Goal: Task Accomplishment & Management: Use online tool/utility

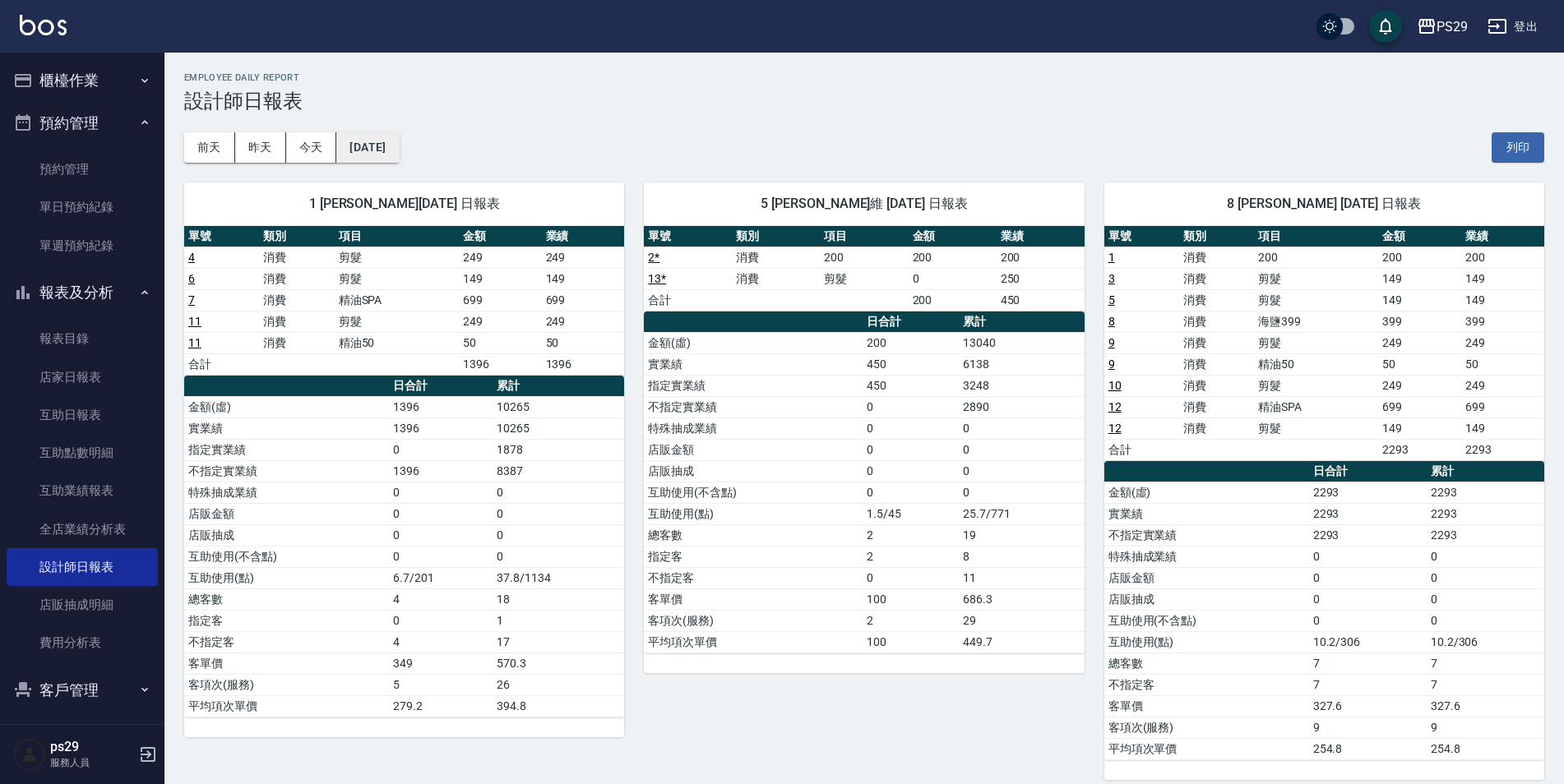
click at [365, 157] on button "[DATE]" at bounding box center [368, 148] width 62 height 30
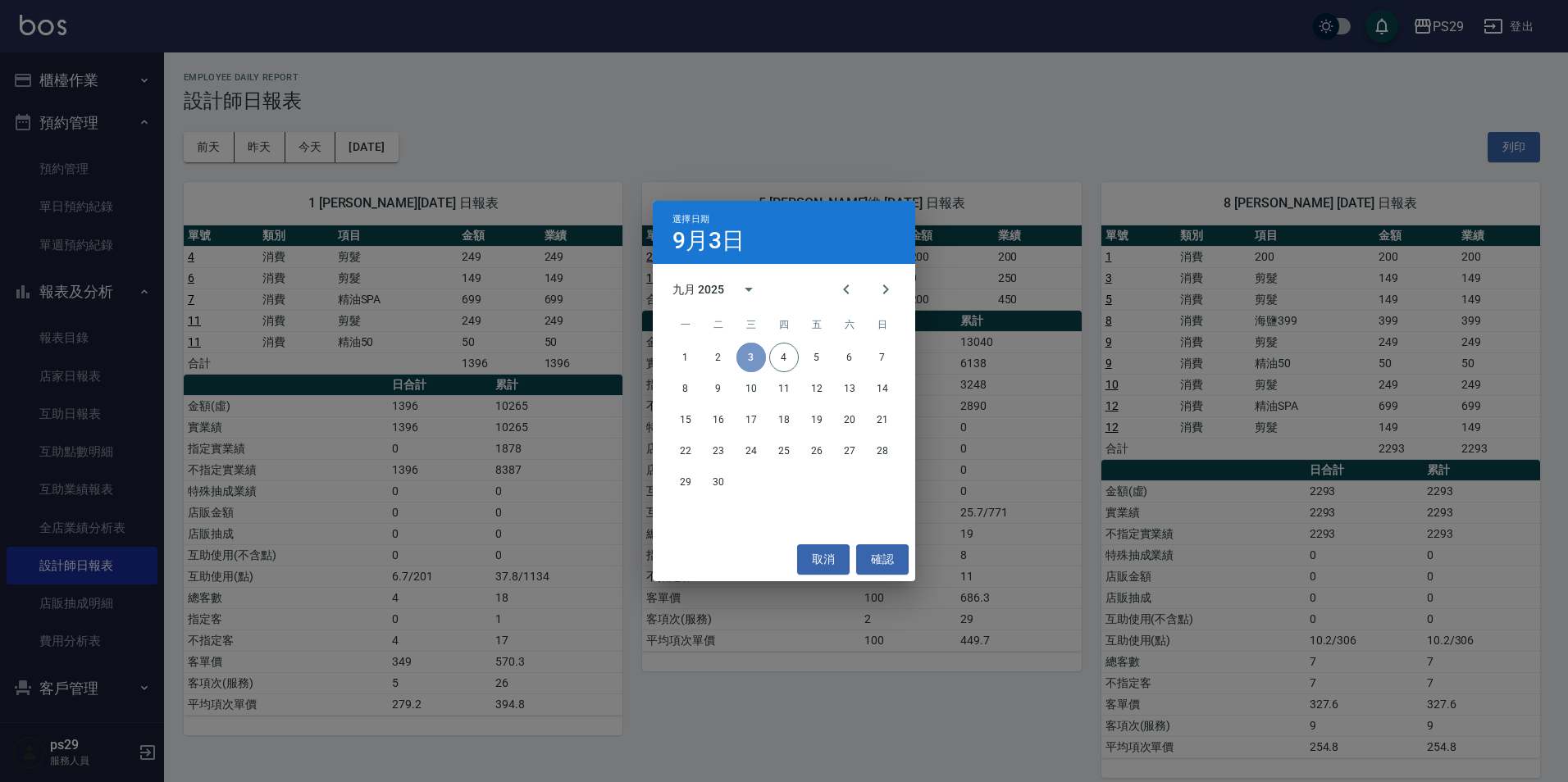
click at [755, 362] on button "3" at bounding box center [751, 357] width 29 height 29
click at [893, 552] on button "確認" at bounding box center [882, 560] width 52 height 30
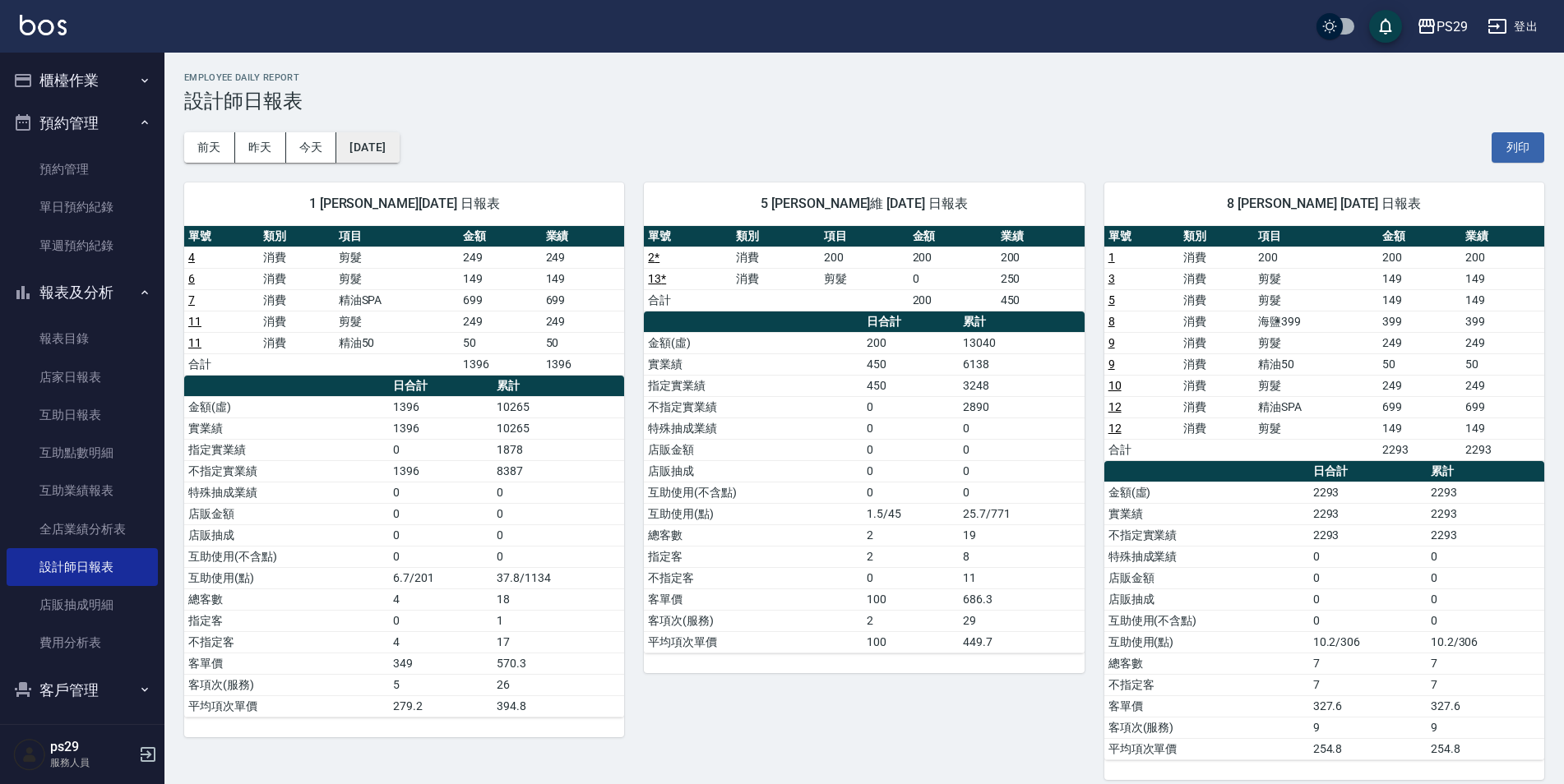
click at [370, 147] on button "[DATE]" at bounding box center [368, 148] width 62 height 30
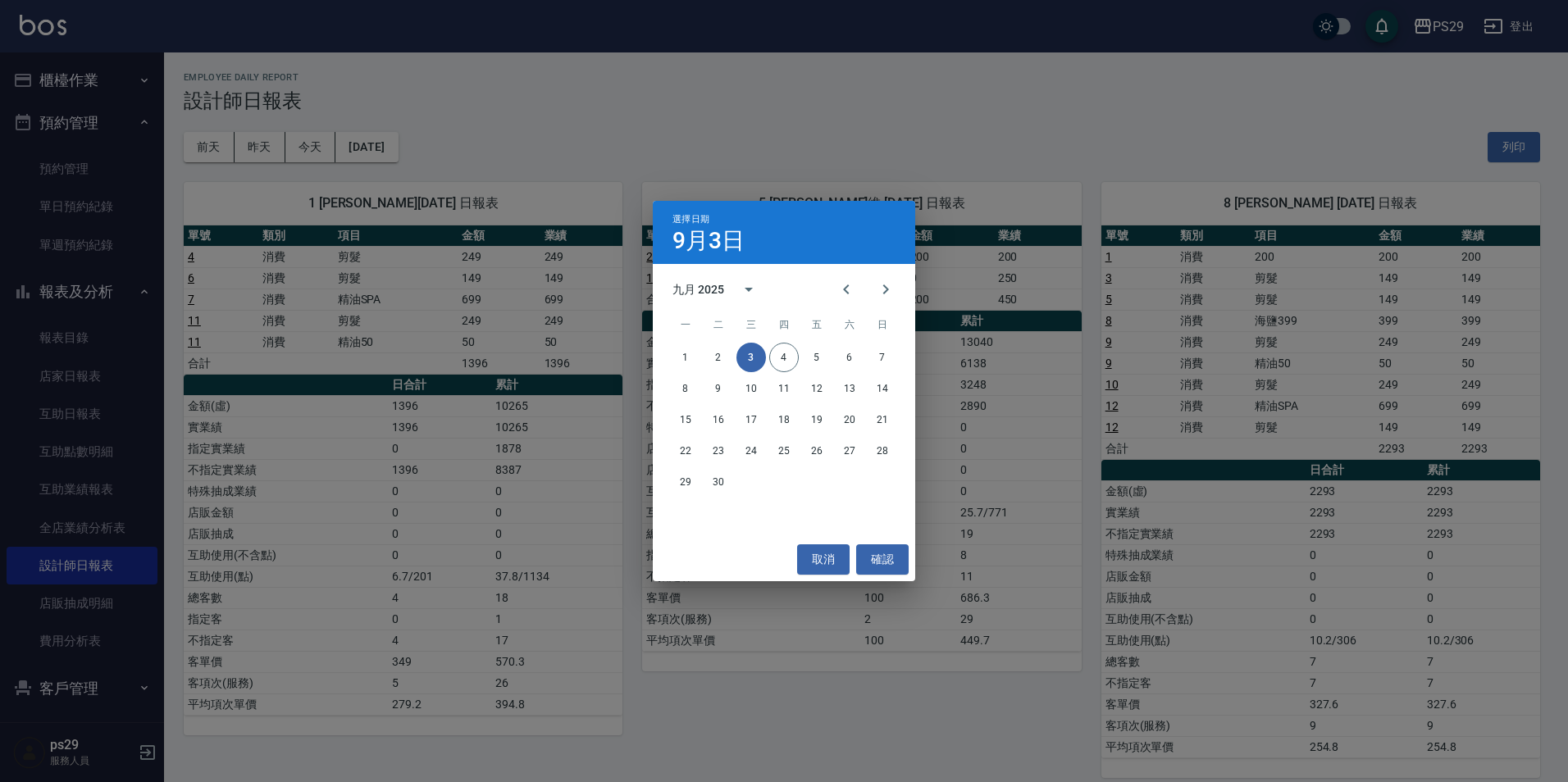
click at [680, 288] on div "九月 2025" at bounding box center [698, 289] width 51 height 17
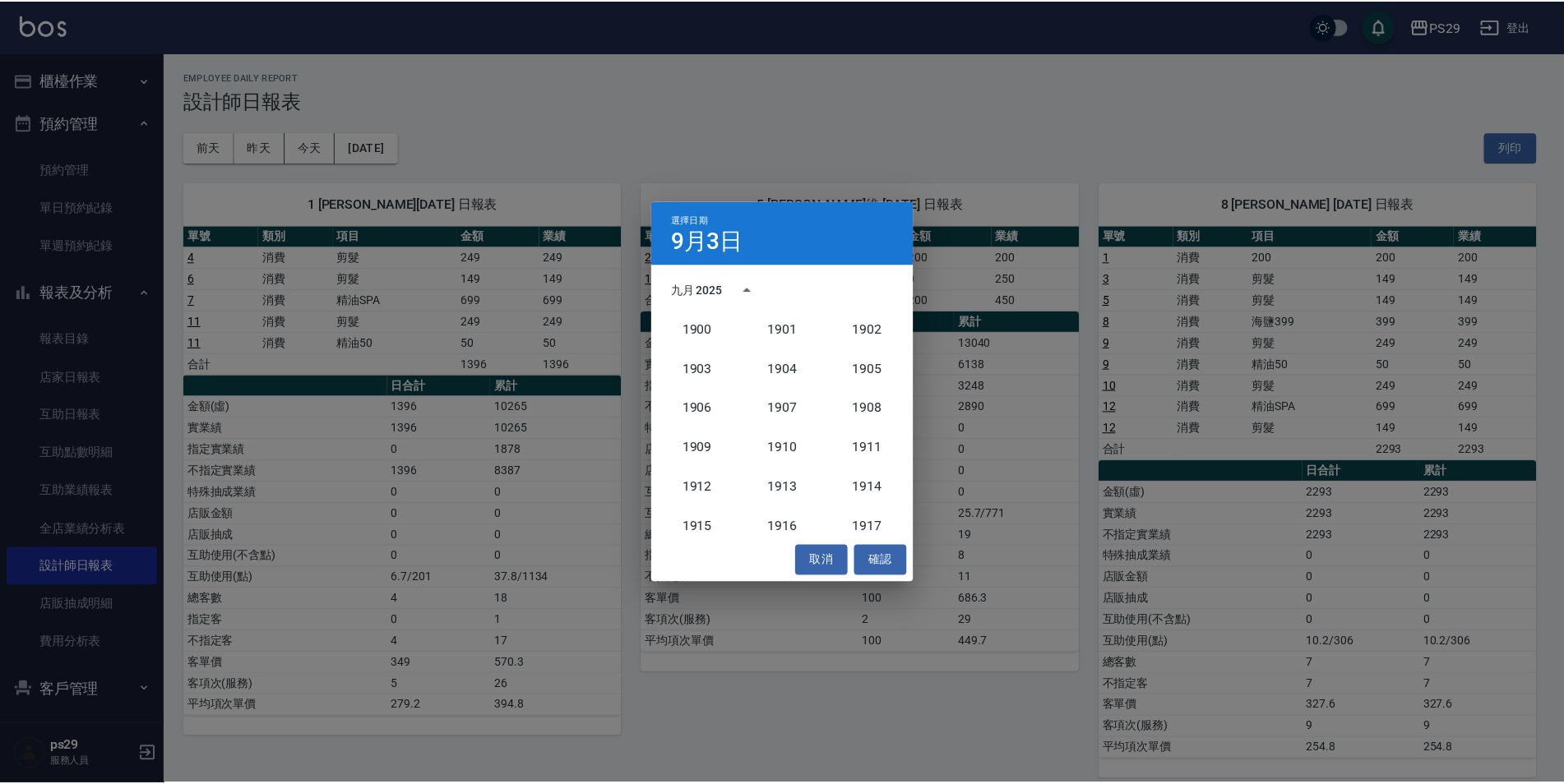
scroll to position [1523, 0]
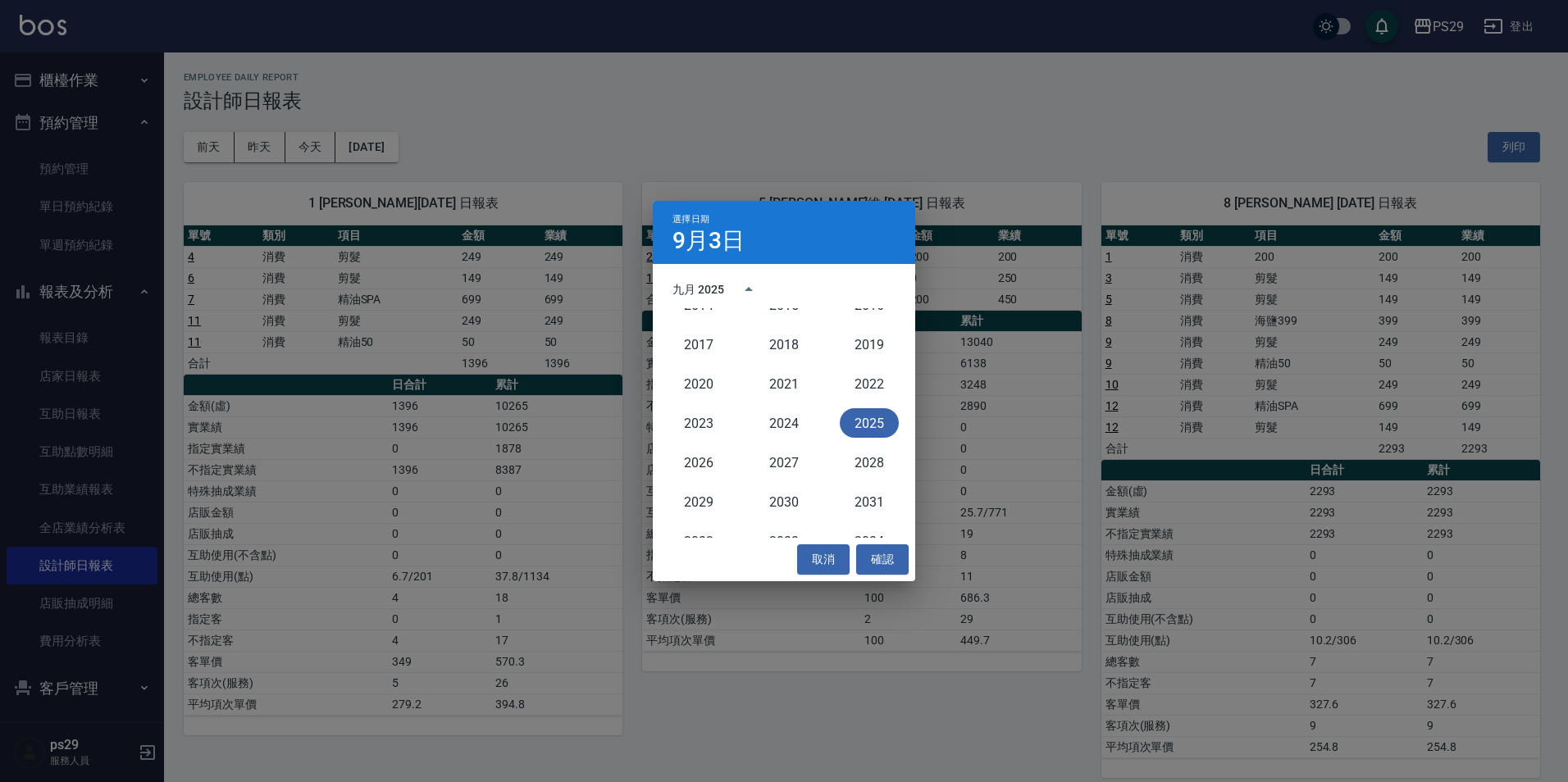
click at [717, 292] on div "九月 2025" at bounding box center [698, 289] width 51 height 17
click at [850, 295] on icon "Previous month" at bounding box center [846, 289] width 20 height 20
click at [879, 483] on button "31" at bounding box center [882, 482] width 29 height 29
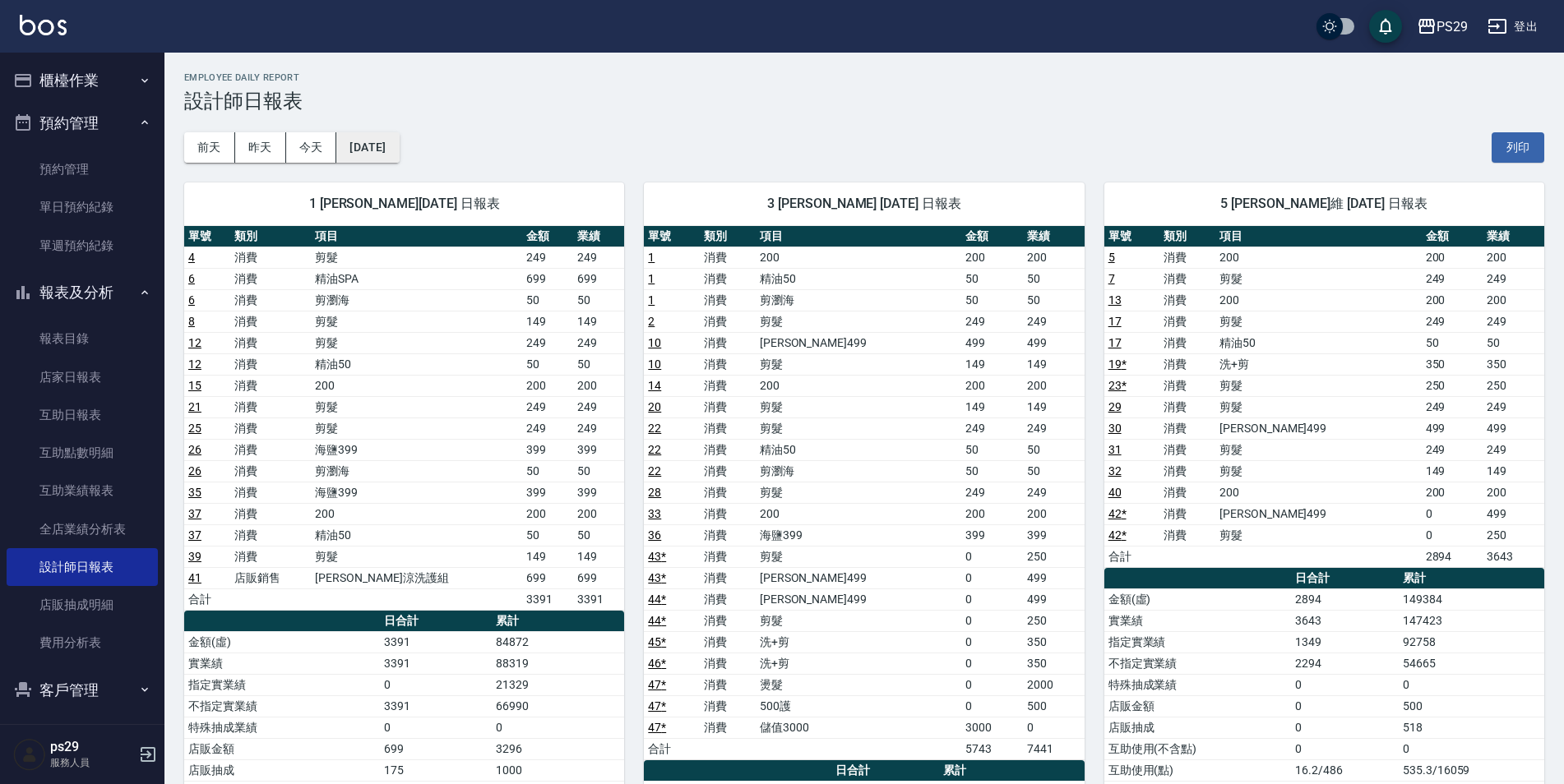
click at [393, 152] on button "[DATE]" at bounding box center [368, 148] width 62 height 30
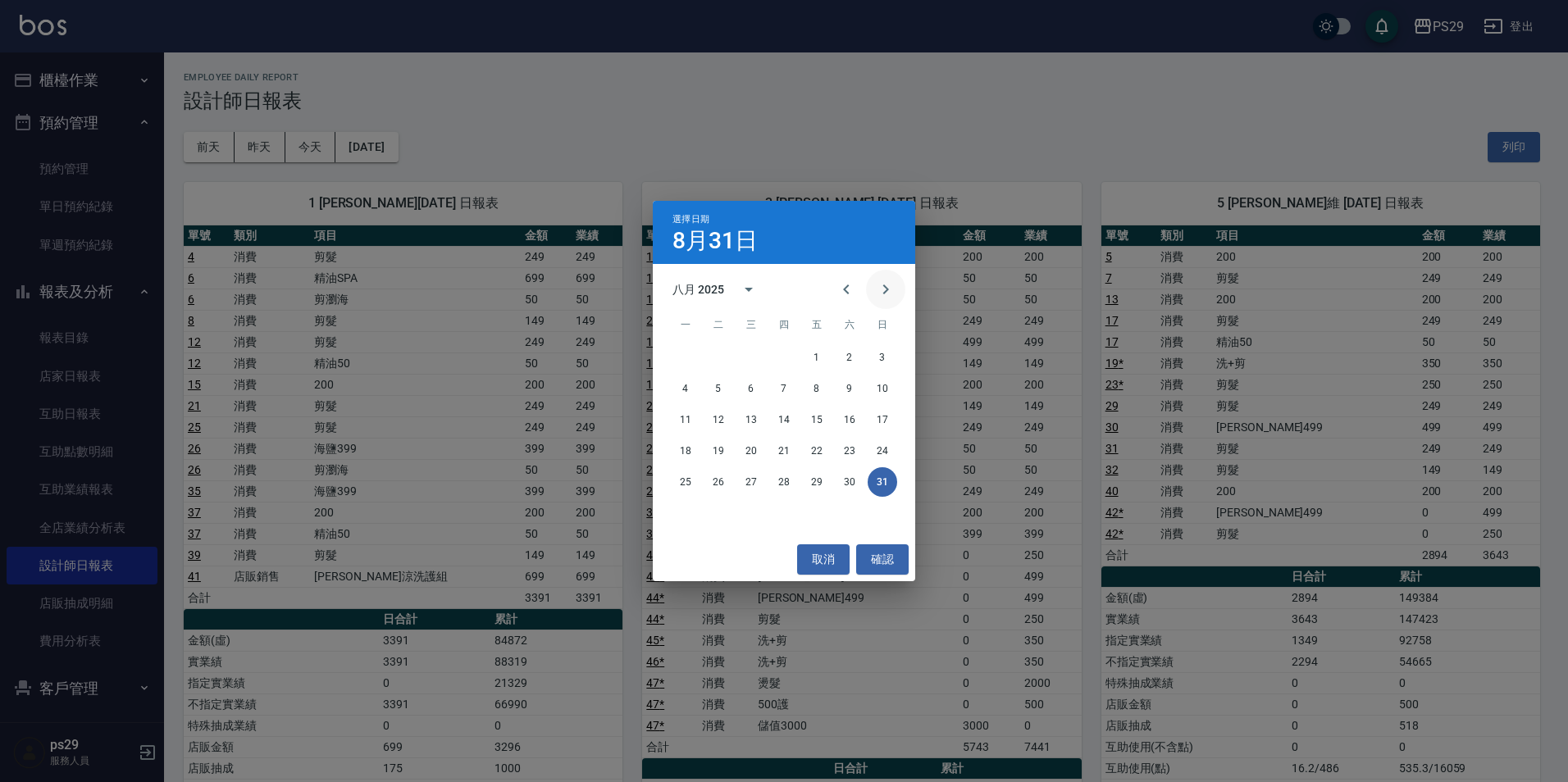
click at [889, 292] on icon "Next month" at bounding box center [886, 289] width 20 height 20
click at [894, 289] on icon "Next month" at bounding box center [886, 289] width 20 height 20
click at [843, 291] on icon "Previous month" at bounding box center [846, 289] width 20 height 20
click at [755, 360] on button "3" at bounding box center [751, 357] width 29 height 29
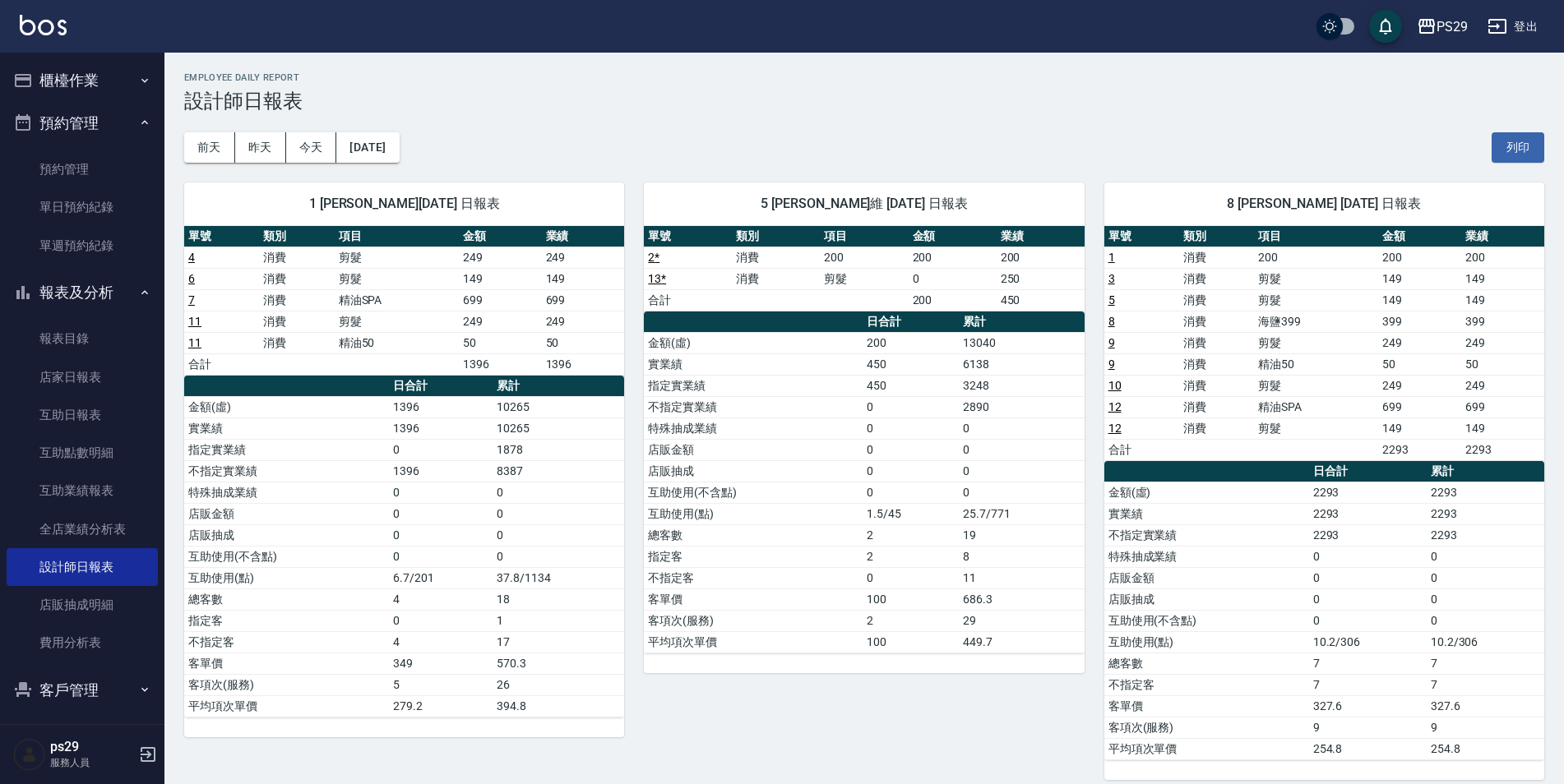
click at [66, 56] on ul "櫃檯作業 打帳單 帳單列表 現金收支登錄 高階收支登錄 材料自購登錄 每日結帳 排班表 現場電腦打卡 預約管理 預約管理 單日預約紀錄 單週預約紀錄 報表及分…" at bounding box center [82, 407] width 151 height 708
click at [66, 79] on button "櫃檯作業" at bounding box center [82, 81] width 151 height 43
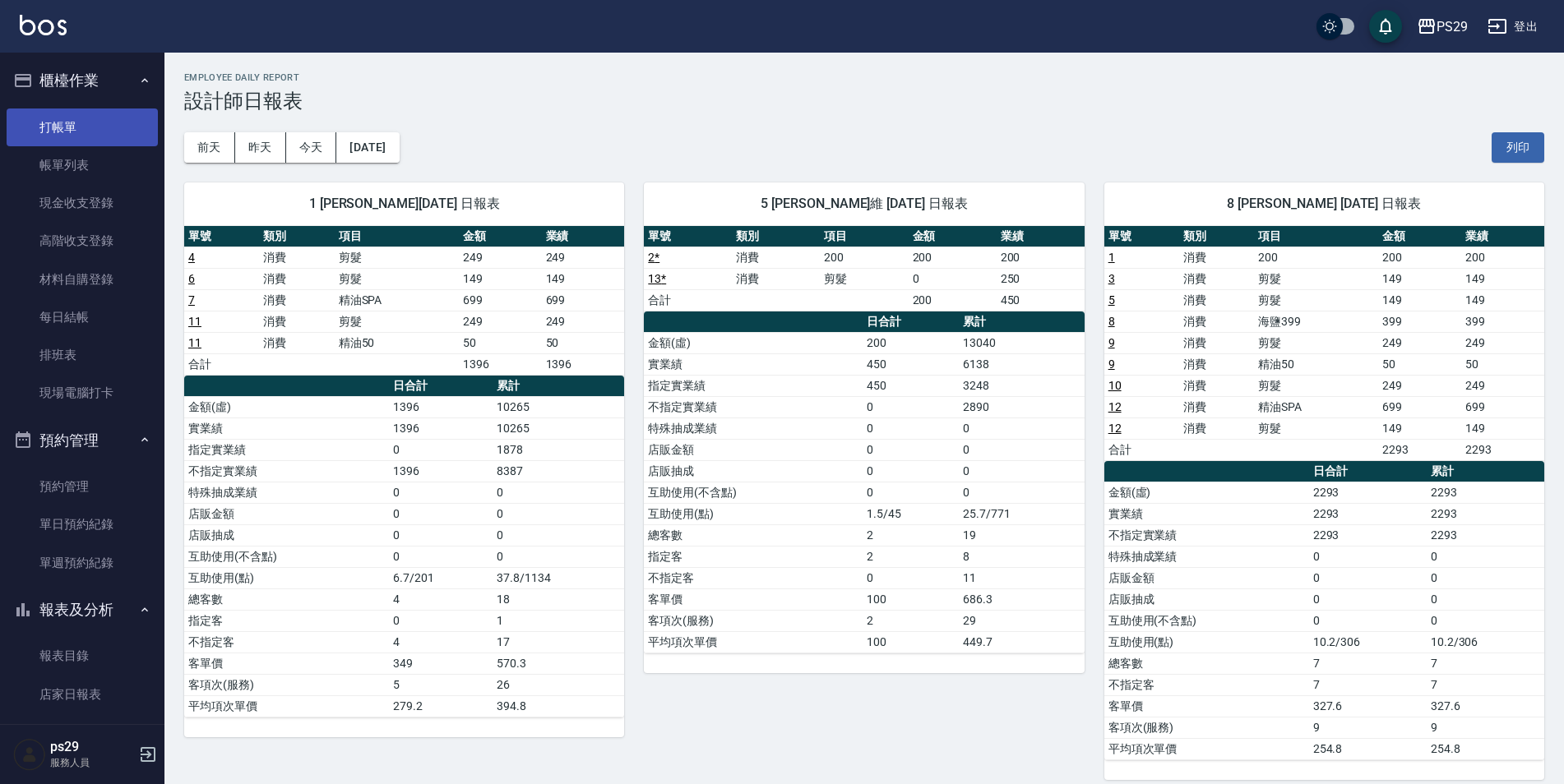
click at [63, 133] on link "打帳單" at bounding box center [82, 127] width 151 height 38
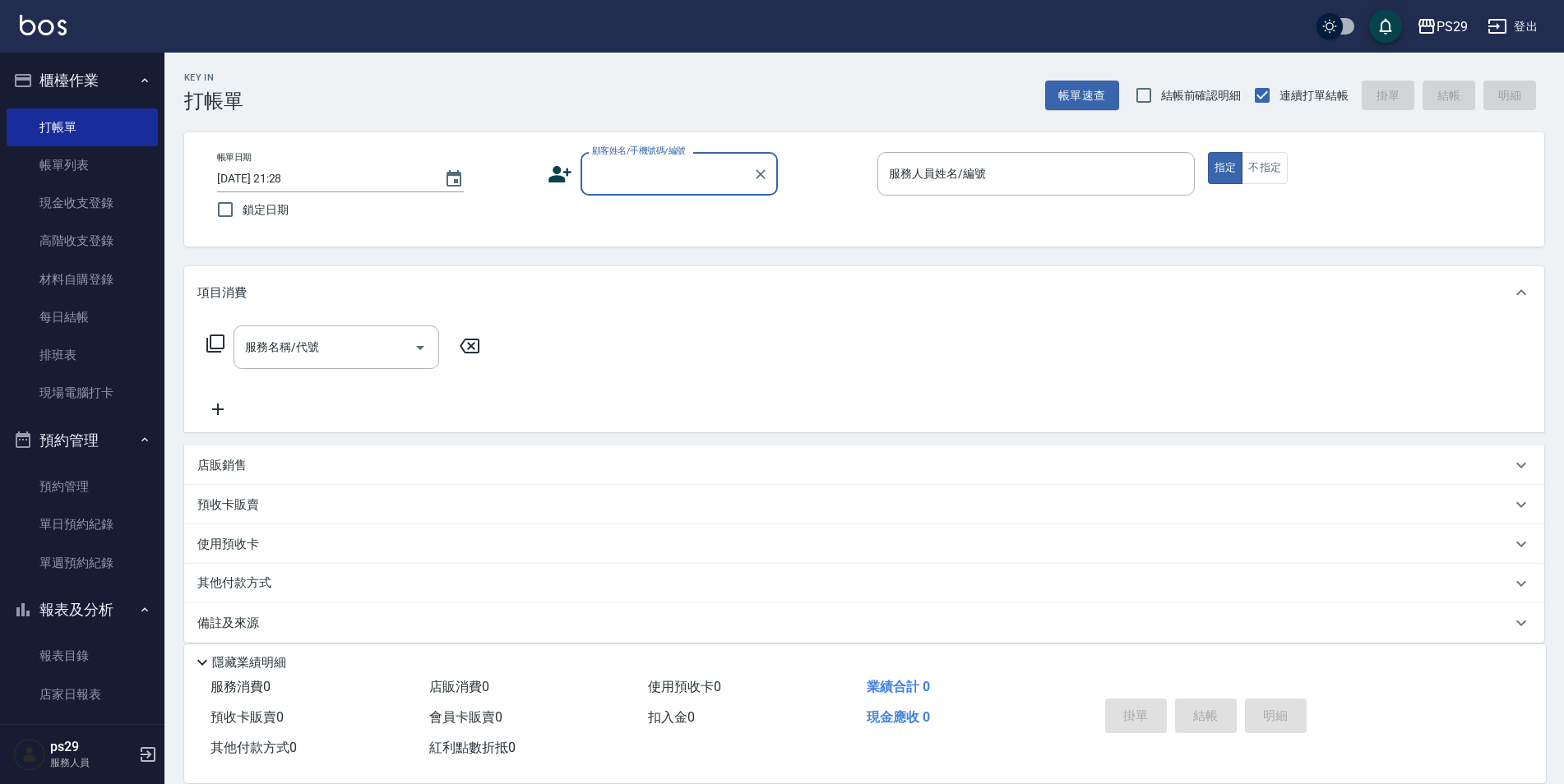
click at [672, 174] on input "顧客姓名/手機號碼/編號" at bounding box center [667, 174] width 158 height 28
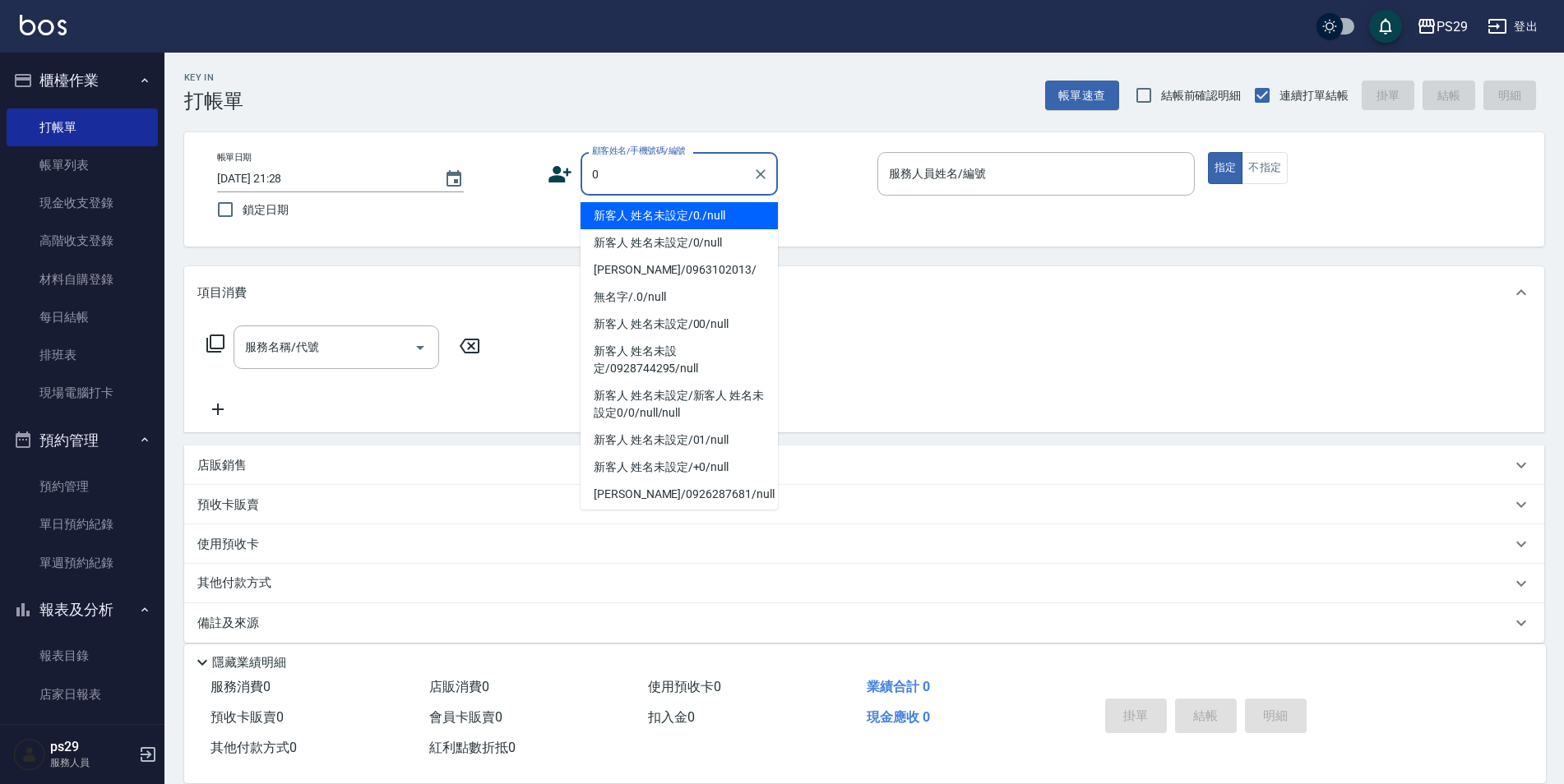
type input "新客人 姓名未設定/0./null"
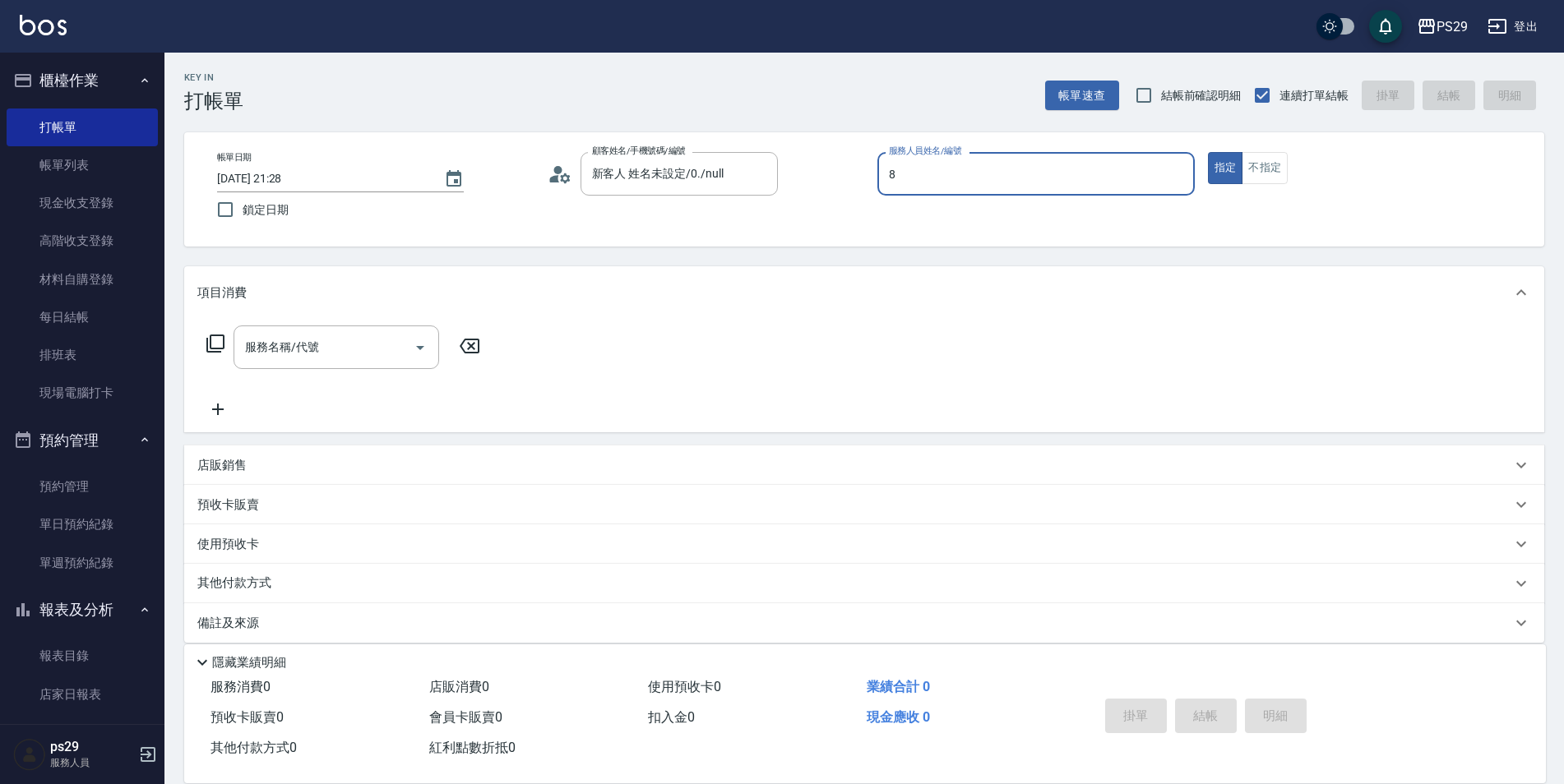
type input "[PERSON_NAME]-8"
type button "true"
type input "新客人 姓名未設定/0/null"
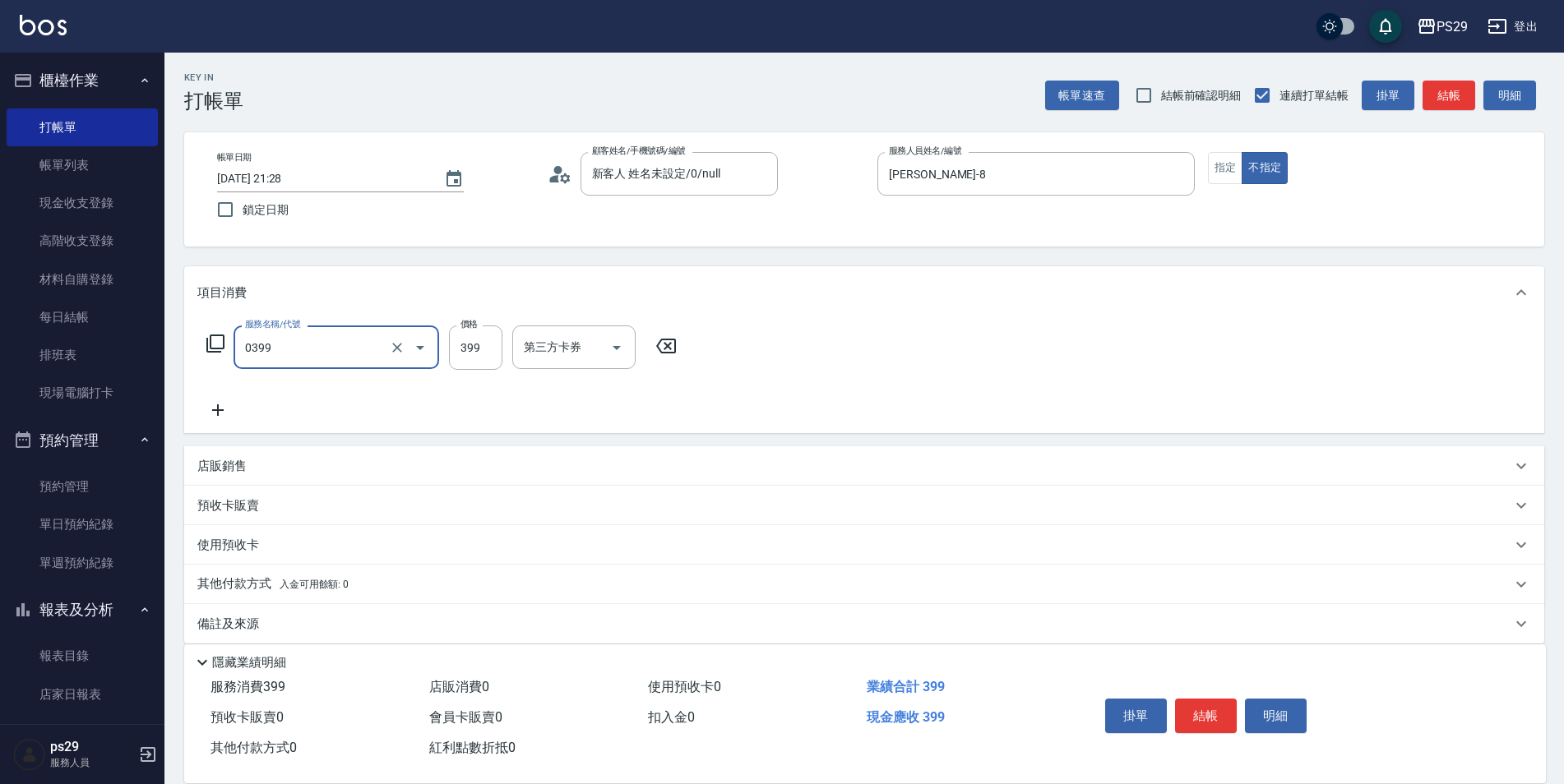
type input "海鹽399(0399)"
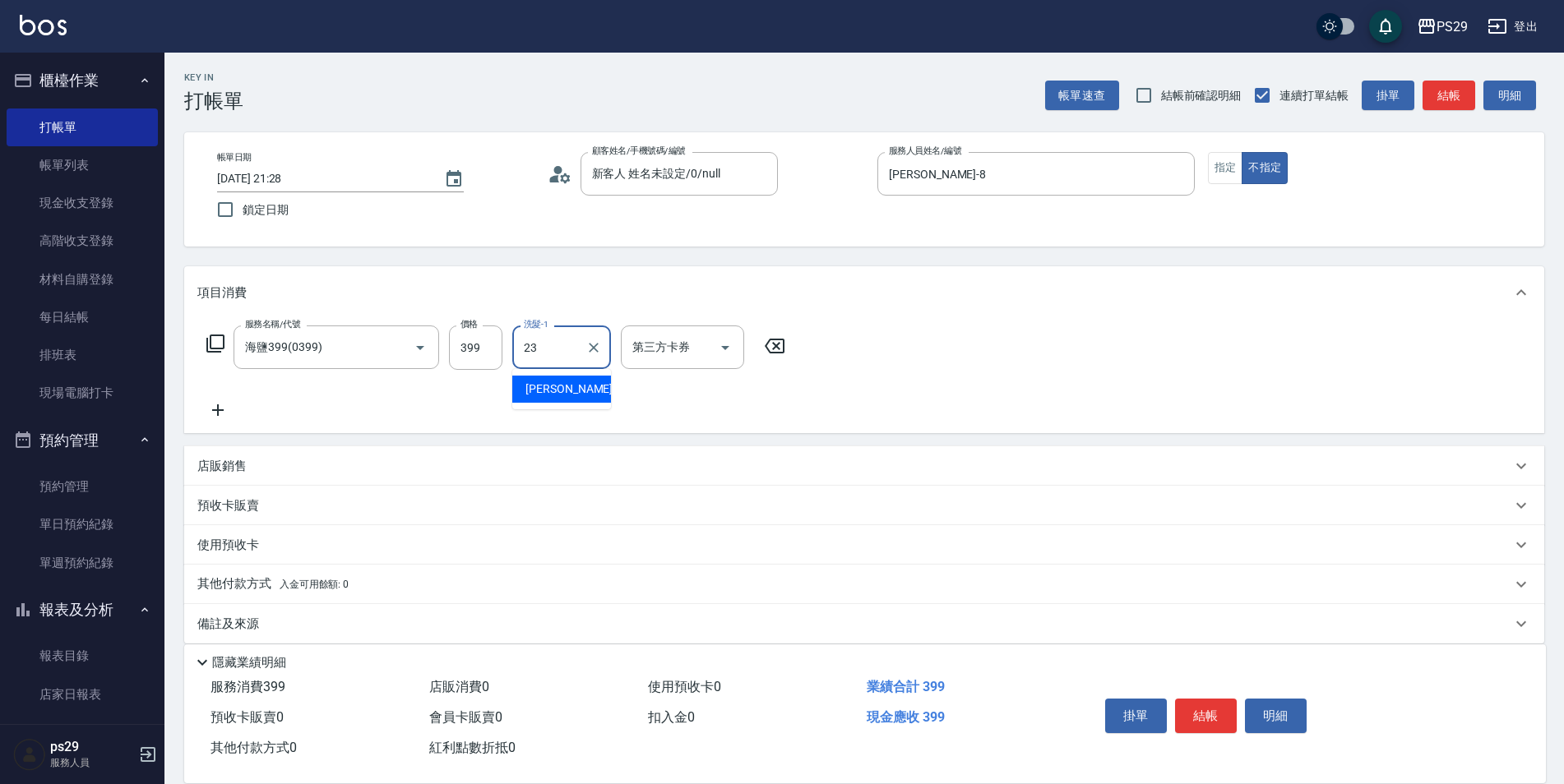
type input "[PERSON_NAME]-23"
click at [280, 206] on span "鎖定日期" at bounding box center [266, 209] width 46 height 17
click at [243, 206] on input "鎖定日期" at bounding box center [225, 209] width 35 height 35
checkbox input "true"
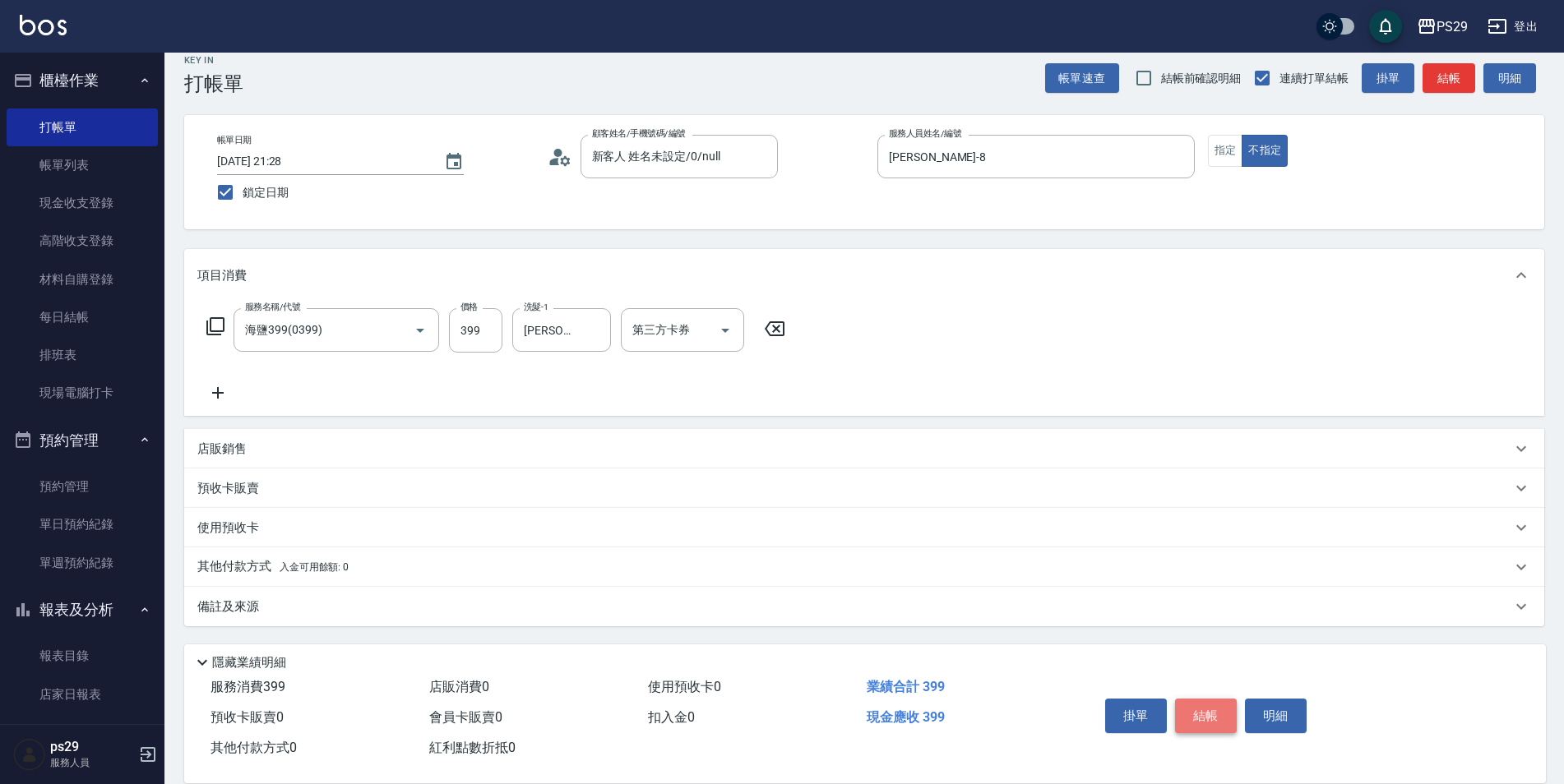
click at [1209, 709] on button "結帳" at bounding box center [1205, 715] width 61 height 35
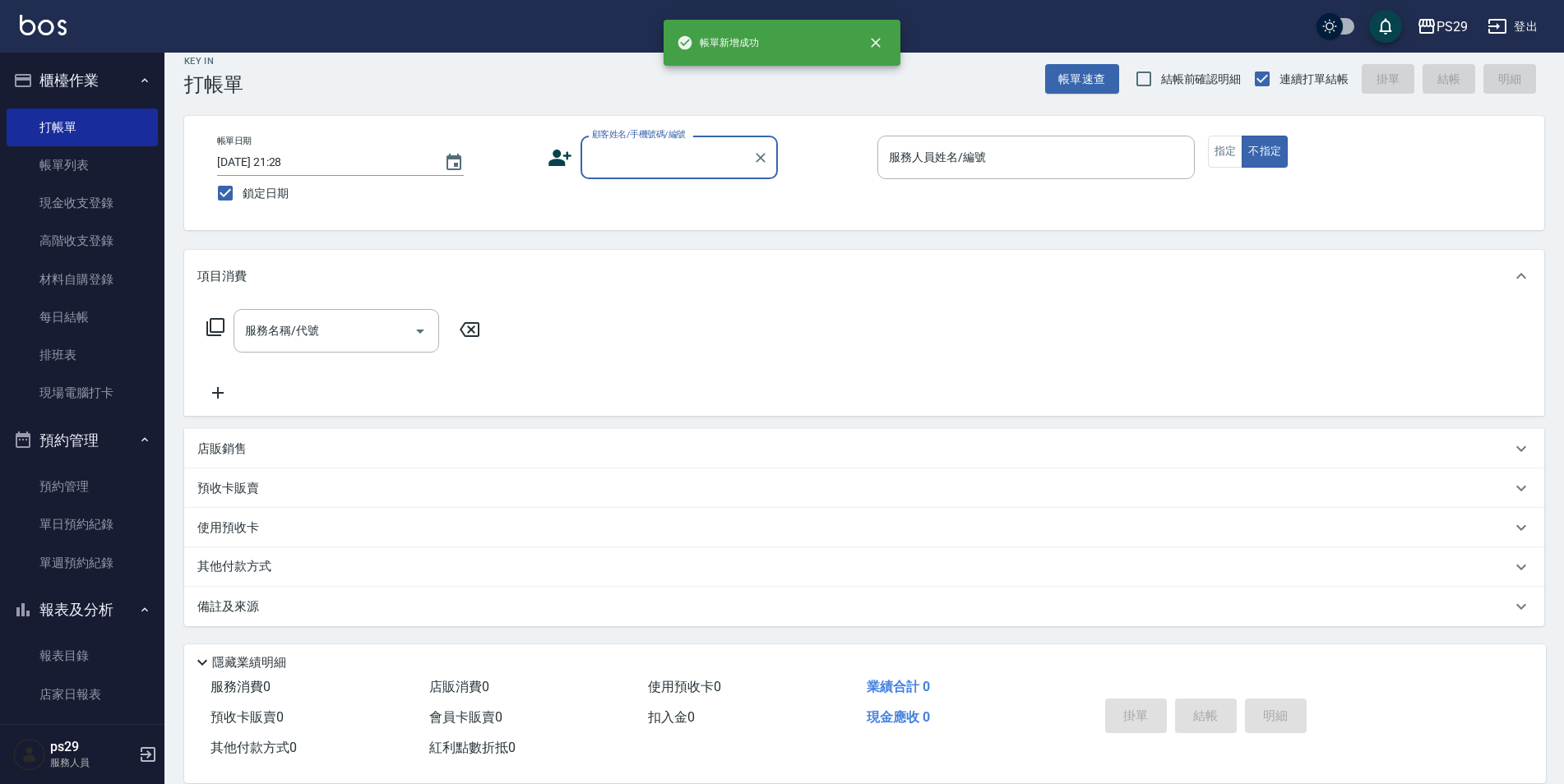
scroll to position [16, 0]
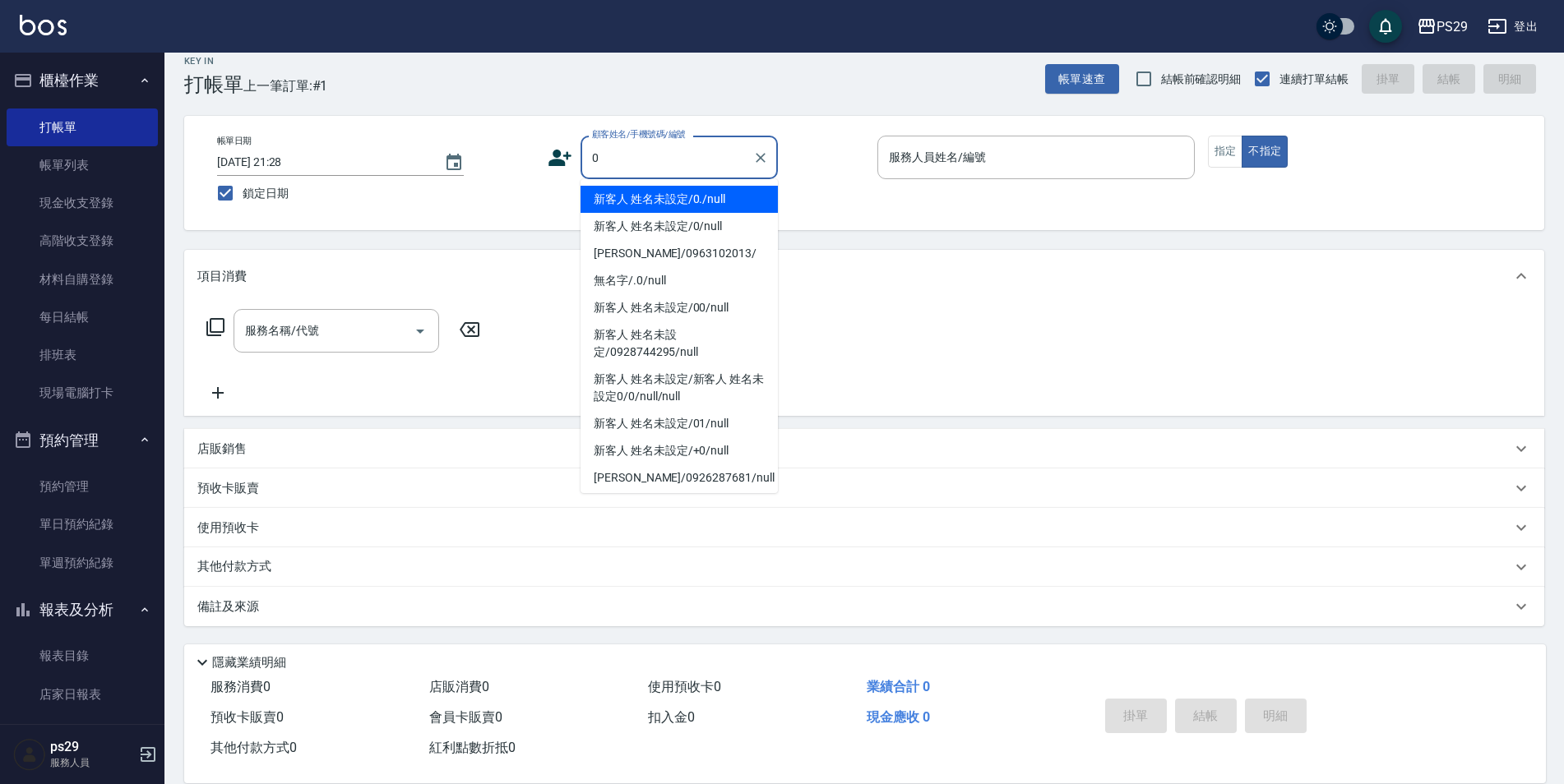
type input "新客人 姓名未設定/0./null"
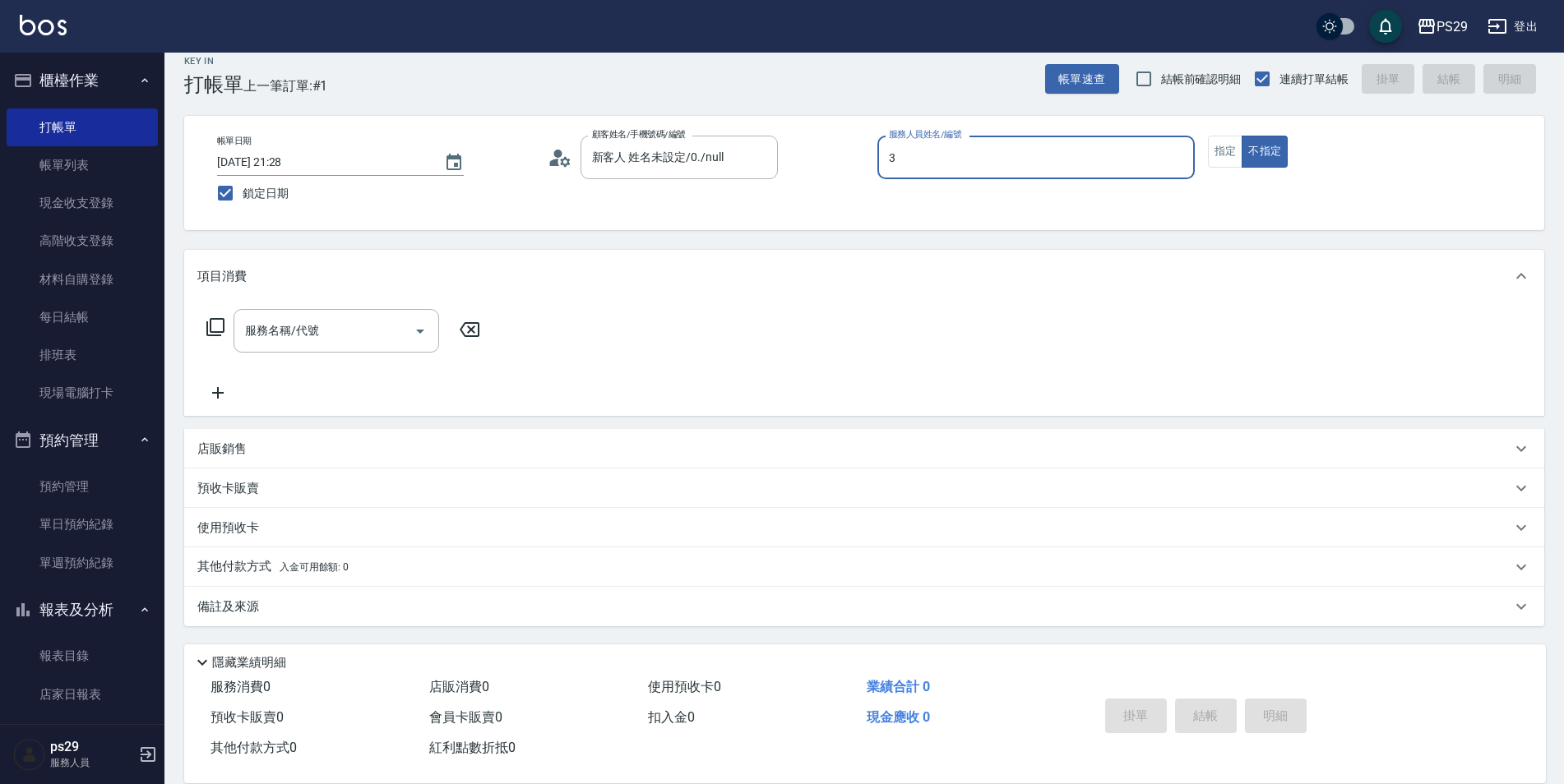
type input "[PERSON_NAME]-3"
type button "false"
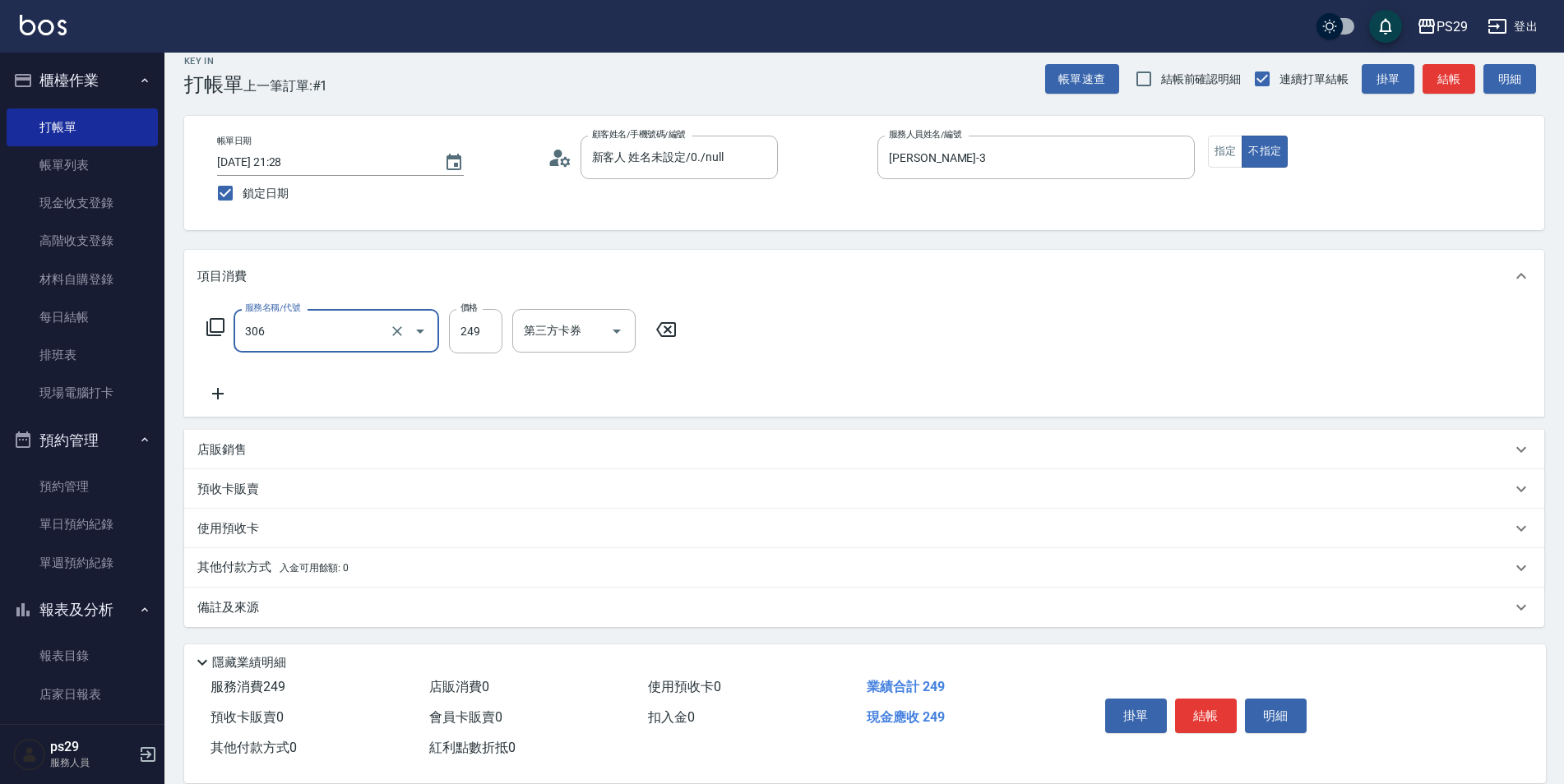
type input "剪髮(306)"
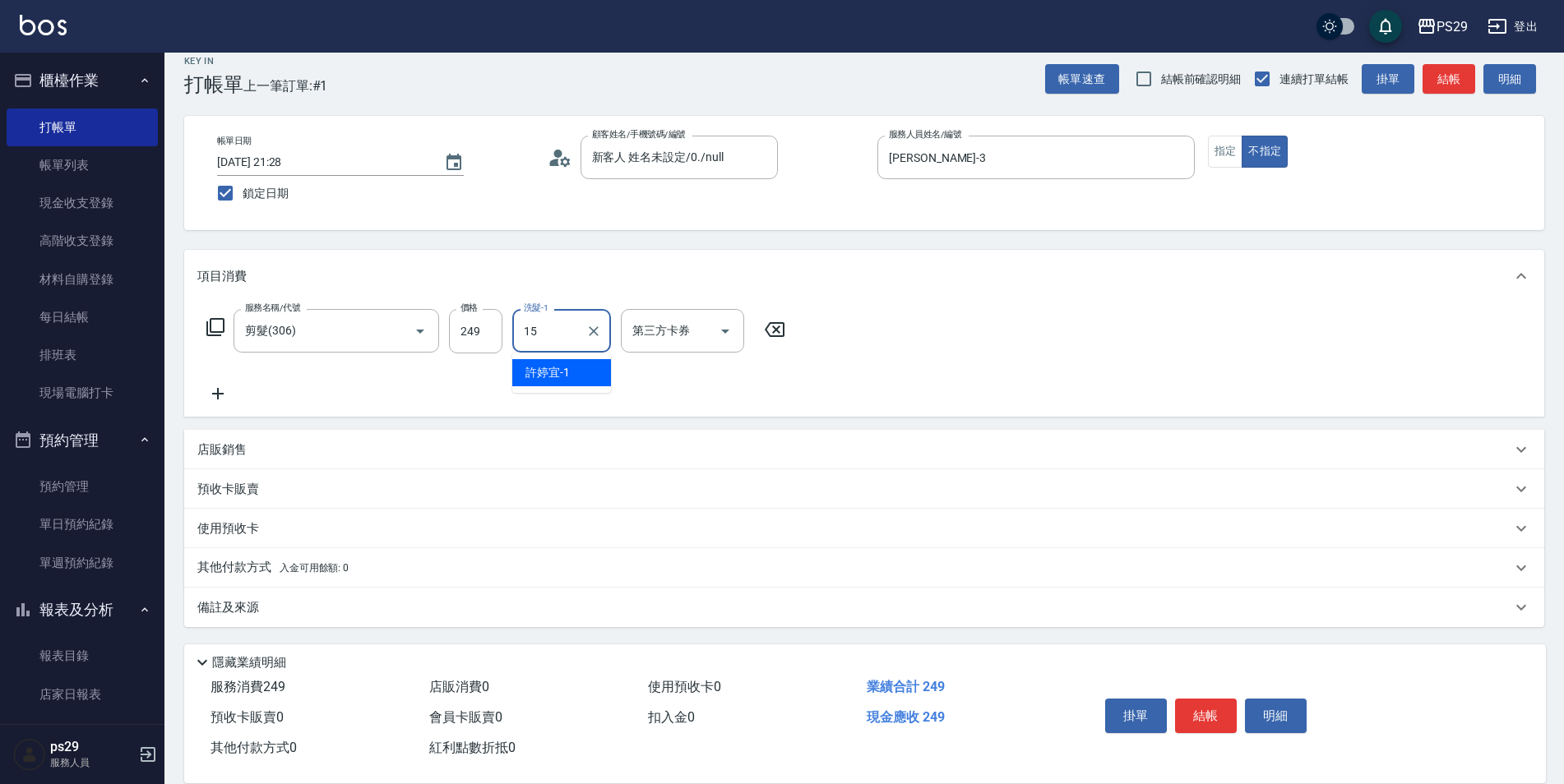
type input "[PERSON_NAME]-15"
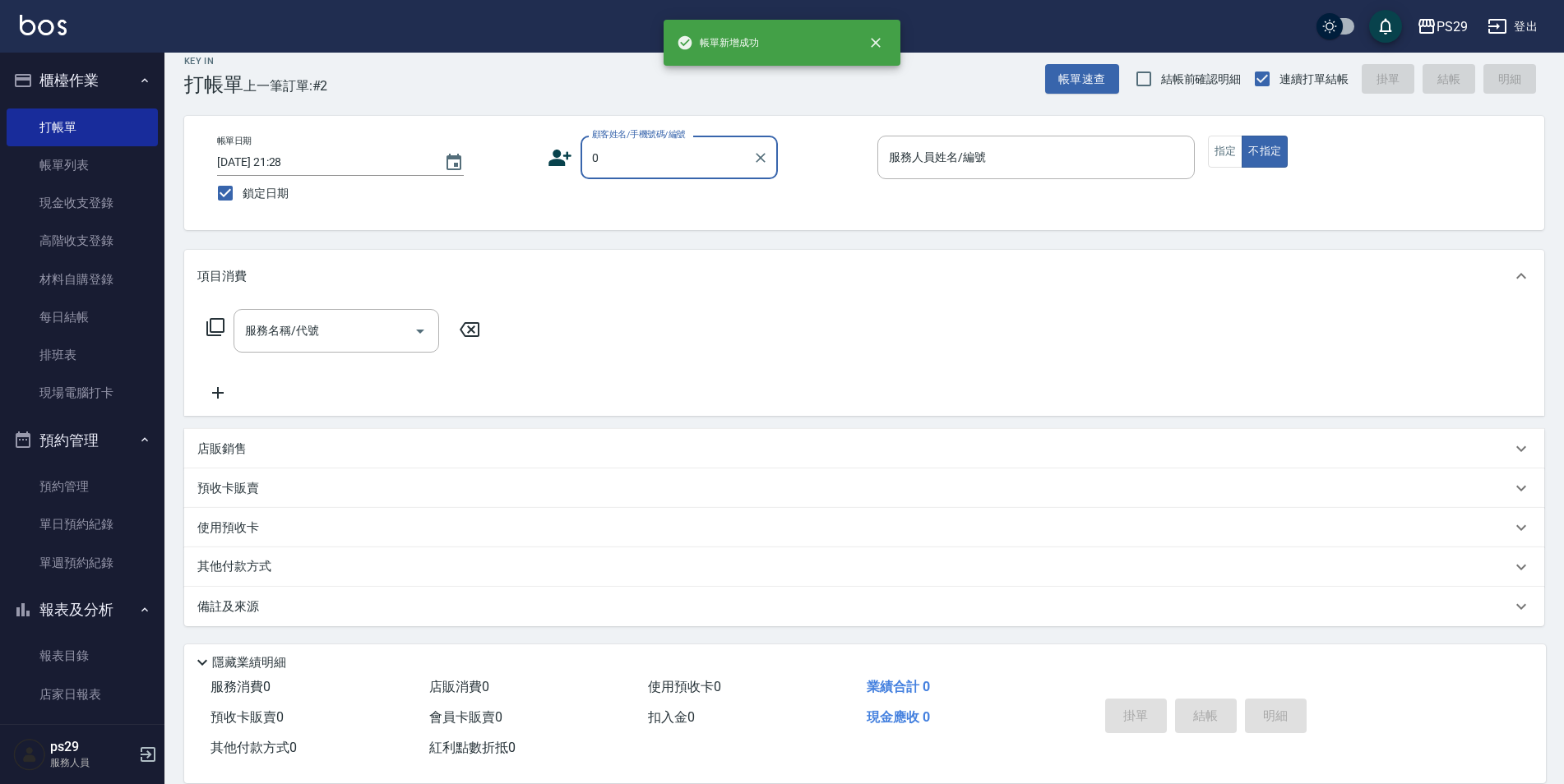
type input "新客人 姓名未設定/0./null"
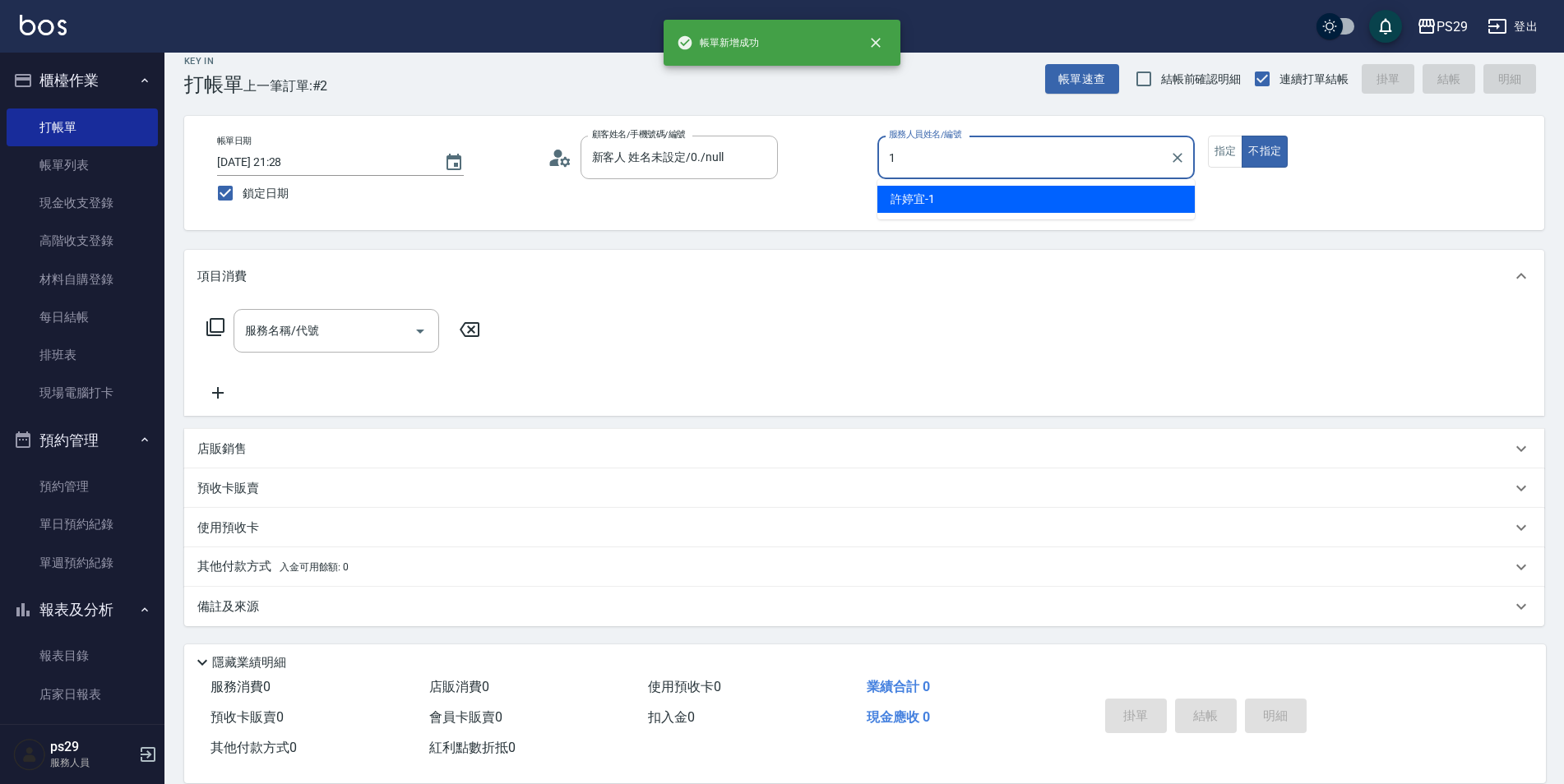
type input "[PERSON_NAME]-1"
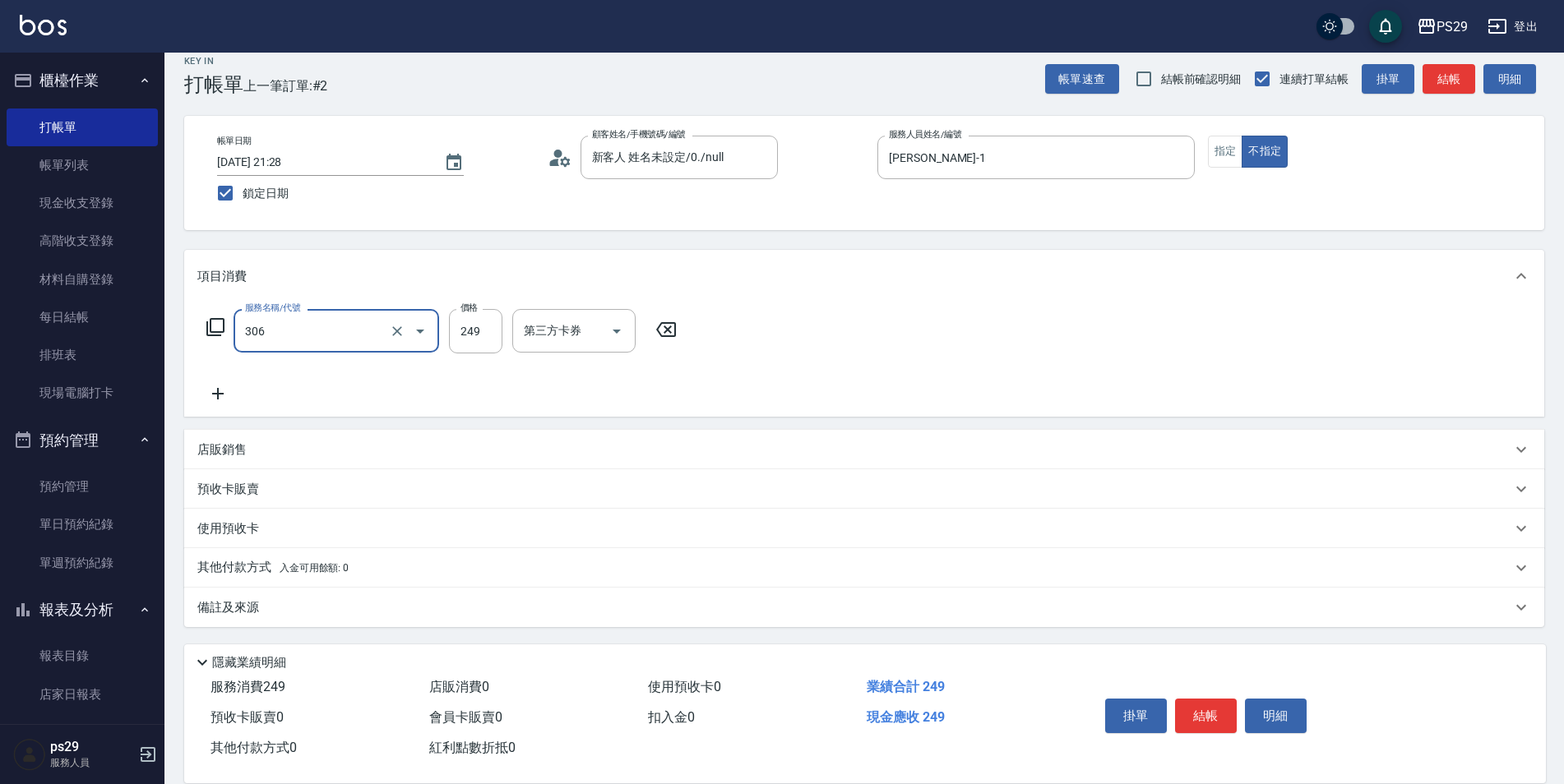
type input "剪髮(306)"
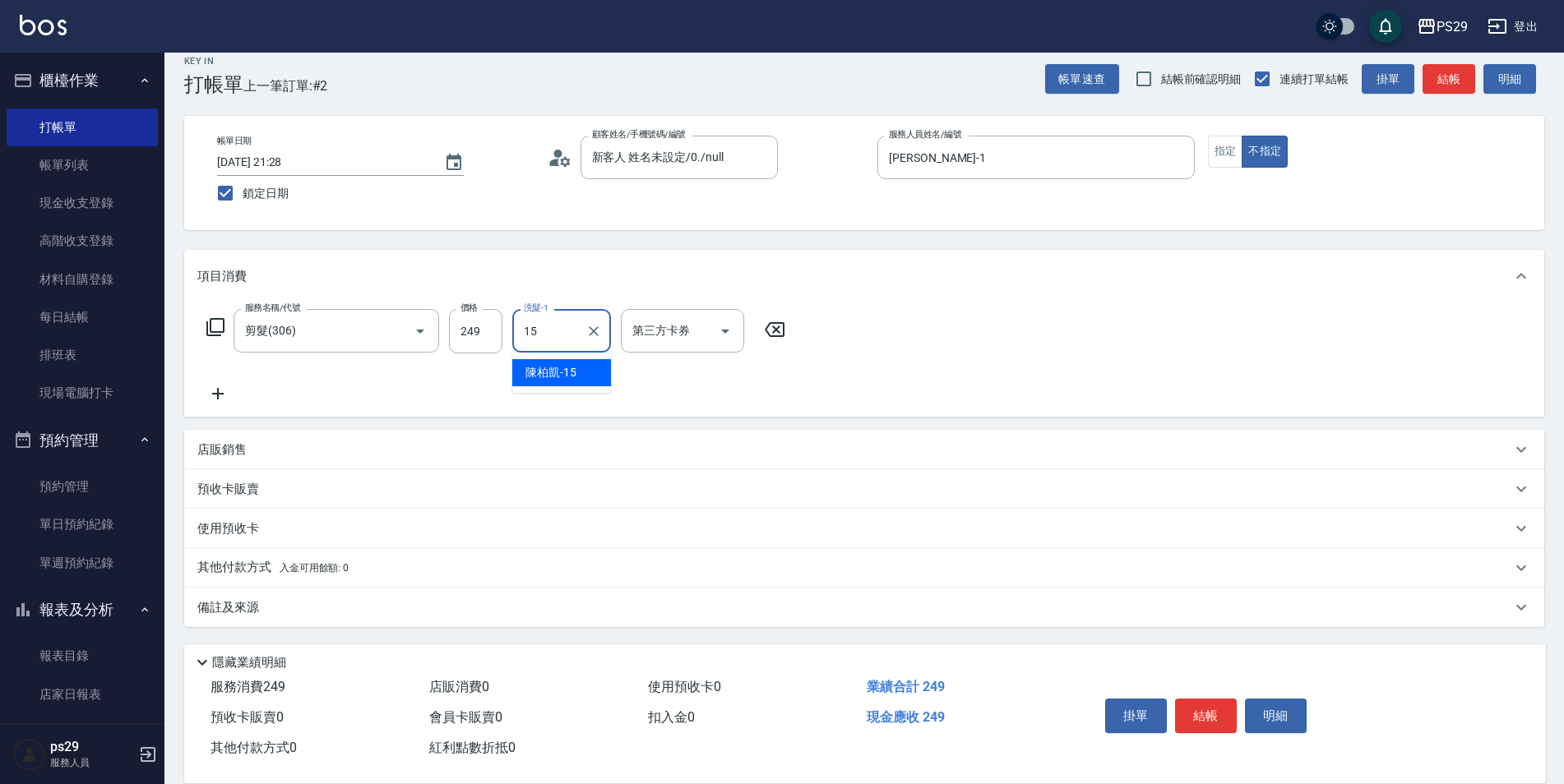
type input "[PERSON_NAME]-15"
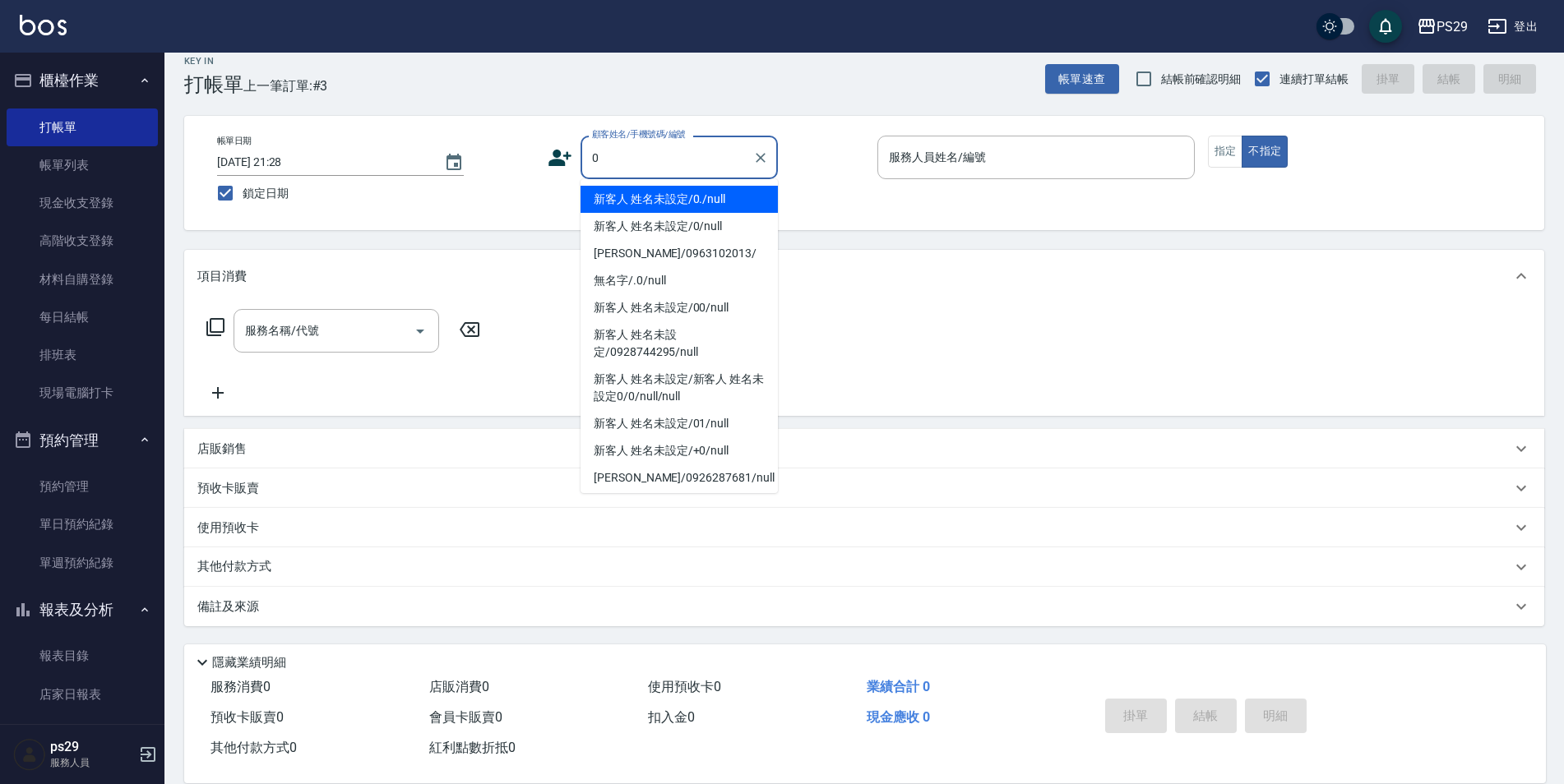
type input "新客人 姓名未設定/0./null"
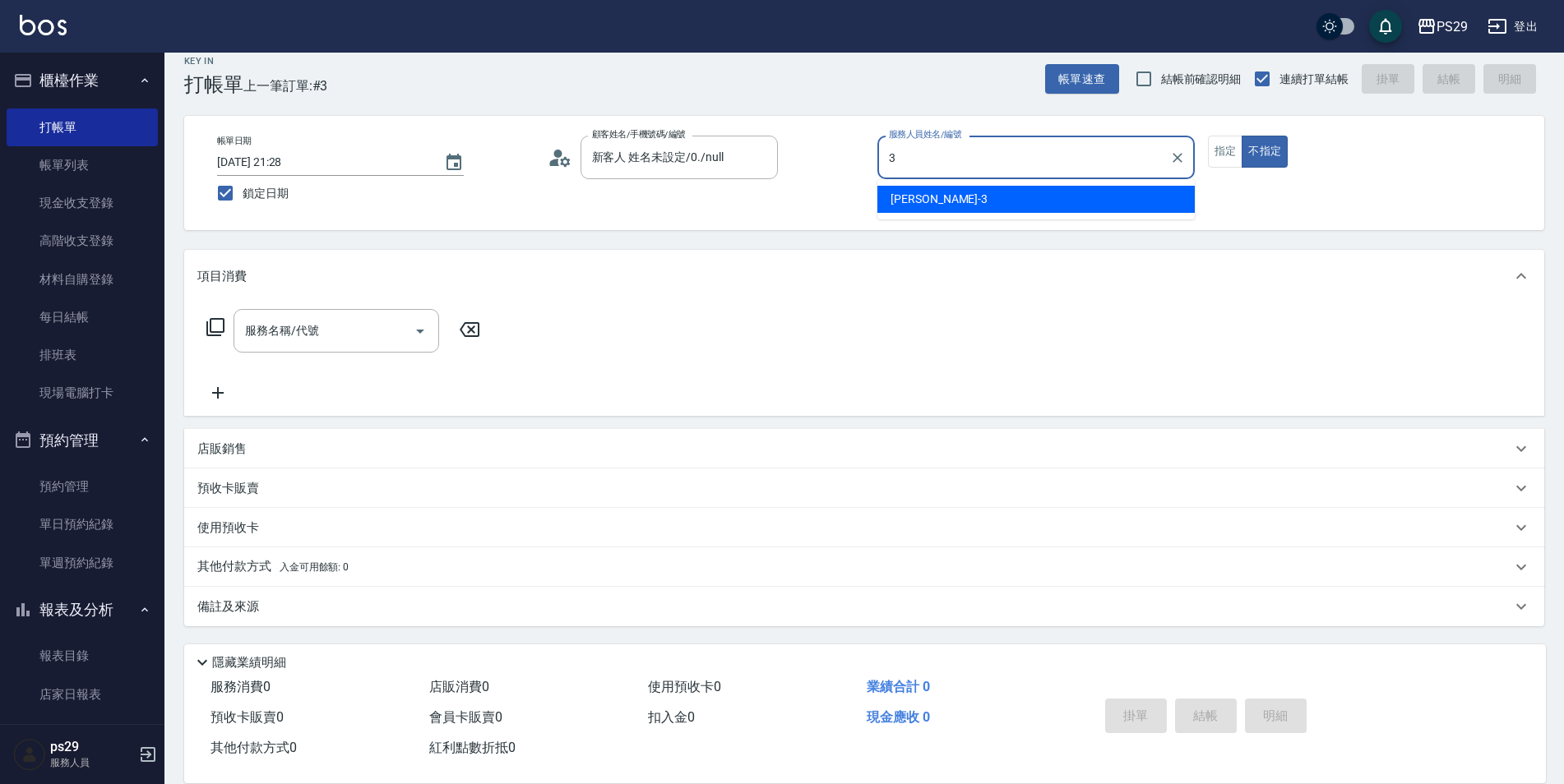
type input "[PERSON_NAME]-3"
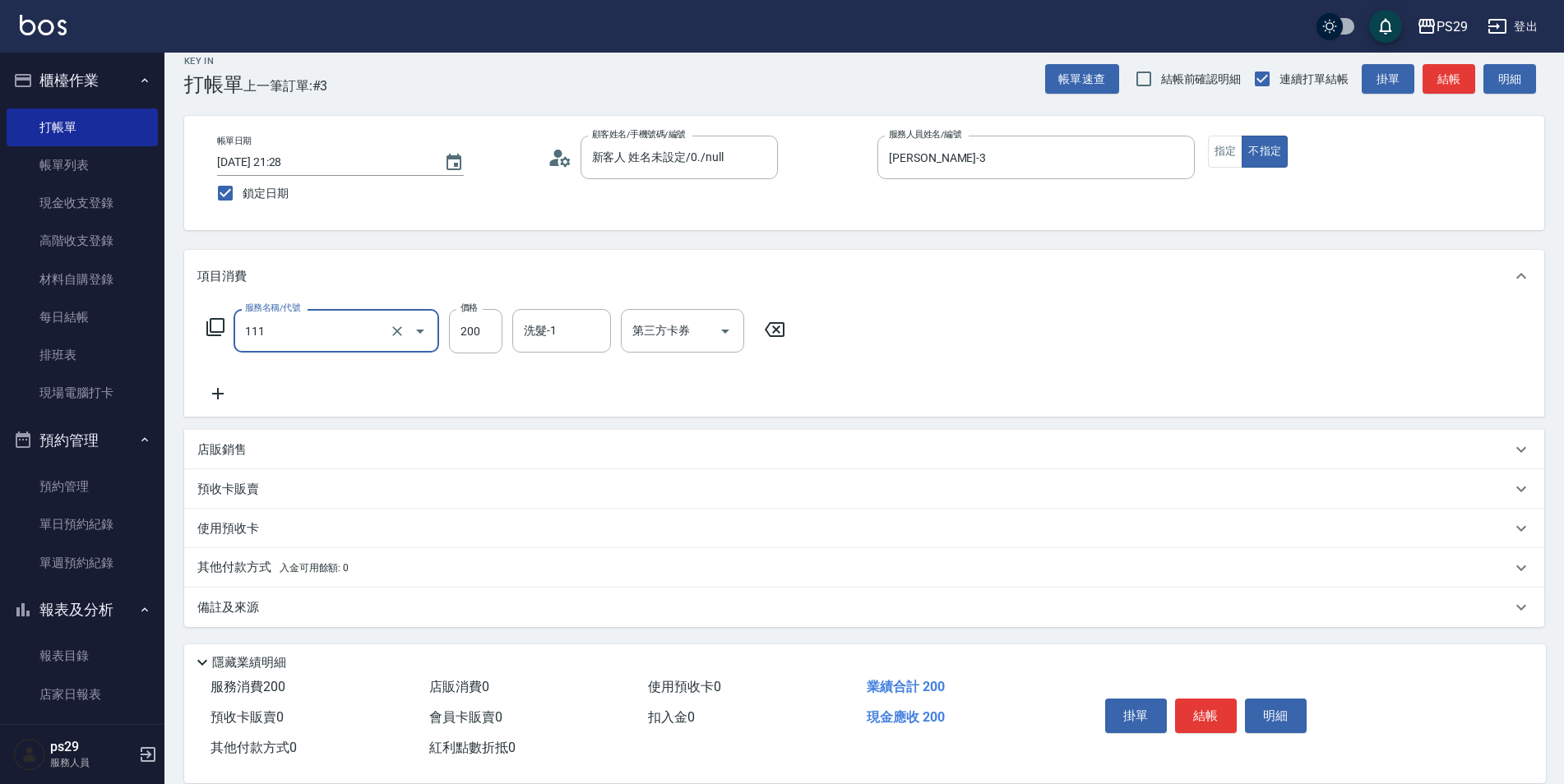
type input "200(111)"
type input "[PERSON_NAME]-23"
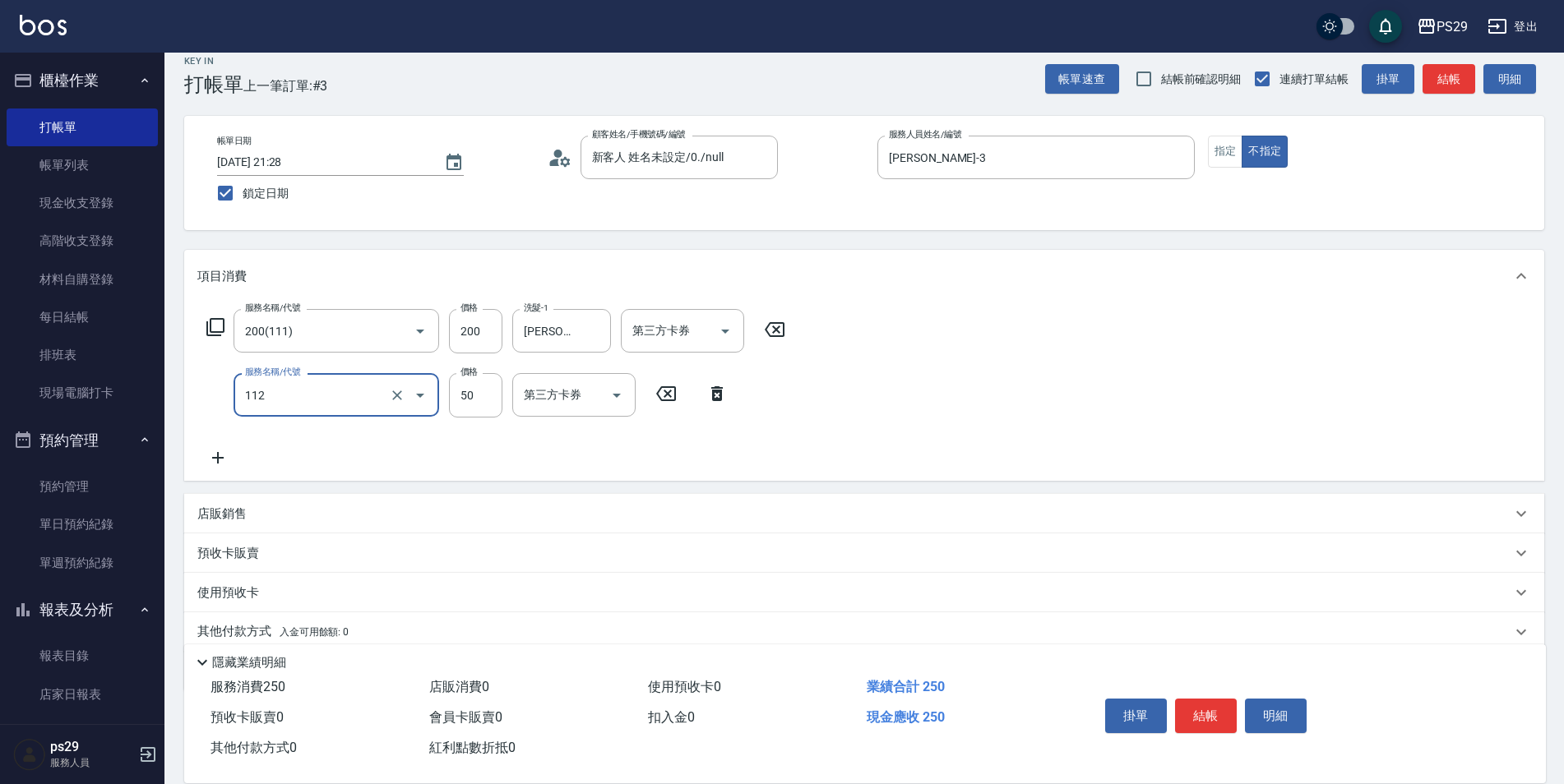
type input "精油50(112)"
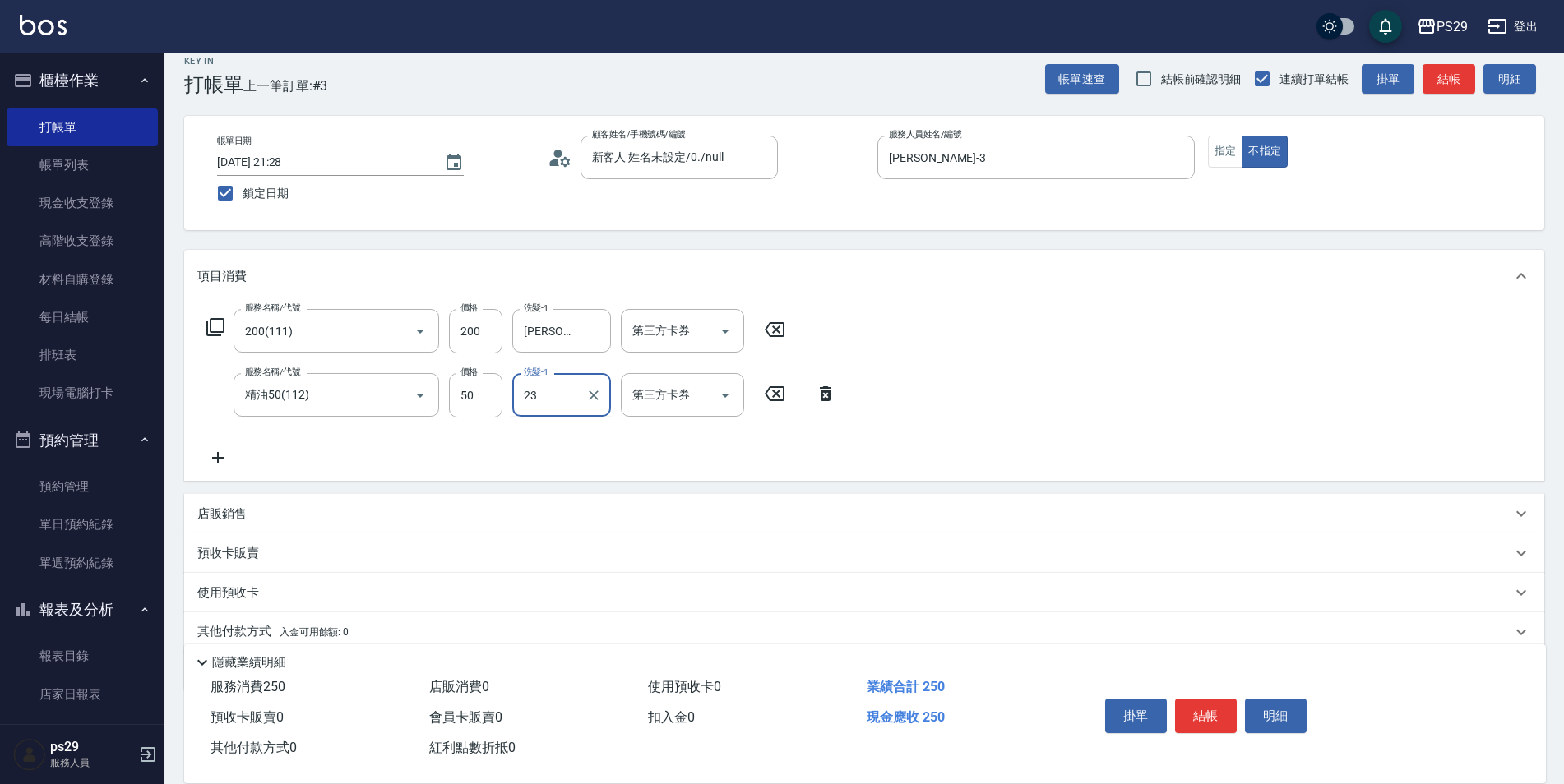
type input "[PERSON_NAME]-23"
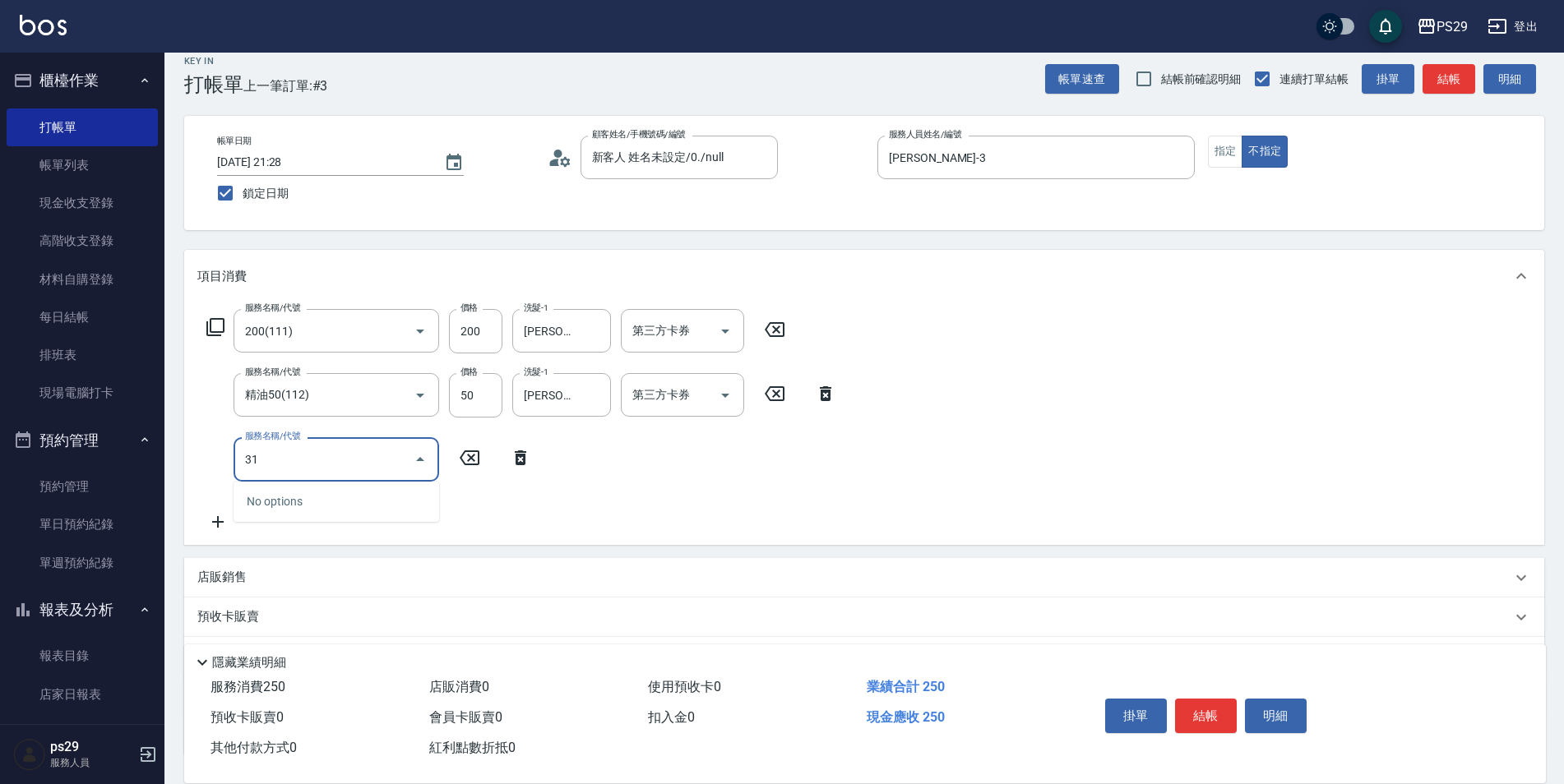
type input "310"
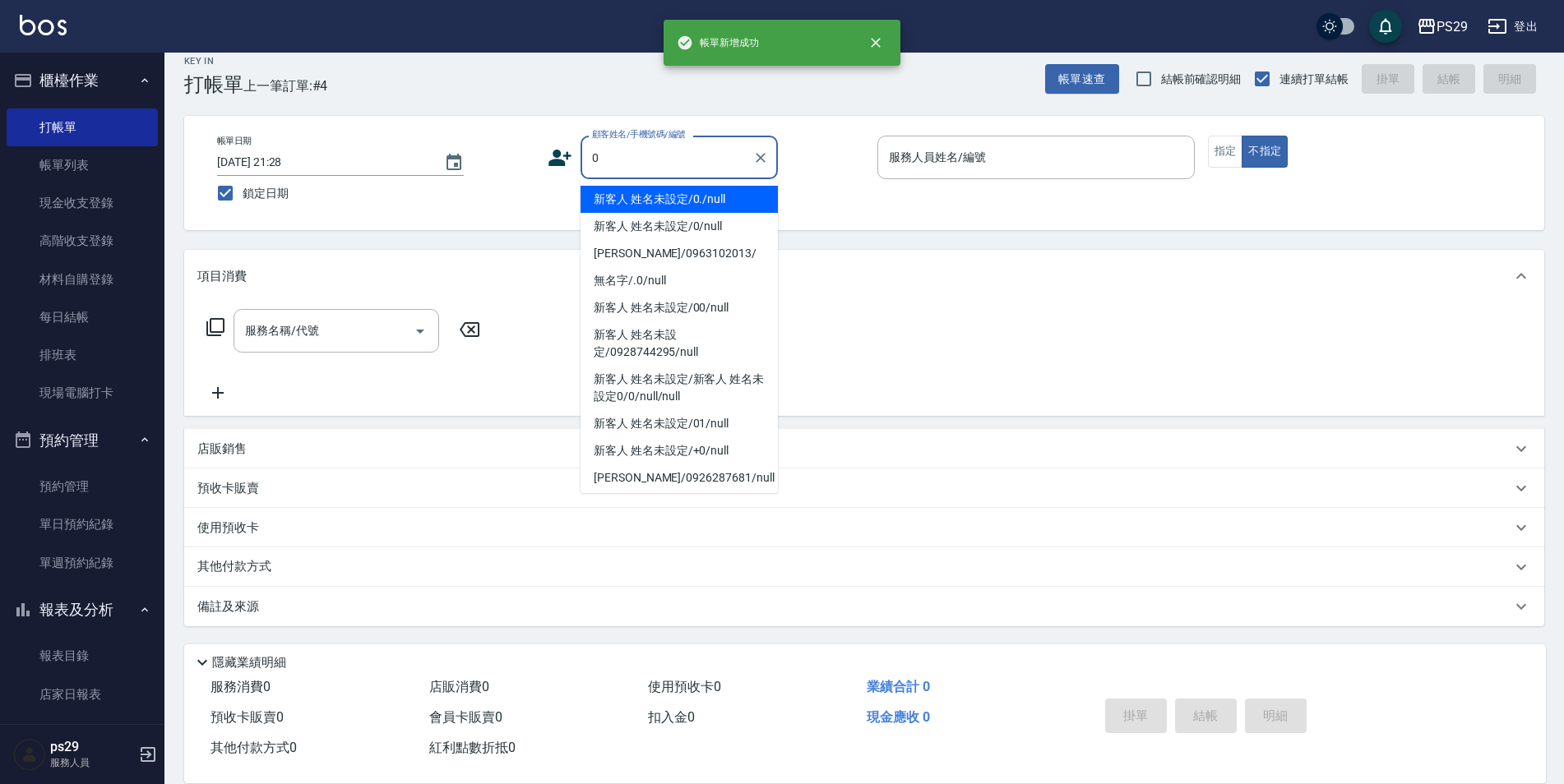
type input "新客人 姓名未設定/0./null"
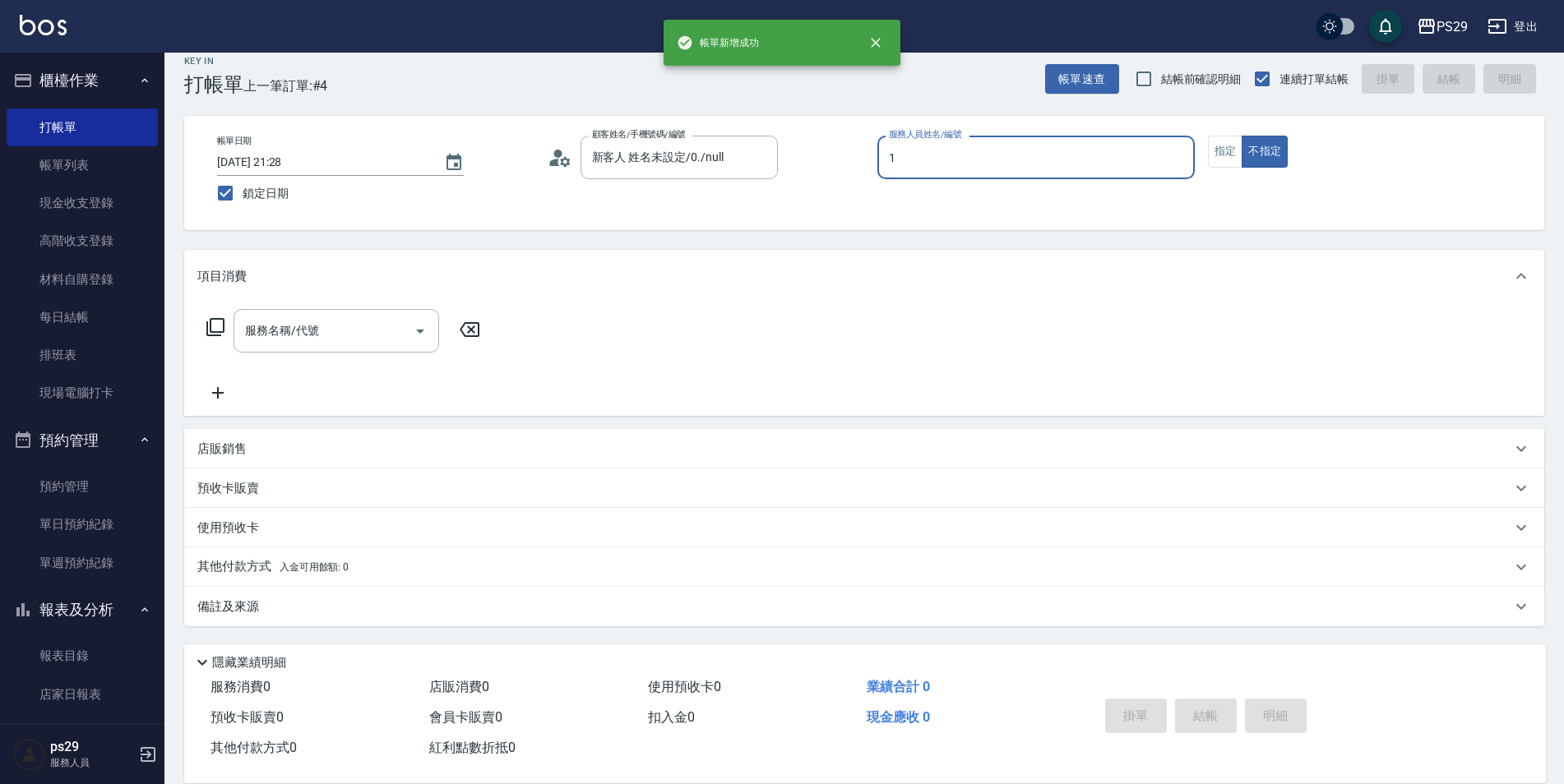
type input "[PERSON_NAME]-1"
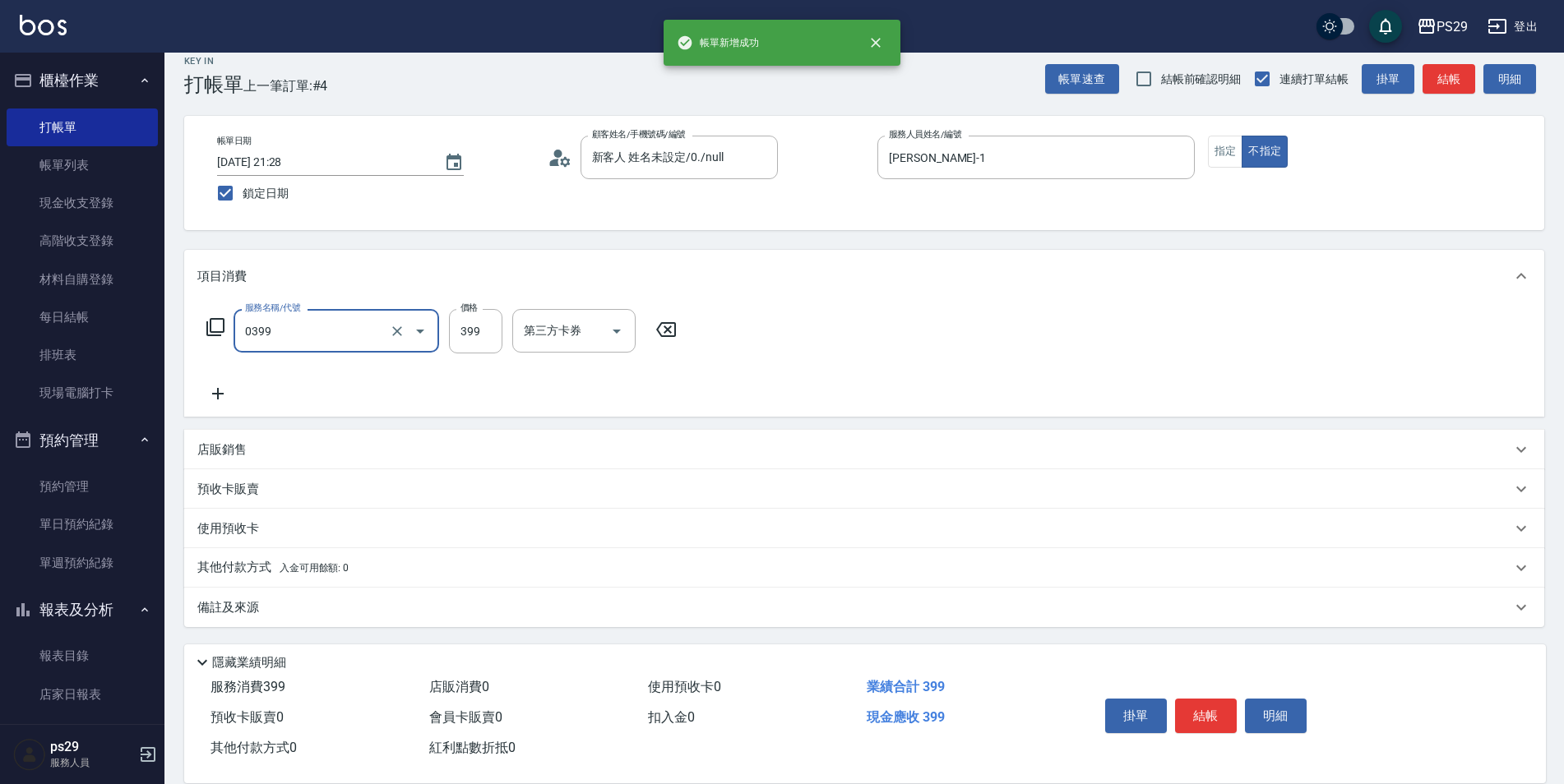
type input "海鹽399(0399)"
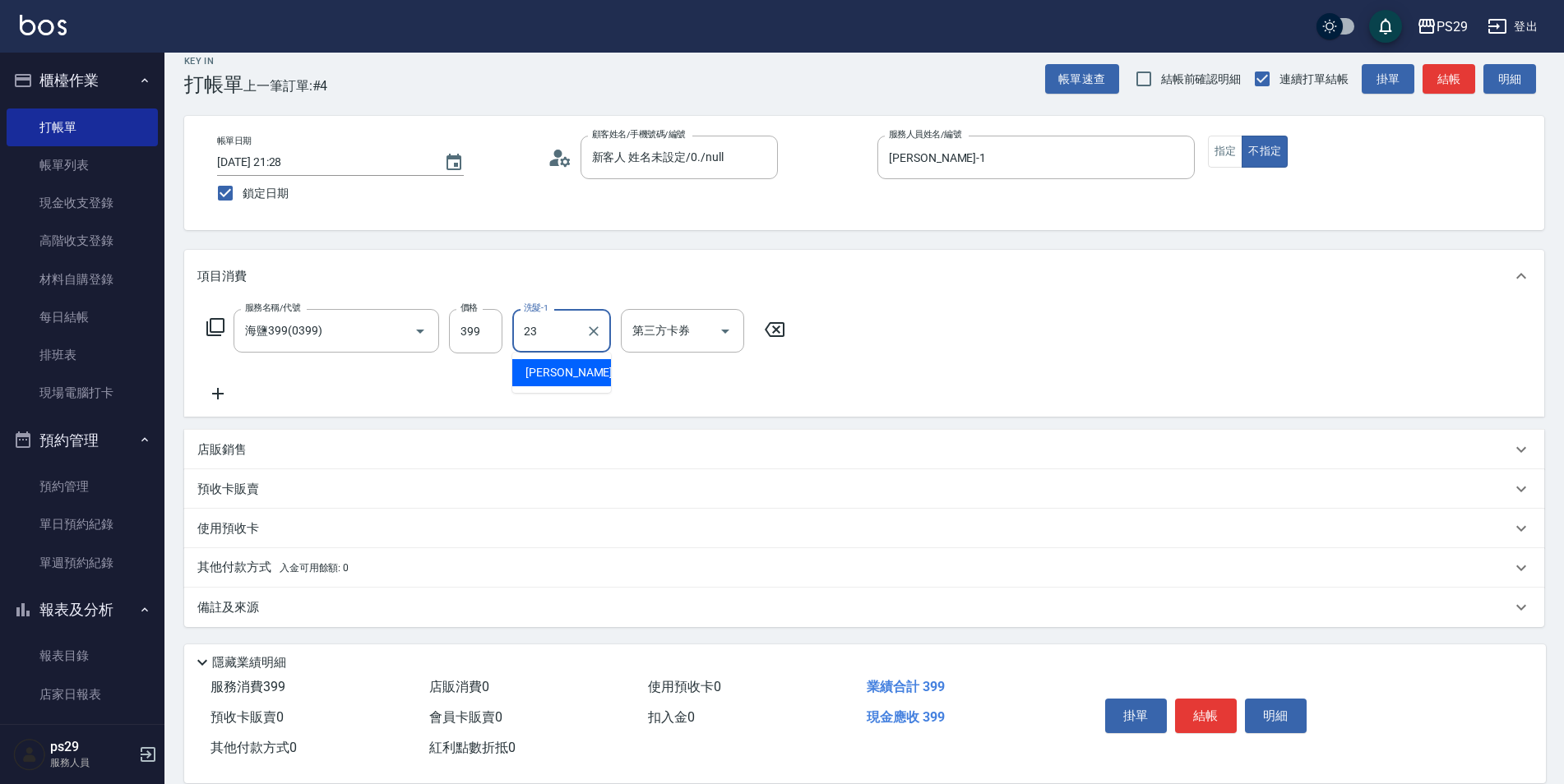
type input "[PERSON_NAME]-23"
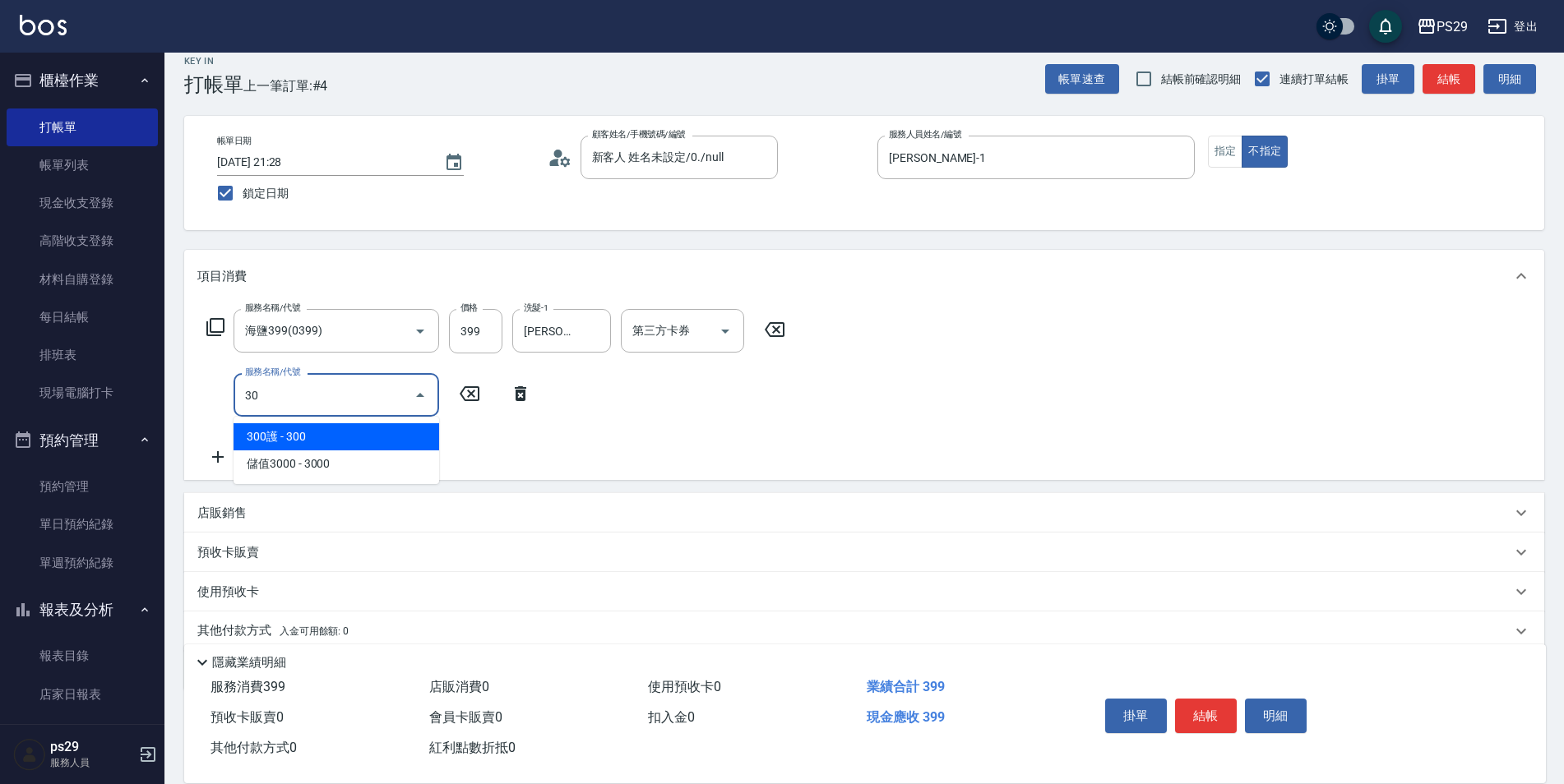
type input "304"
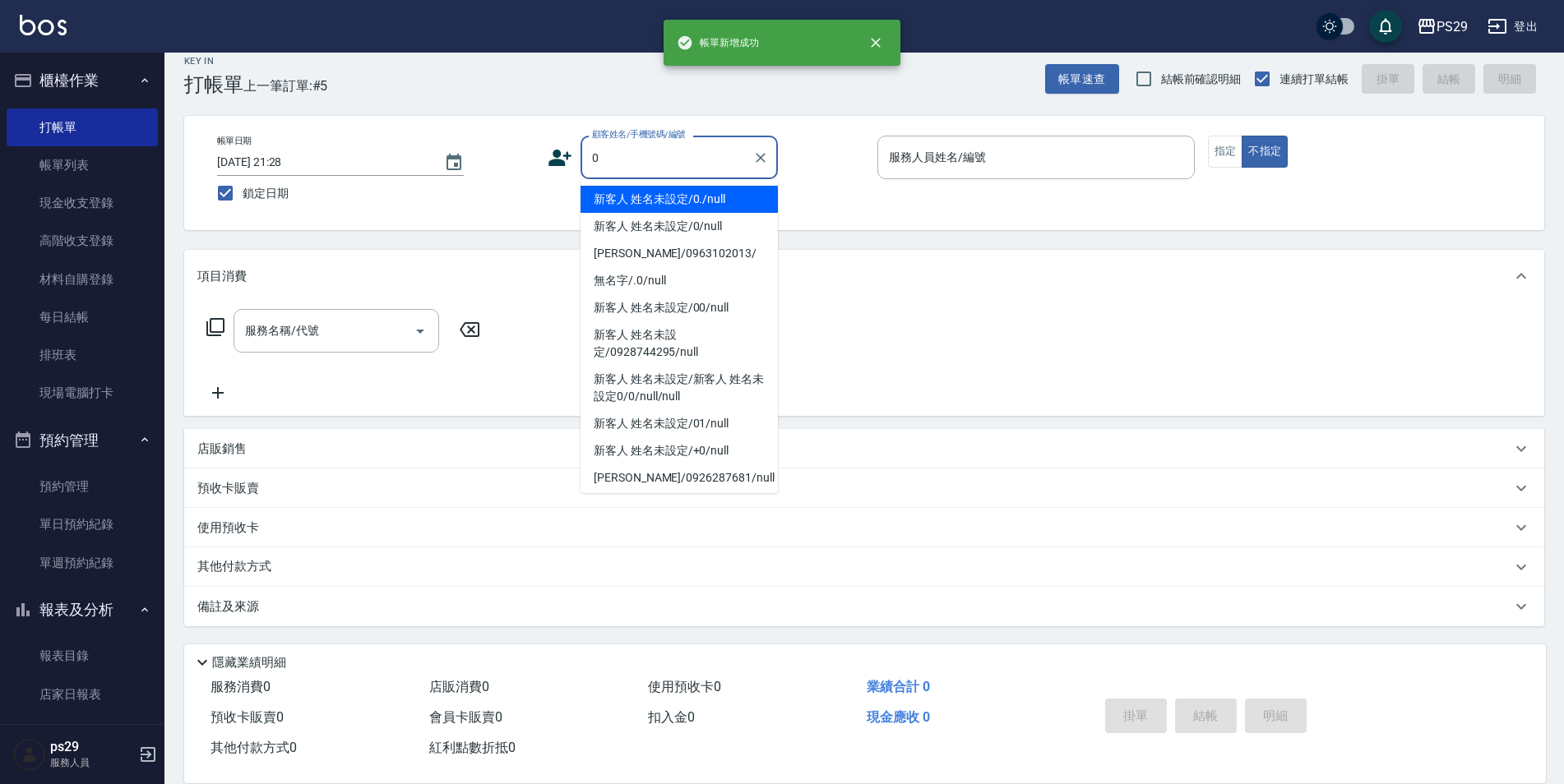
type input "新客人 姓名未設定/0./null"
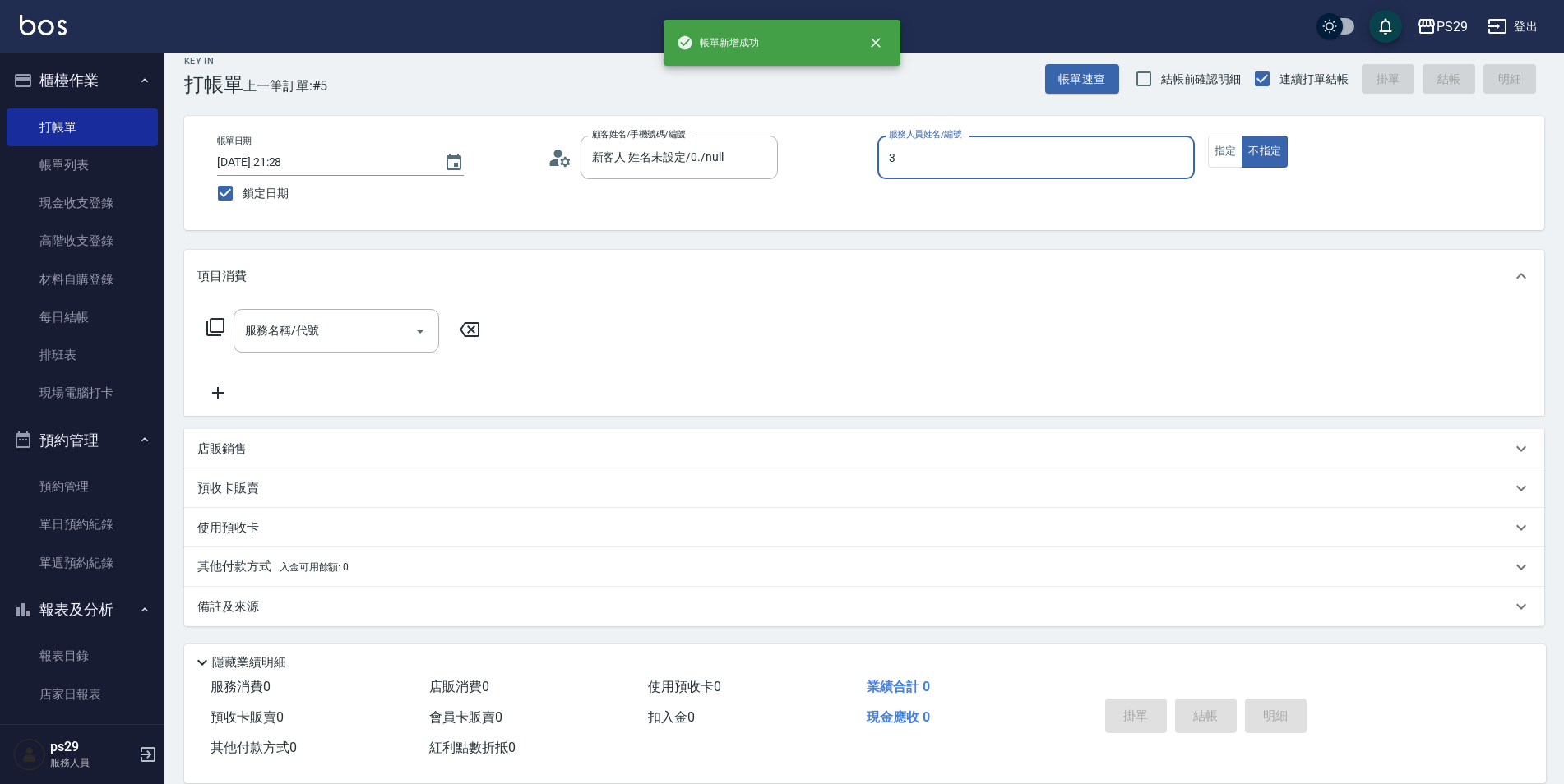
type input "[PERSON_NAME]-3"
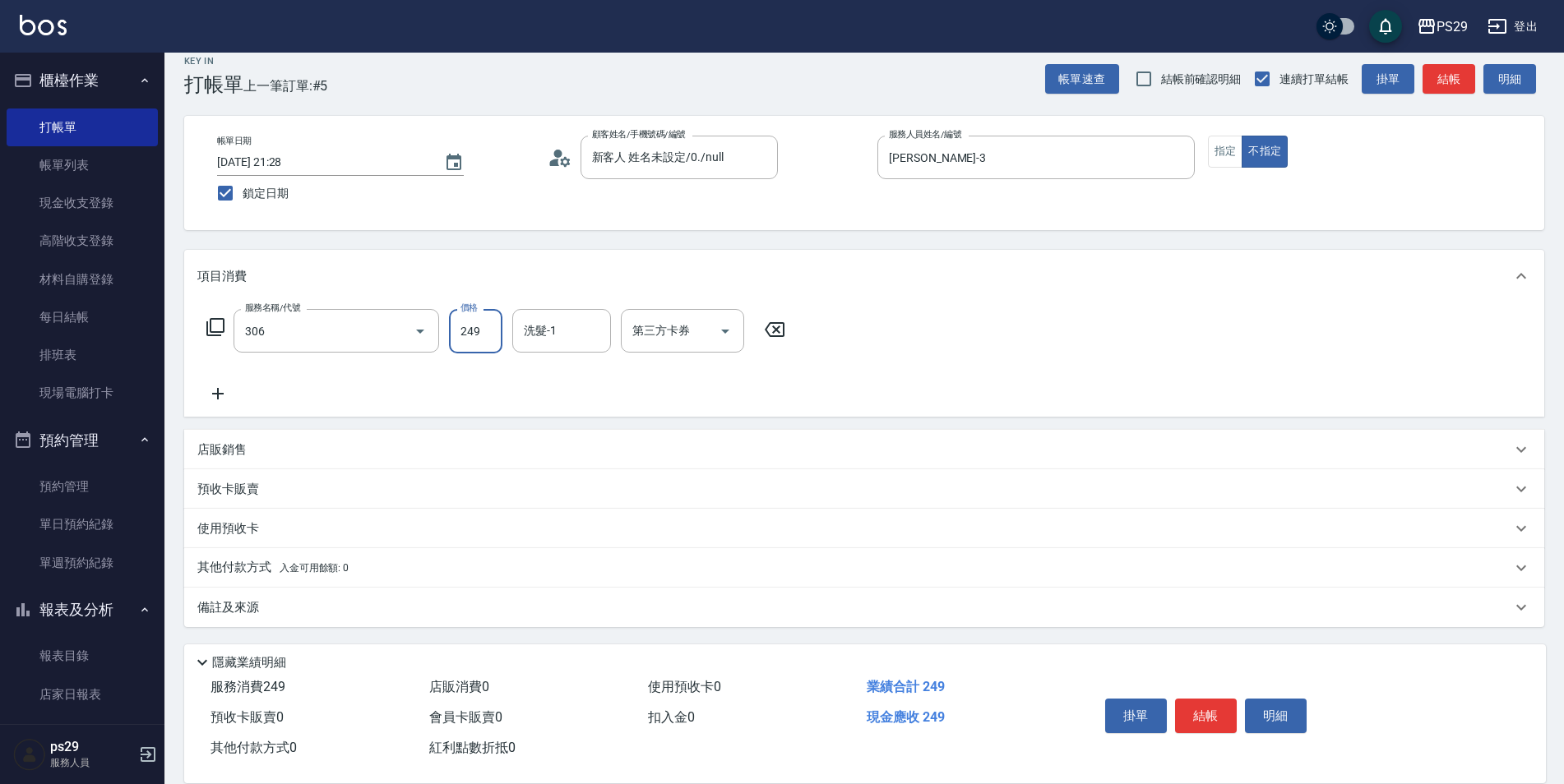
type input "剪髮(306)"
type input "[PERSON_NAME]-15"
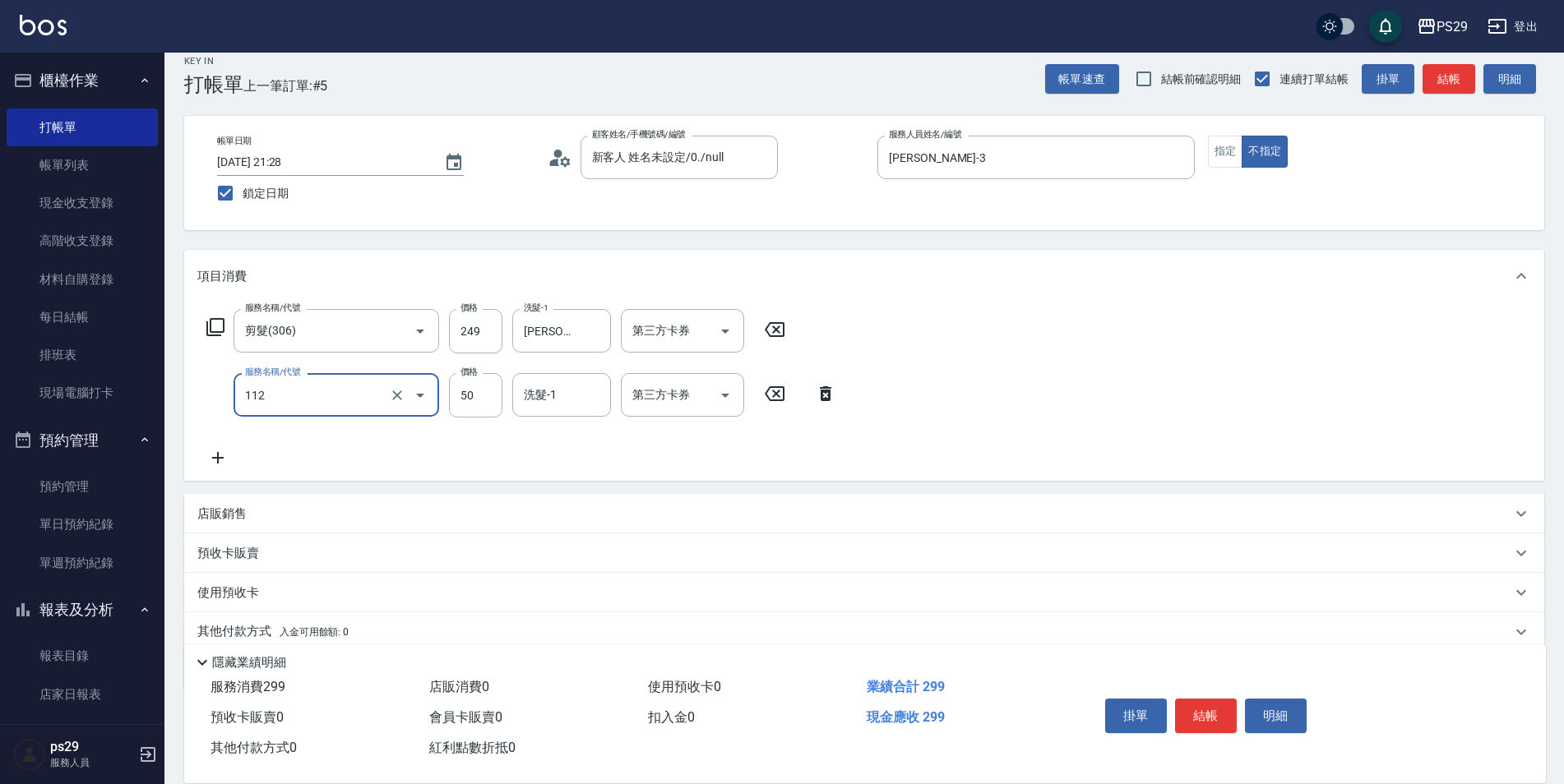
type input "精油50(112)"
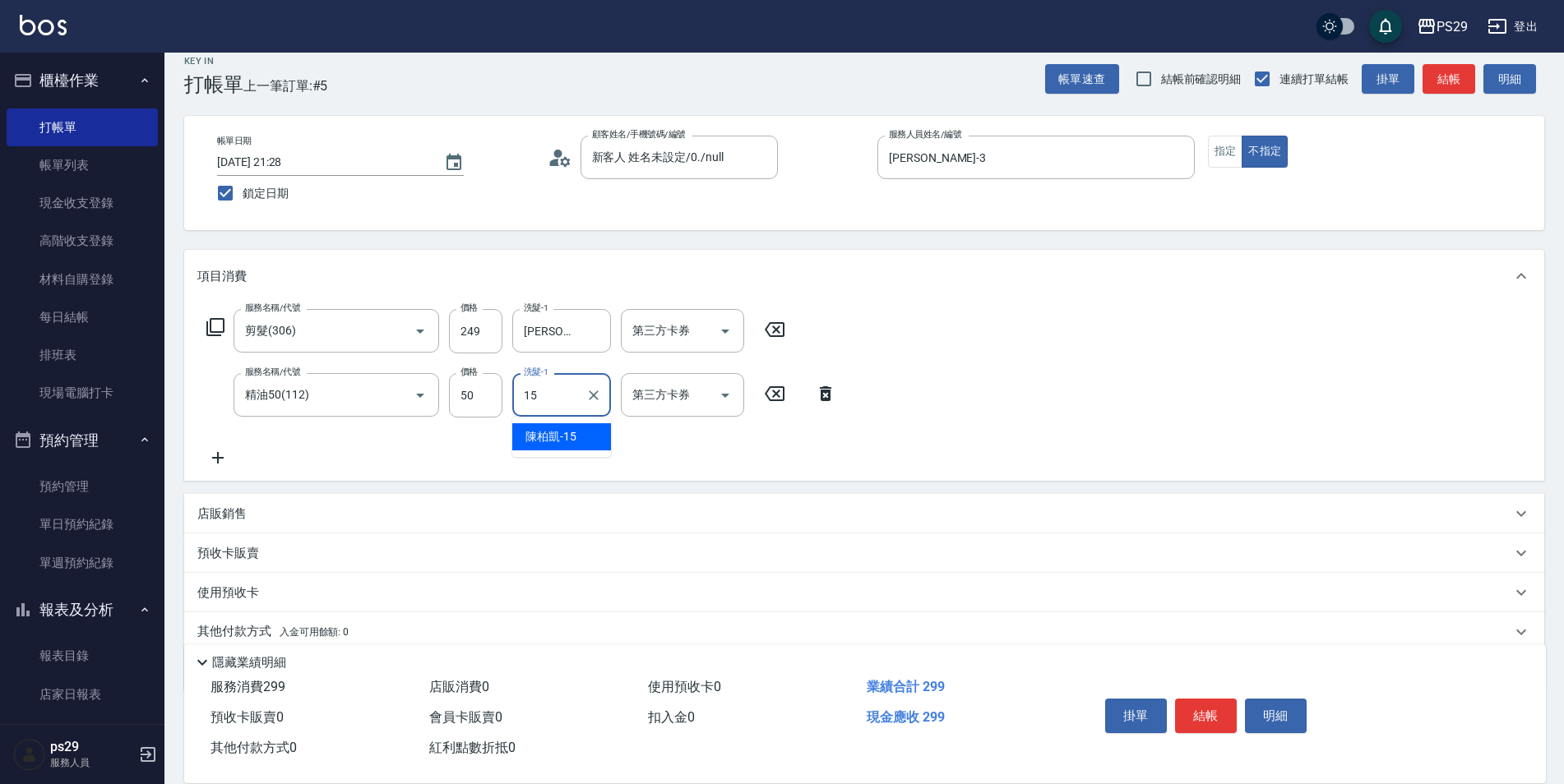
type input "[PERSON_NAME]-15"
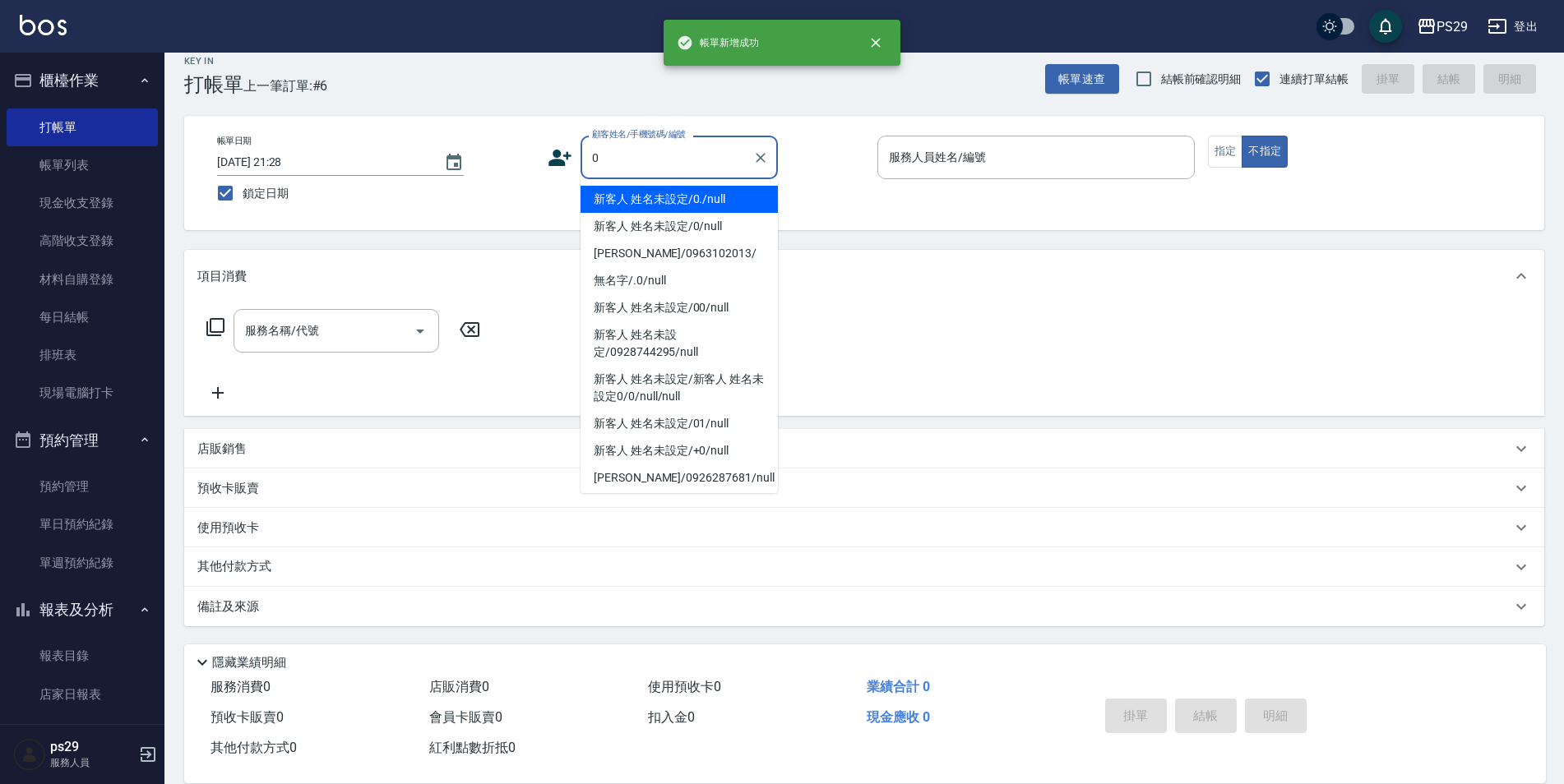
type input "新客人 姓名未設定/0./null"
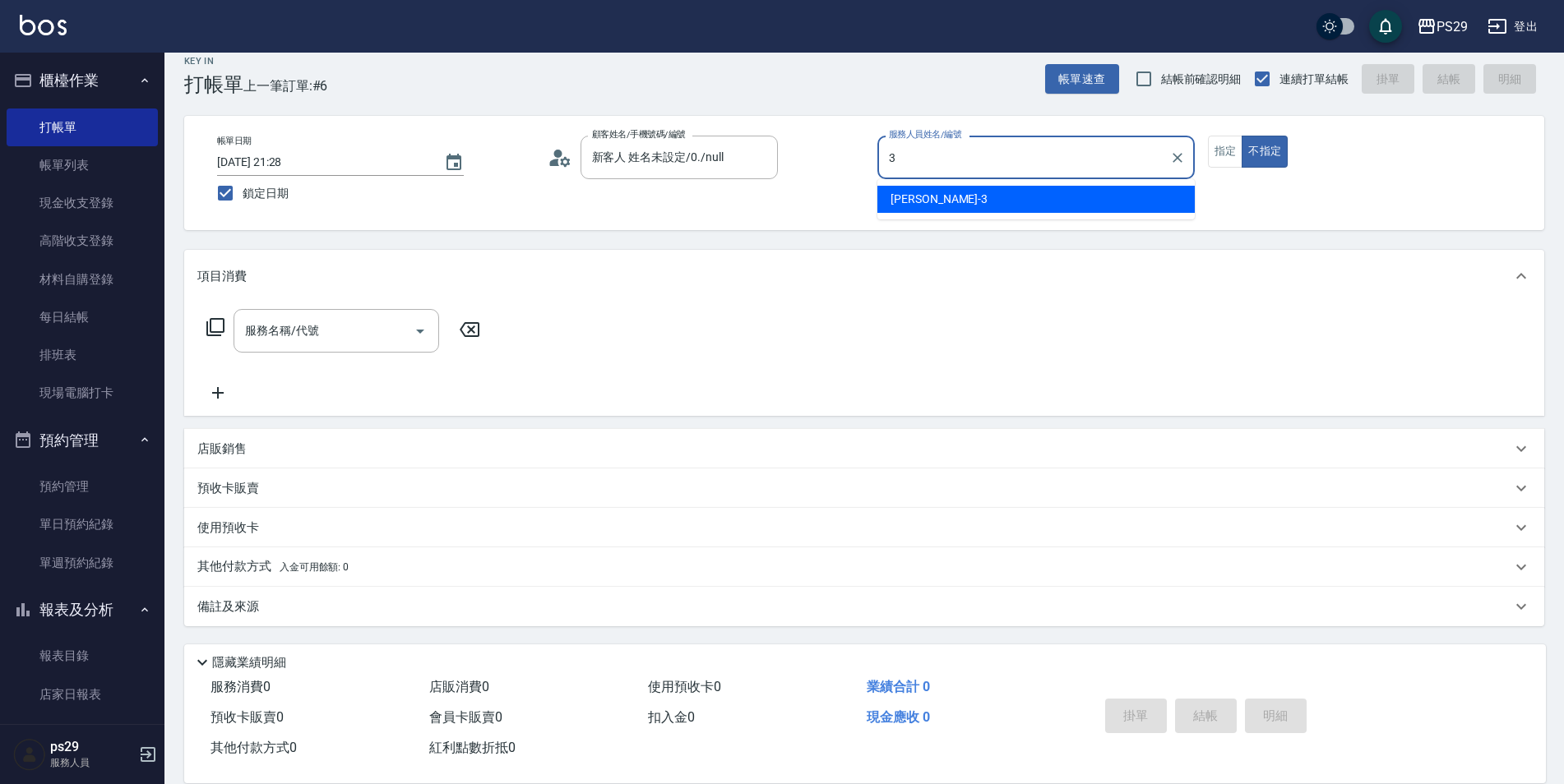
type input "[PERSON_NAME]-3"
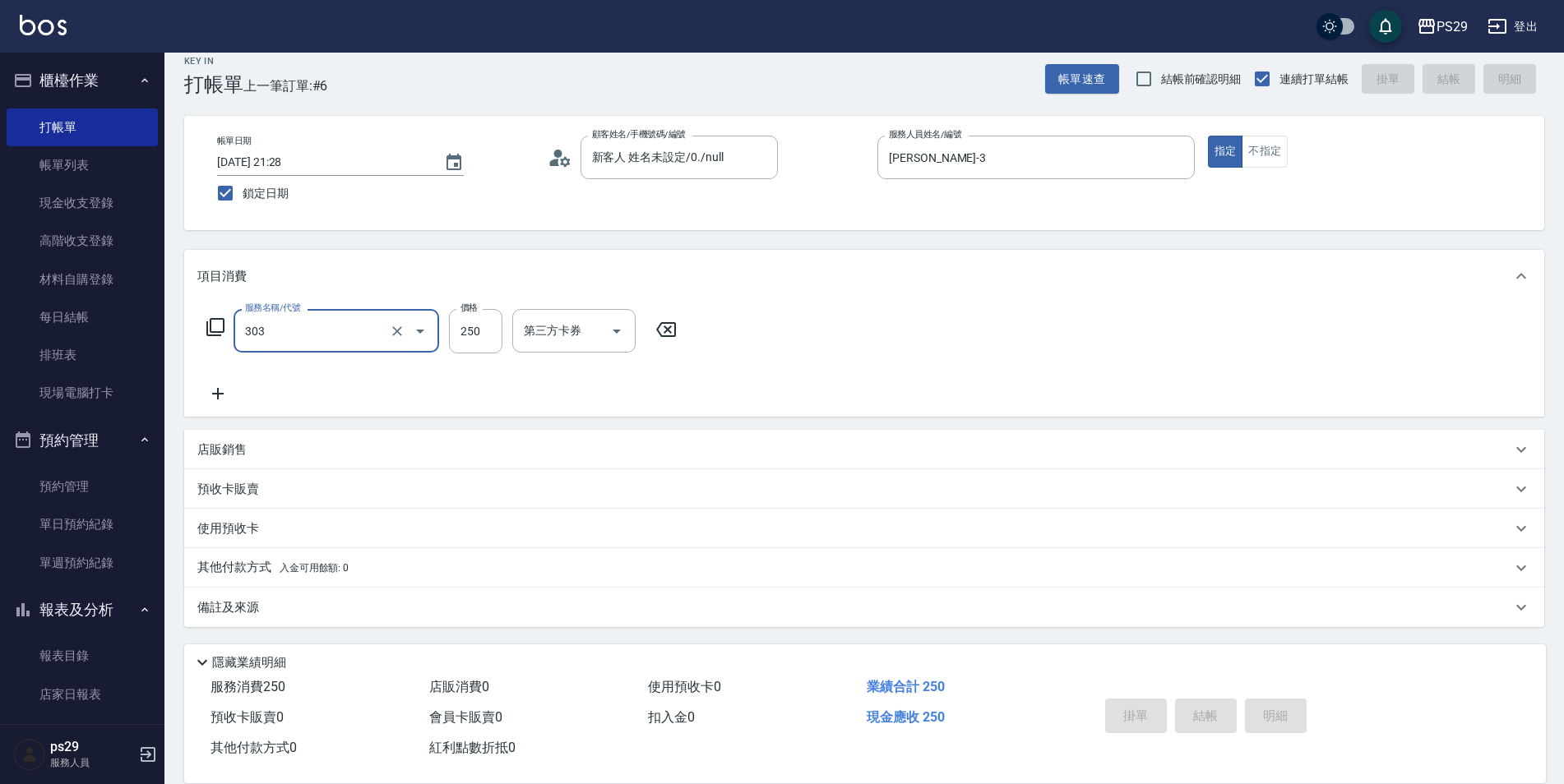
type input "303"
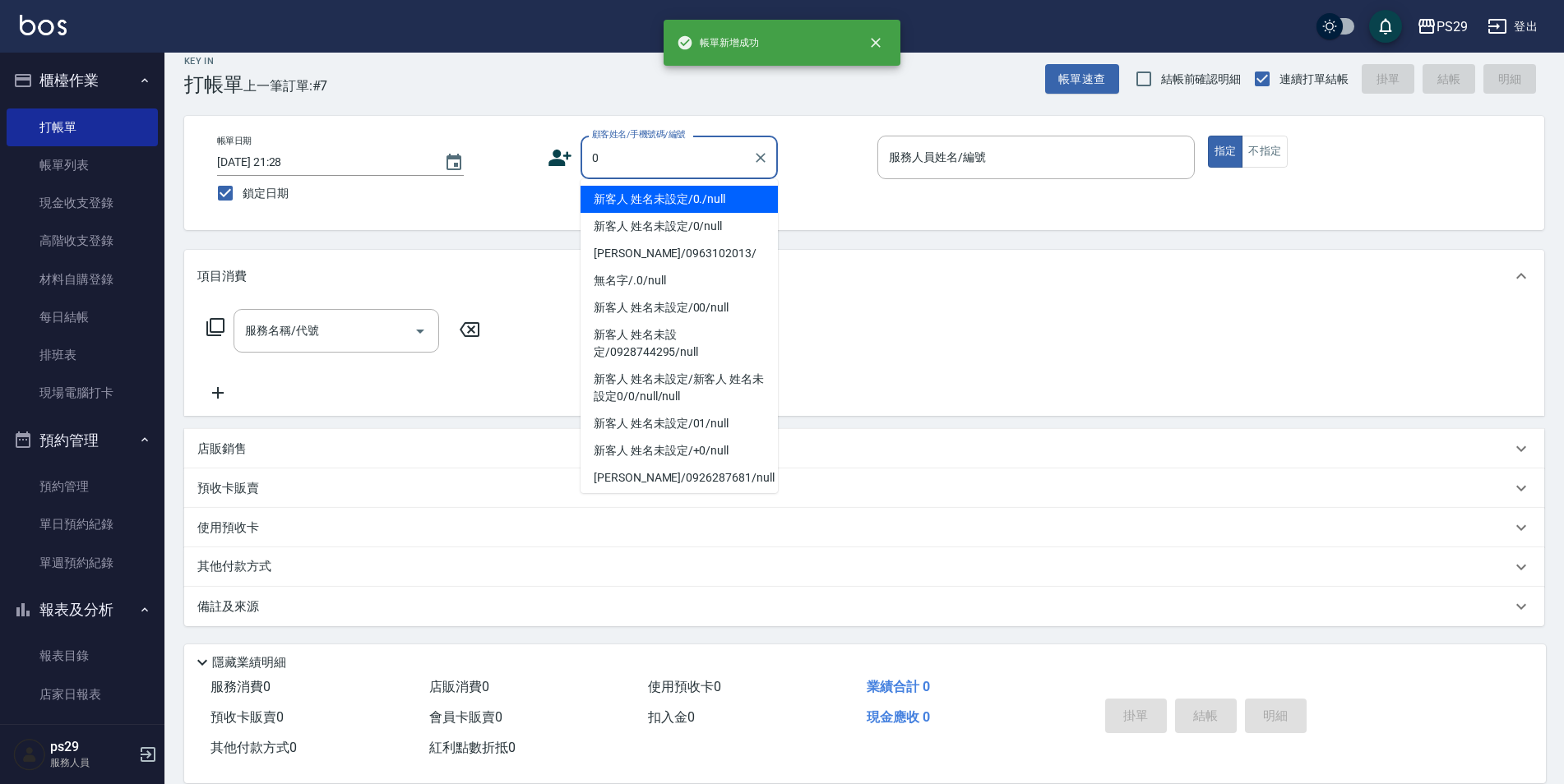
type input "新客人 姓名未設定/0./null"
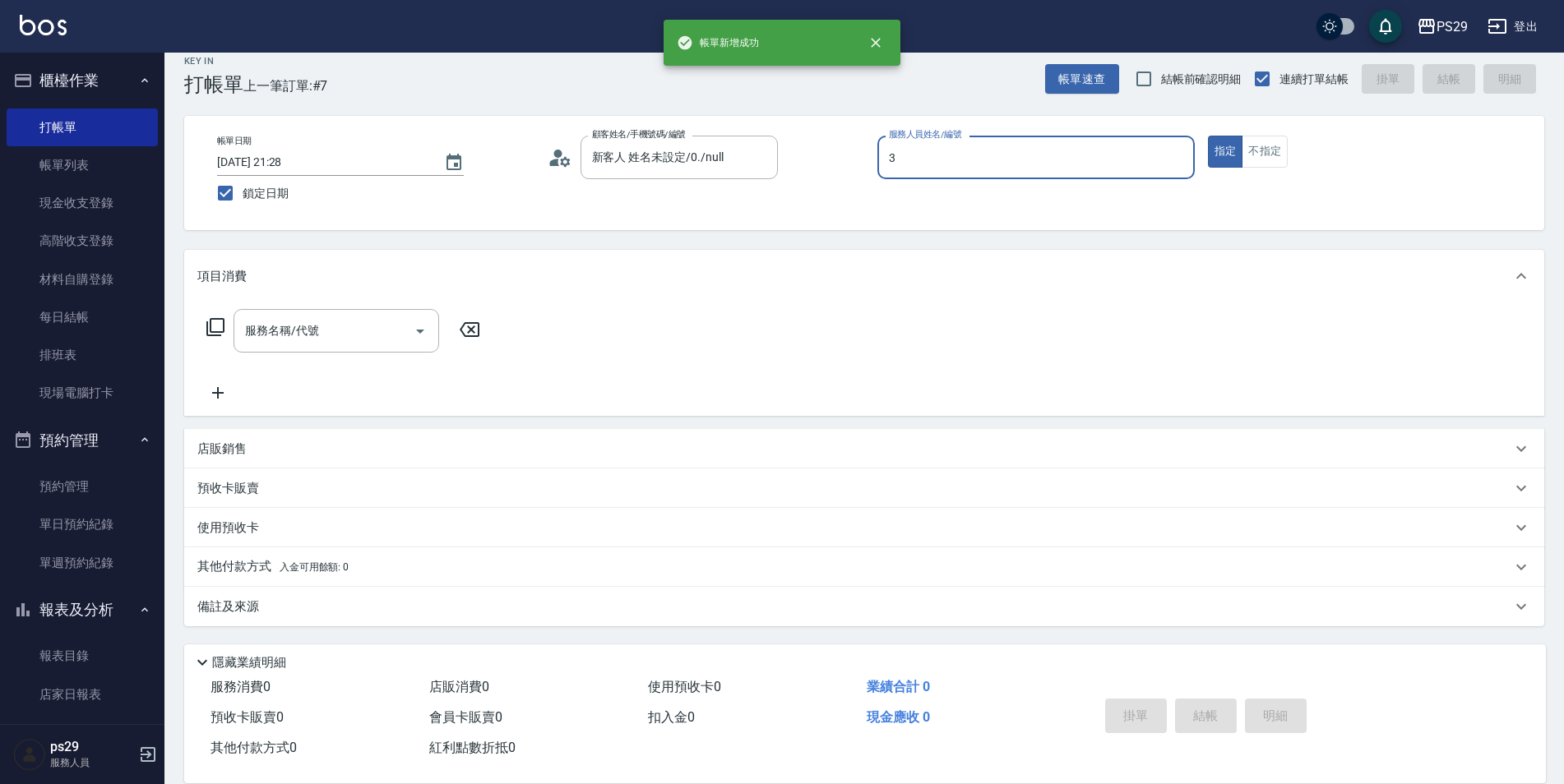
type input "[PERSON_NAME]-3"
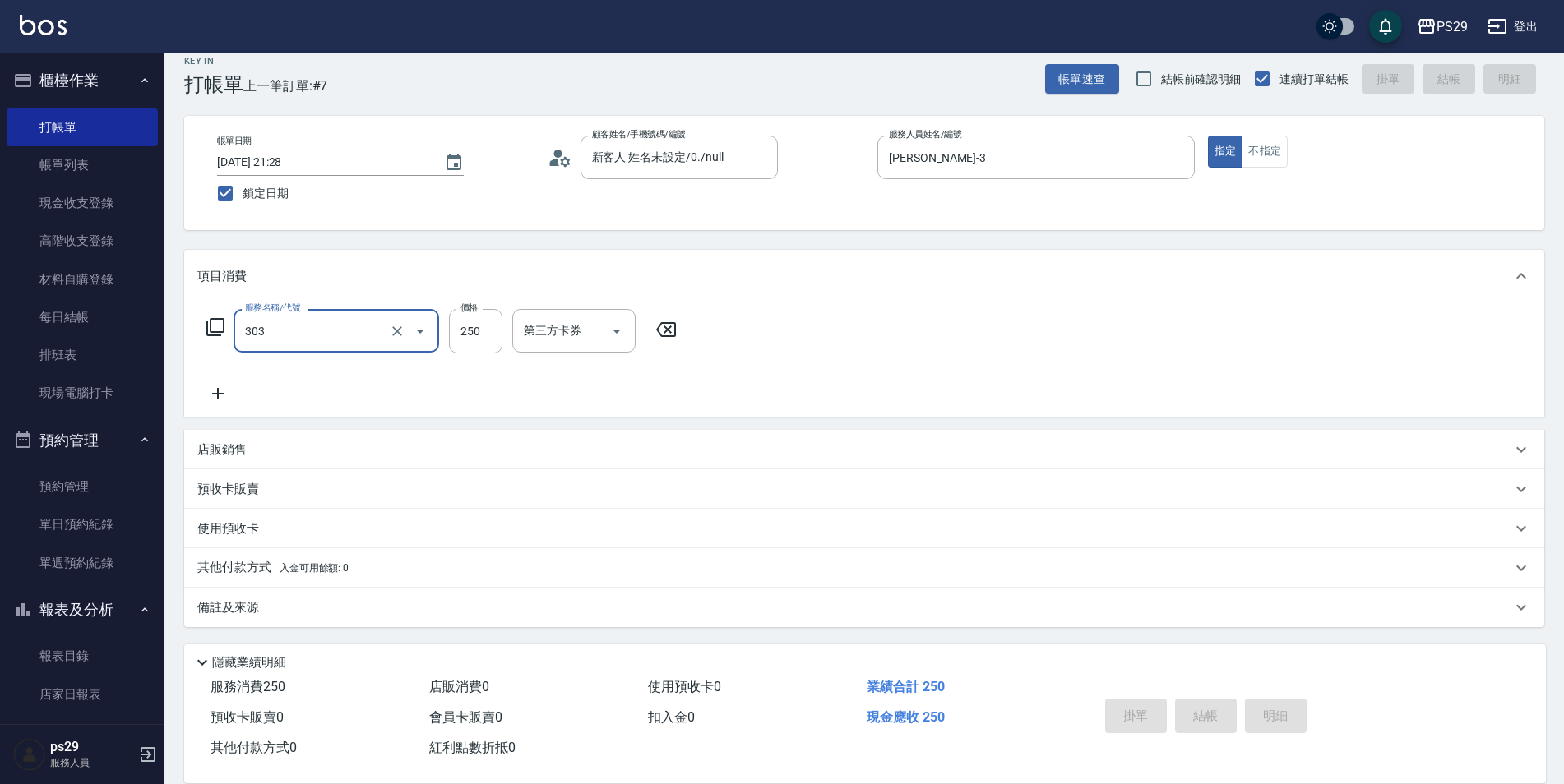
type input "303"
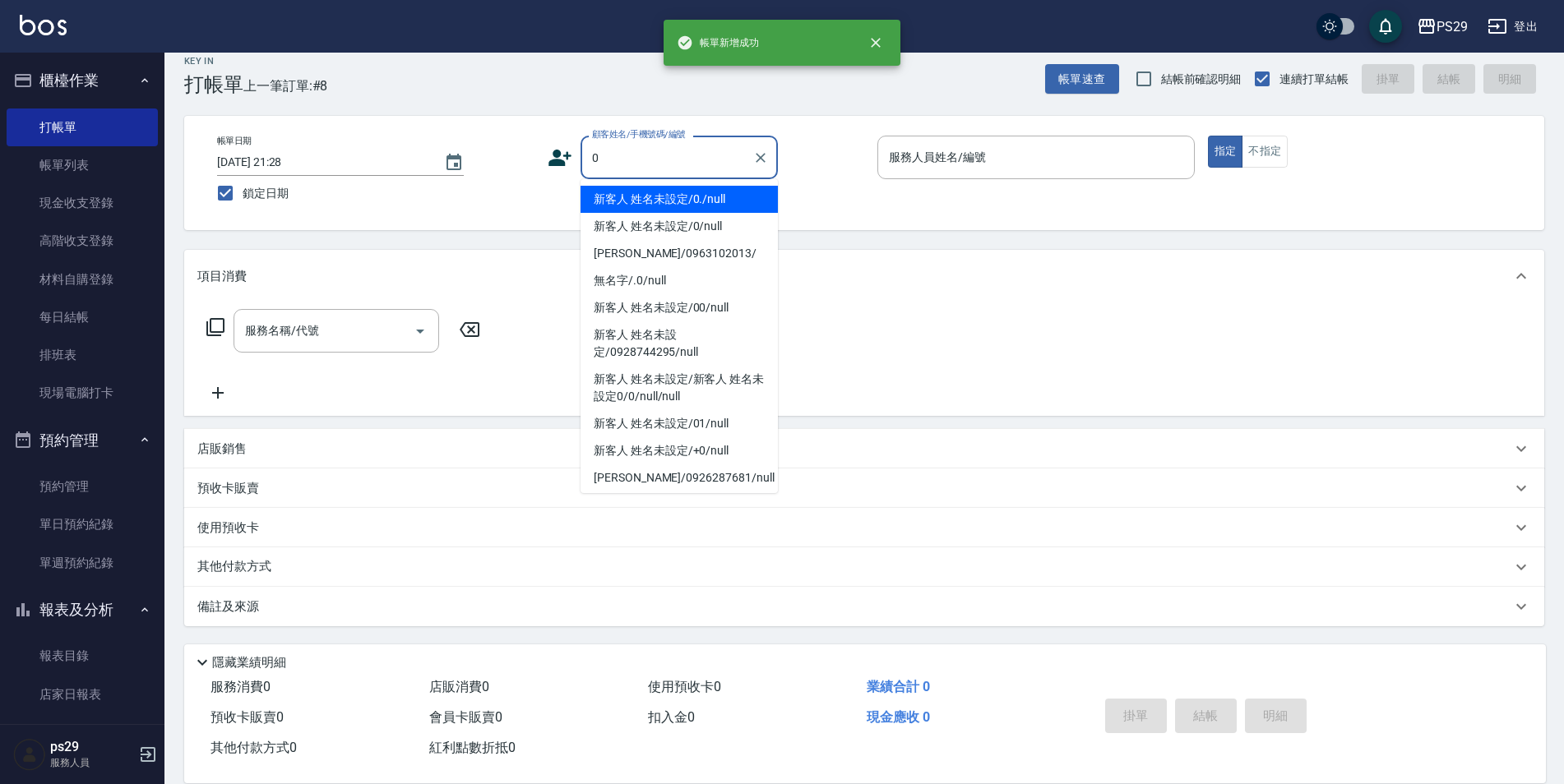
type input "新客人 姓名未設定/0./null"
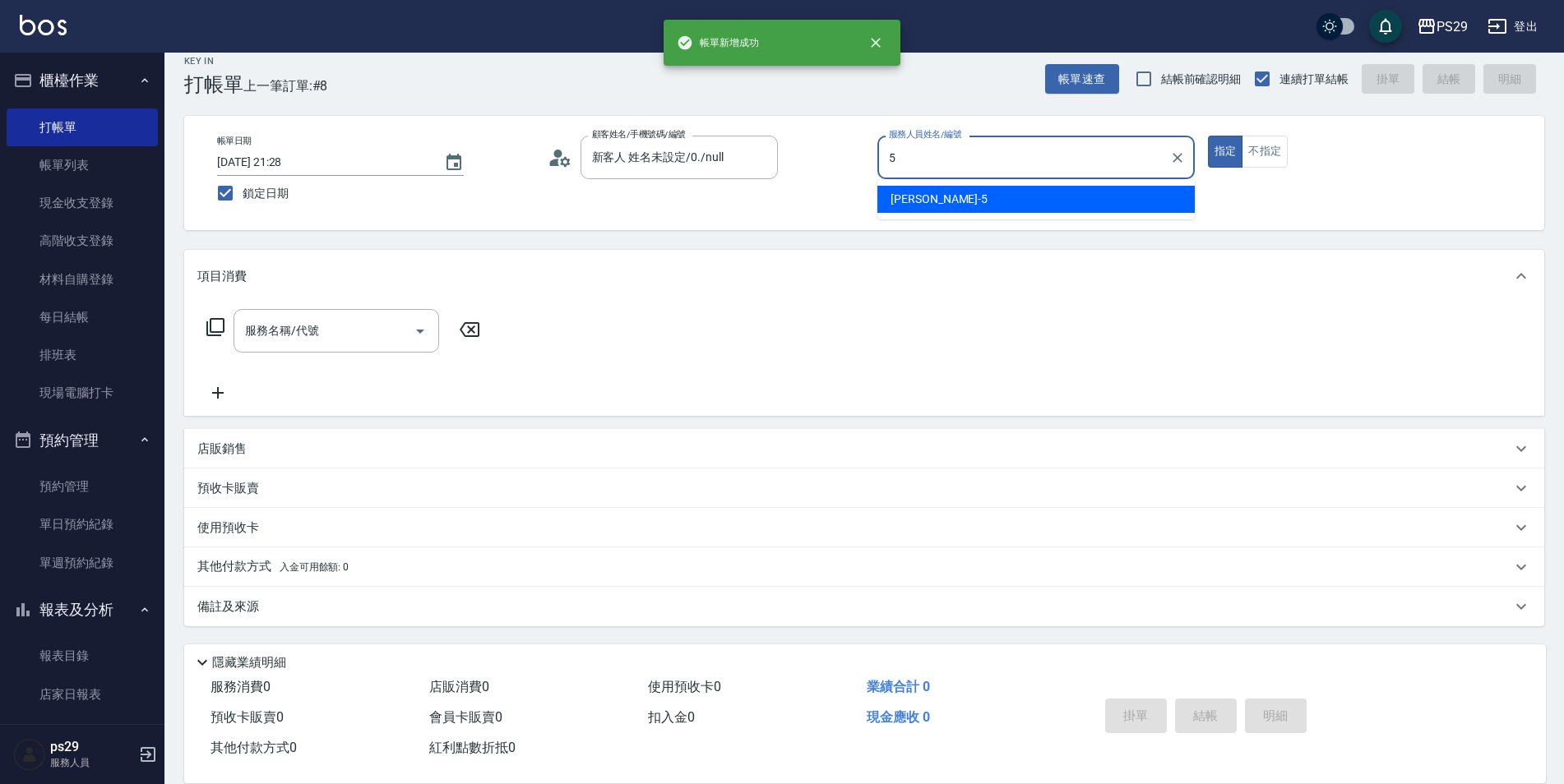
type input "[PERSON_NAME]維-5"
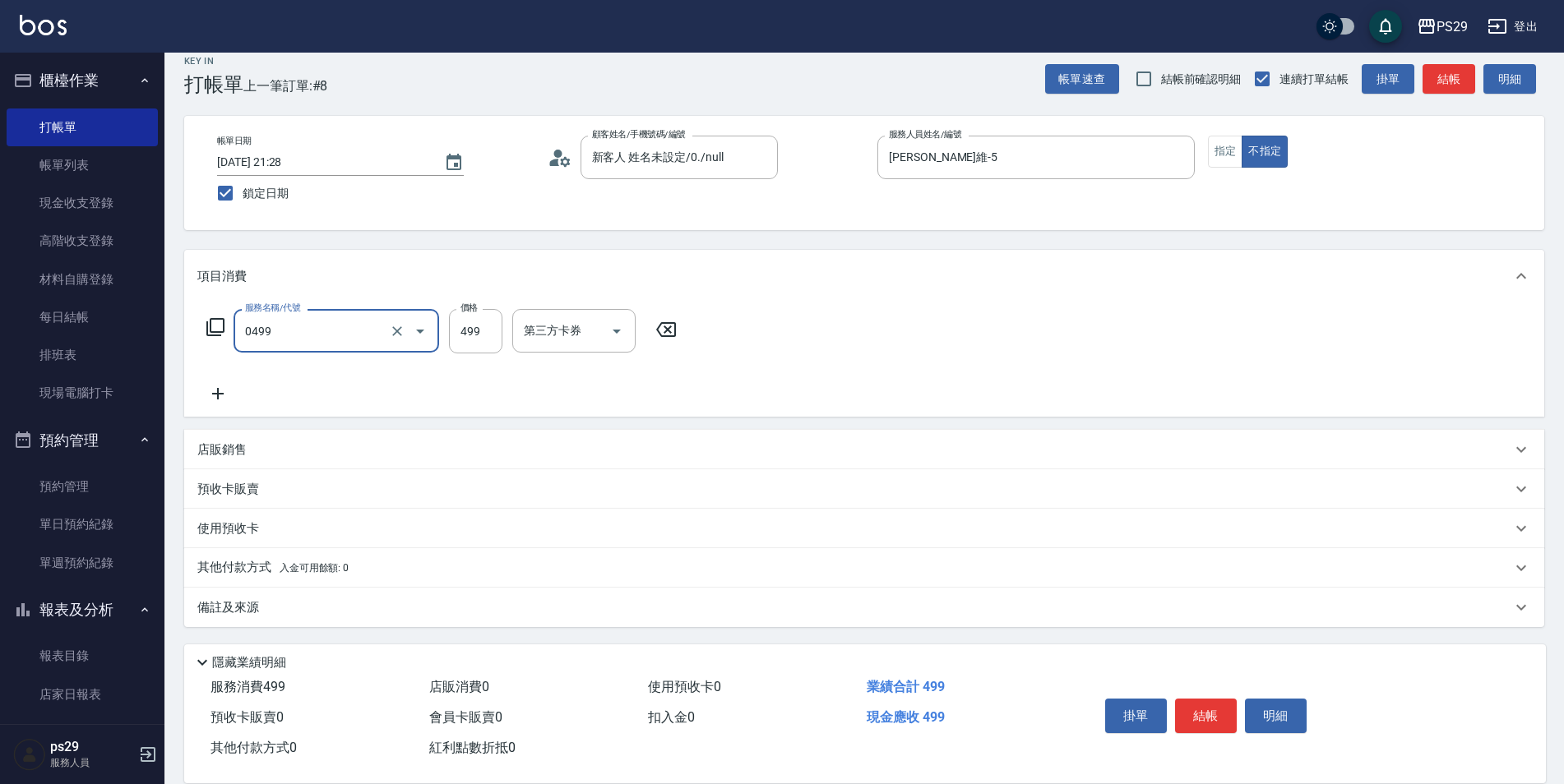
type input "[PERSON_NAME]499(0499)"
type input "[PERSON_NAME]-23"
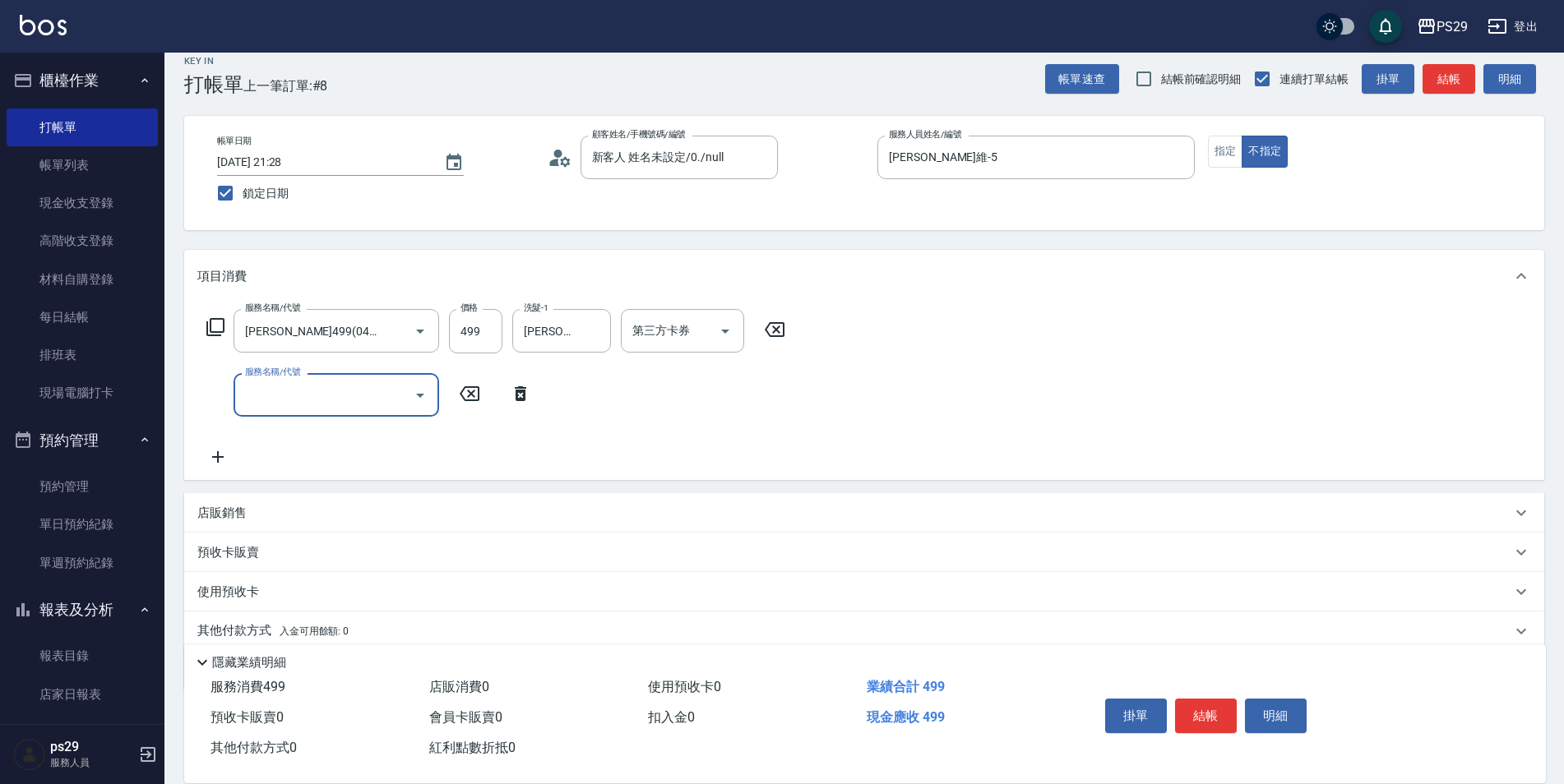
type input "1"
type input "310"
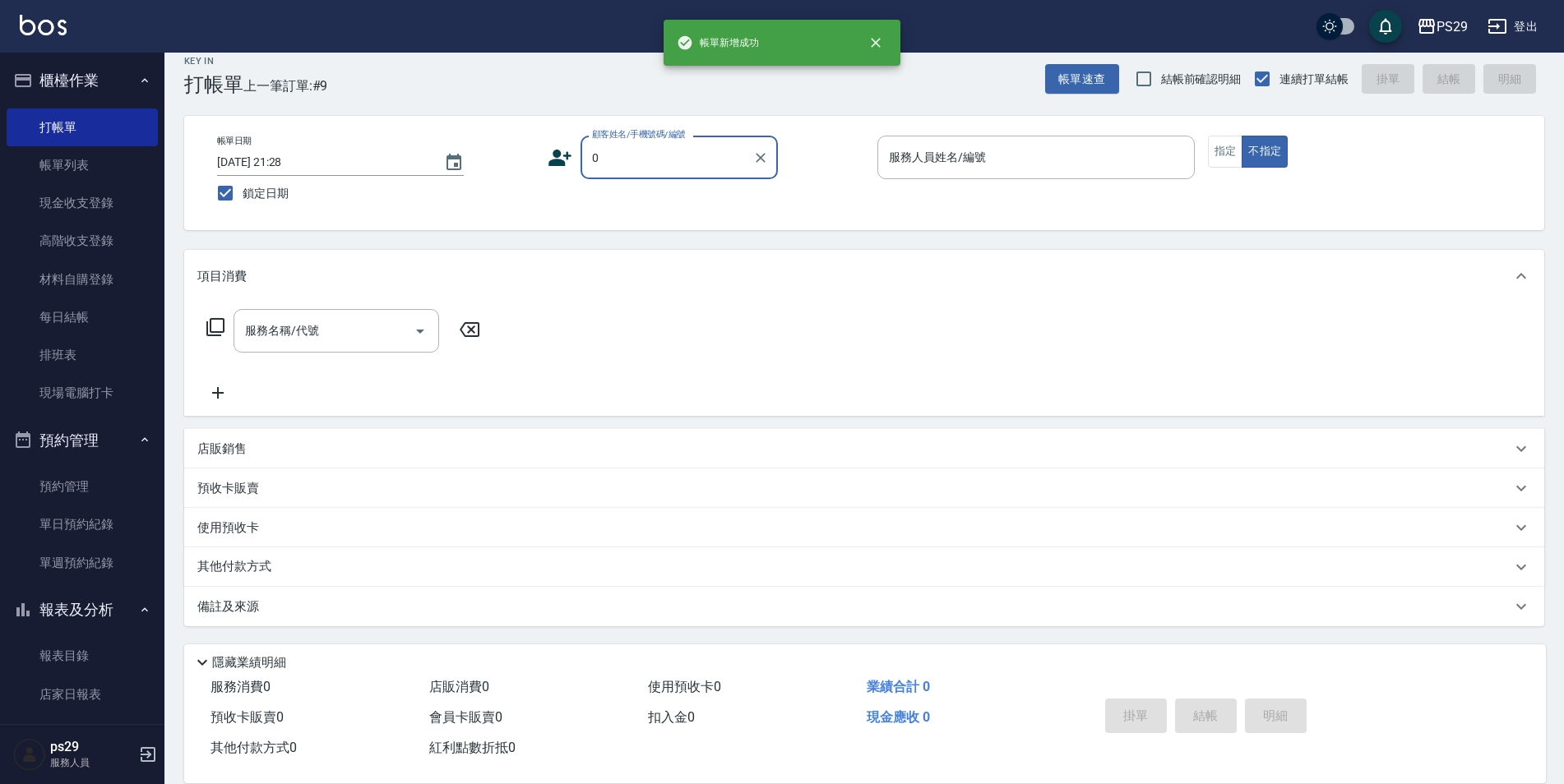
type input "新客人 姓名未設定/0./null"
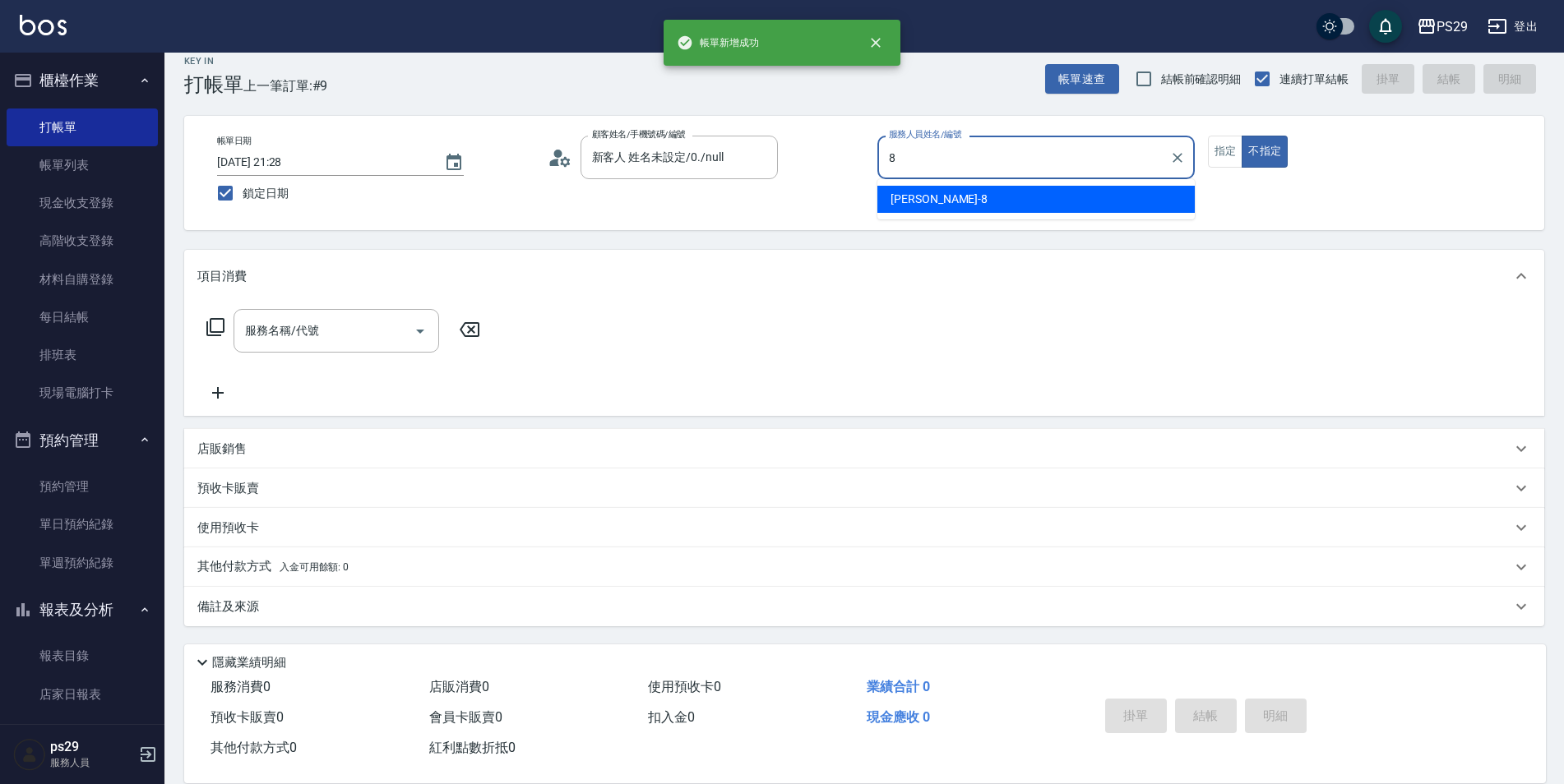
type input "[PERSON_NAME]-8"
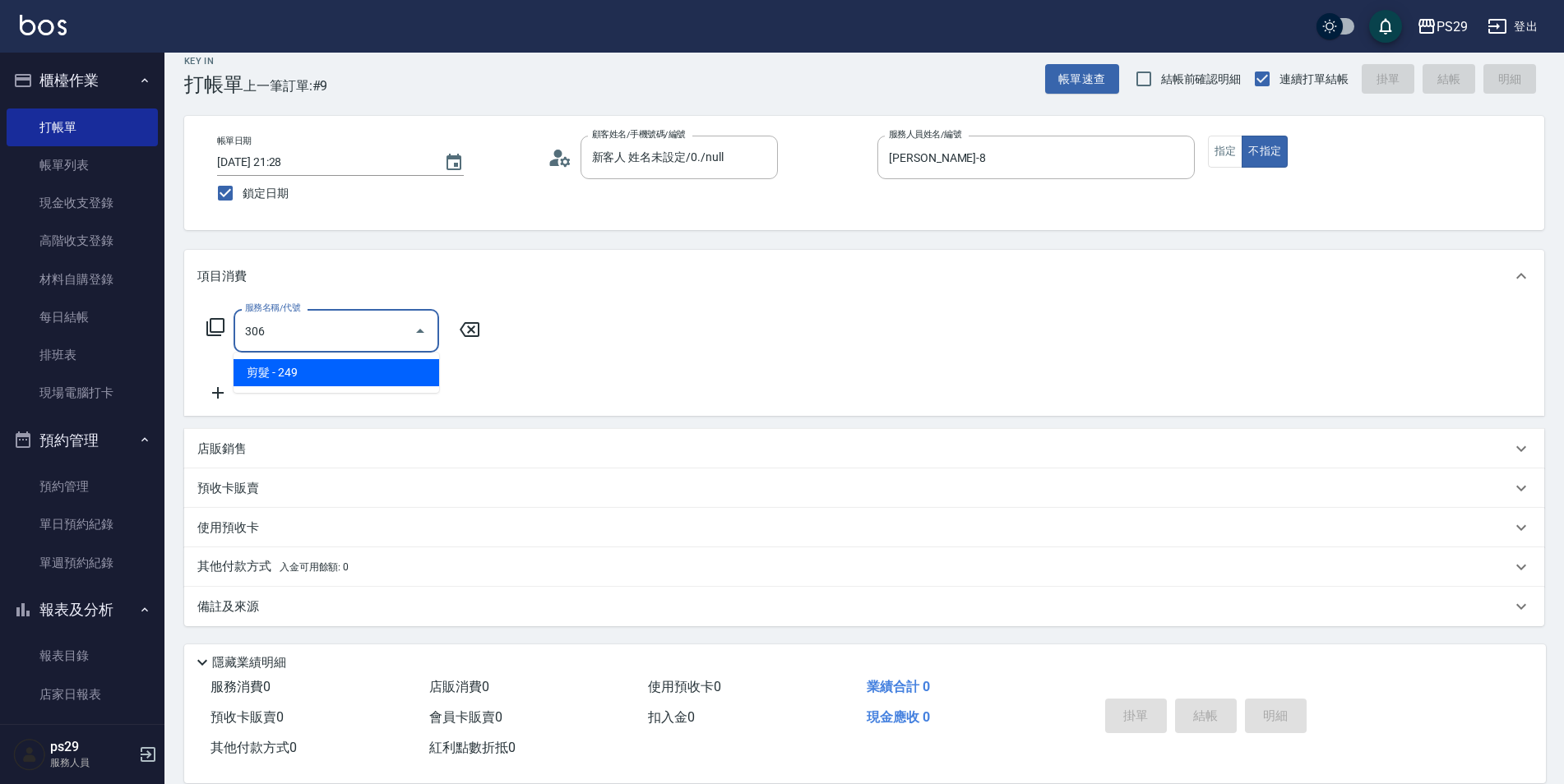
type input "剪髮(306)"
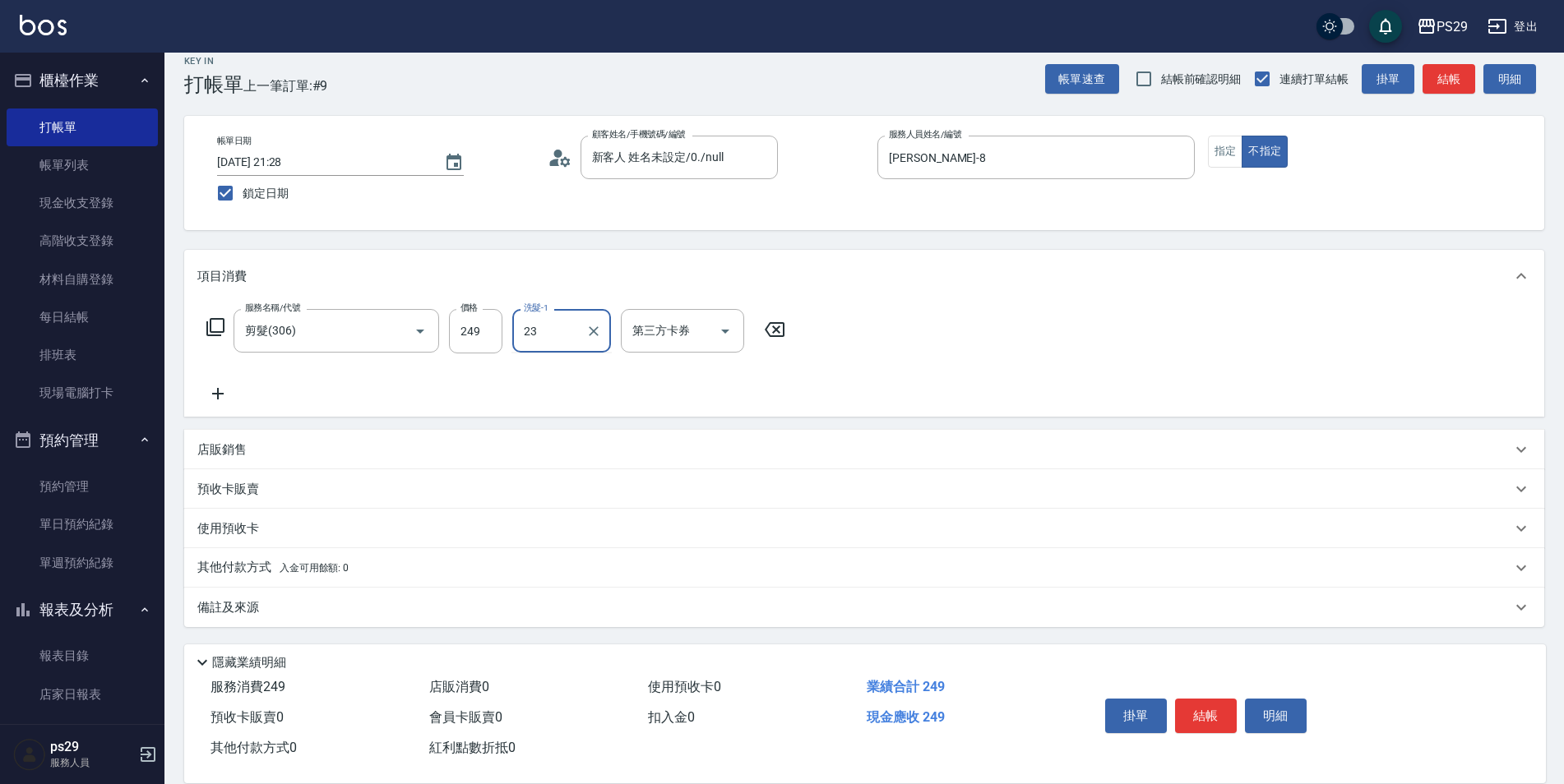
type input "[PERSON_NAME]-23"
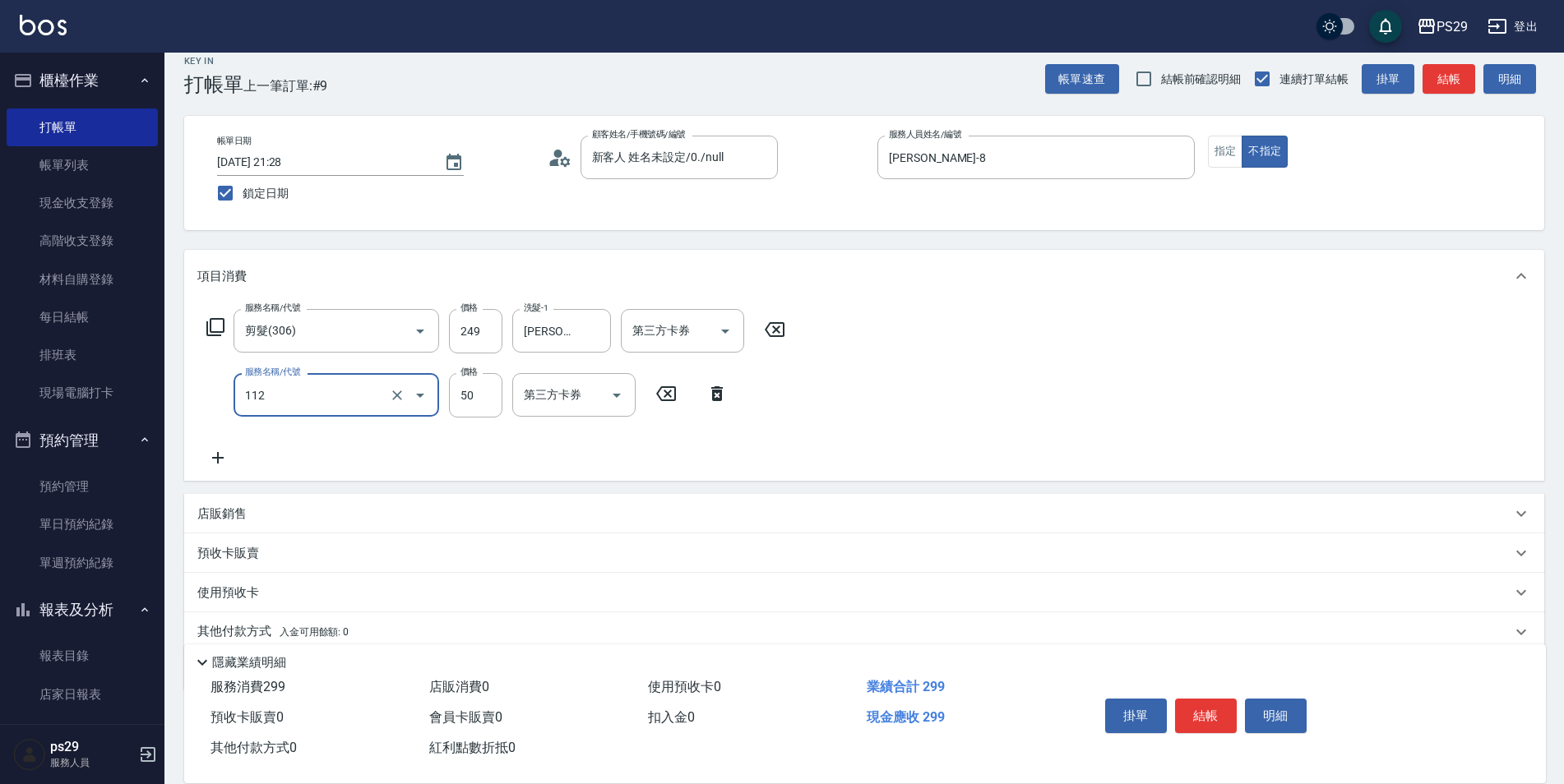
type input "精油50(112)"
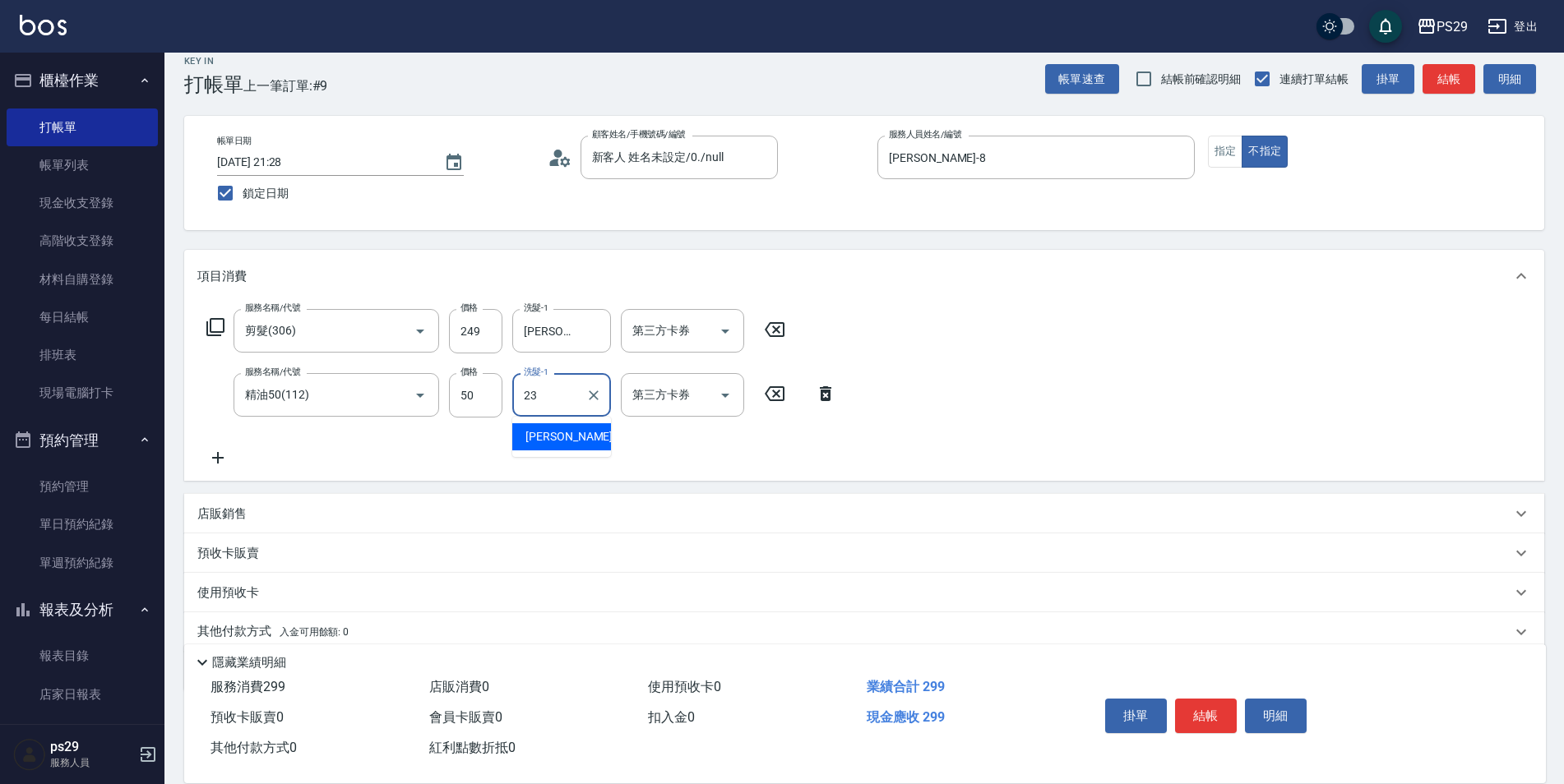
type input "[PERSON_NAME]-23"
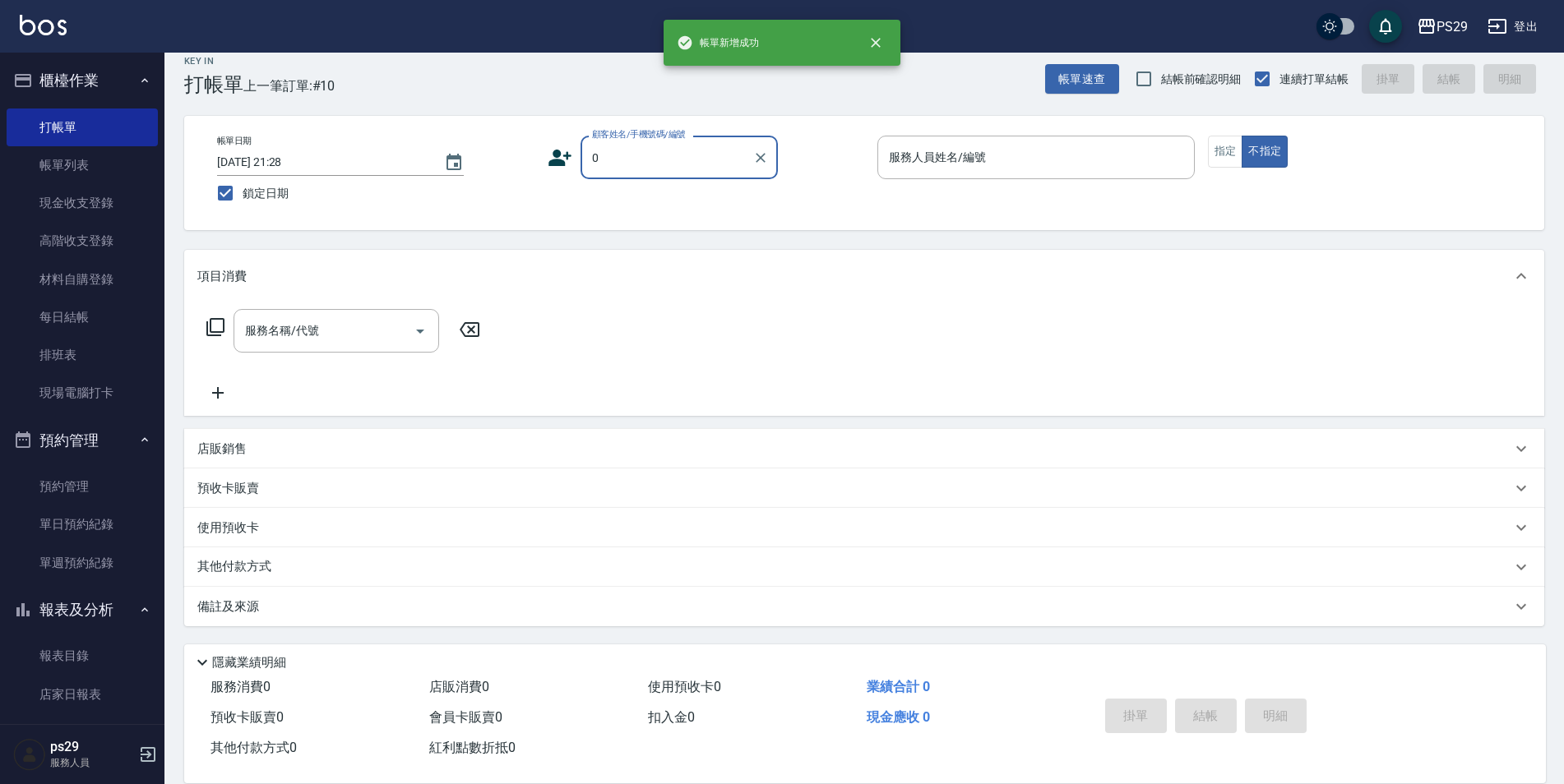
type input "新客人 姓名未設定/0./null"
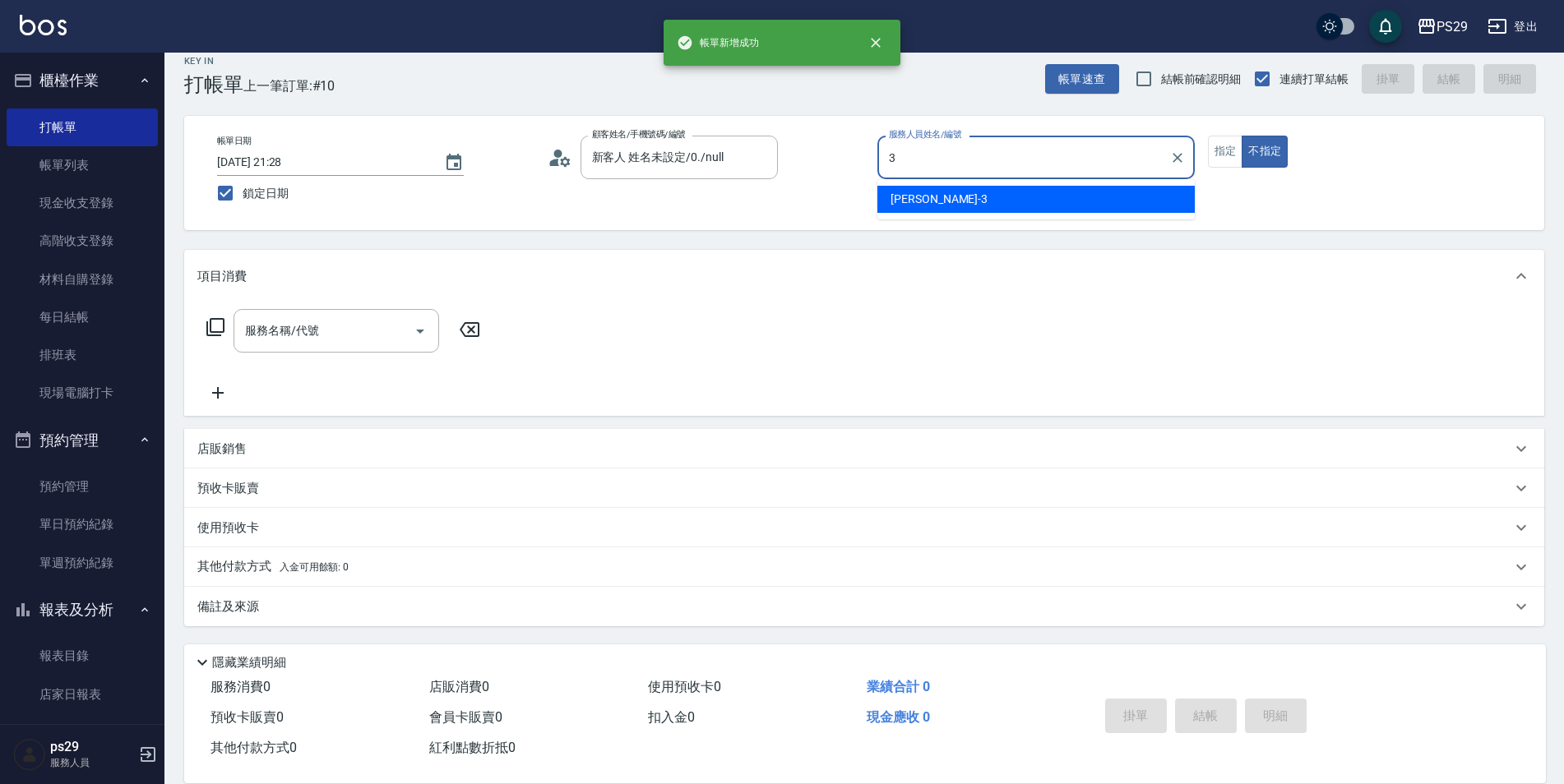
type input "[PERSON_NAME]-3"
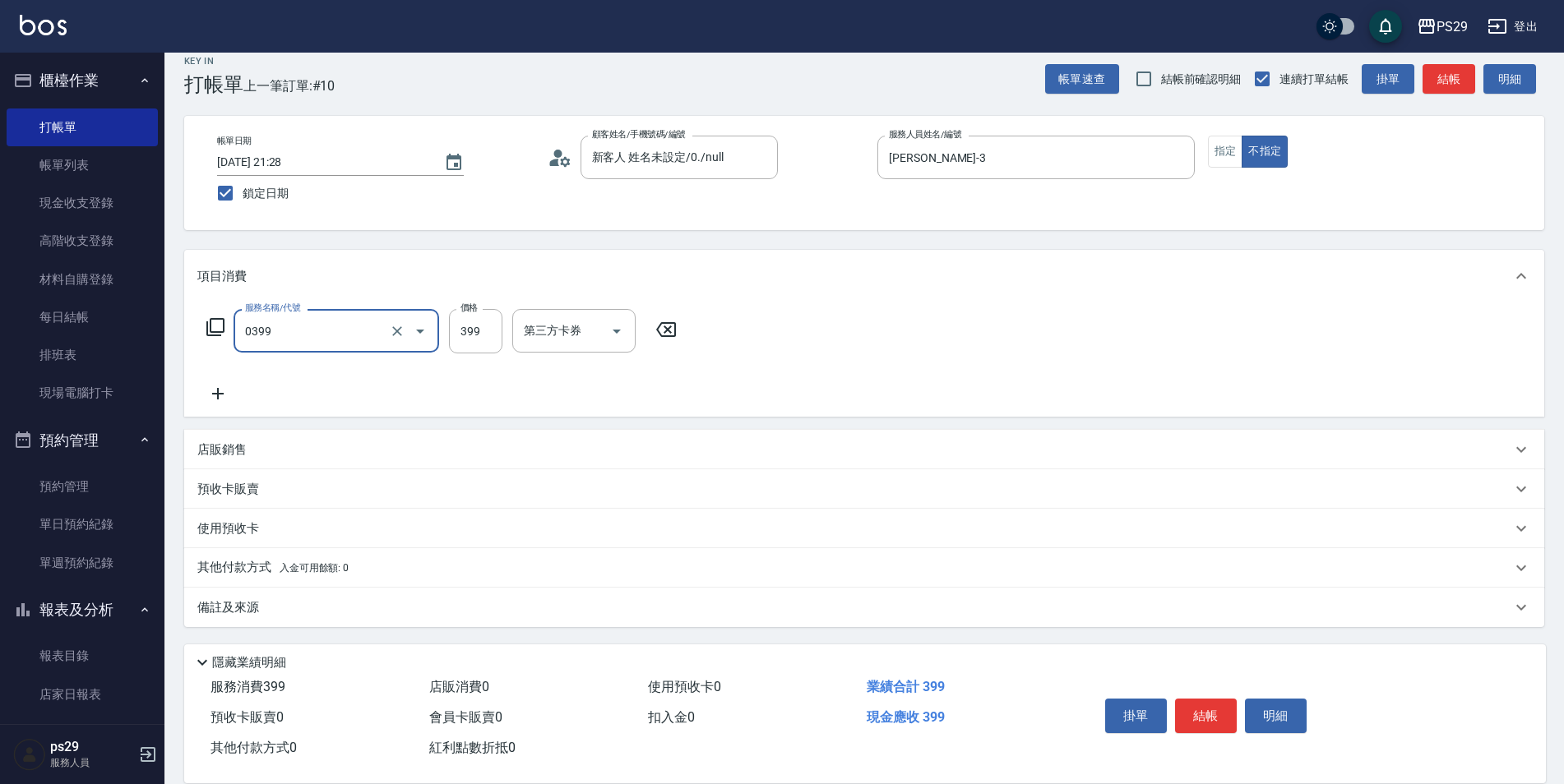
type input "海鹽399(0399)"
type input "[PERSON_NAME]-23"
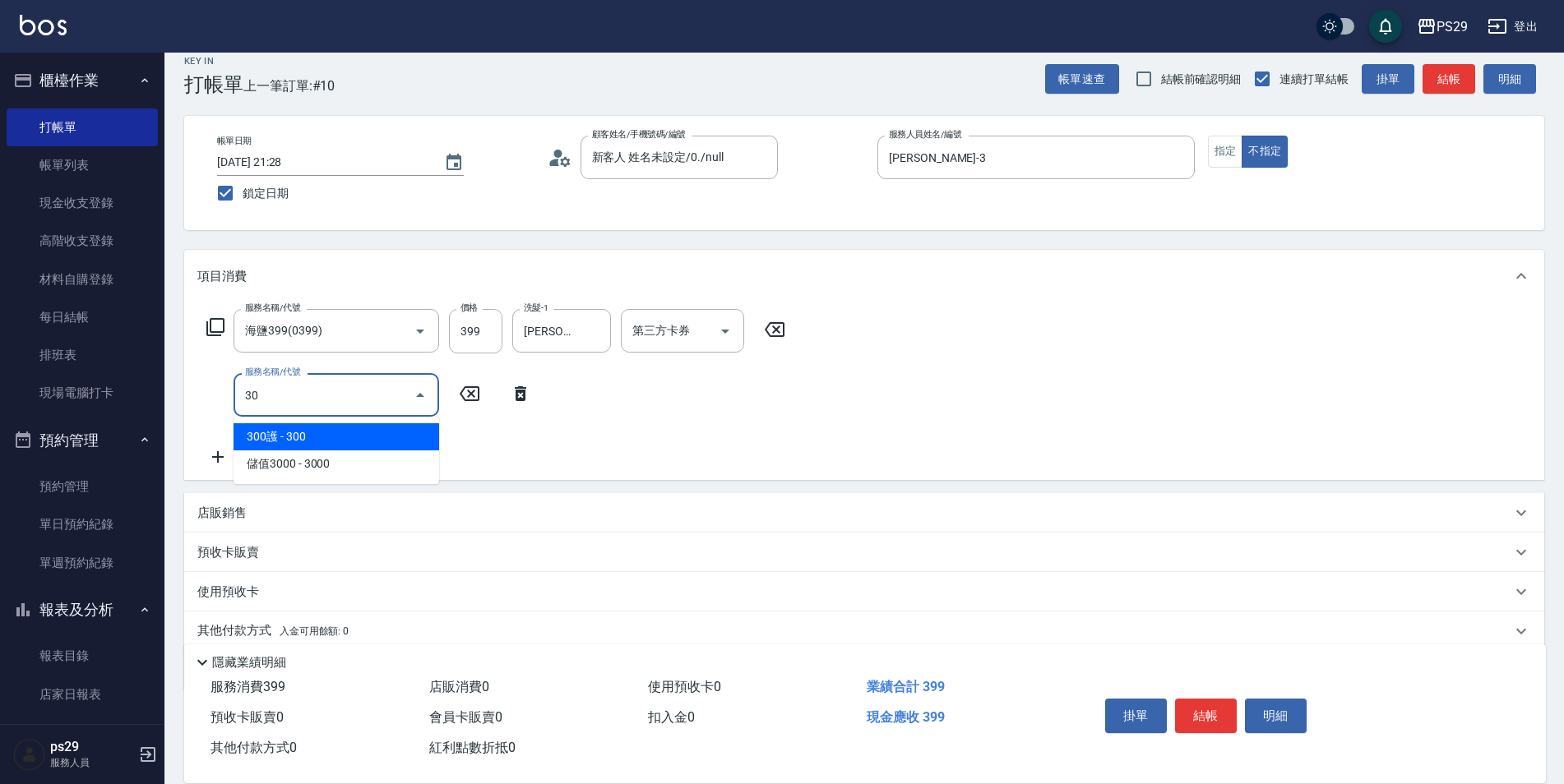
type input "304"
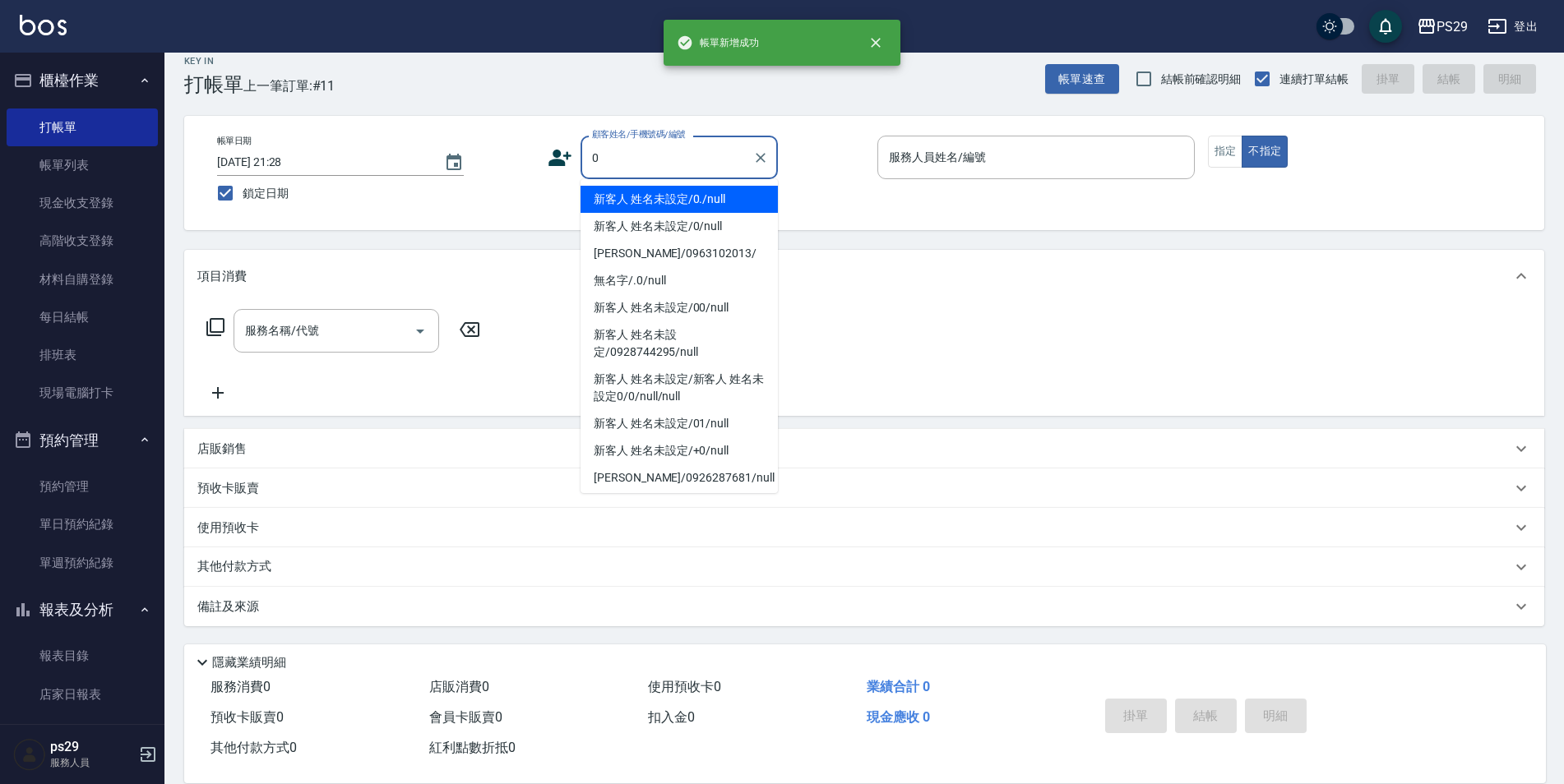
type input "新客人 姓名未設定/0./null"
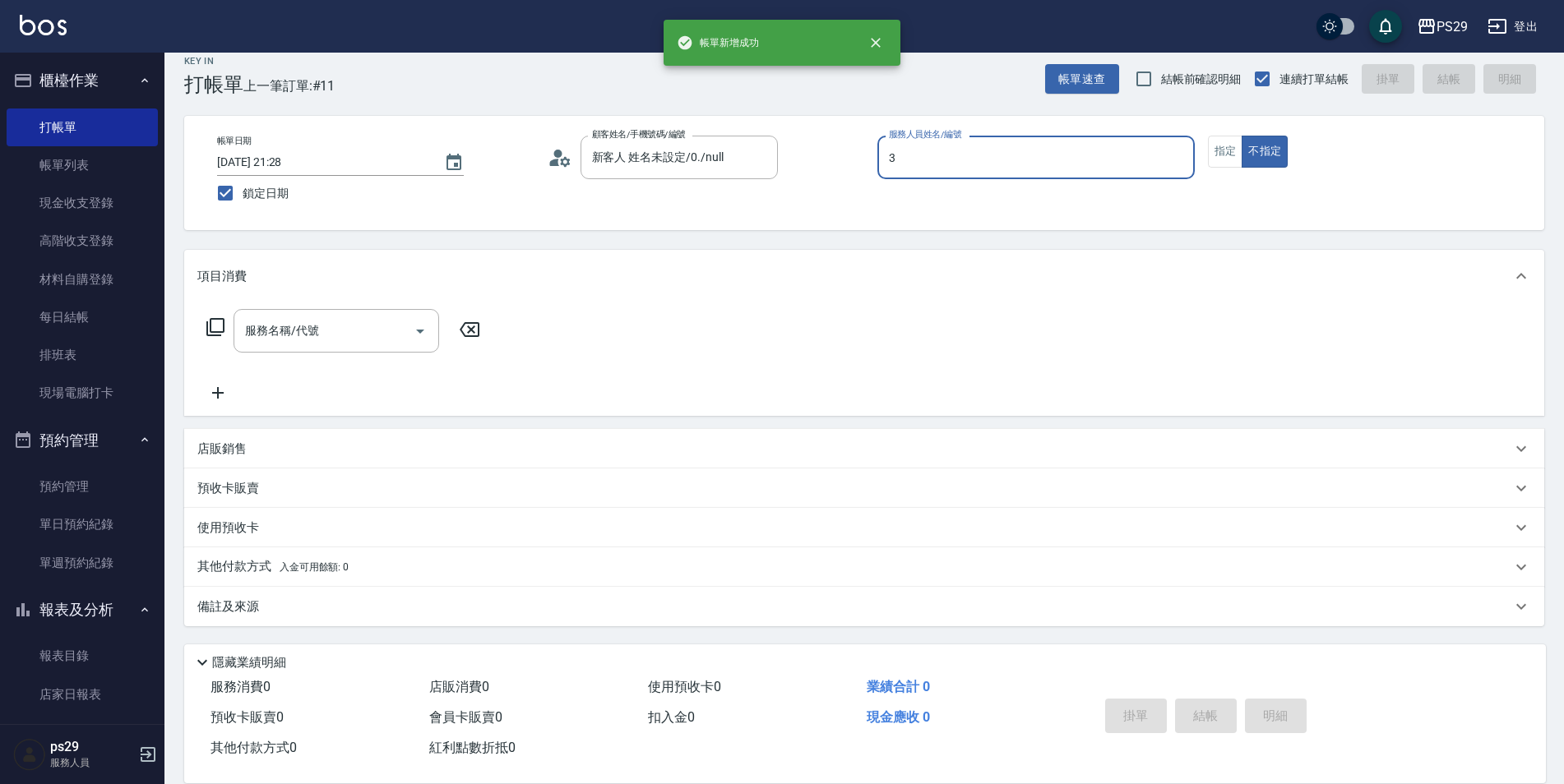
type input "[PERSON_NAME]-3"
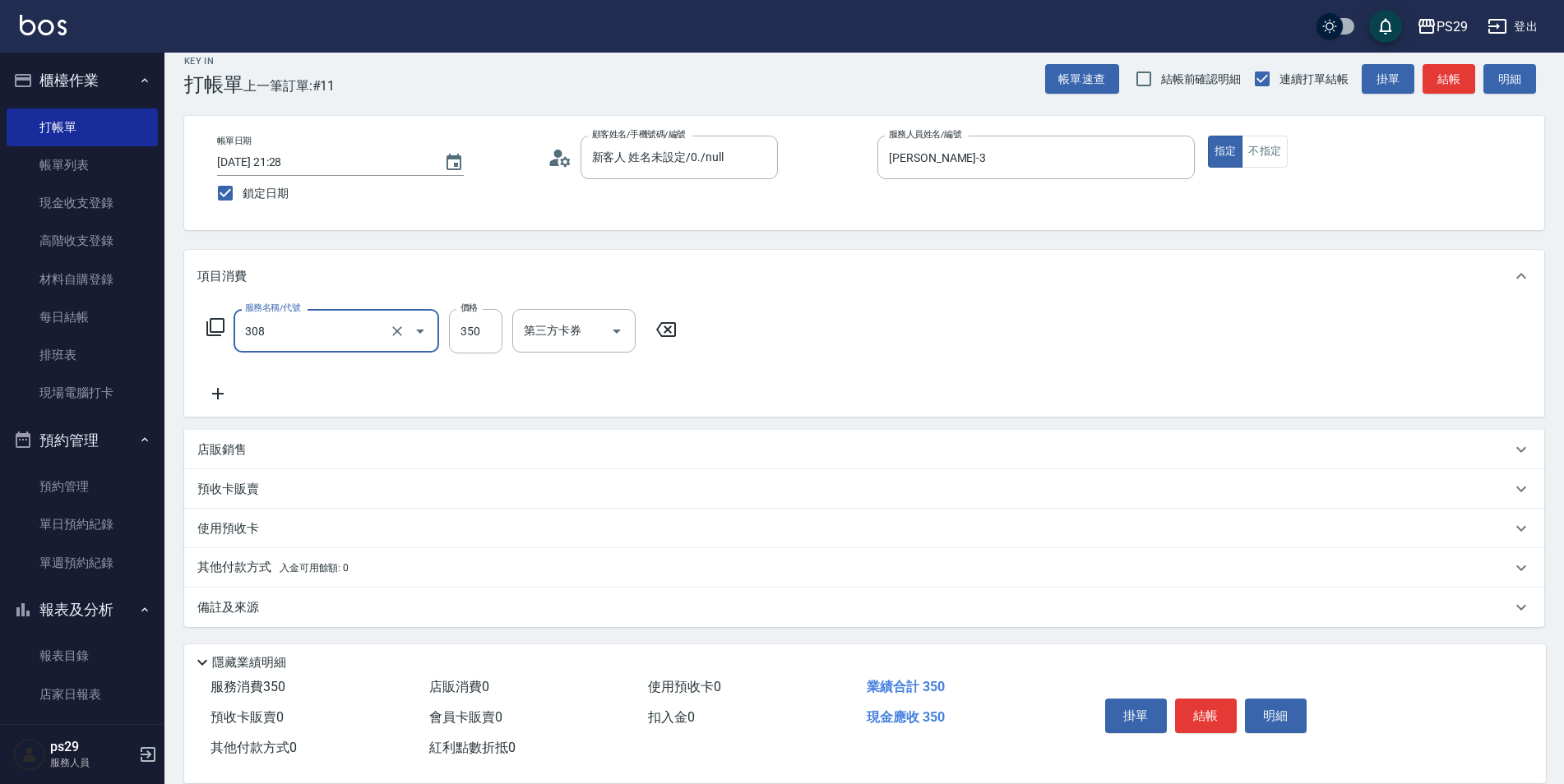
type input "洗+剪(308)"
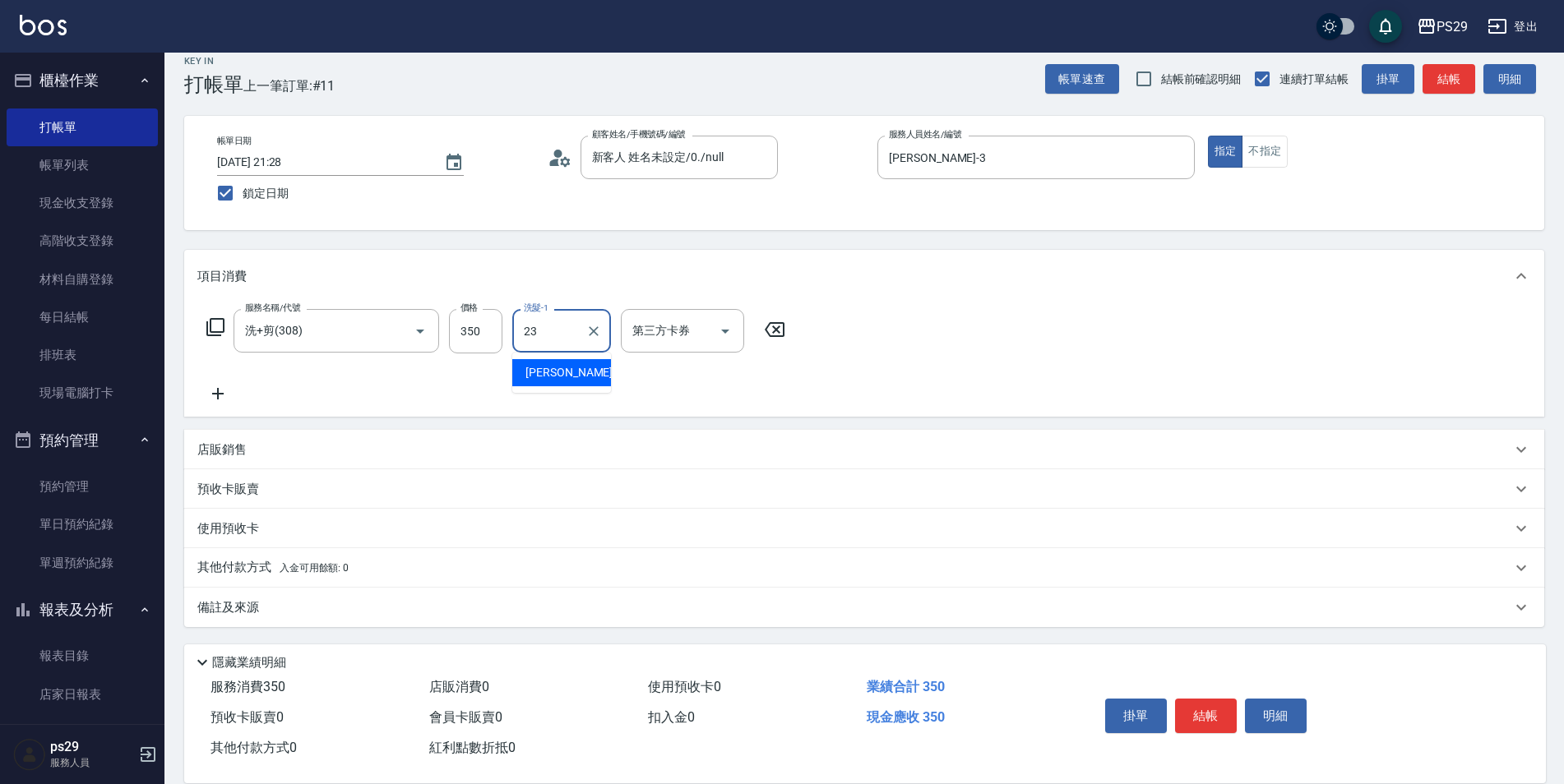
type input "[PERSON_NAME]-23"
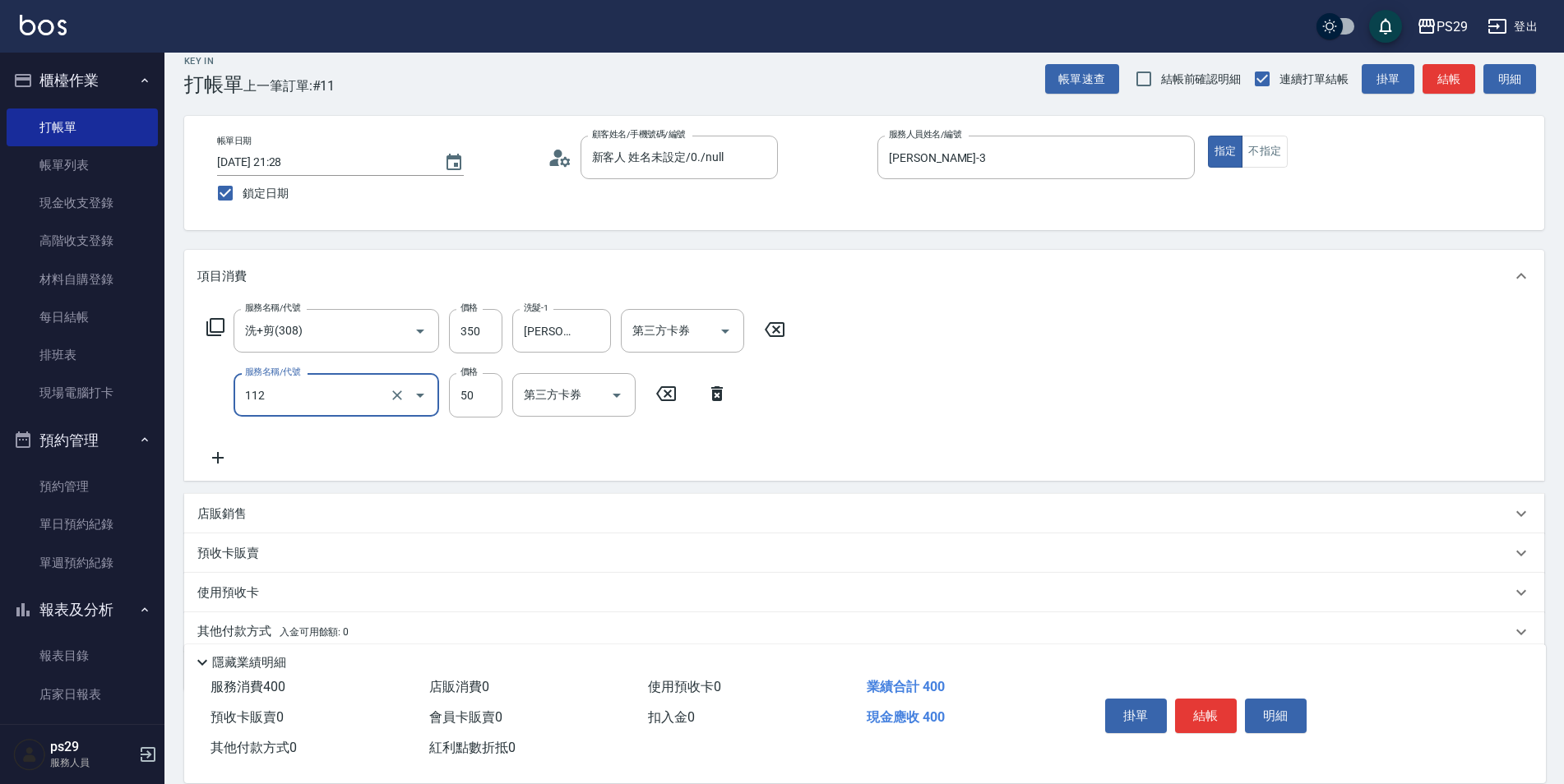
type input "精油50(112)"
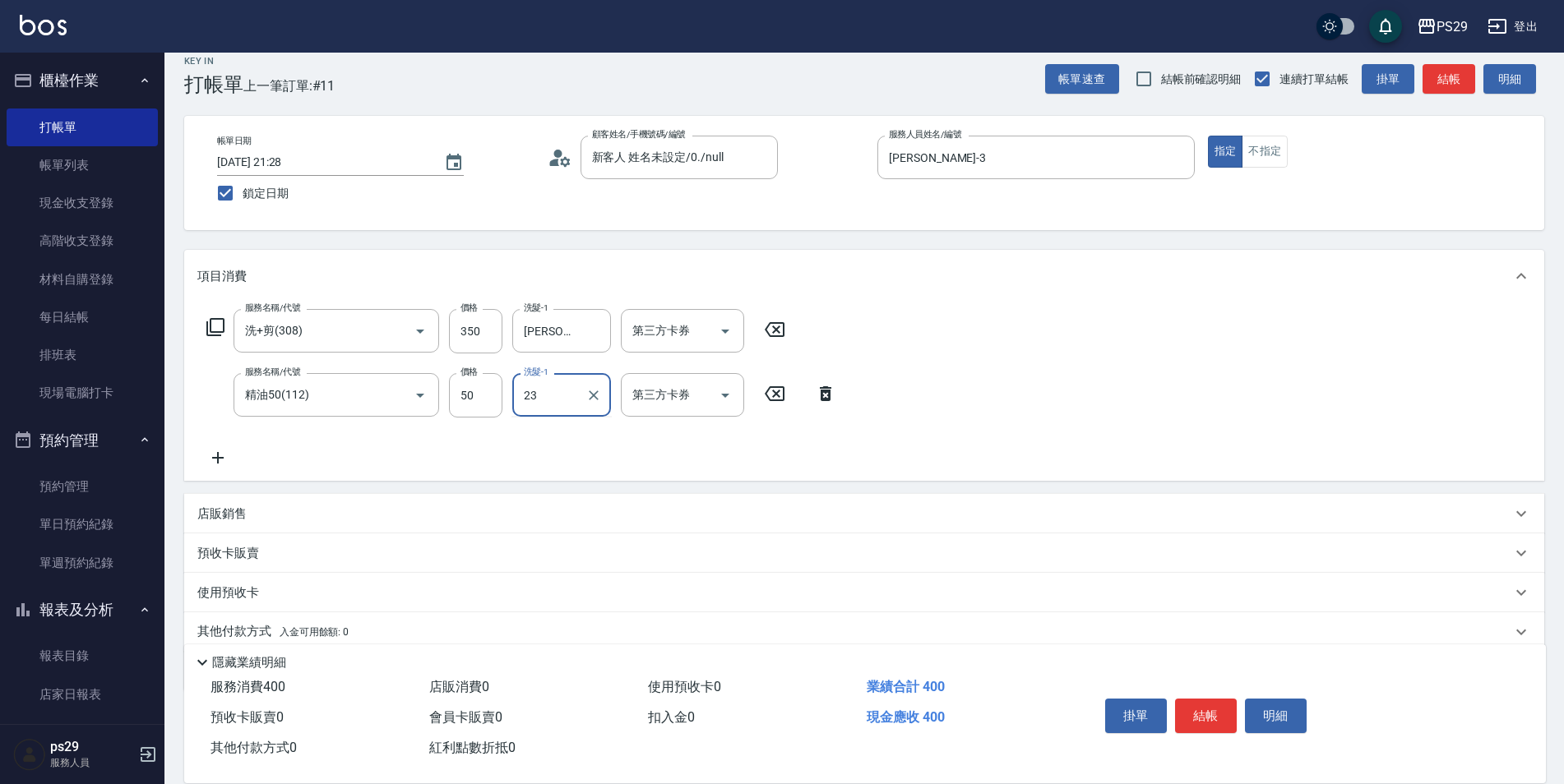
type input "[PERSON_NAME]-23"
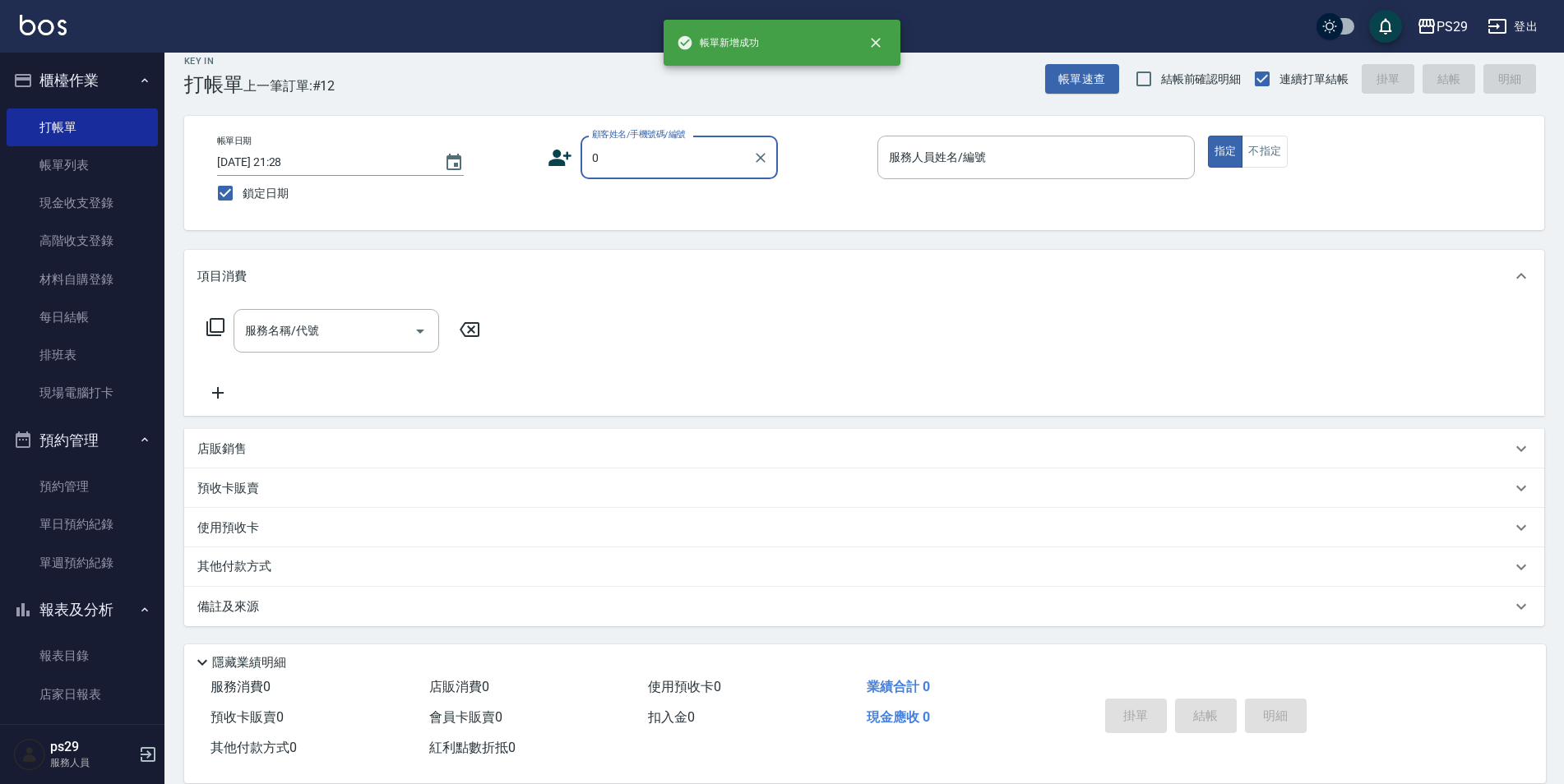
type input "新客人 姓名未設定/0./null"
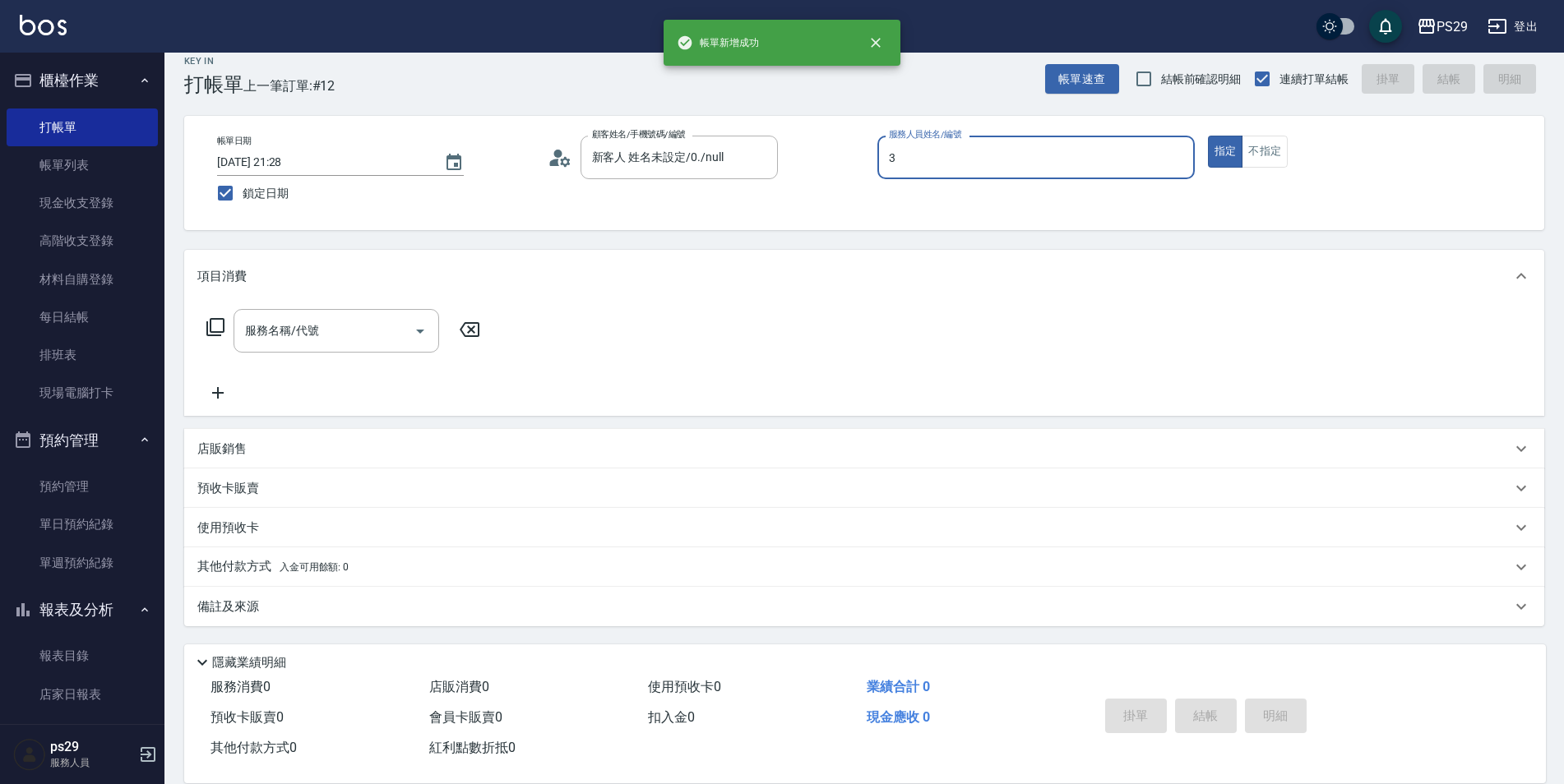
type input "[PERSON_NAME]-3"
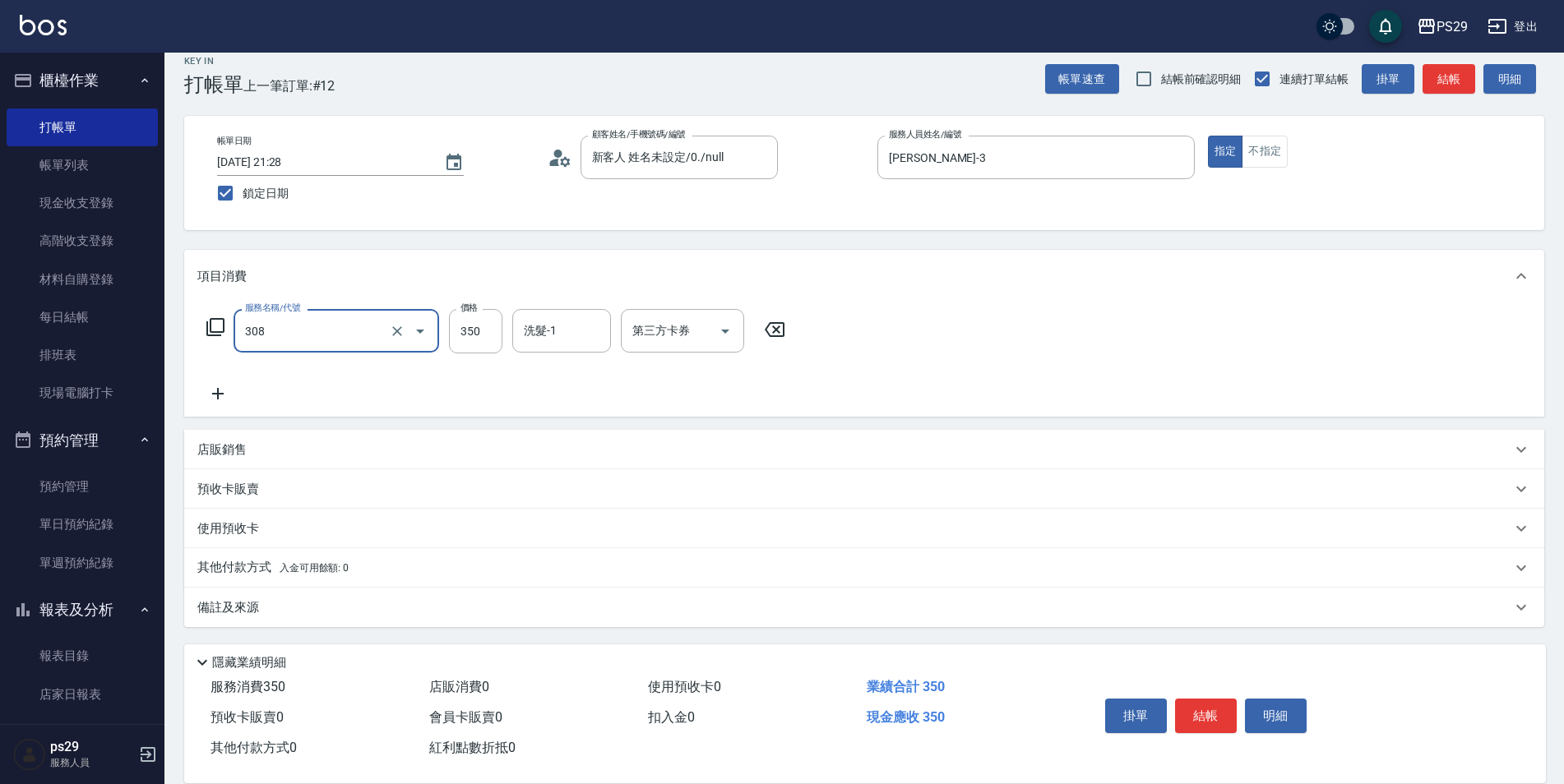
type input "洗+剪(308)"
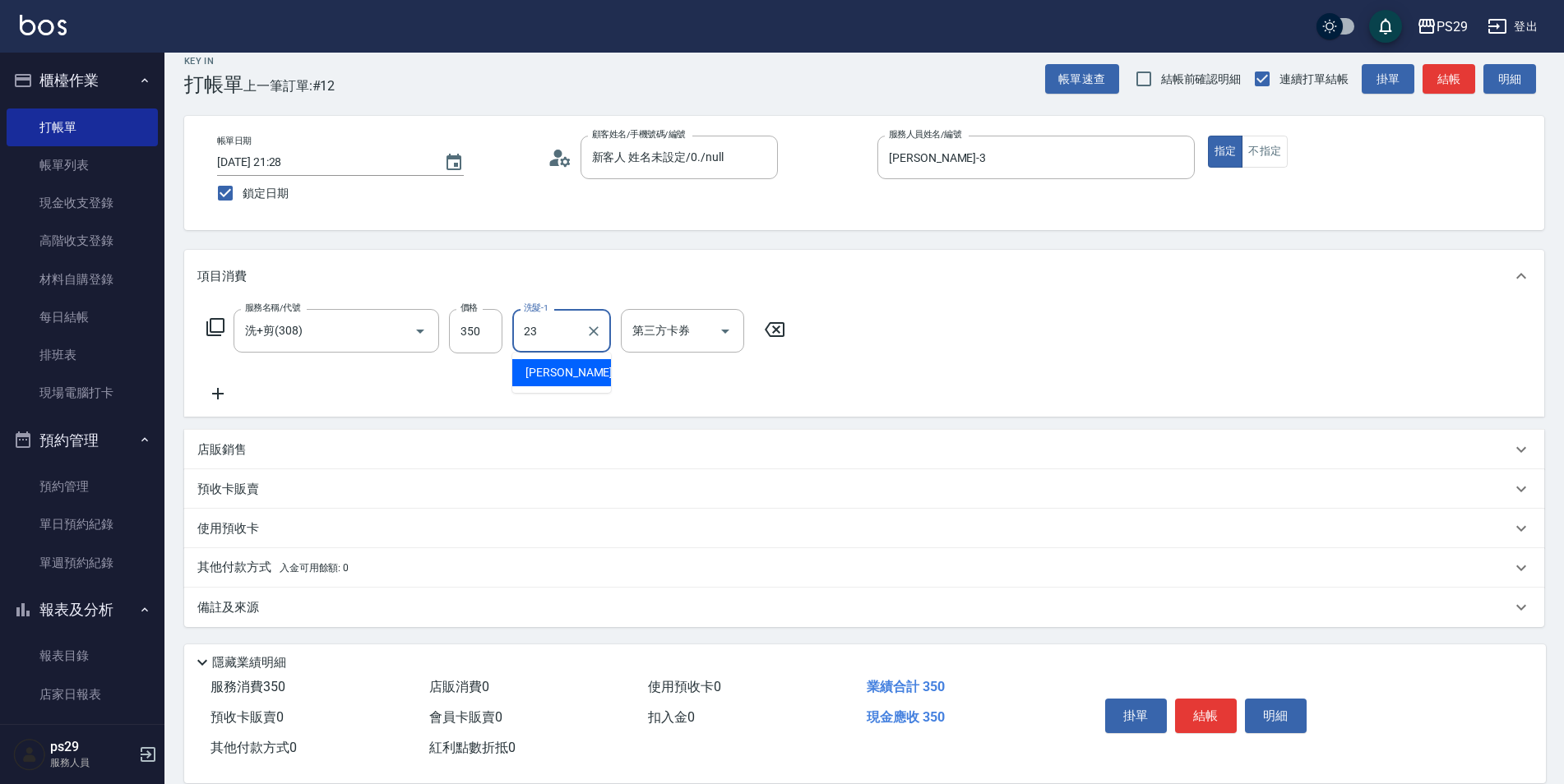
type input "[PERSON_NAME]-23"
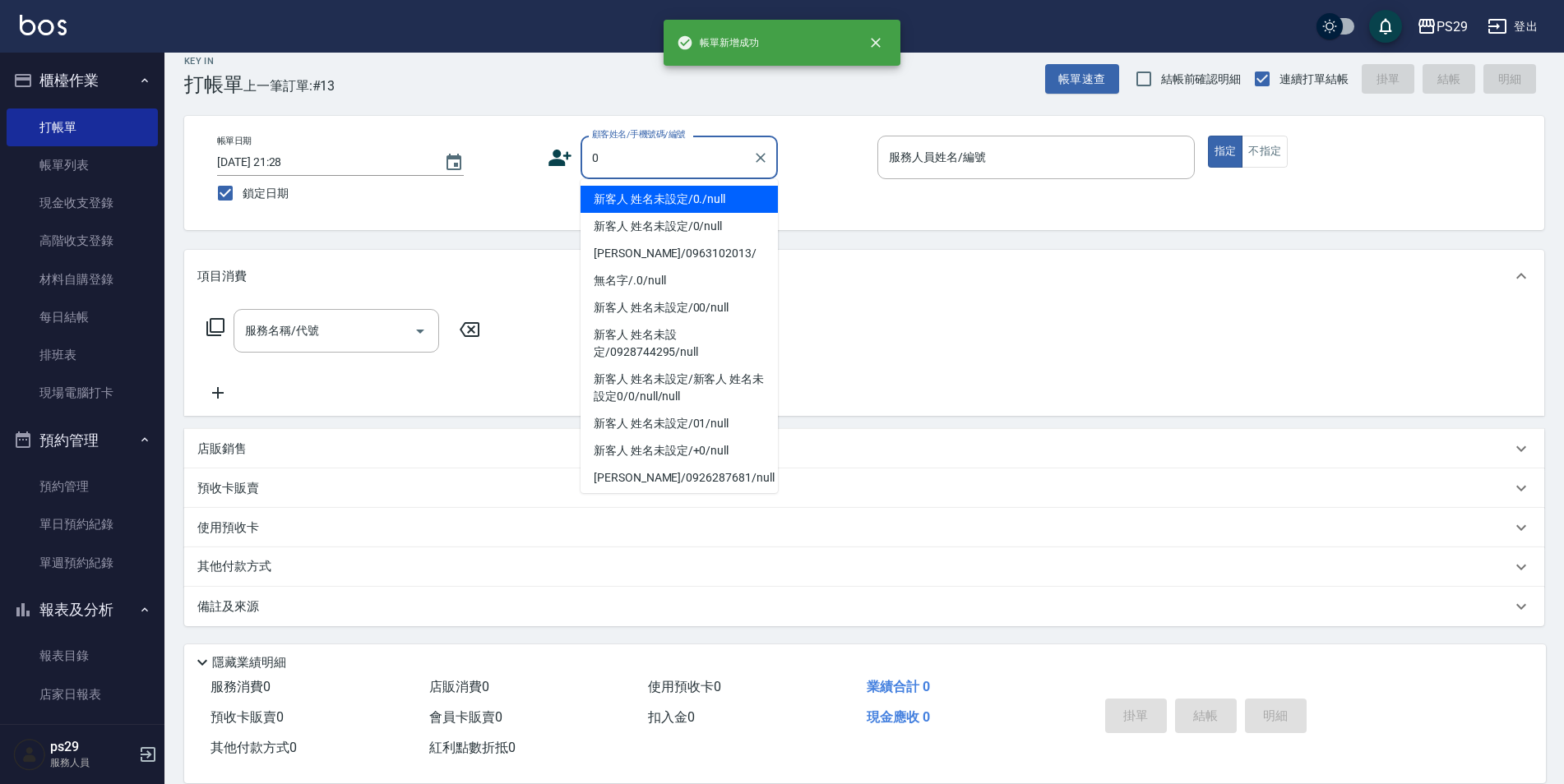
type input "新客人 姓名未設定/0./null"
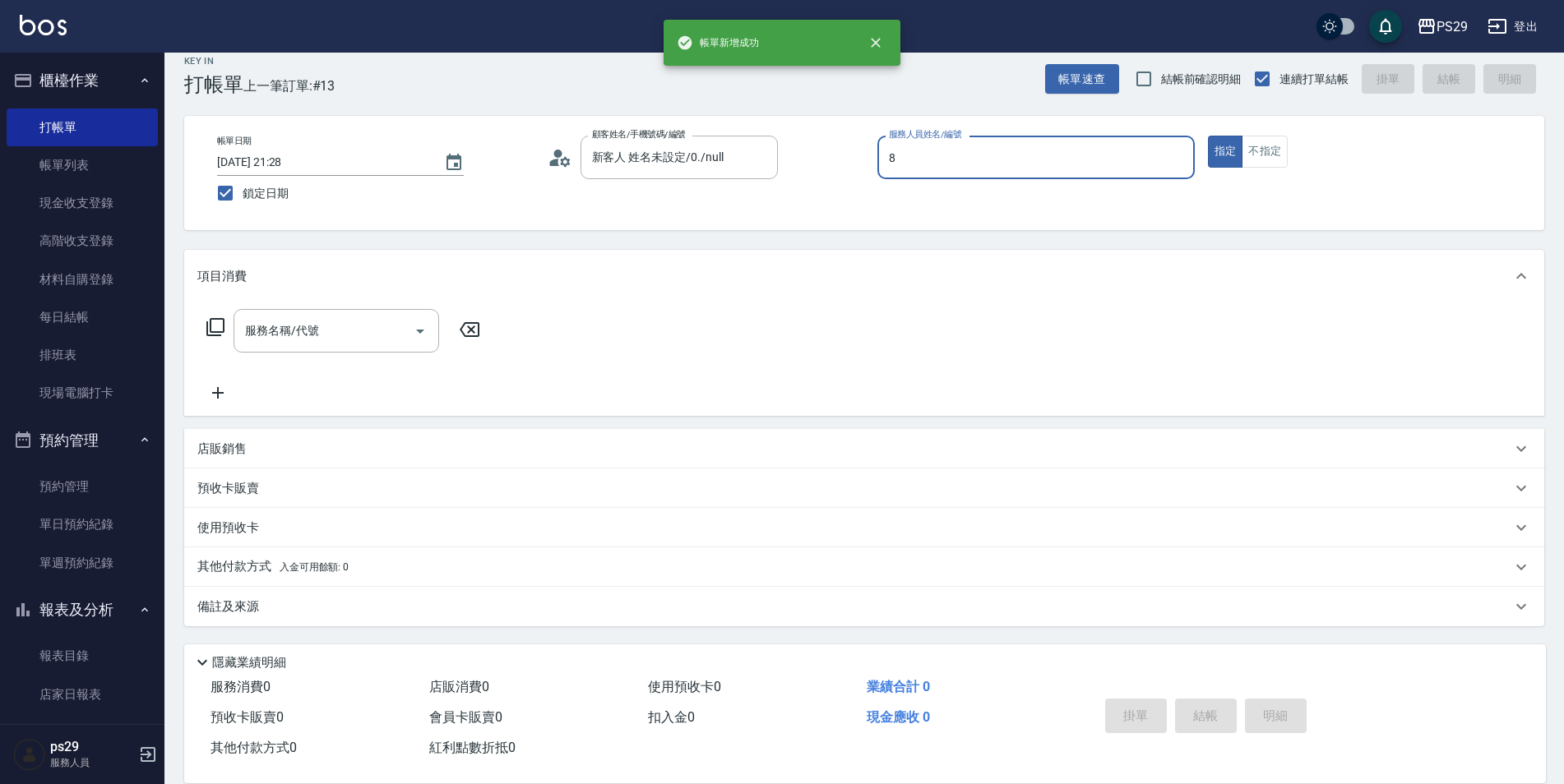
type input "[PERSON_NAME]-8"
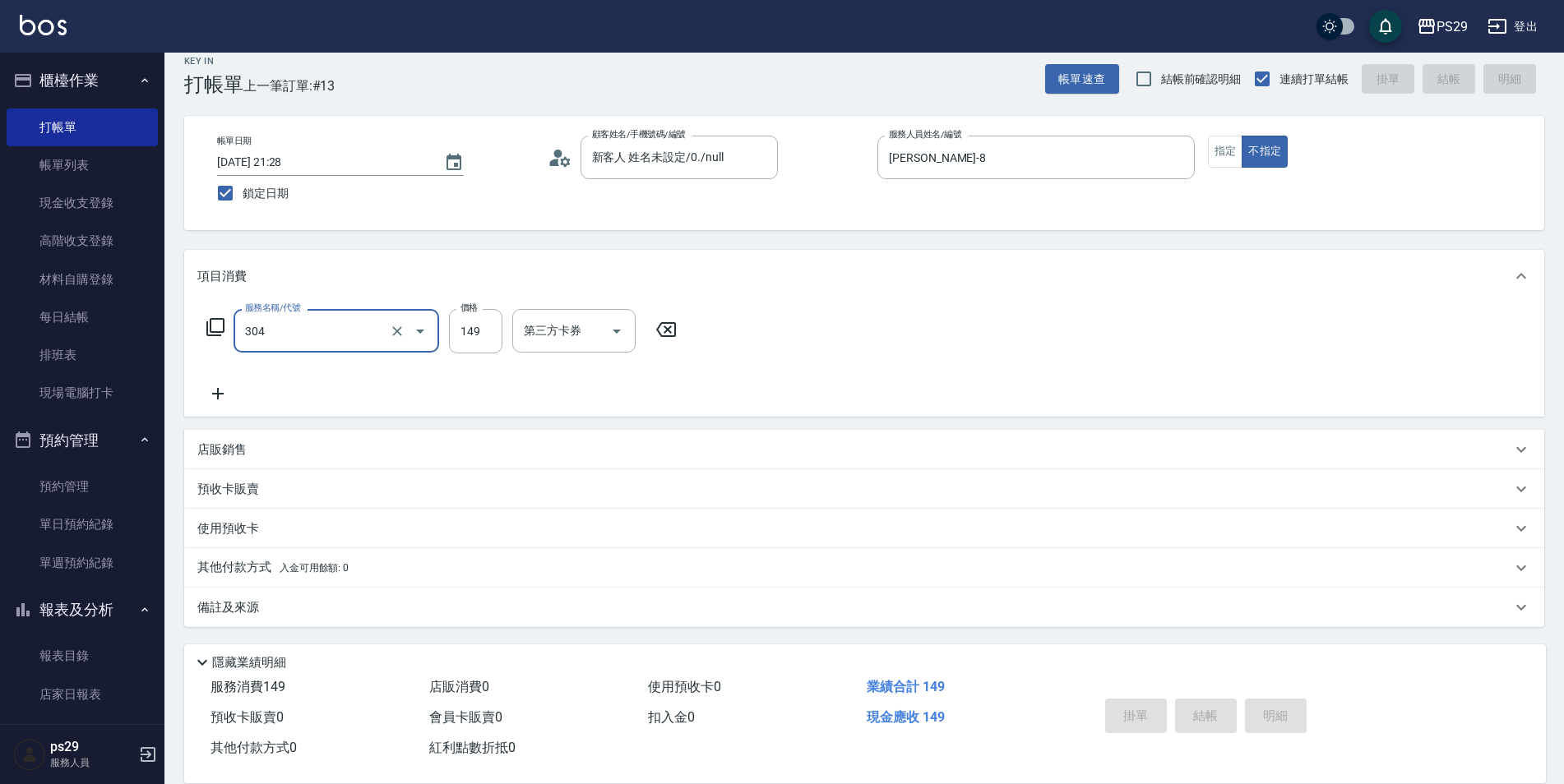
type input "304"
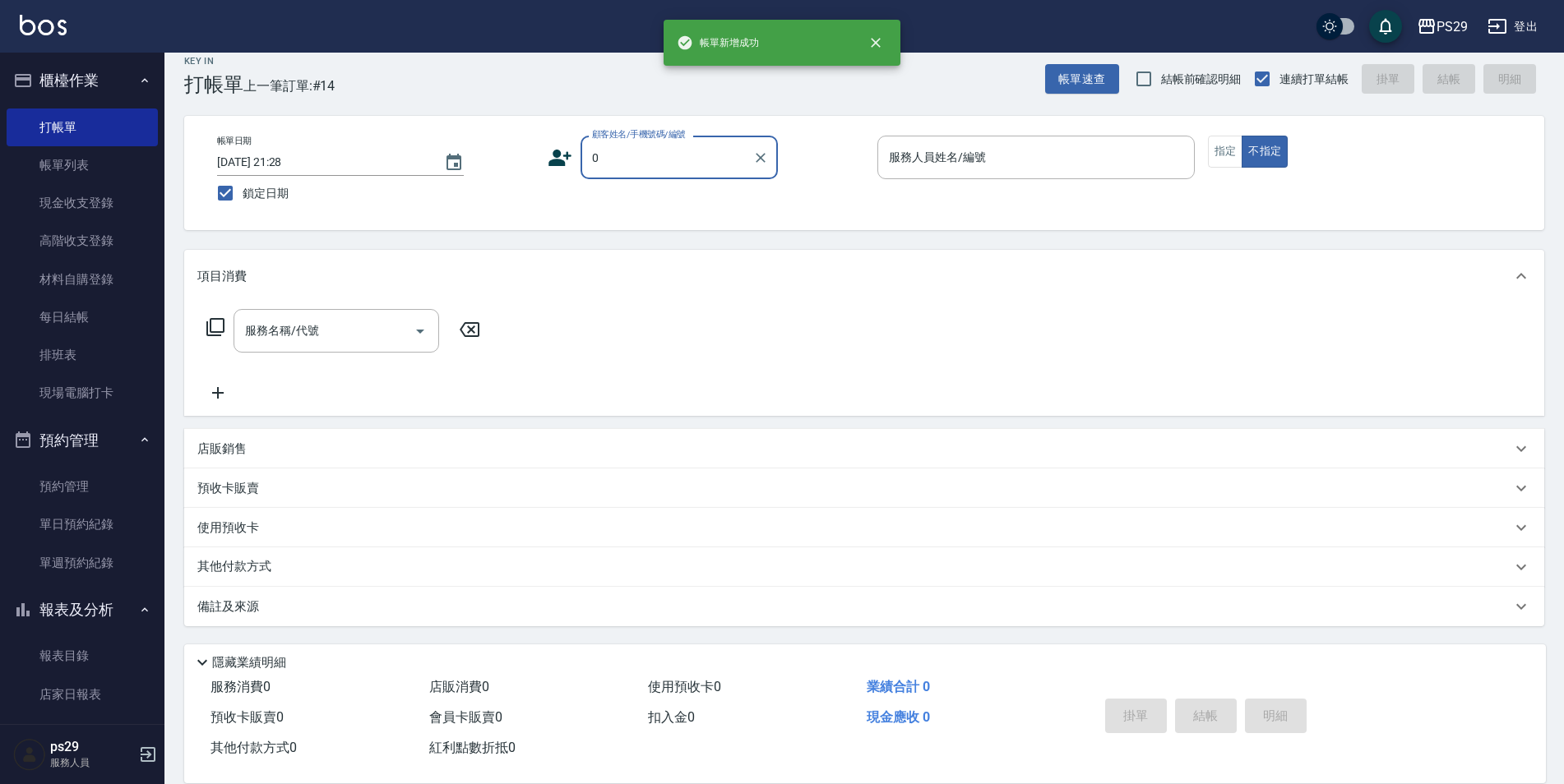
type input "新客人 姓名未設定/0./null"
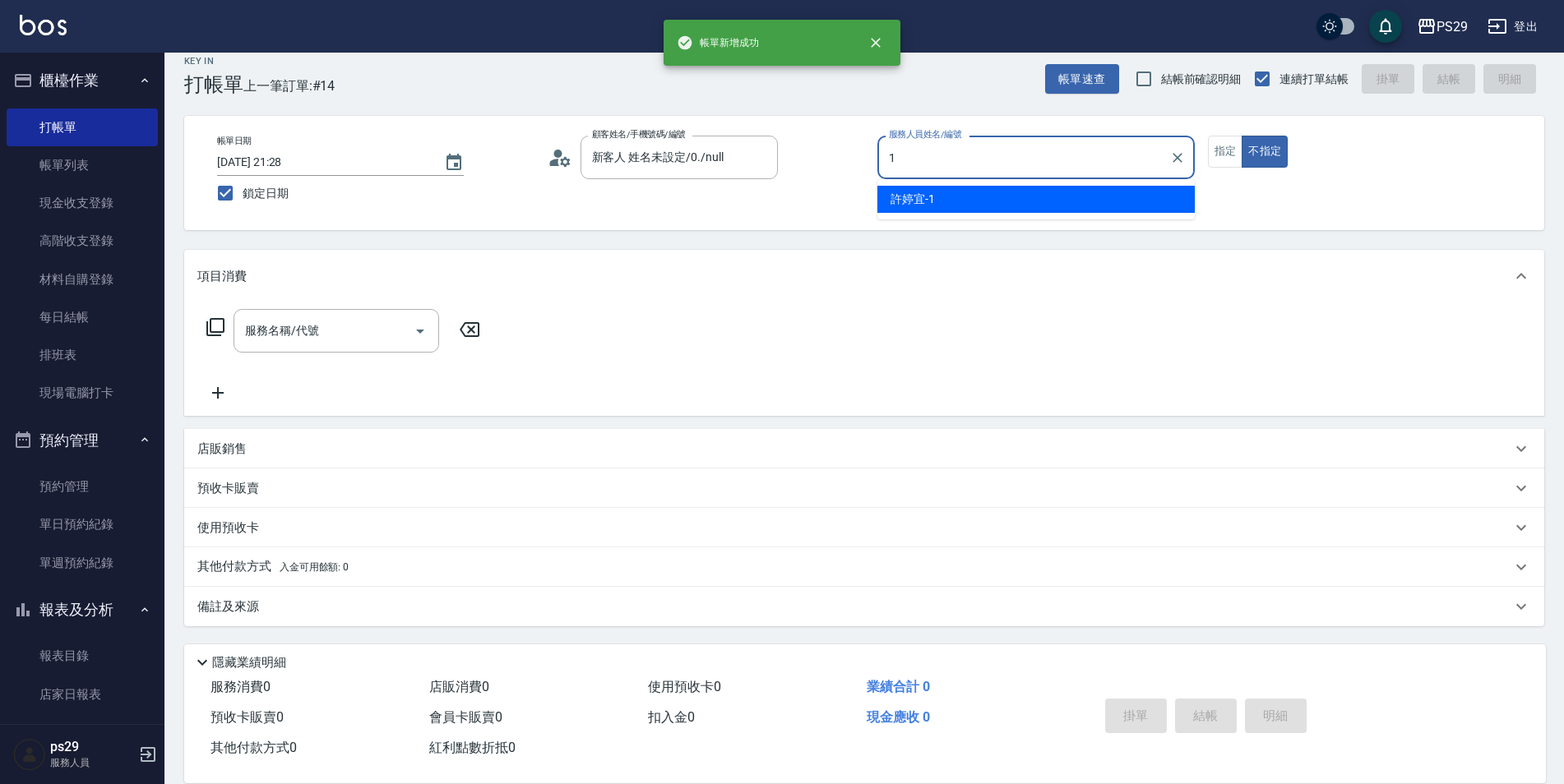
type input "[PERSON_NAME]-1"
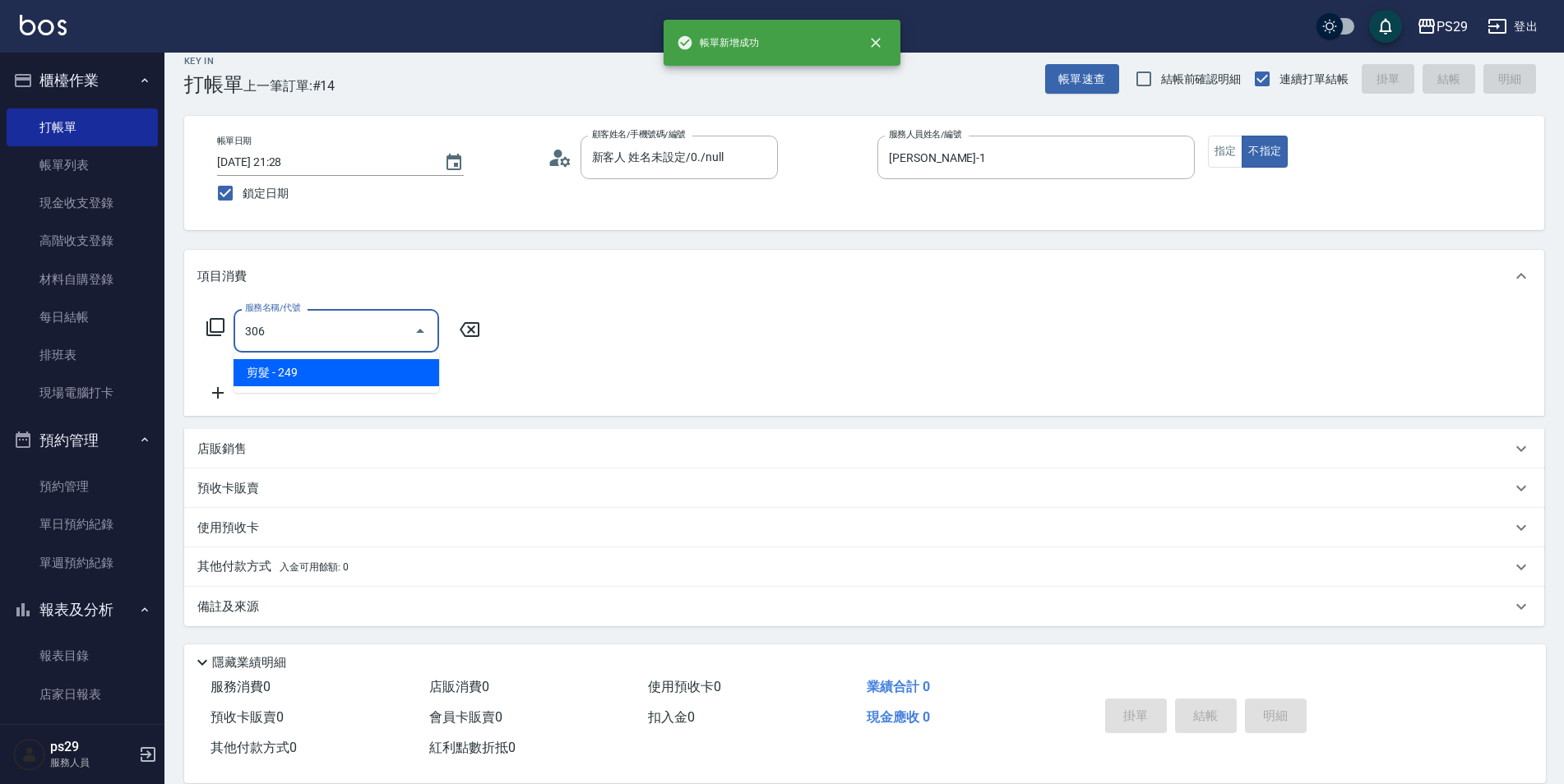
type input "剪髮(306)"
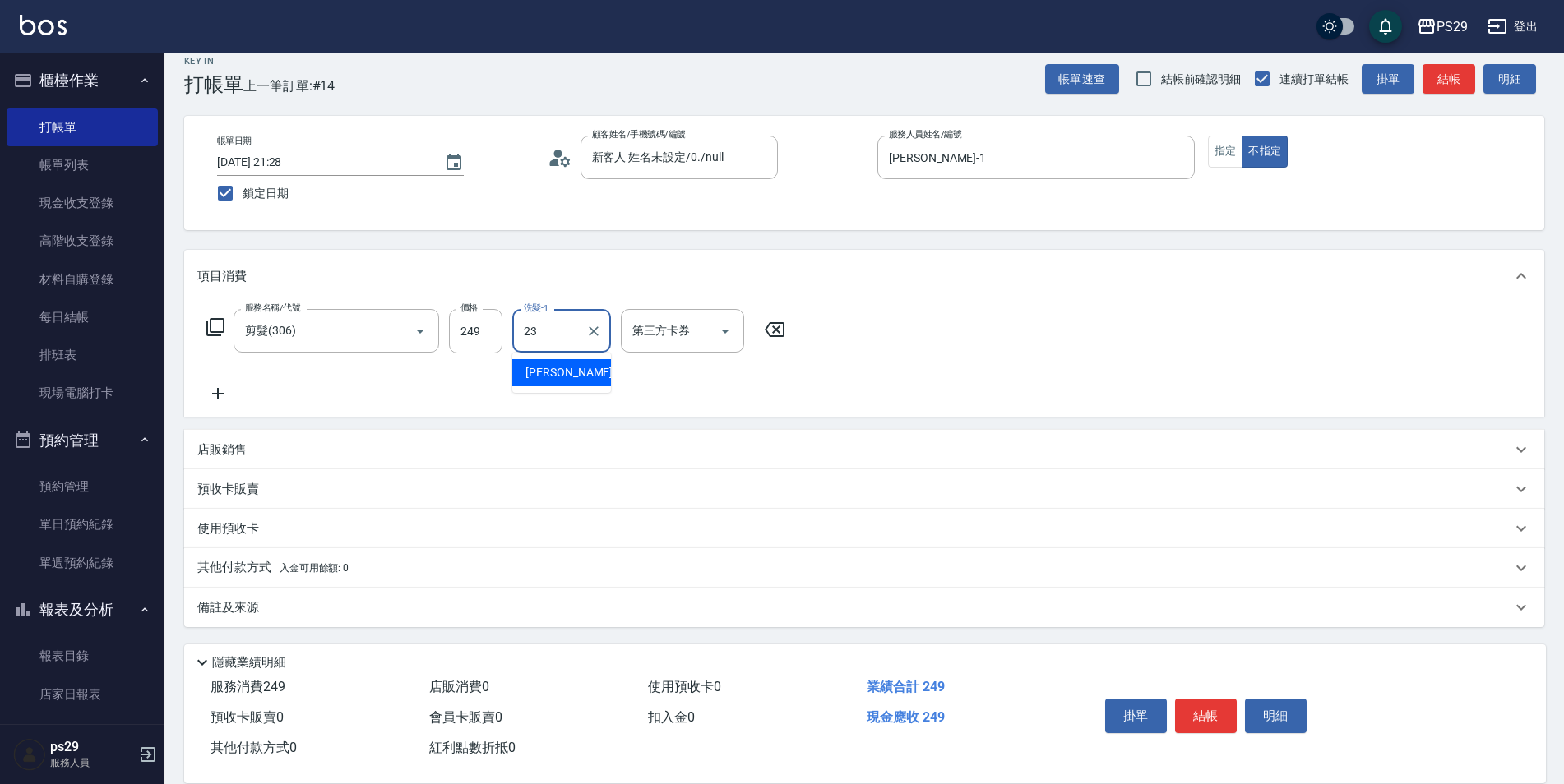
type input "[PERSON_NAME]-23"
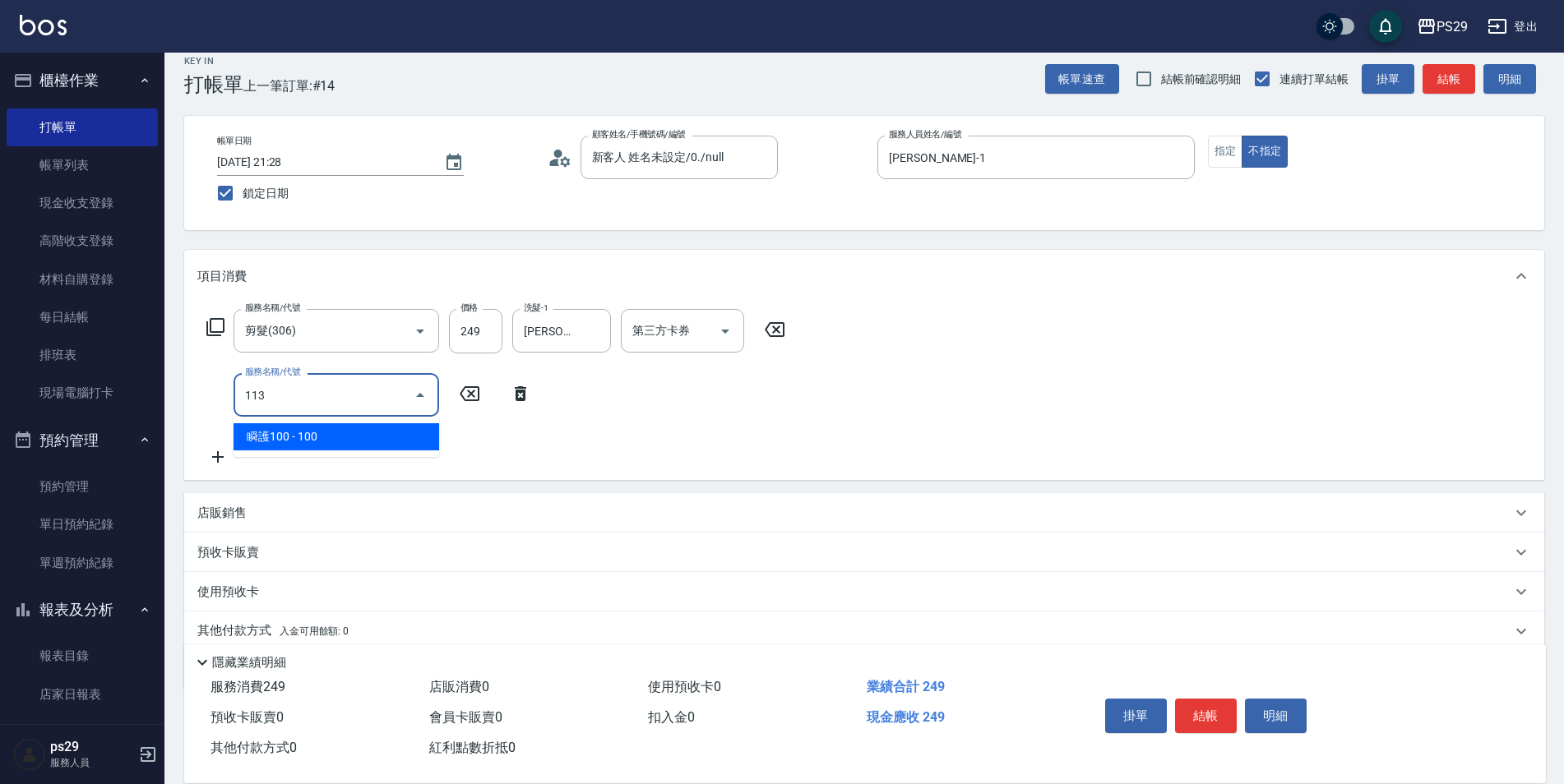
type input "瞬護100(113)"
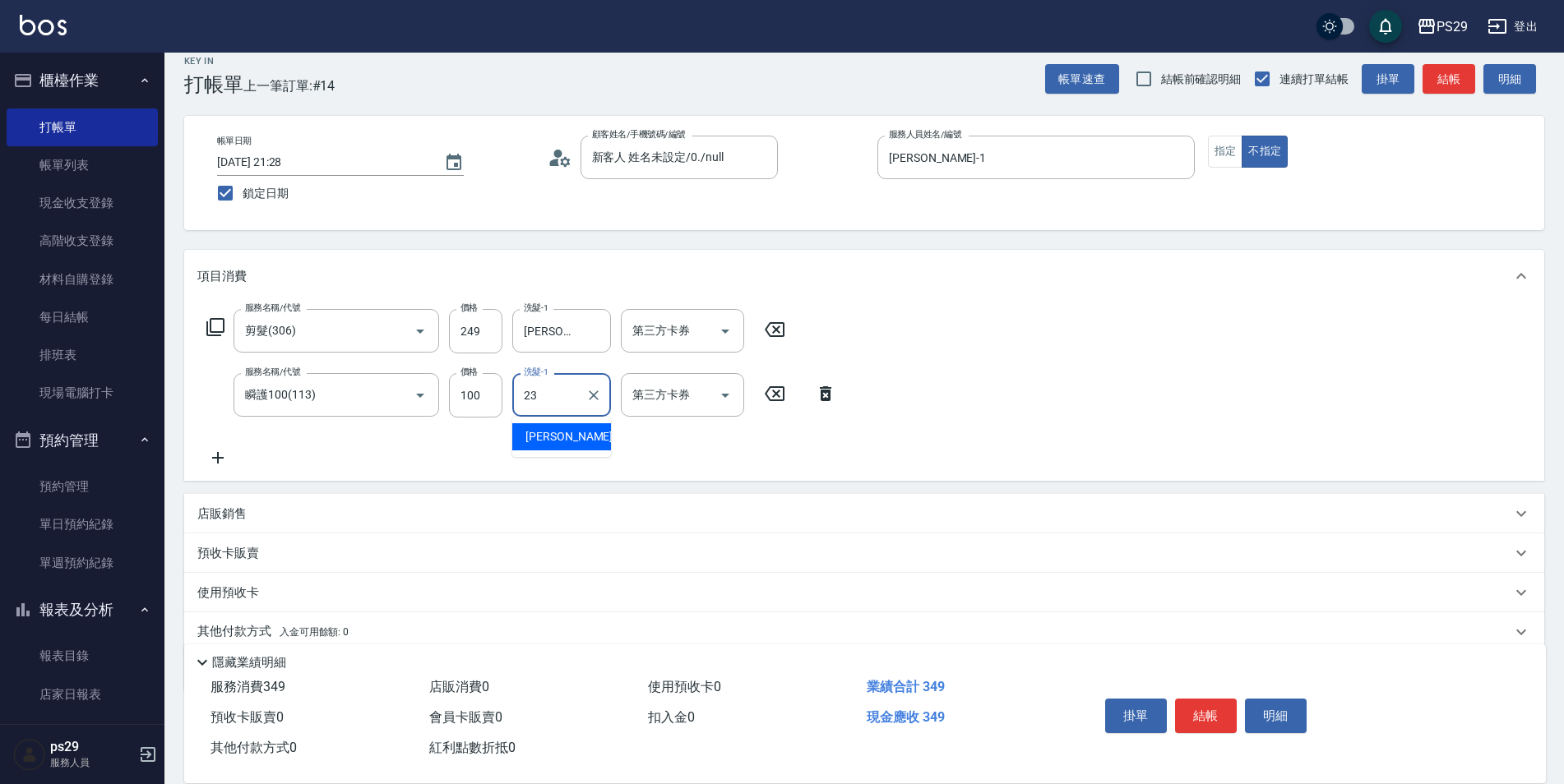
type input "[PERSON_NAME]-23"
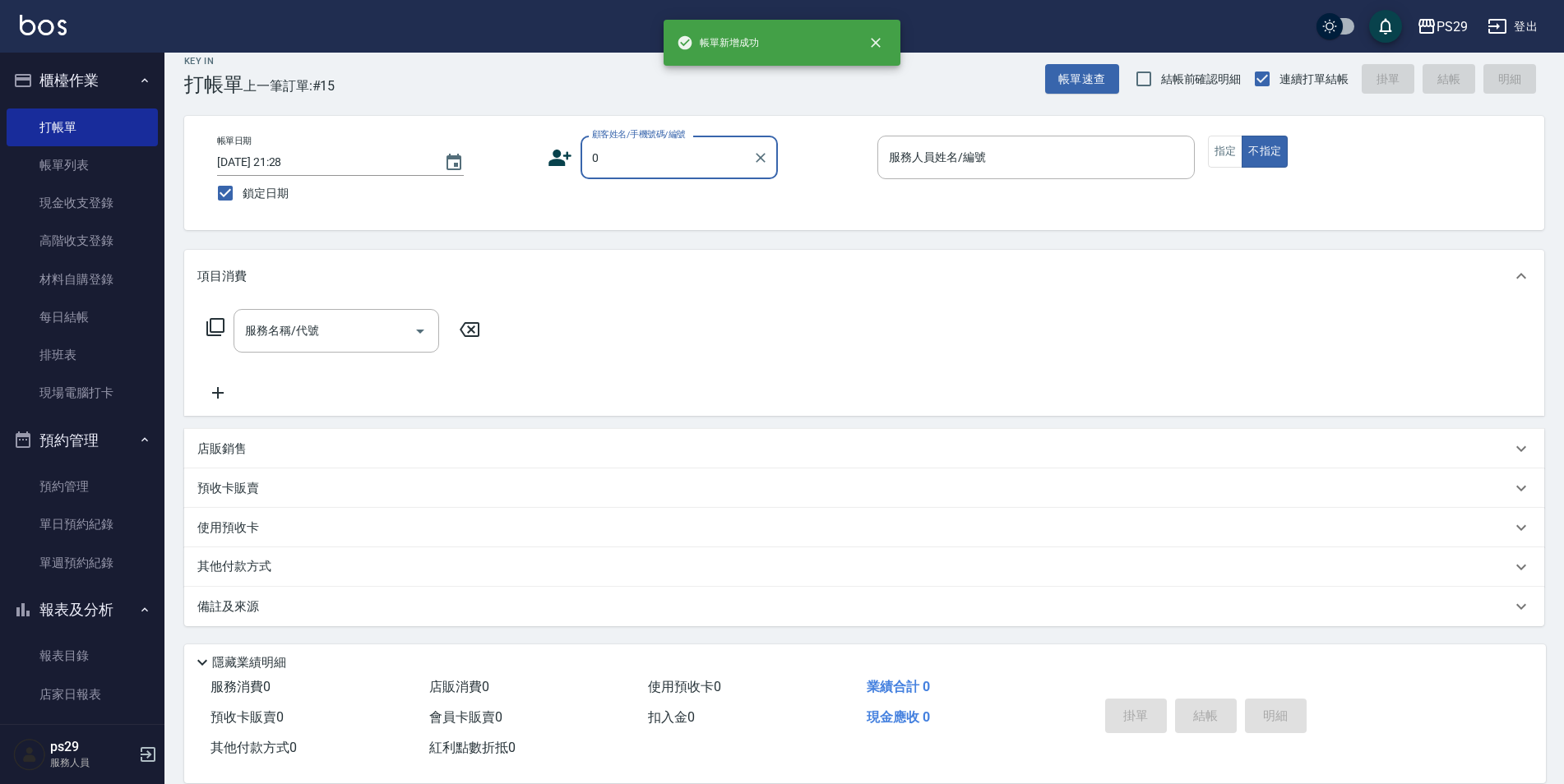
type input "新客人 姓名未設定/0./null"
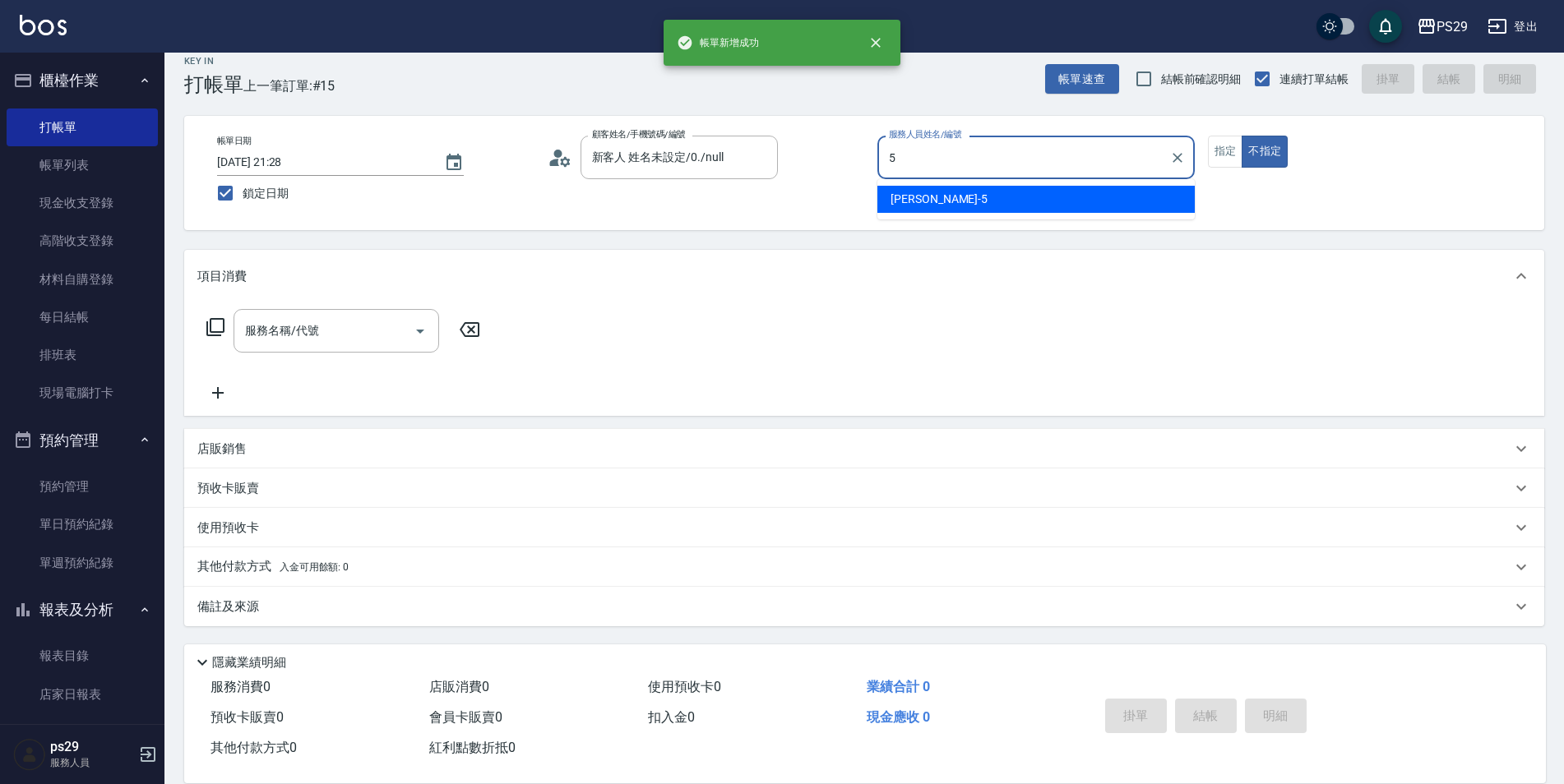
type input "[PERSON_NAME]維-5"
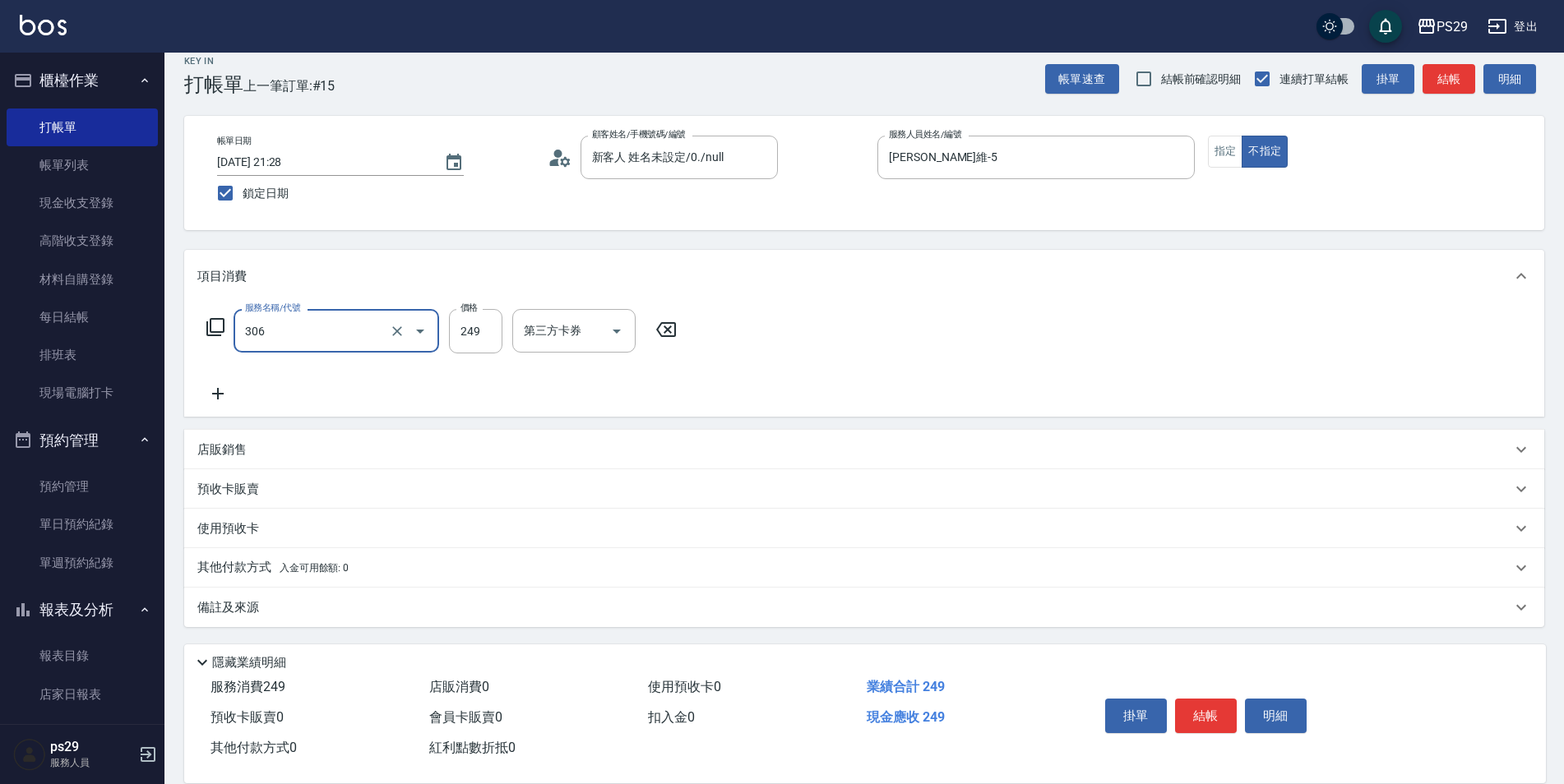
type input "剪髮(306)"
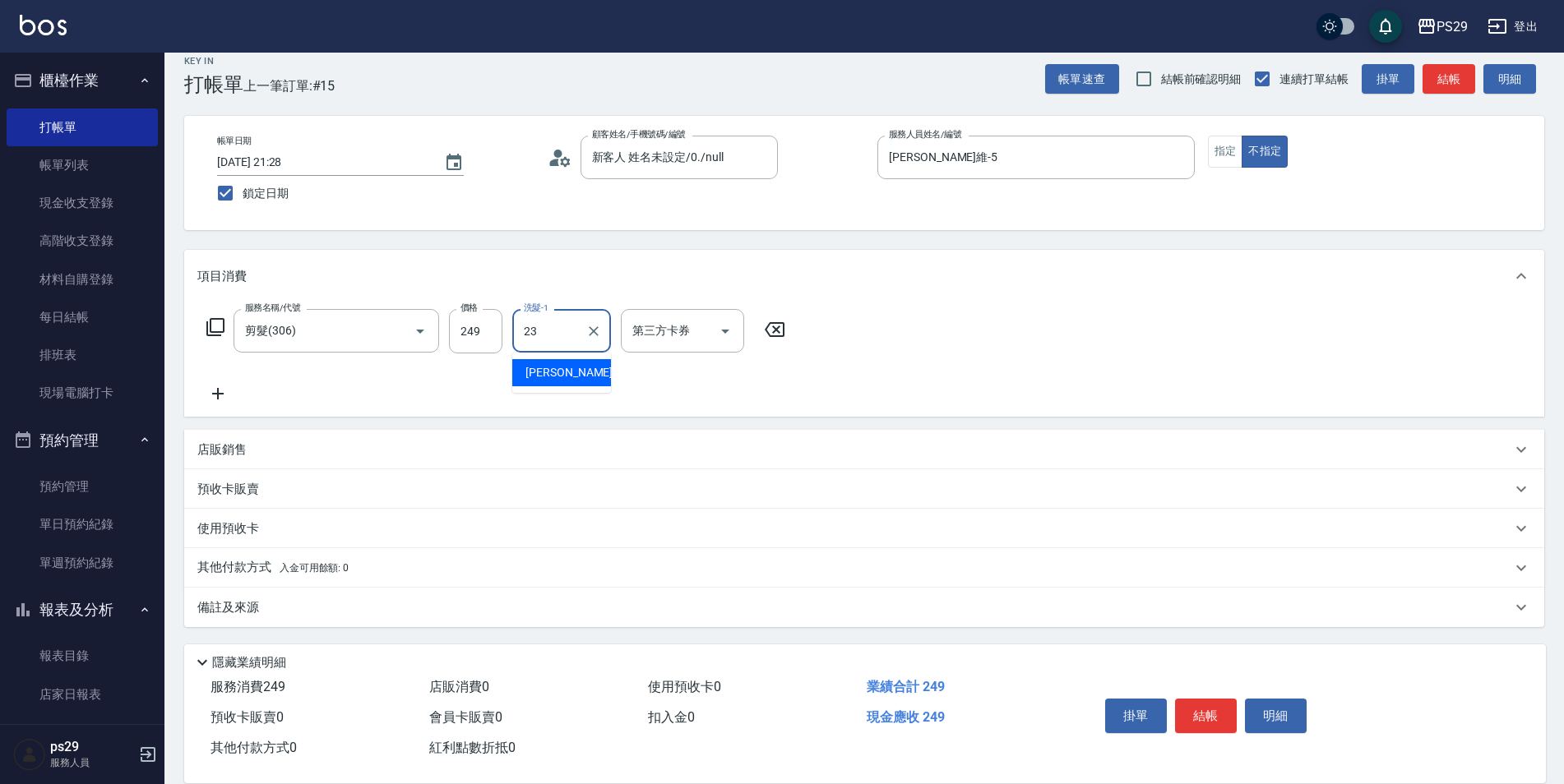
type input "[PERSON_NAME]-23"
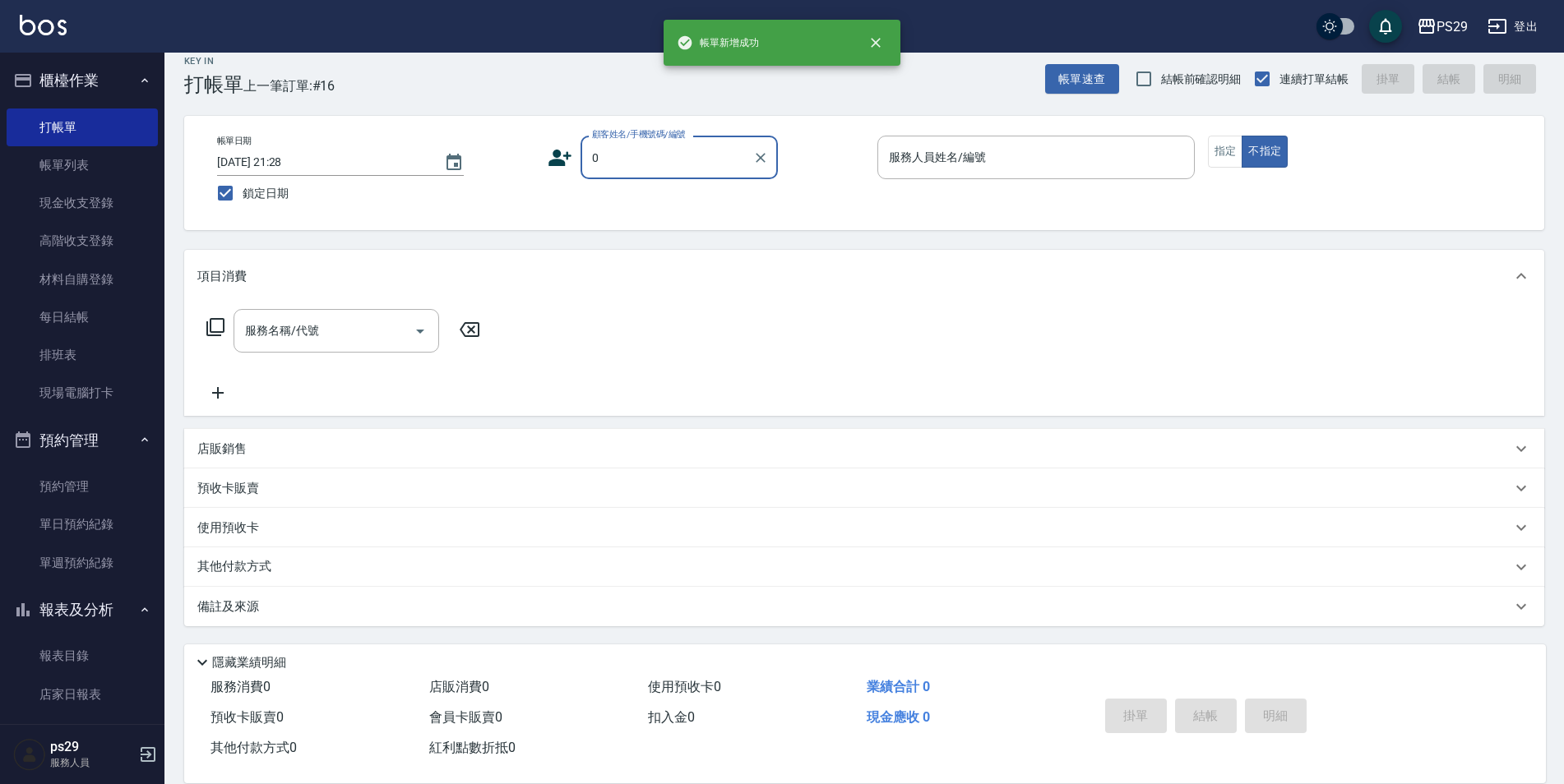
type input "新客人 姓名未設定/0./null"
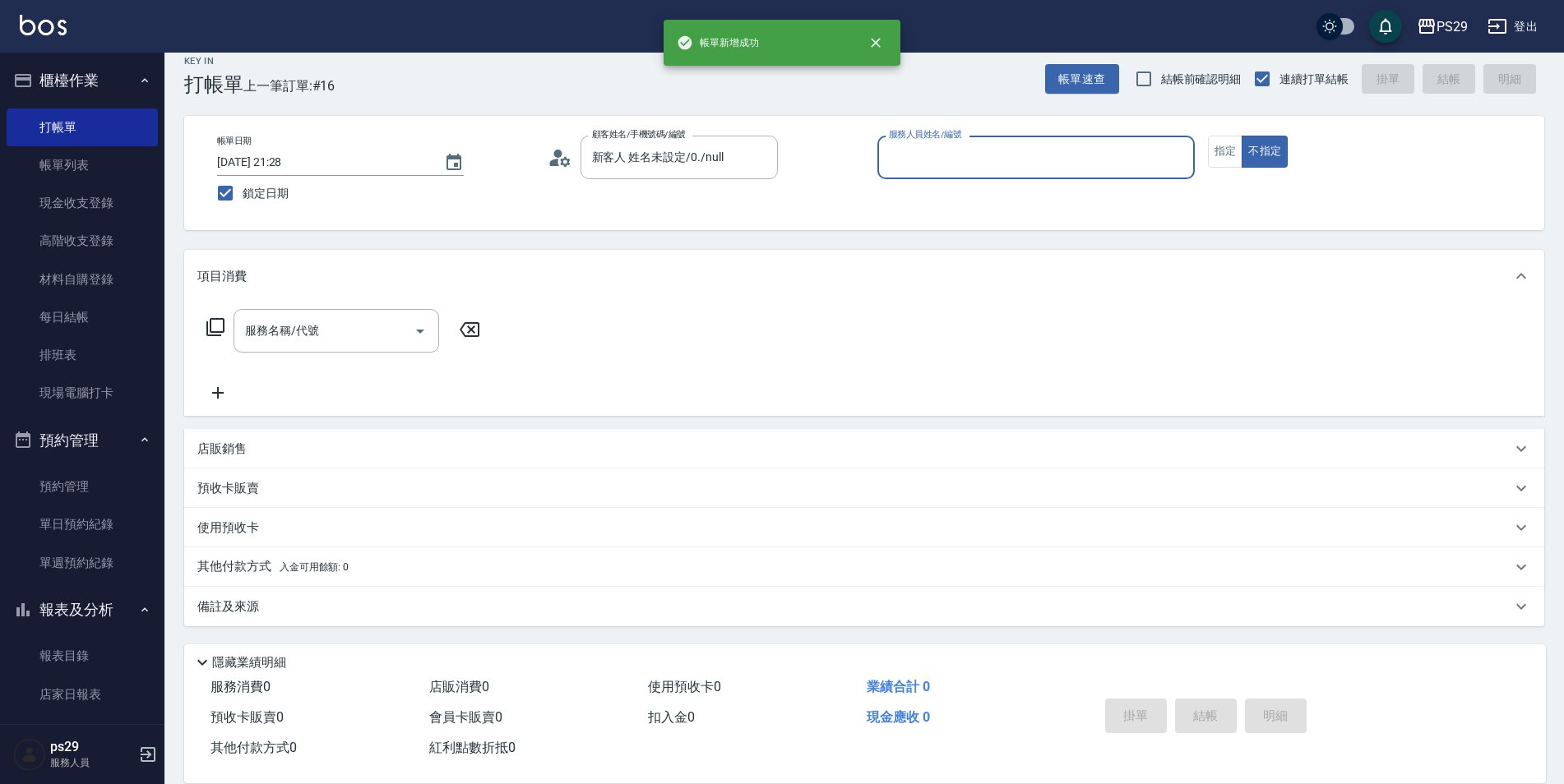
click at [1242, 135] on button "不指定" at bounding box center [1265, 151] width 46 height 32
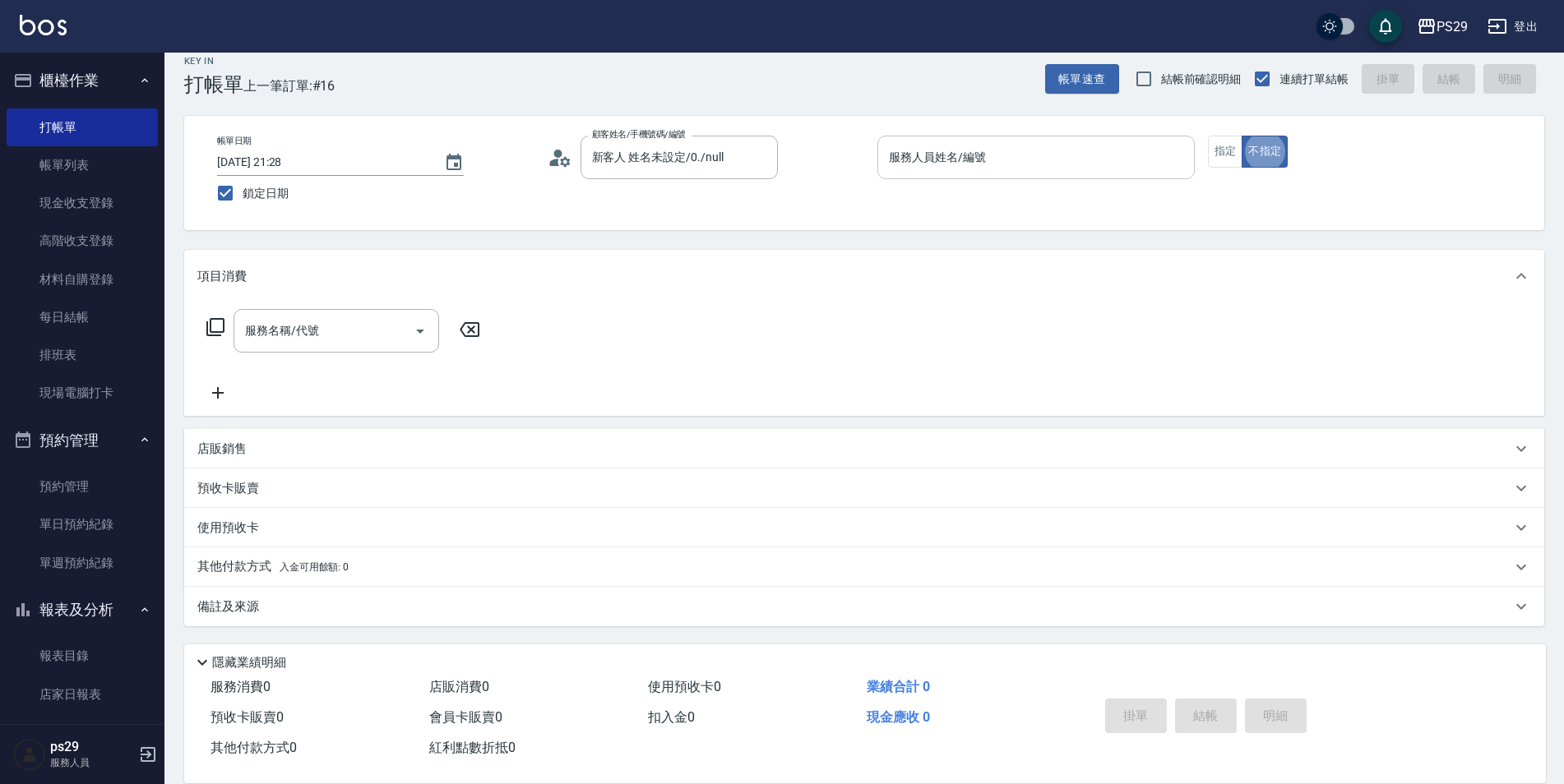
click at [973, 162] on input "服務人員姓名/編號" at bounding box center [1036, 158] width 303 height 28
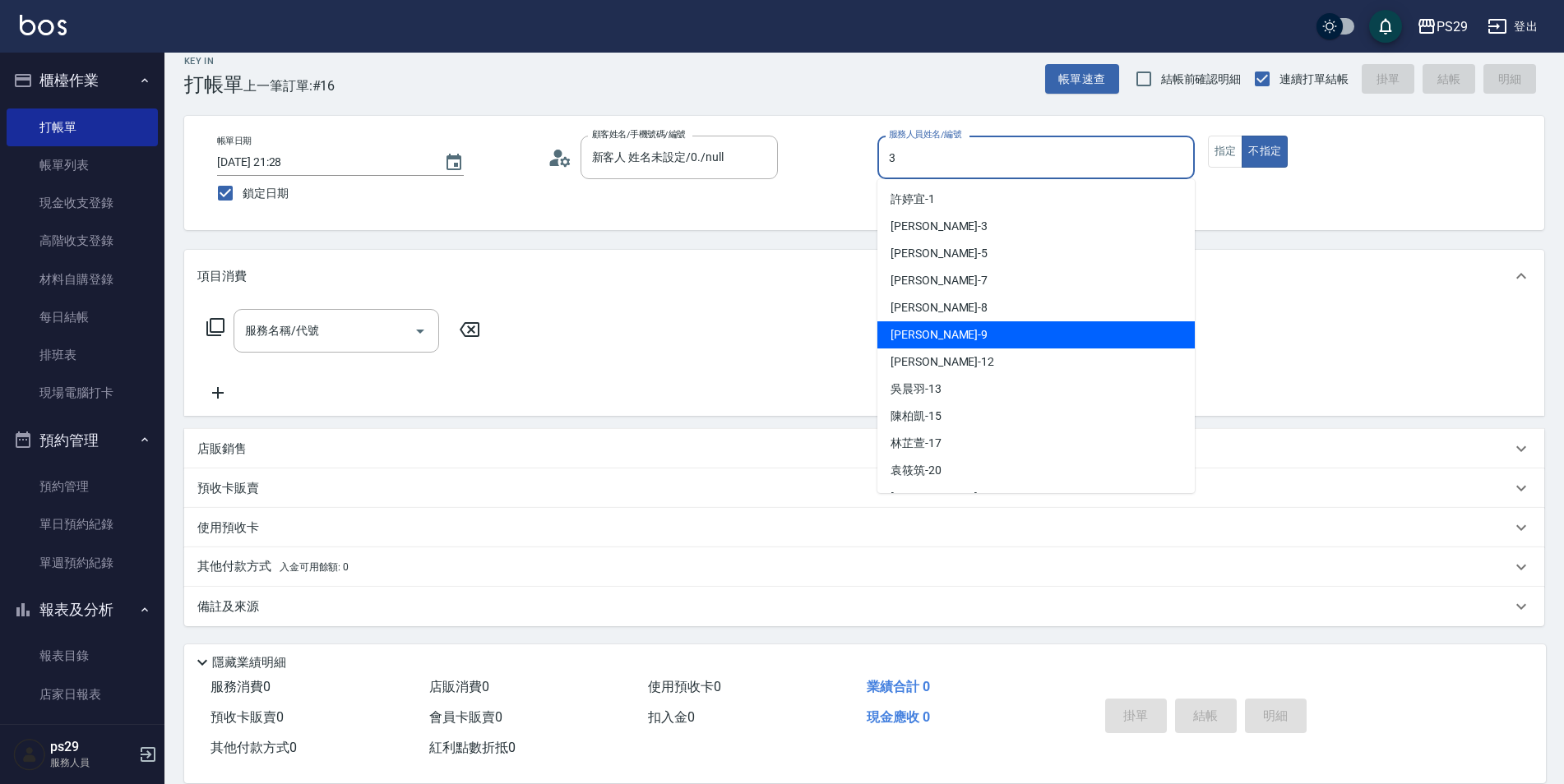
type input "[PERSON_NAME]-3"
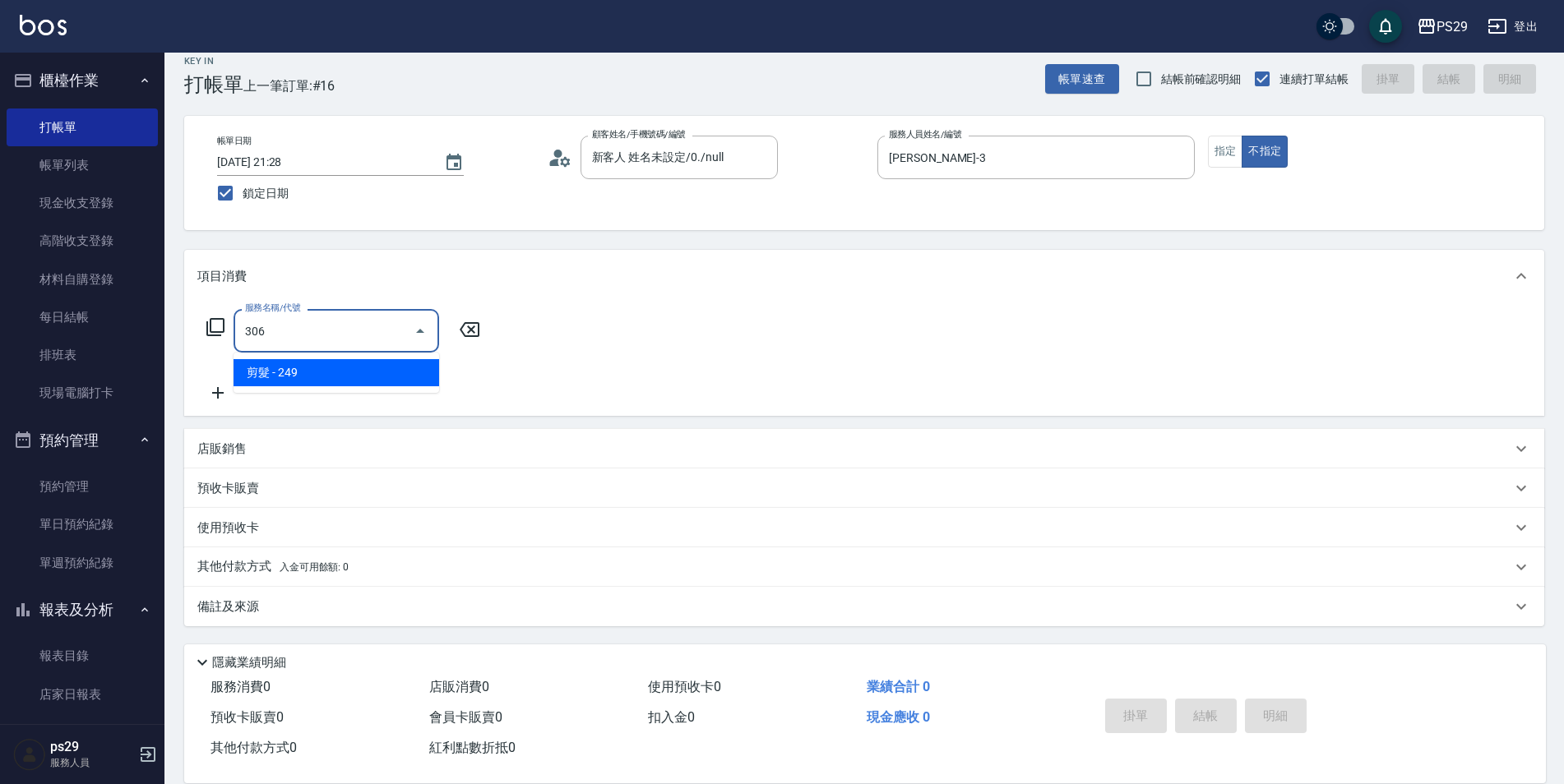
type input "剪髮(306)"
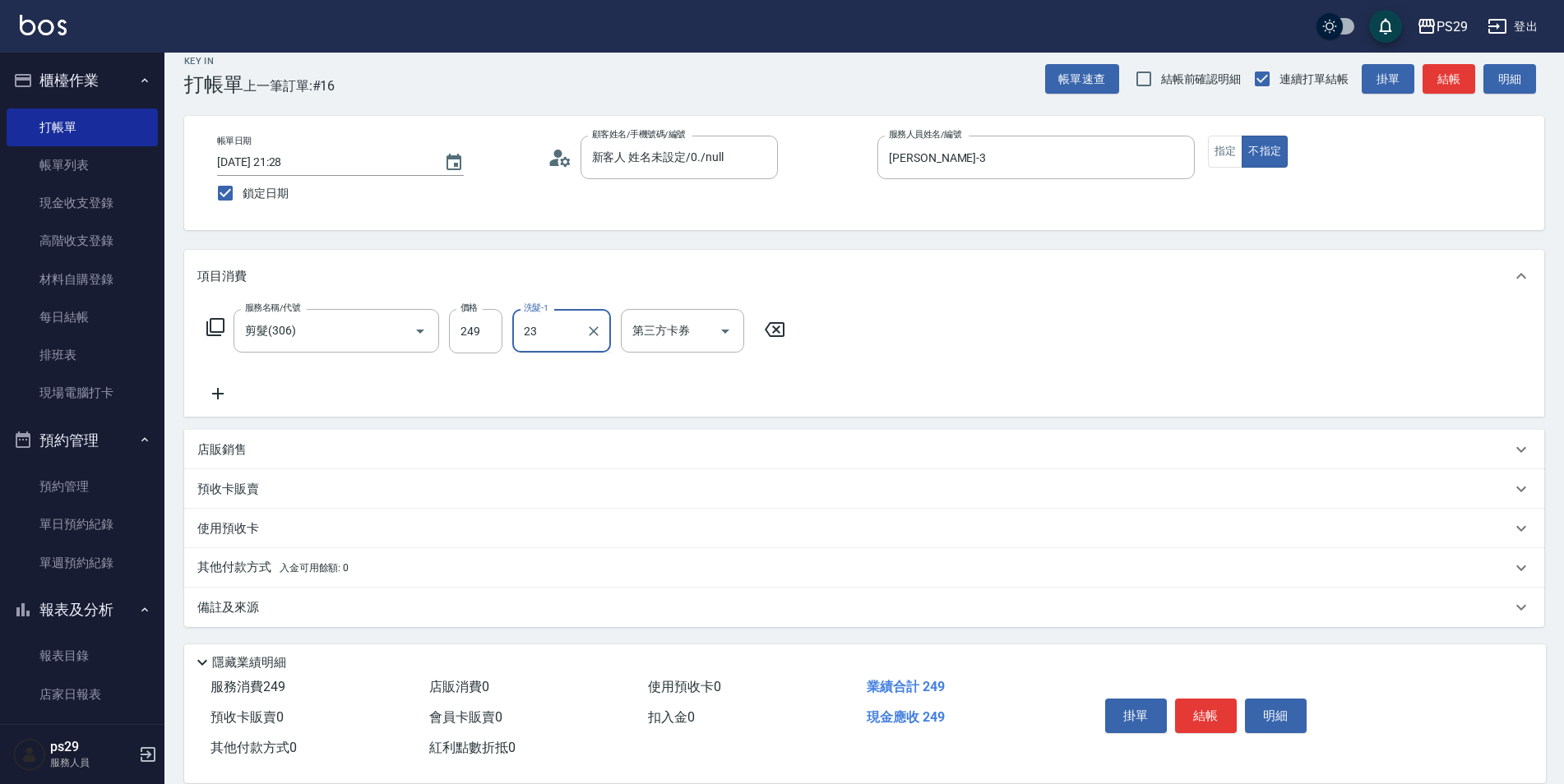
type input "[PERSON_NAME]-23"
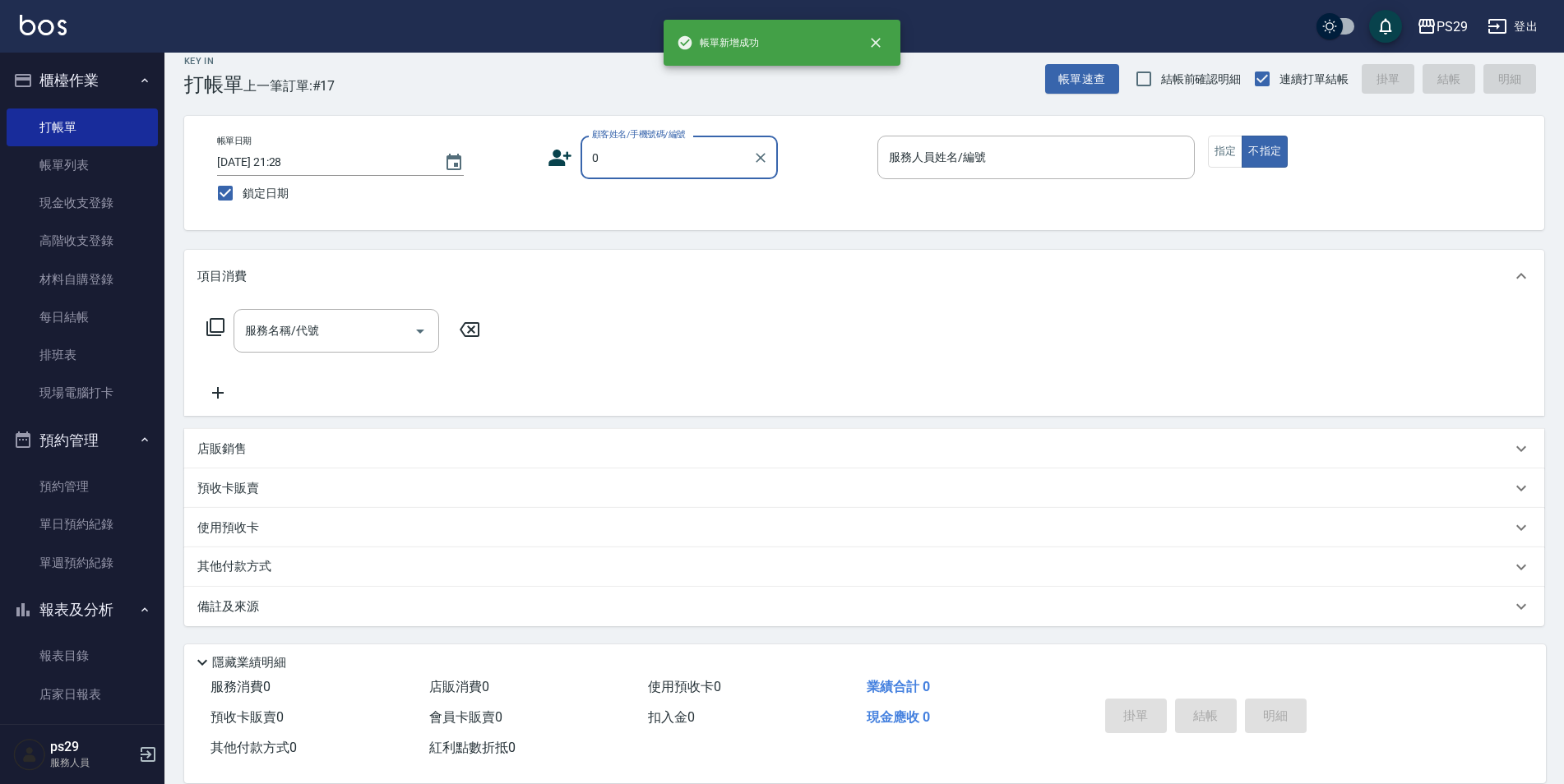
type input "新客人 姓名未設定/0./null"
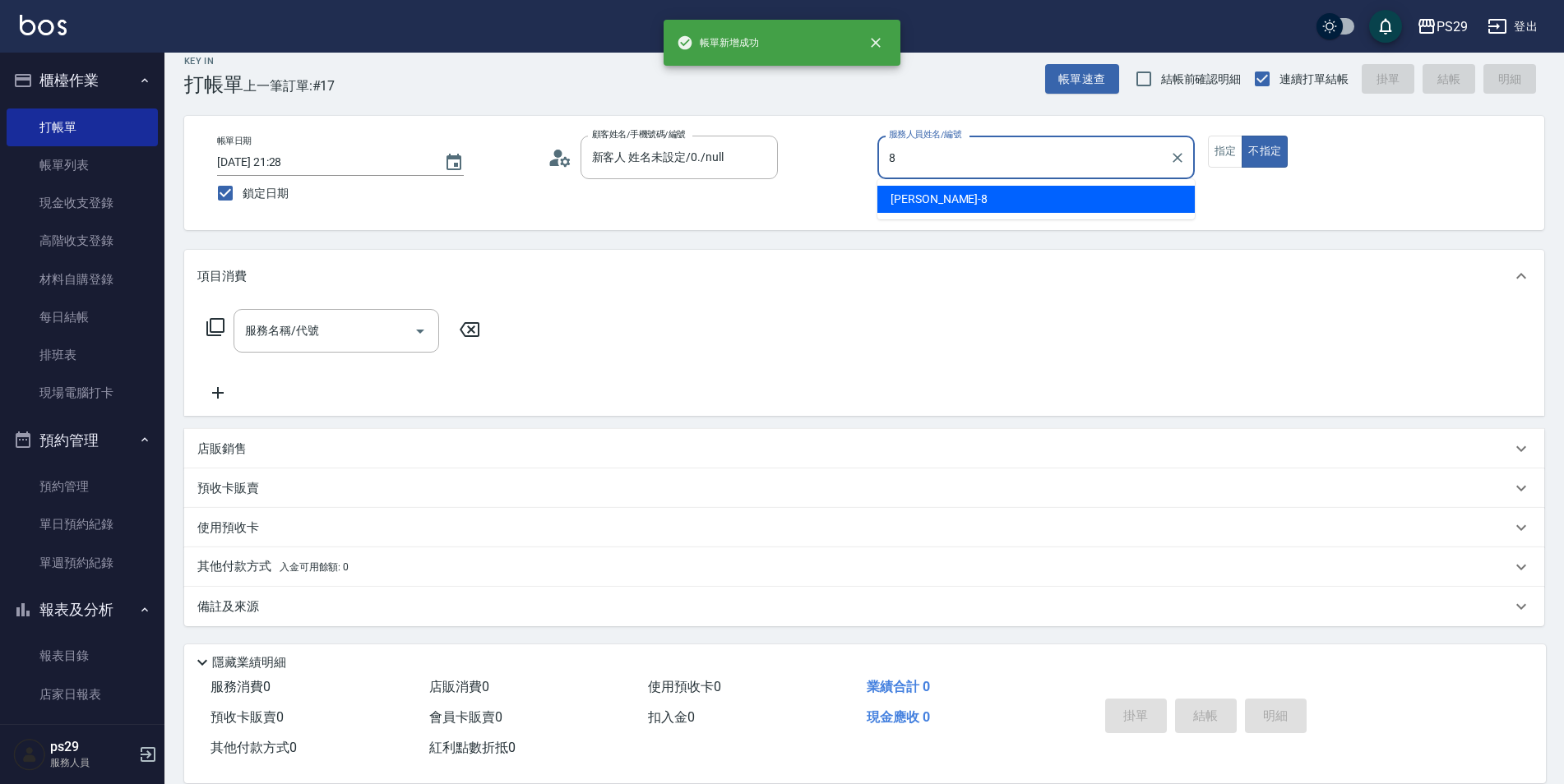
type input "[PERSON_NAME]-8"
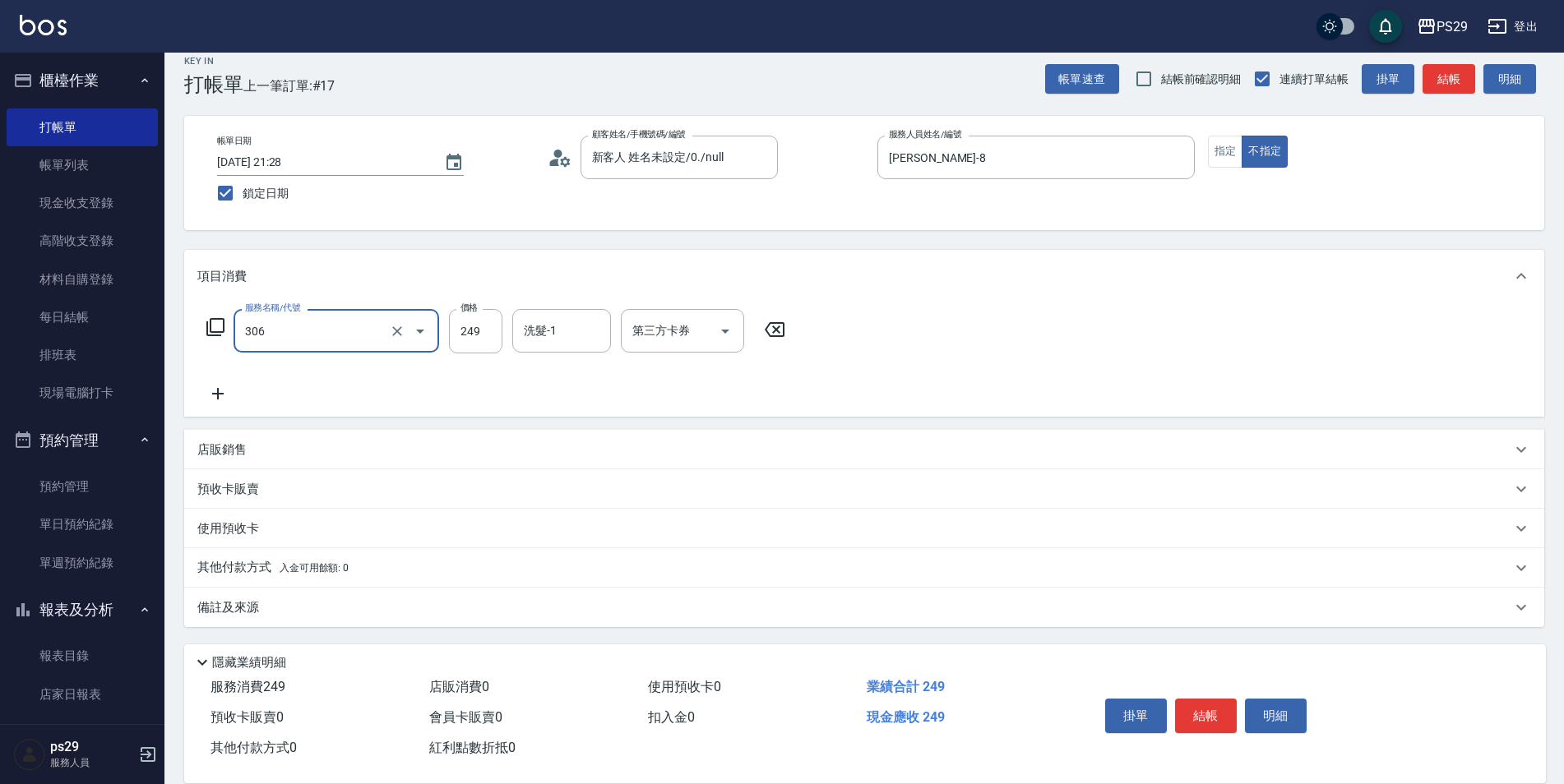
type input "剪髮(306)"
type input "[PERSON_NAME]-23"
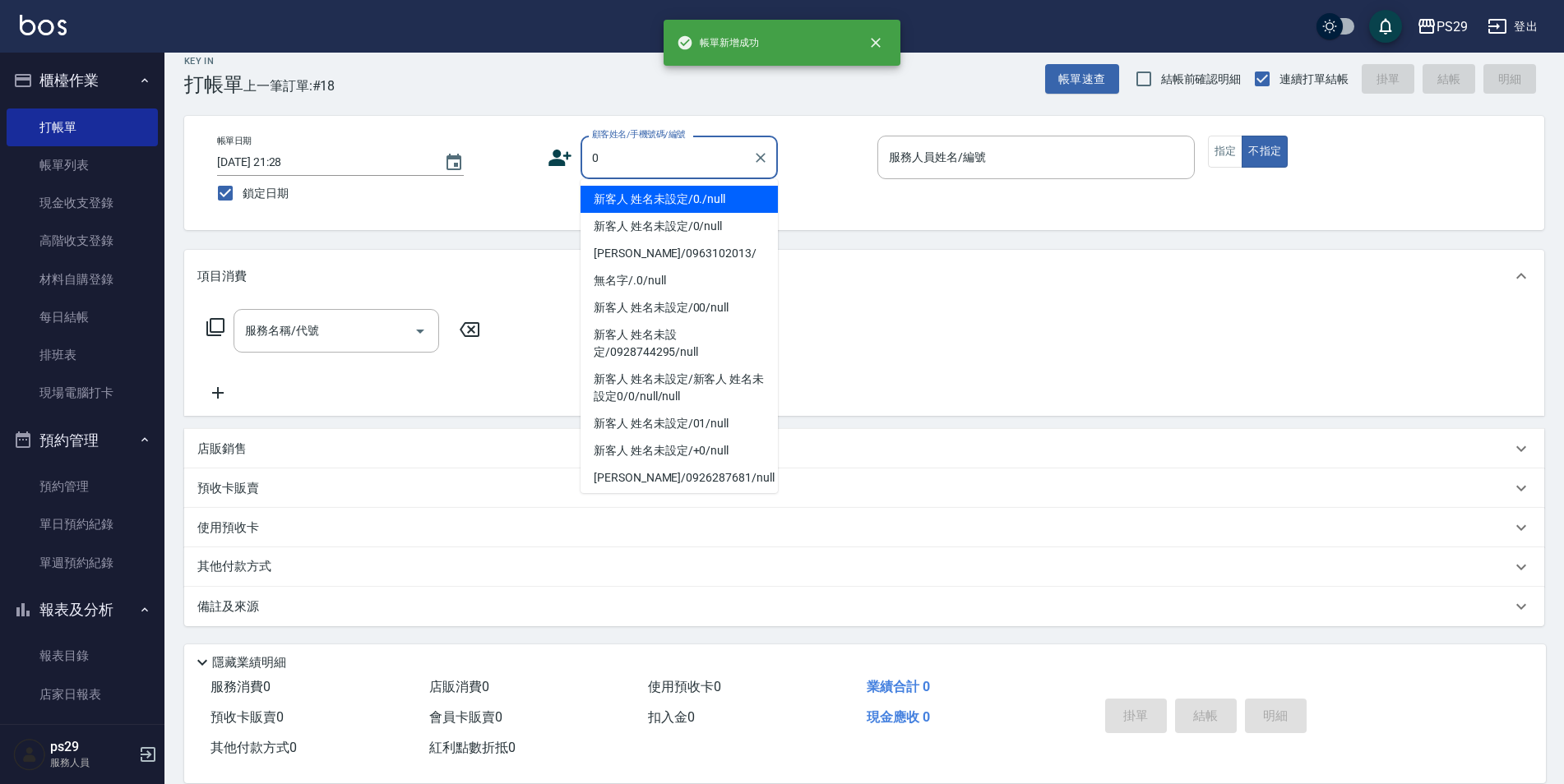
type input "新客人 姓名未設定/0./null"
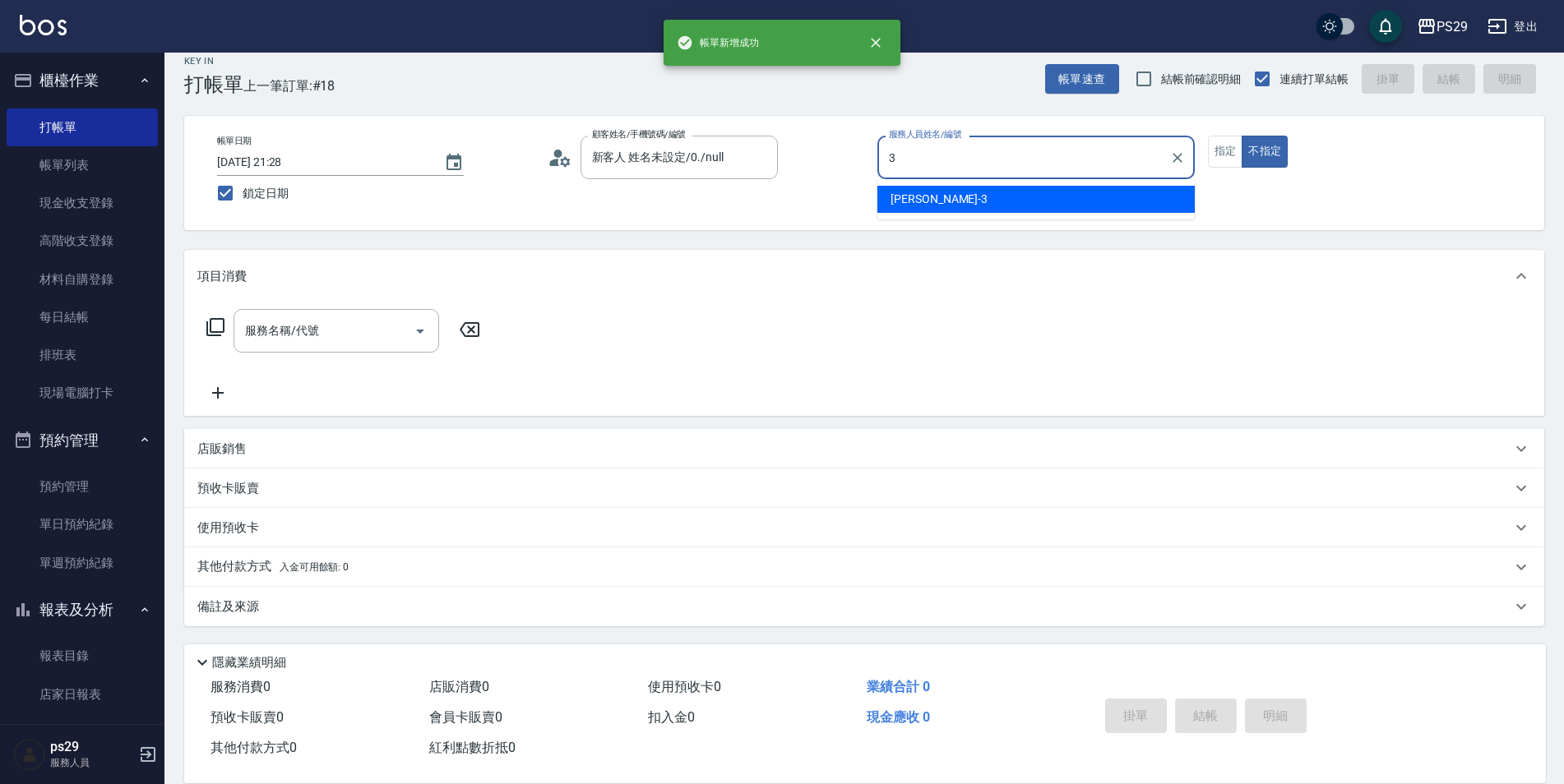
type input "[PERSON_NAME]-3"
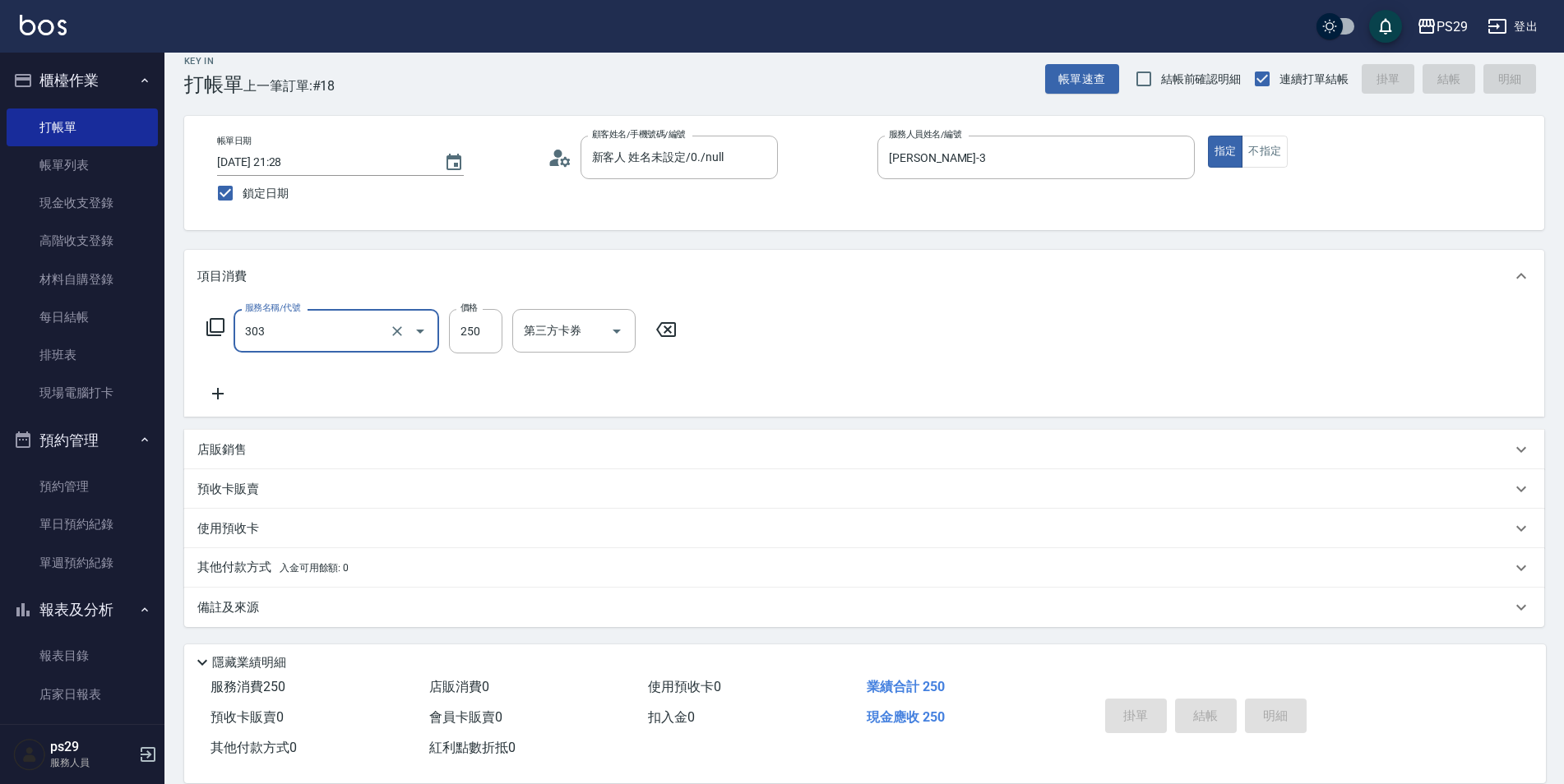
type input "303"
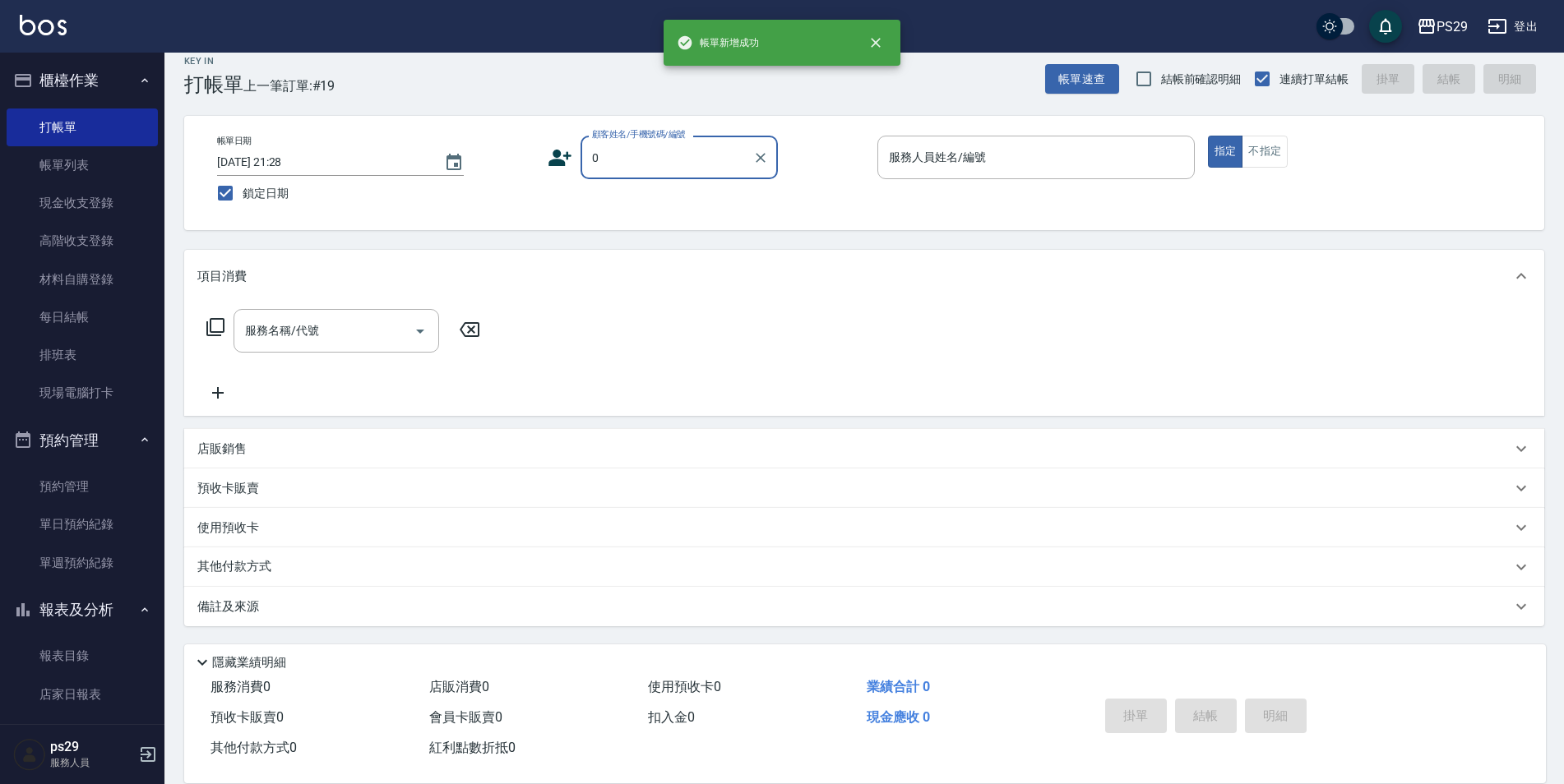
type input "新客人 姓名未設定/0./null"
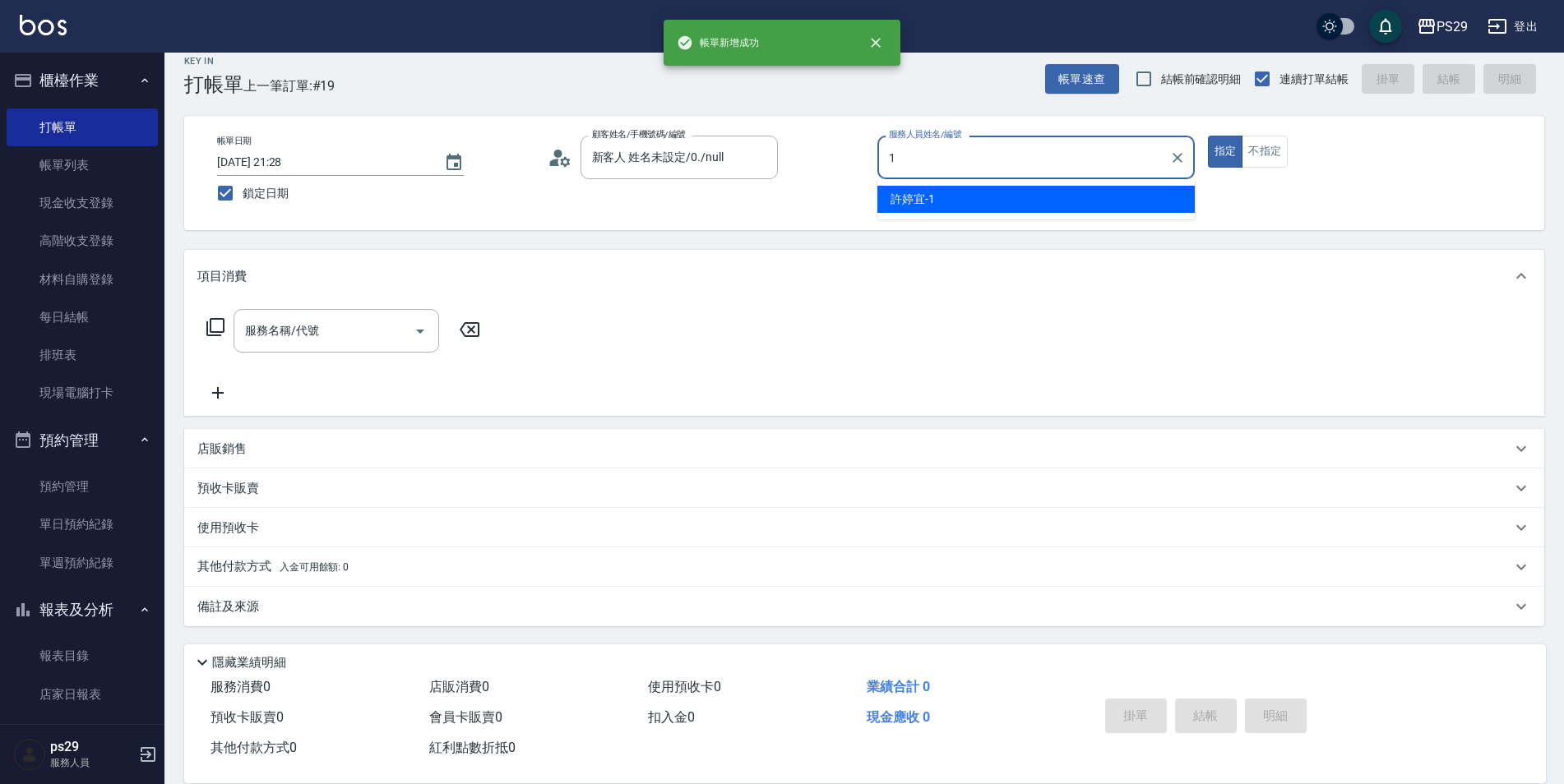
type input "[PERSON_NAME]-1"
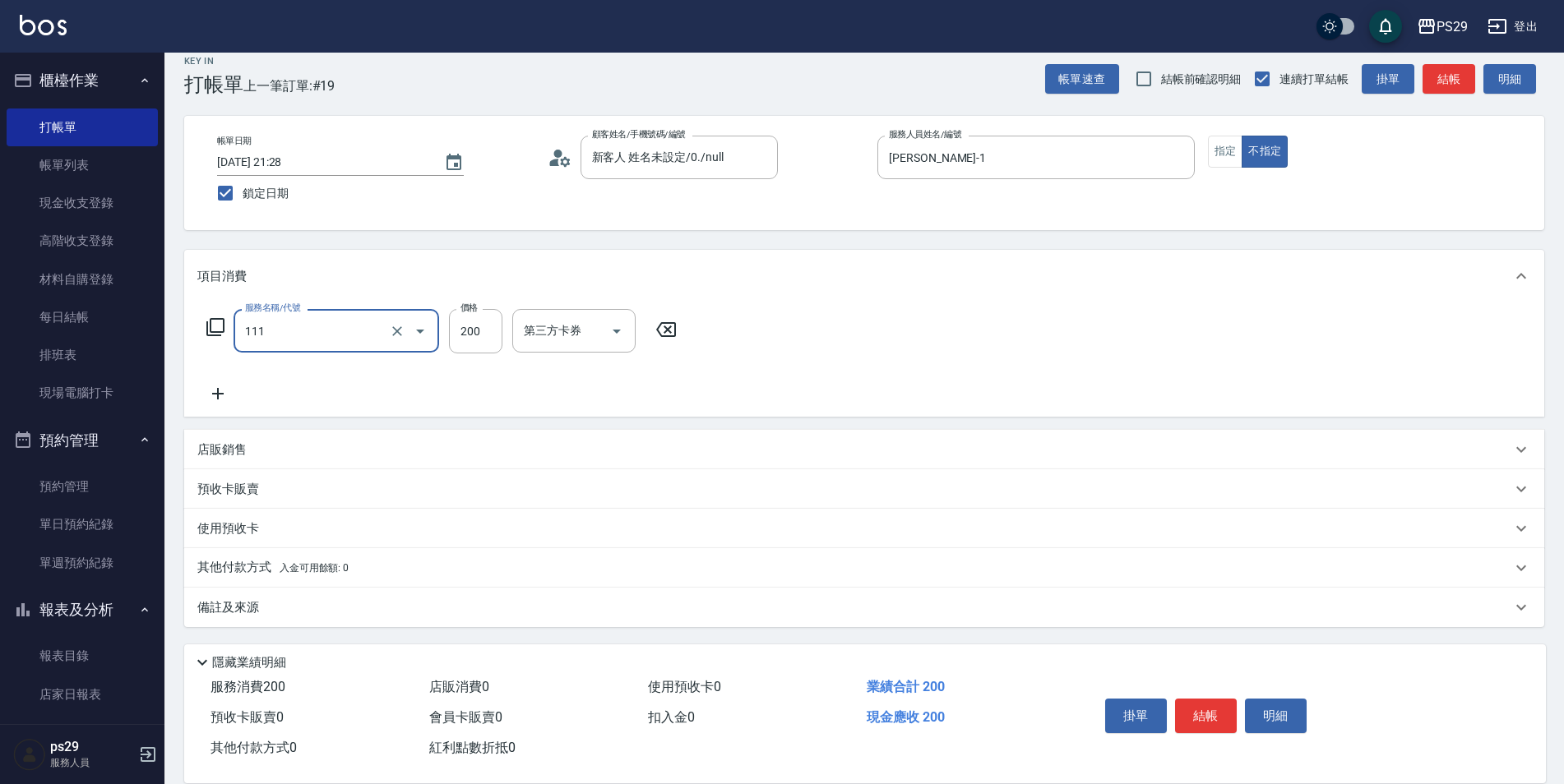
type input "200(111)"
type input "[PERSON_NAME]-23"
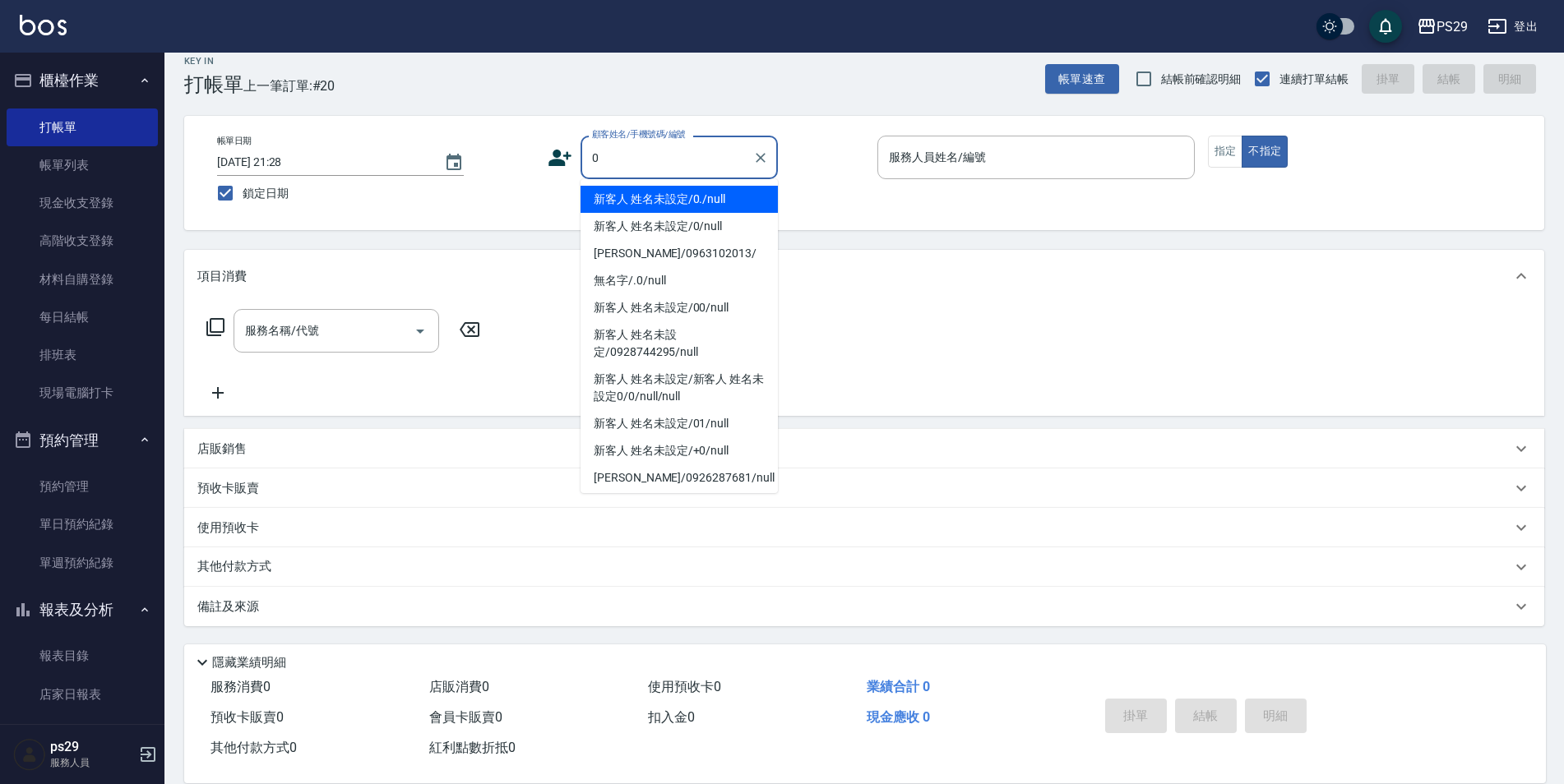
type input "新客人 姓名未設定/0./null"
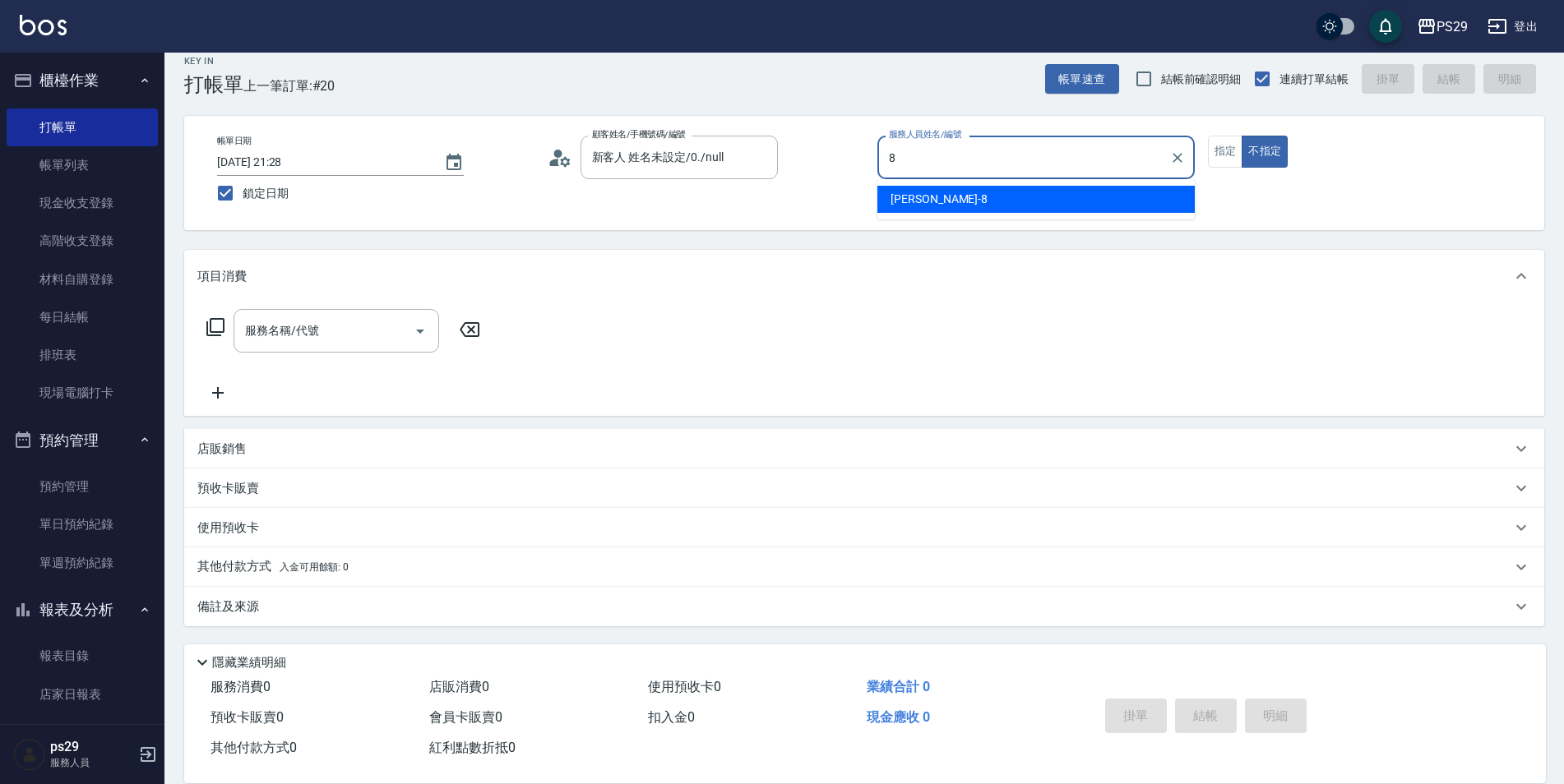
type input "[PERSON_NAME]-8"
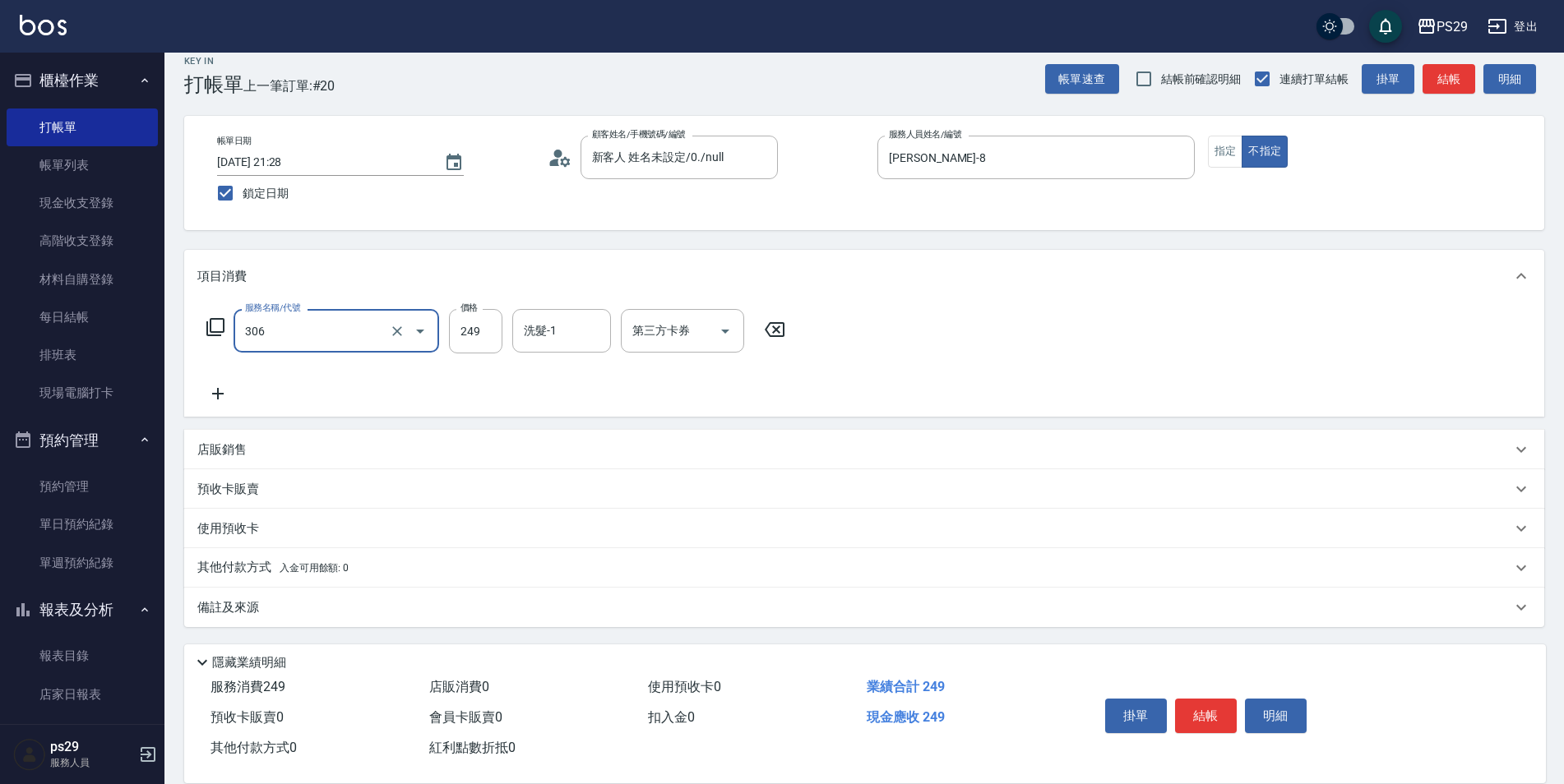
type input "剪髮(306)"
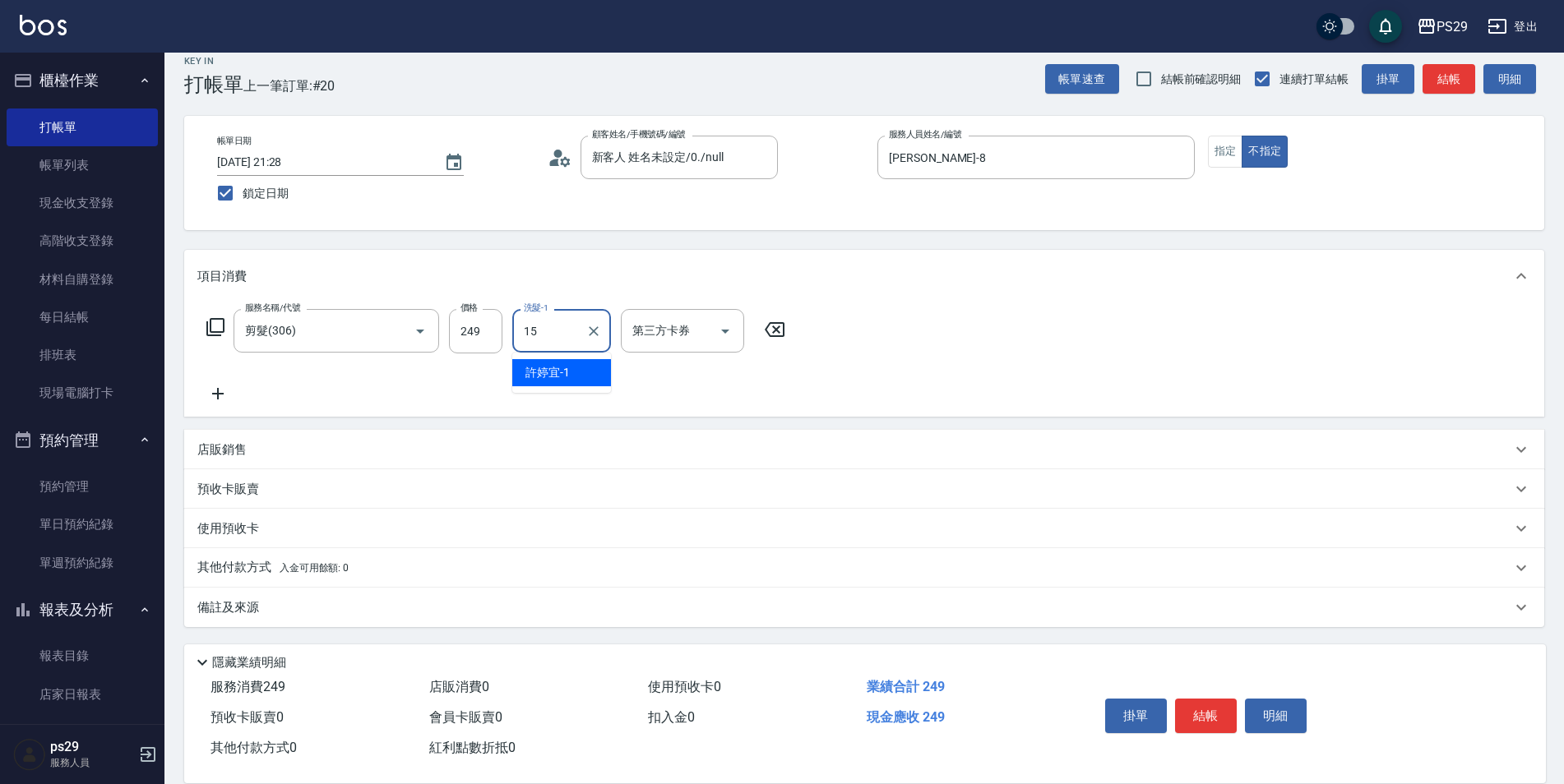
type input "[PERSON_NAME]-15"
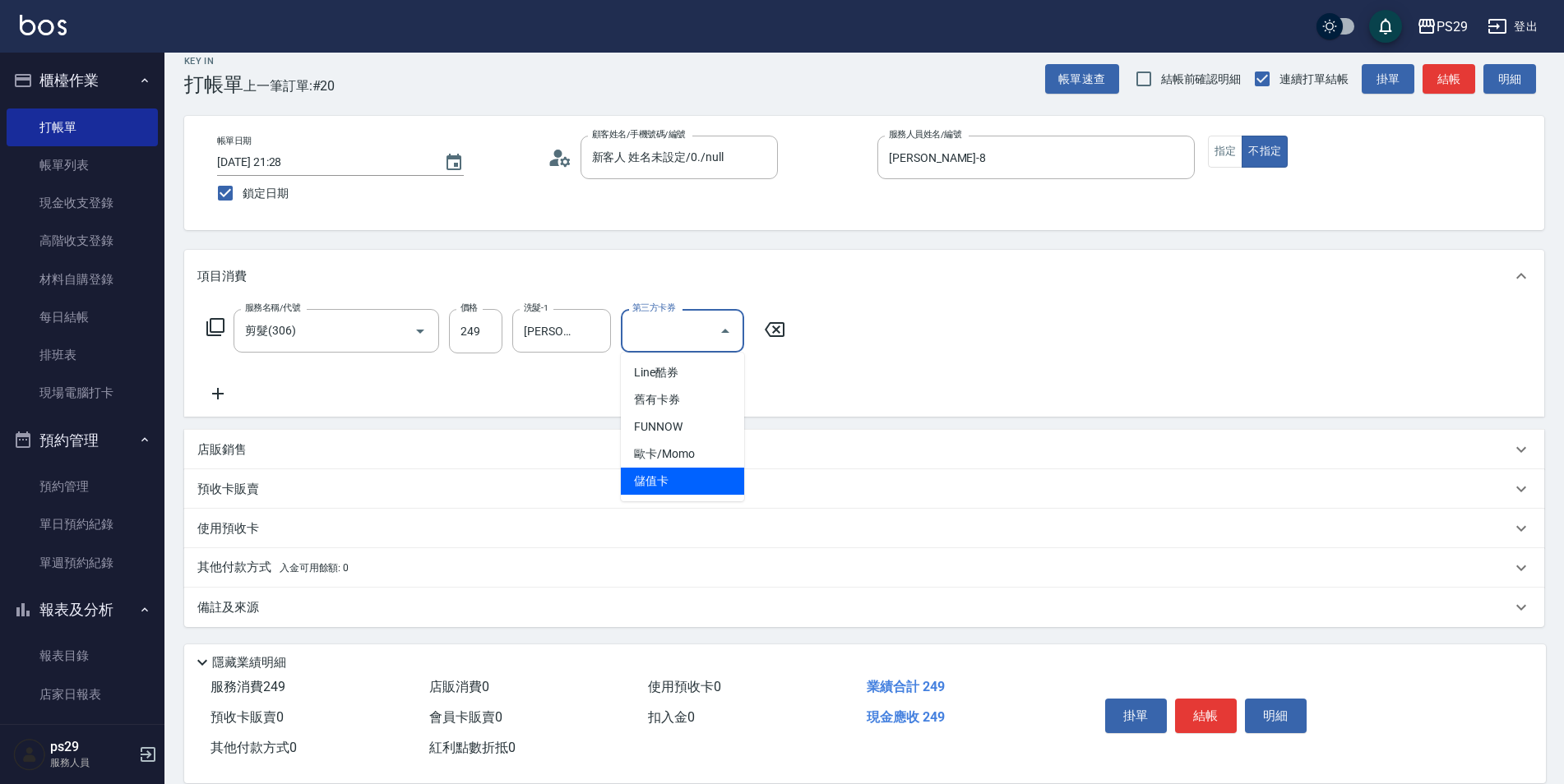
type input "儲值卡"
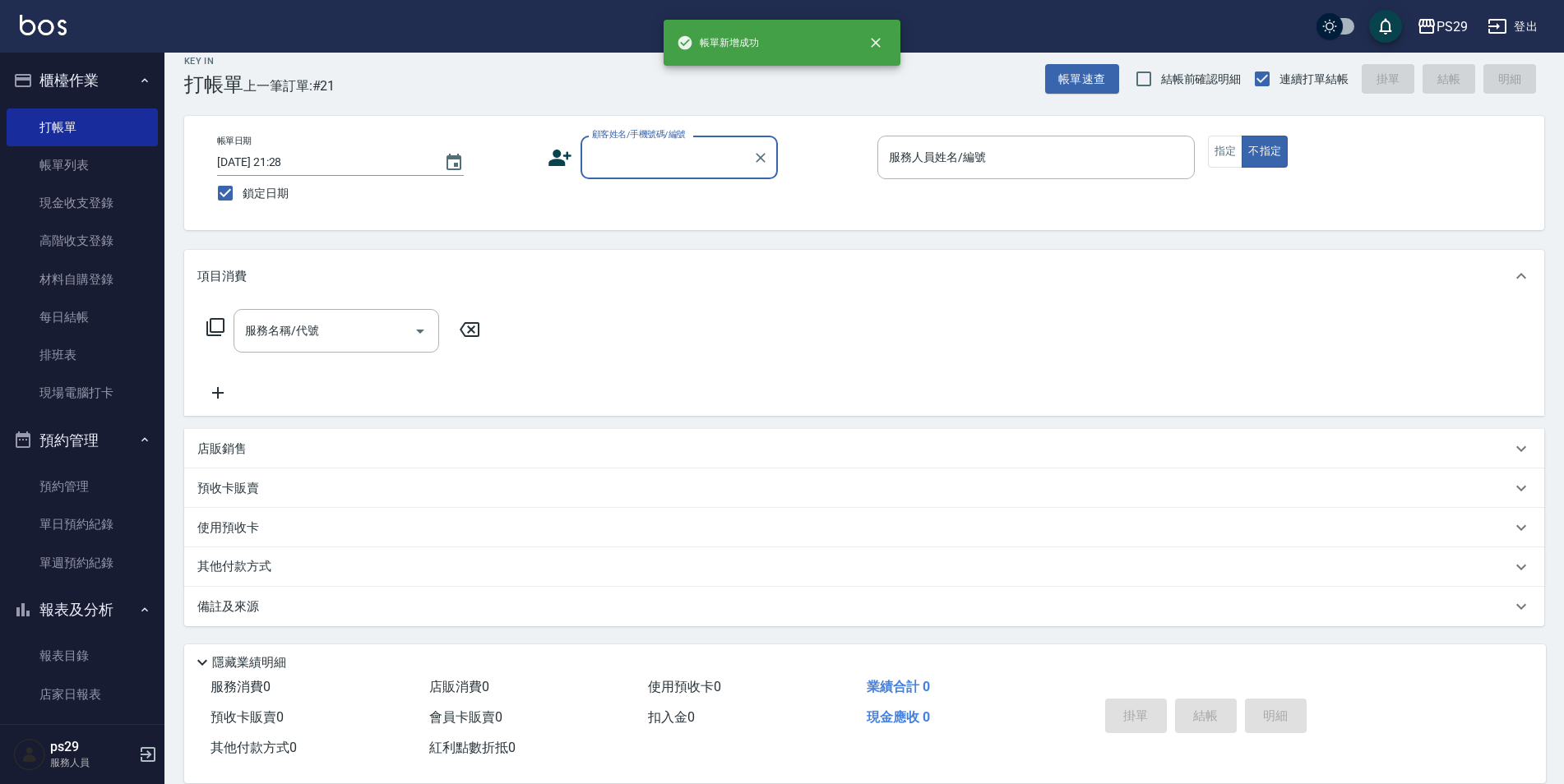
click at [138, 76] on icon "button" at bounding box center [144, 80] width 13 height 13
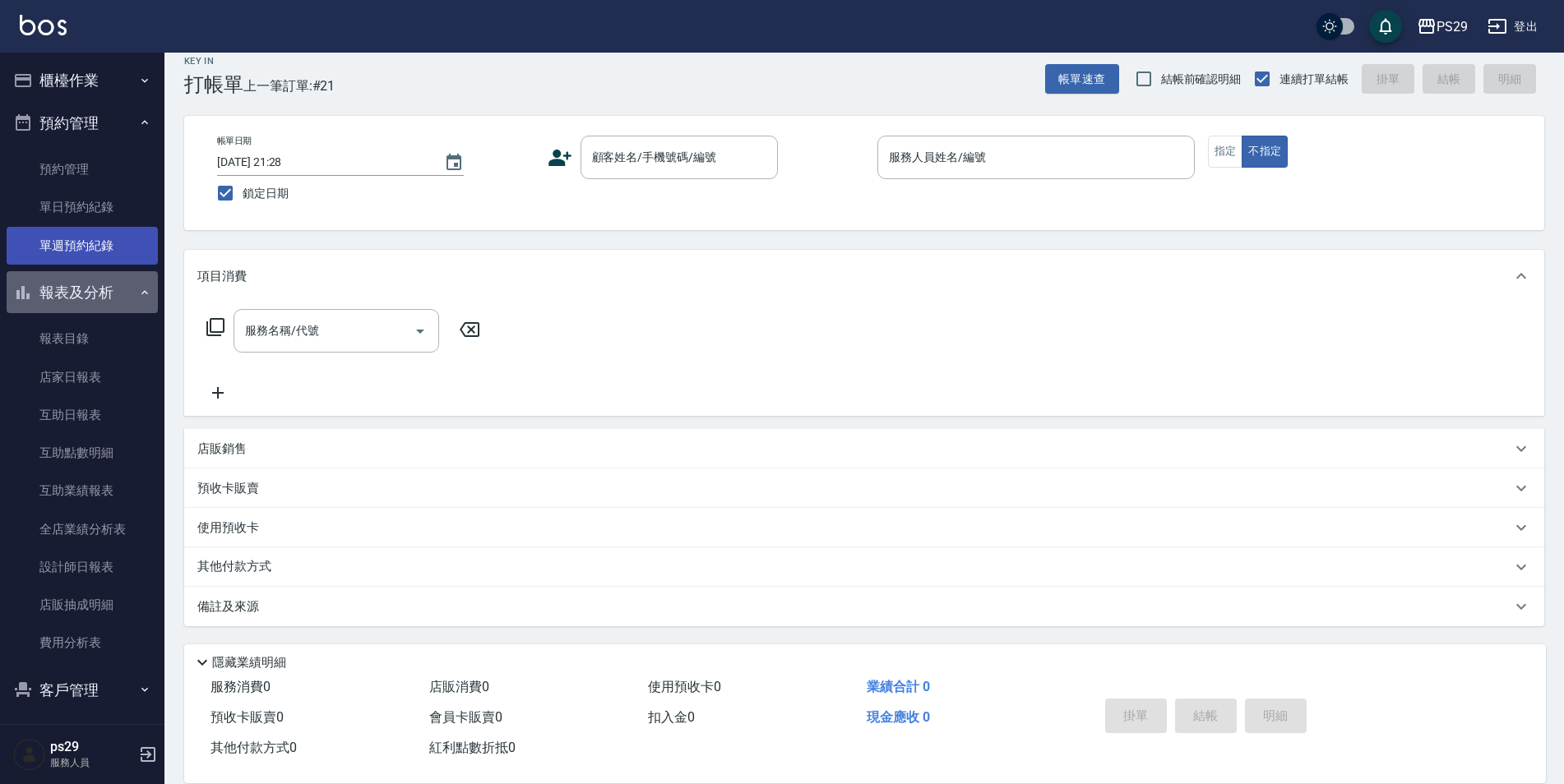
drag, startPoint x: 109, startPoint y: 300, endPoint x: 102, endPoint y: 262, distance: 38.6
click at [109, 300] on button "報表及分析" at bounding box center [82, 293] width 151 height 43
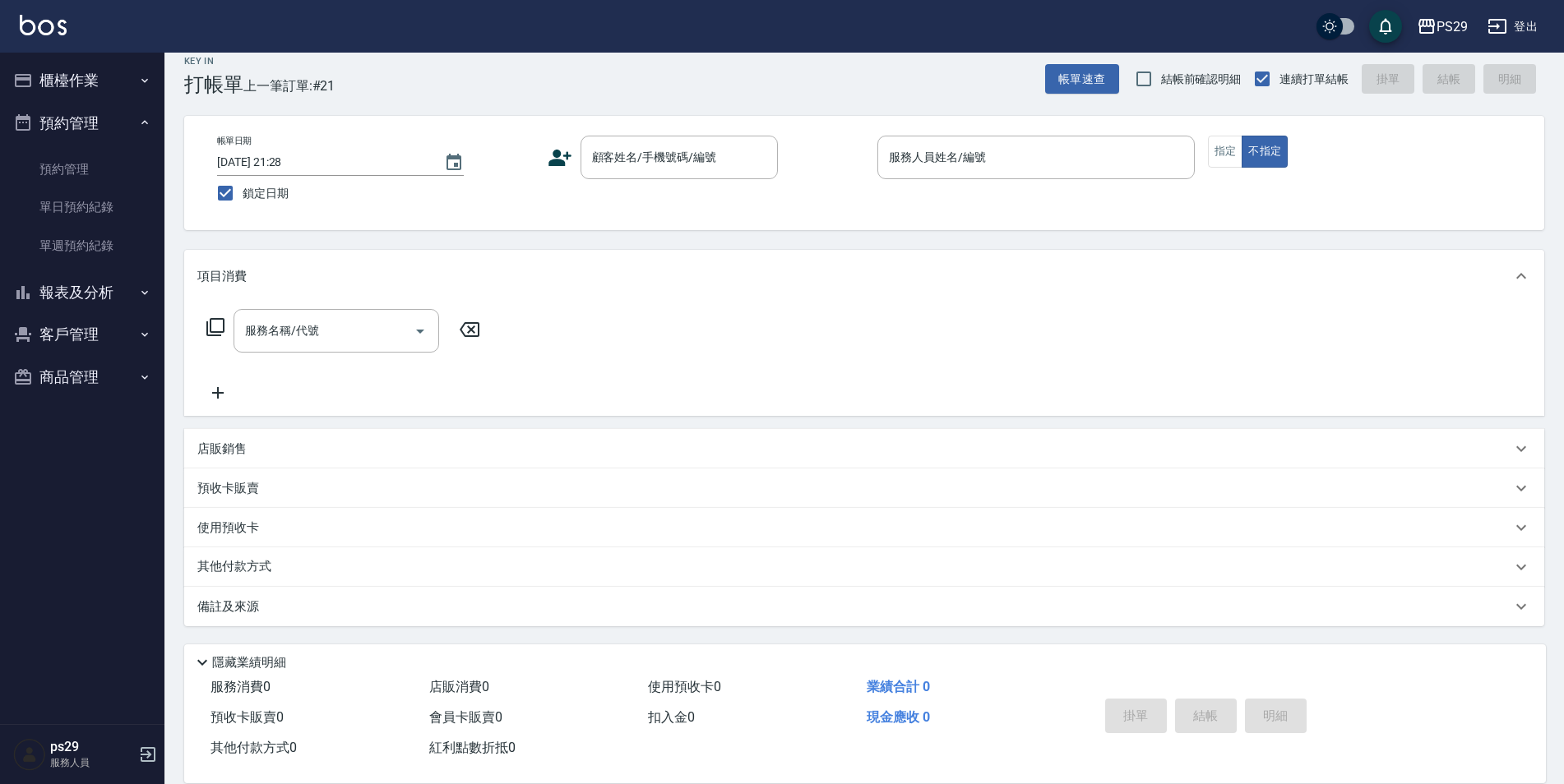
click at [105, 107] on button "預約管理" at bounding box center [82, 124] width 151 height 43
click at [120, 166] on button "報表及分析" at bounding box center [82, 166] width 151 height 43
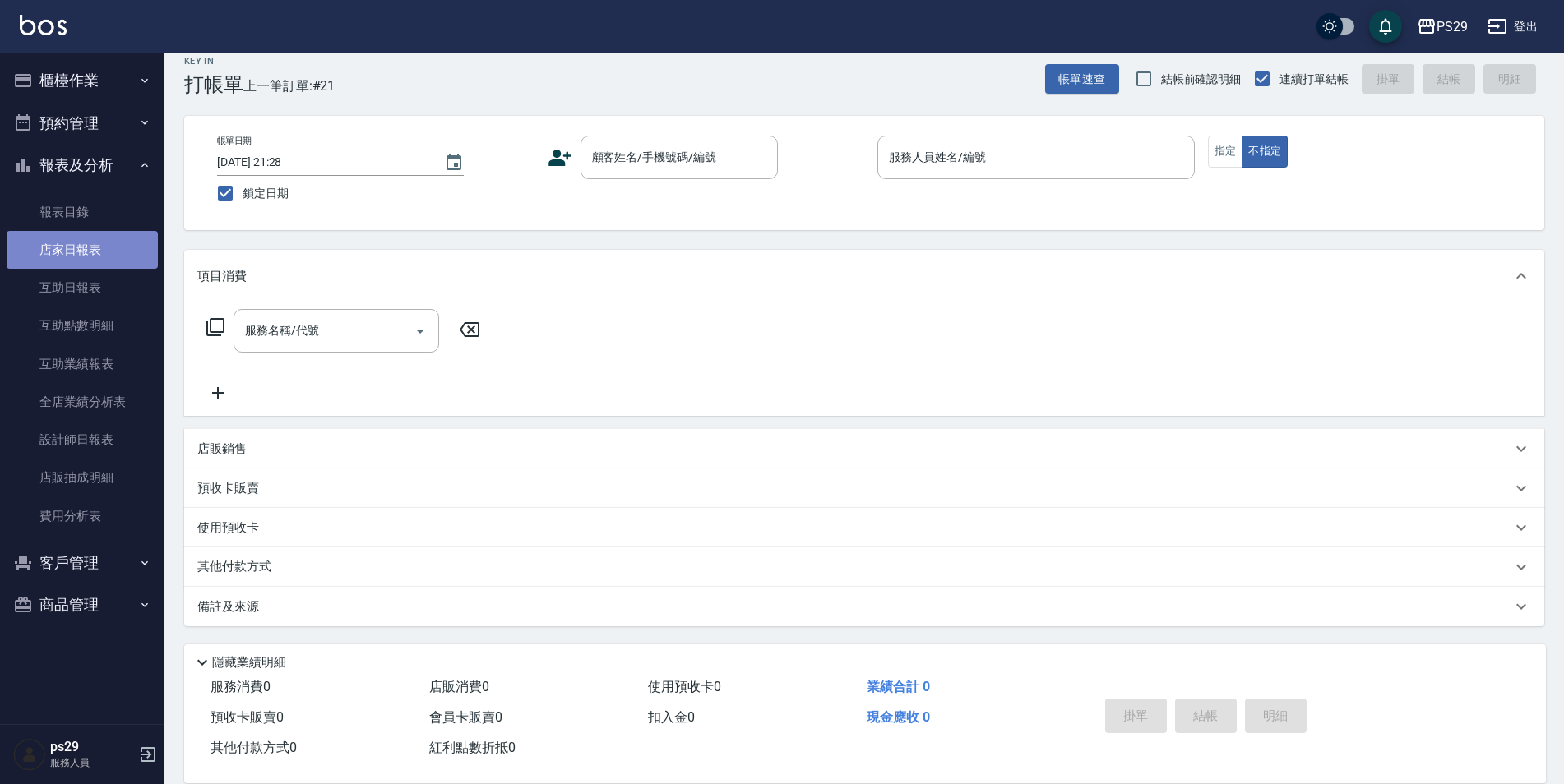
click at [69, 242] on link "店家日報表" at bounding box center [82, 250] width 151 height 38
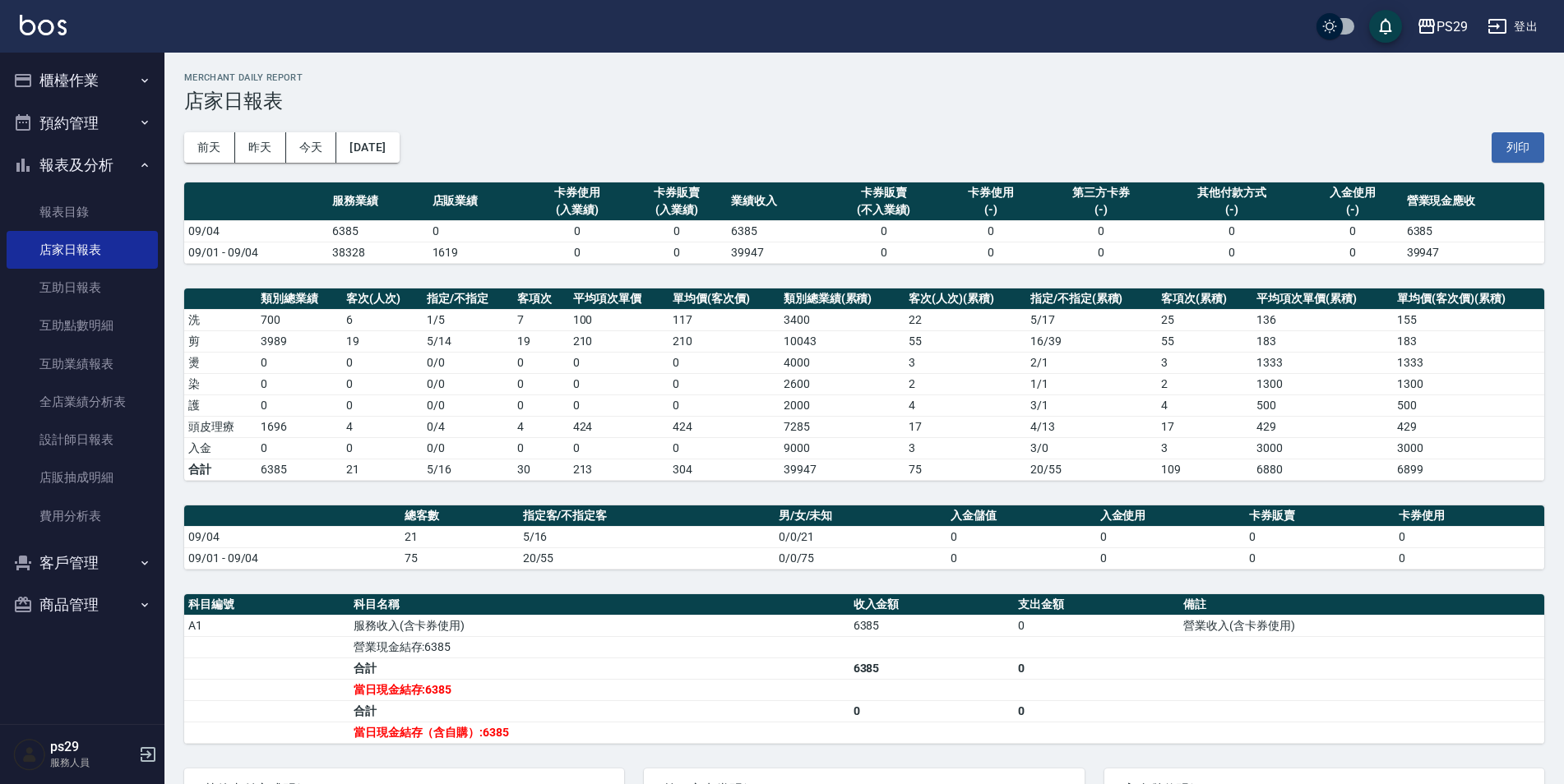
click at [130, 169] on button "報表及分析" at bounding box center [82, 166] width 151 height 43
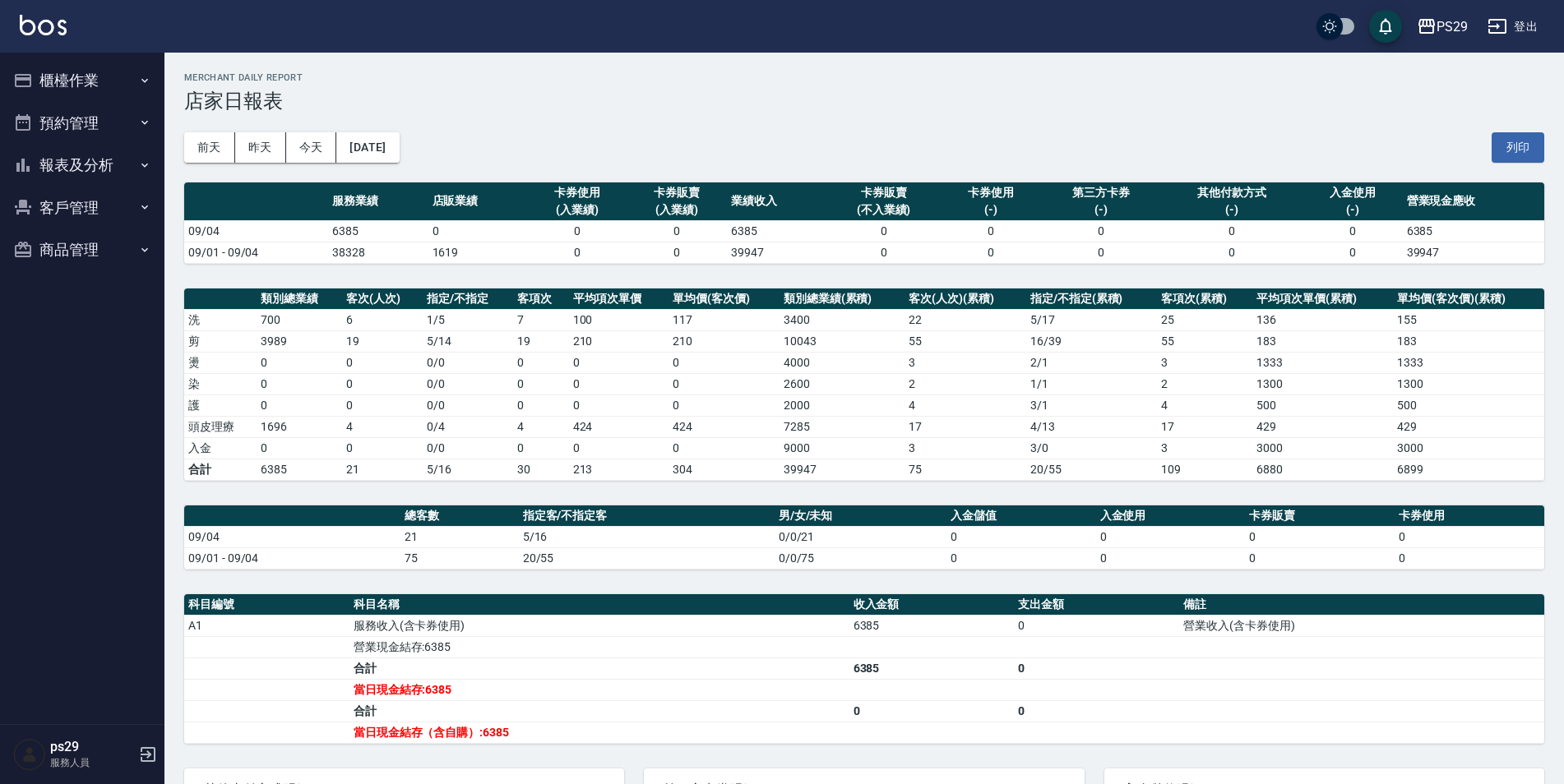
click at [72, 26] on div "PS29 登出" at bounding box center [782, 26] width 1564 height 53
click at [60, 27] on img at bounding box center [43, 25] width 47 height 20
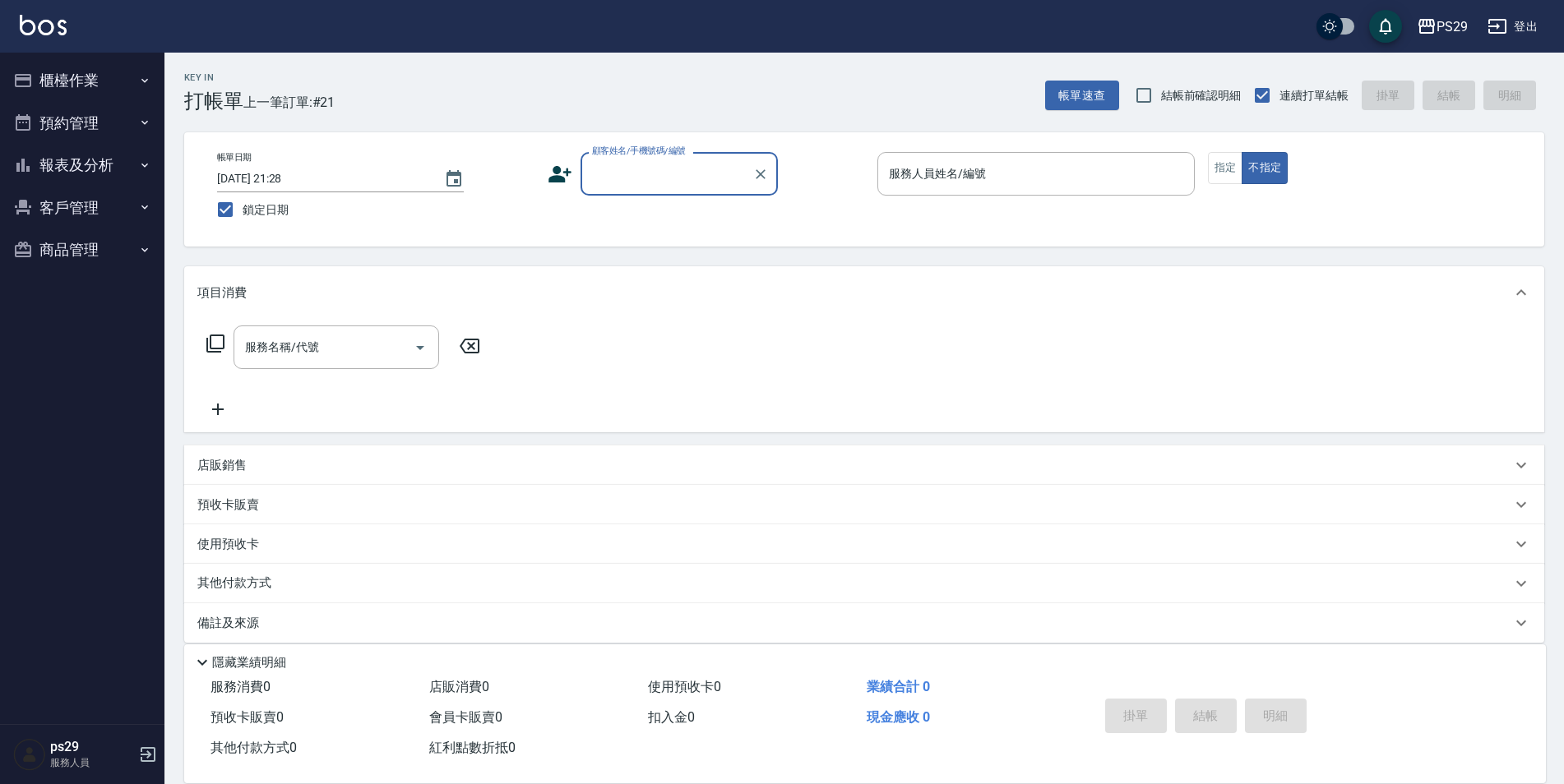
click at [42, 28] on img at bounding box center [43, 25] width 47 height 20
click at [111, 154] on button "報表及分析" at bounding box center [82, 166] width 151 height 43
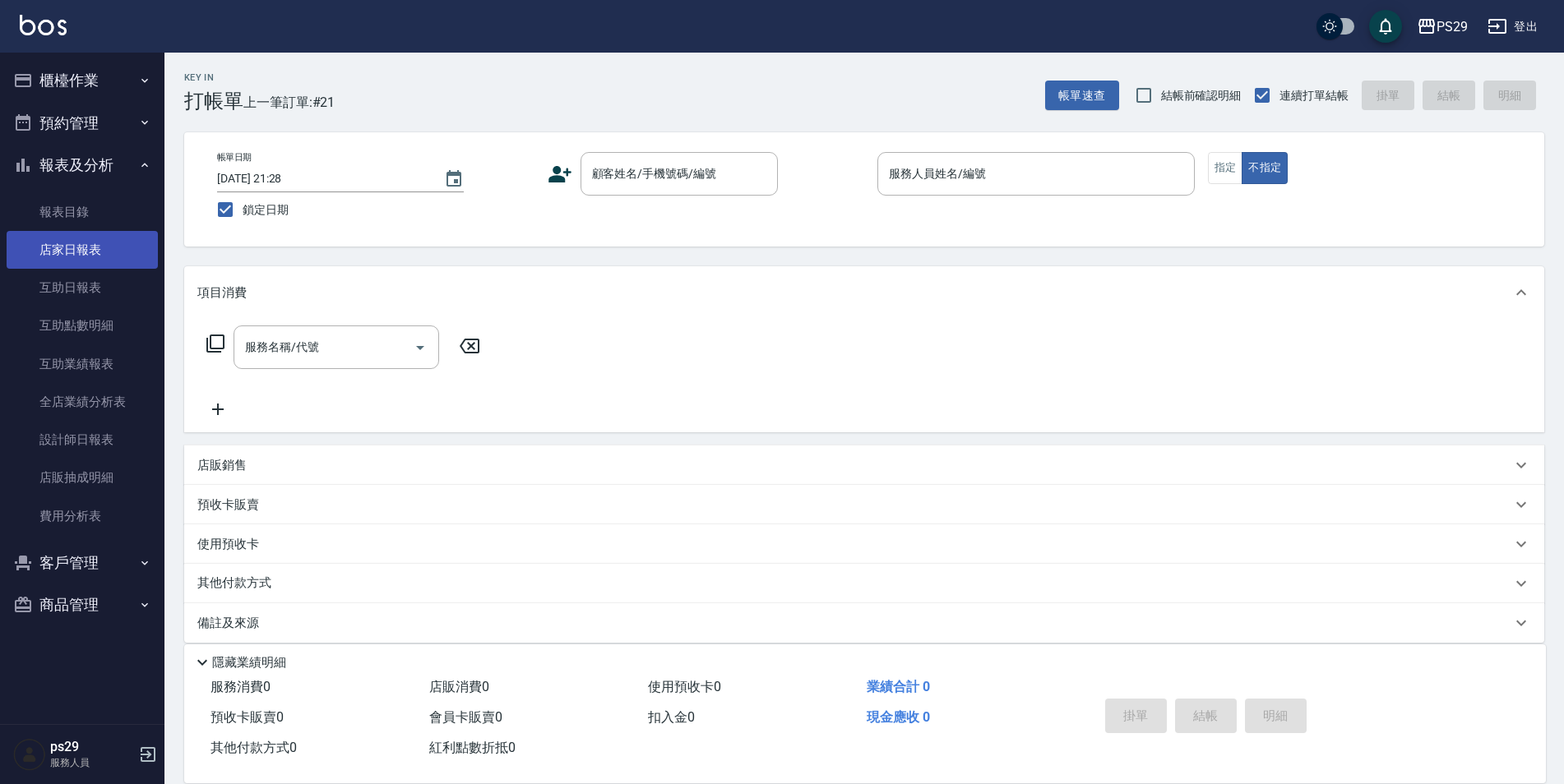
click at [103, 250] on link "店家日報表" at bounding box center [82, 250] width 151 height 38
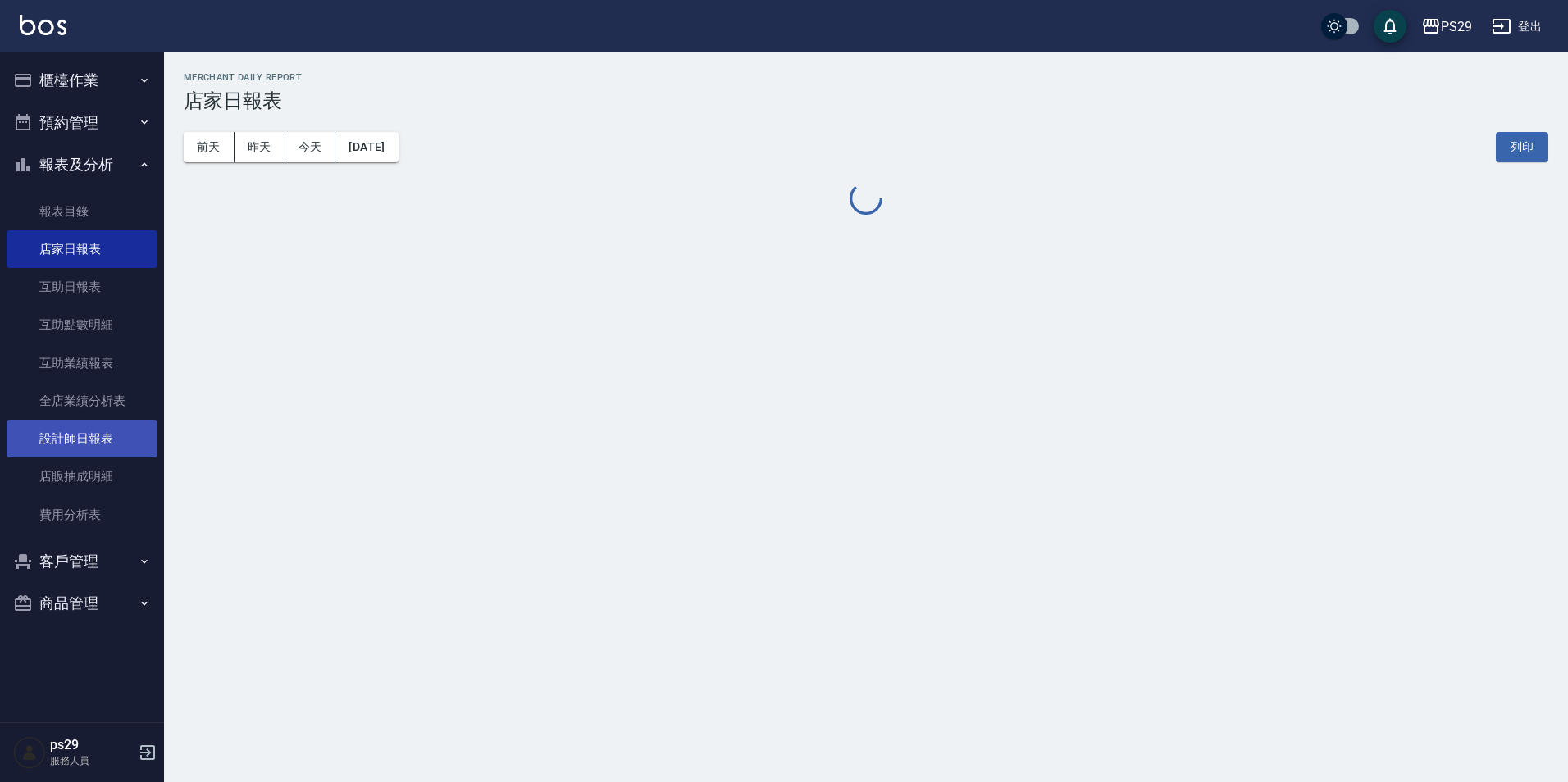
click at [106, 426] on link "設計師日報表" at bounding box center [82, 438] width 151 height 38
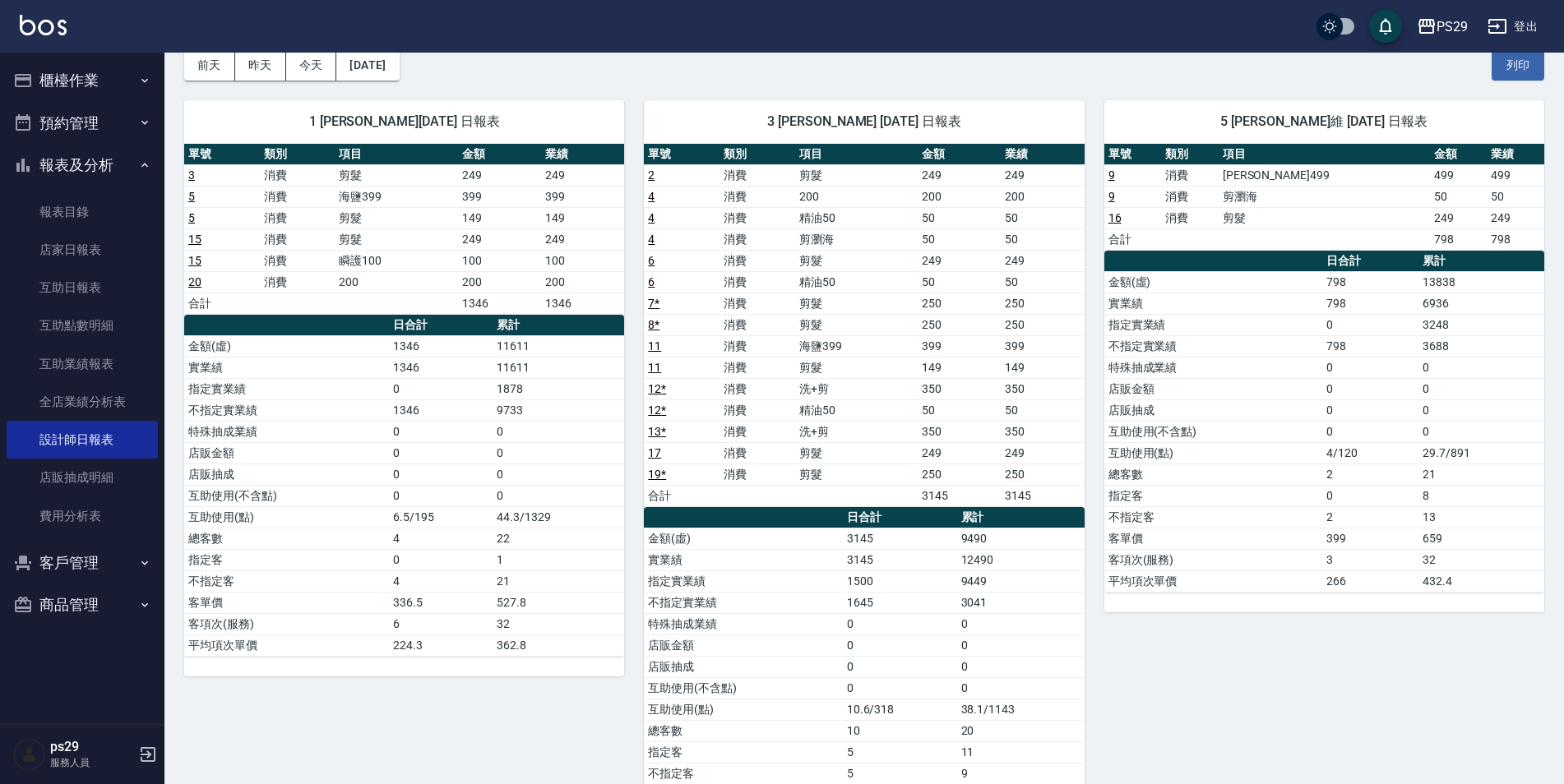
scroll to position [576, 0]
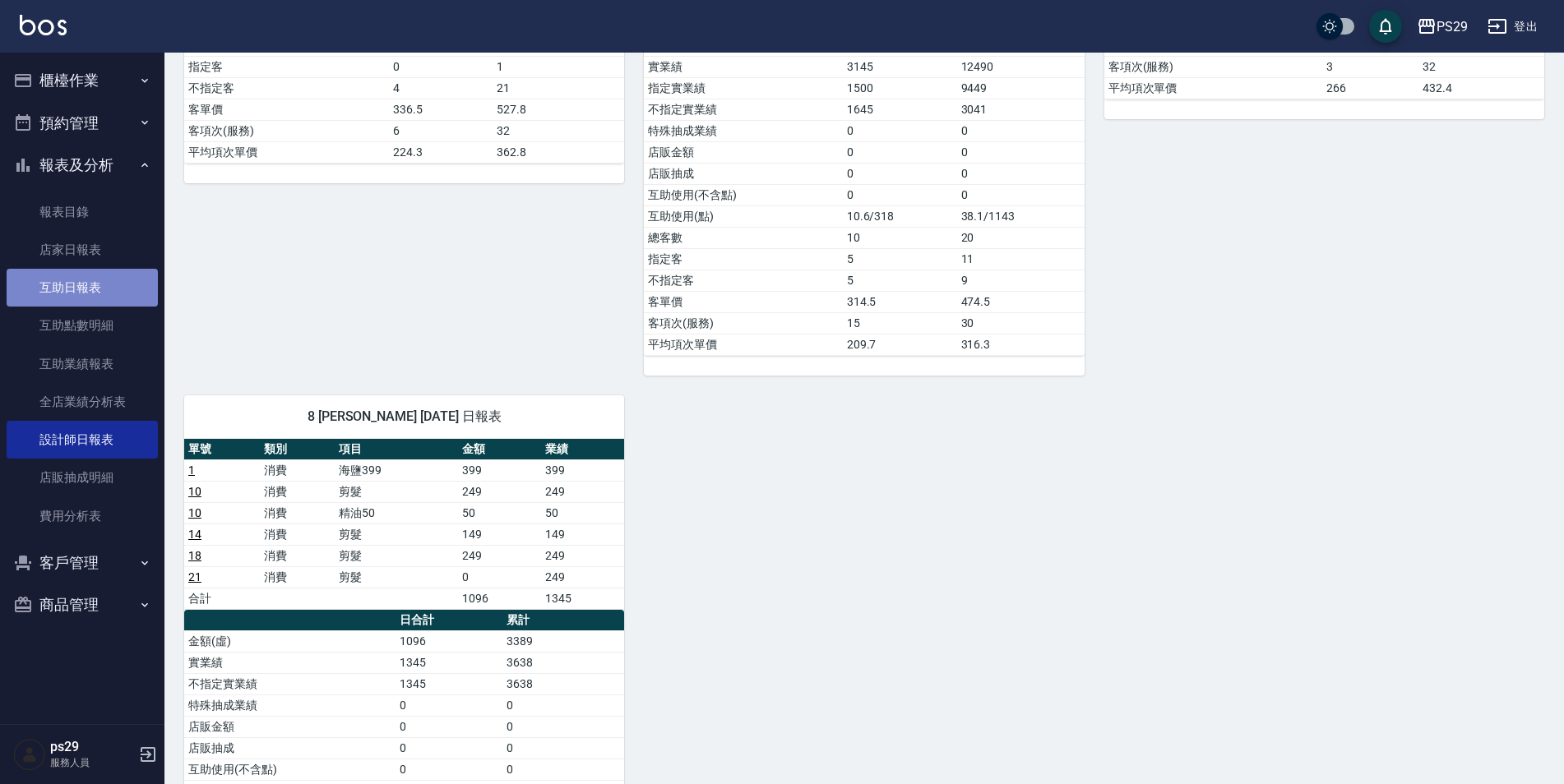
click at [82, 296] on link "互助日報表" at bounding box center [82, 287] width 151 height 38
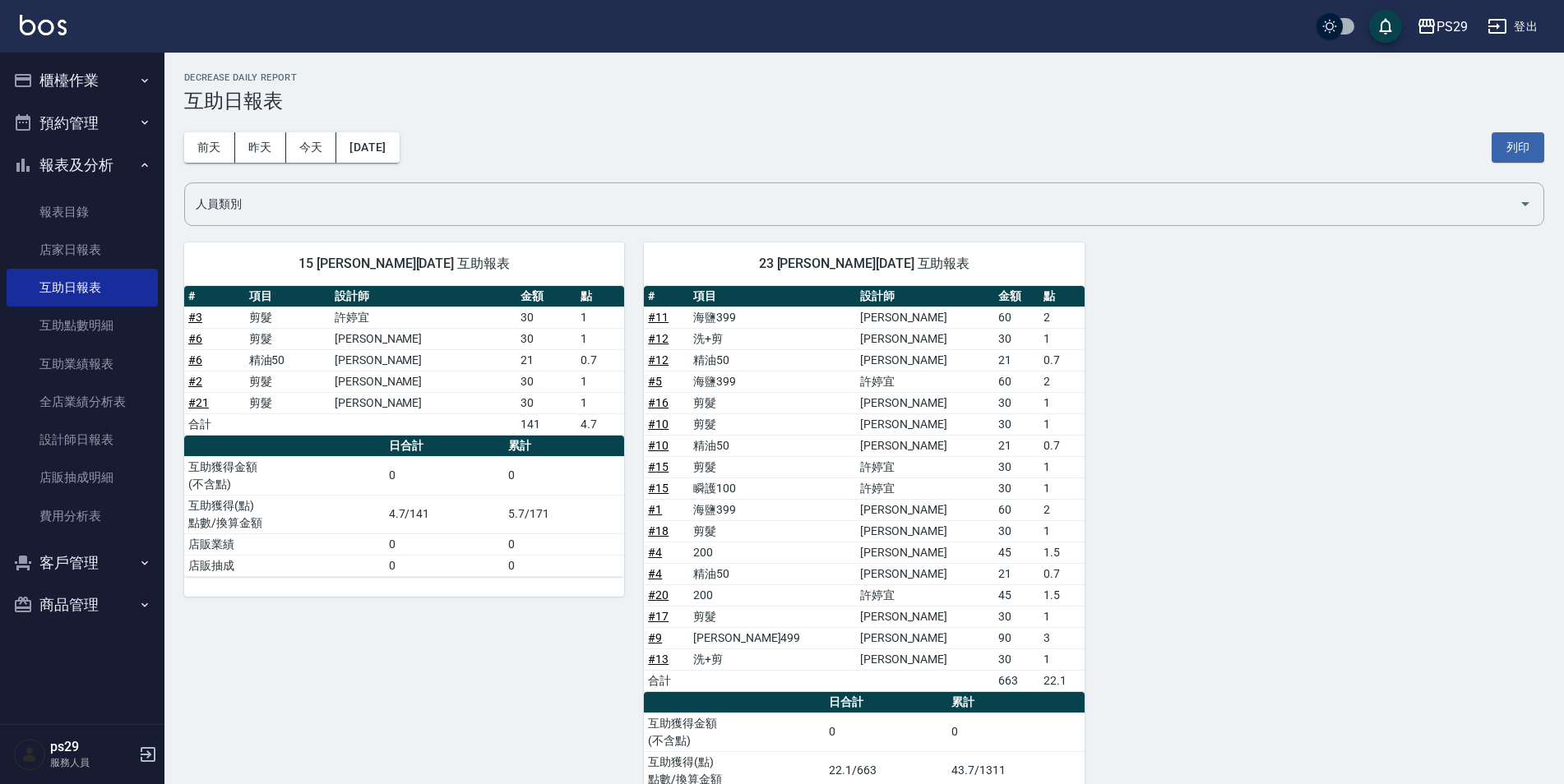
click at [38, 37] on link at bounding box center [43, 27] width 47 height 24
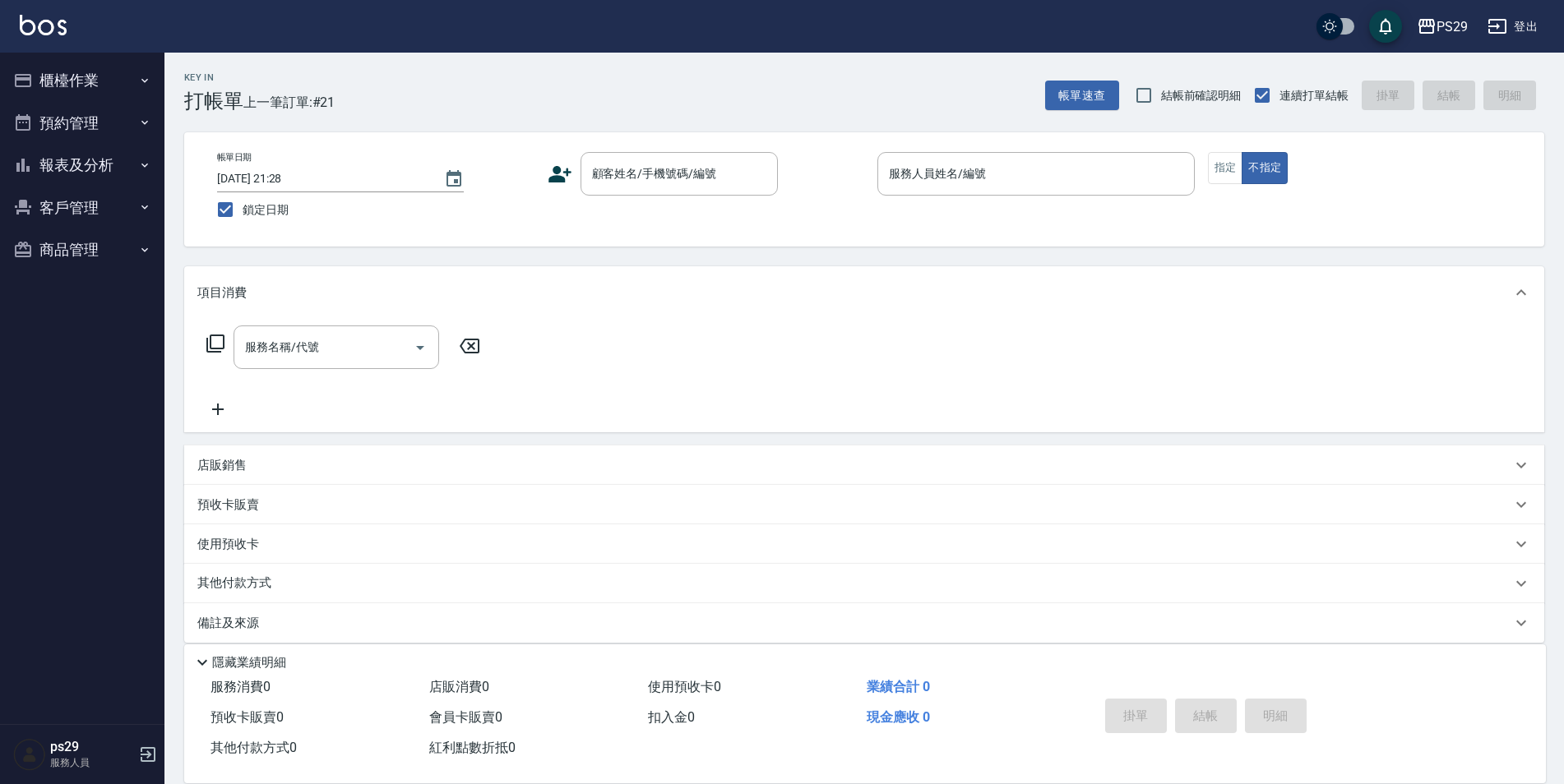
click at [49, 28] on img at bounding box center [43, 25] width 47 height 20
drag, startPoint x: 5, startPoint y: 49, endPoint x: 16, endPoint y: 37, distance: 16.3
click at [5, 50] on div "PS29 登出" at bounding box center [782, 26] width 1564 height 53
click at [28, 27] on img at bounding box center [43, 25] width 47 height 20
